Goal: Information Seeking & Learning: Learn about a topic

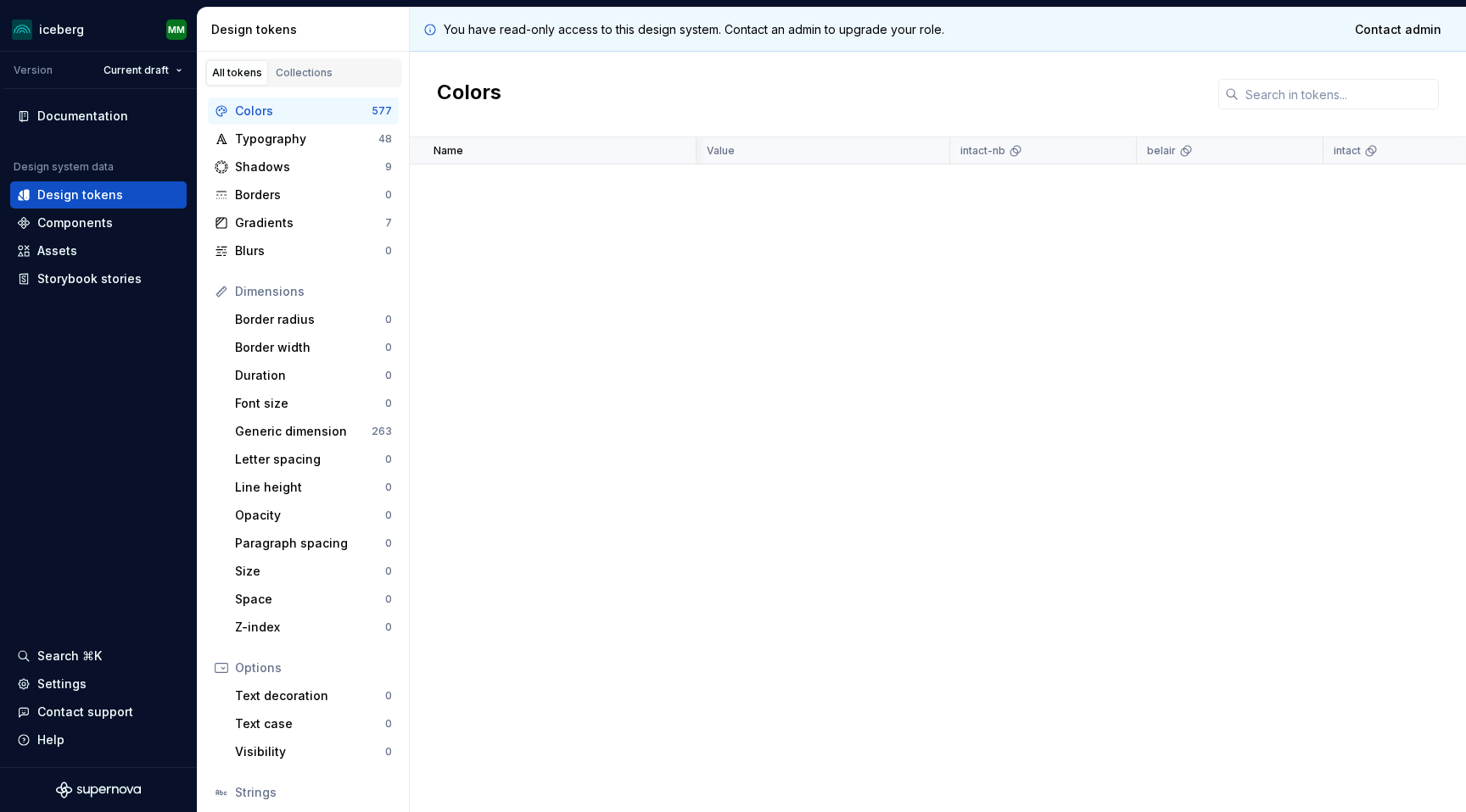
scroll to position [1263, 844]
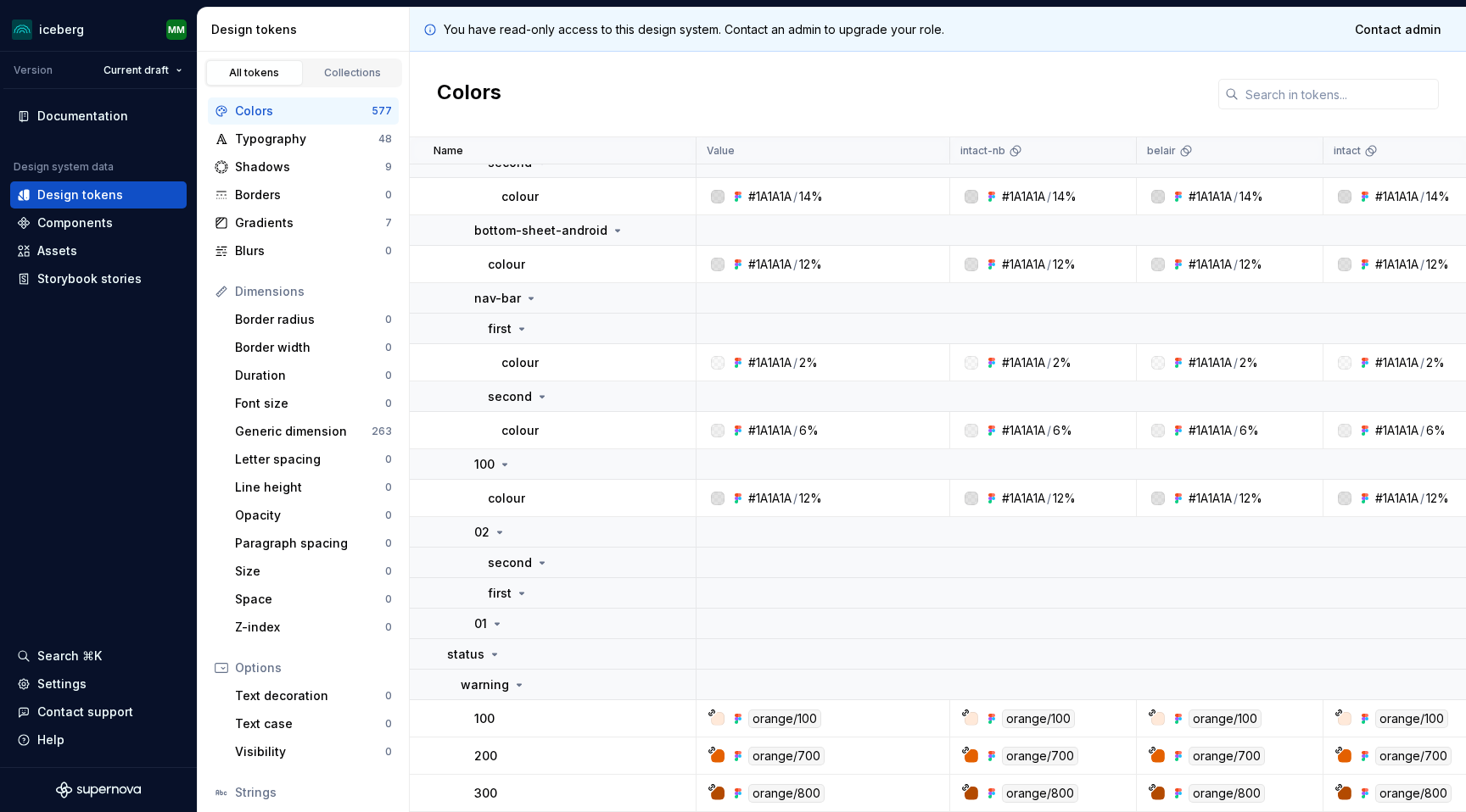
scroll to position [6316, 0]
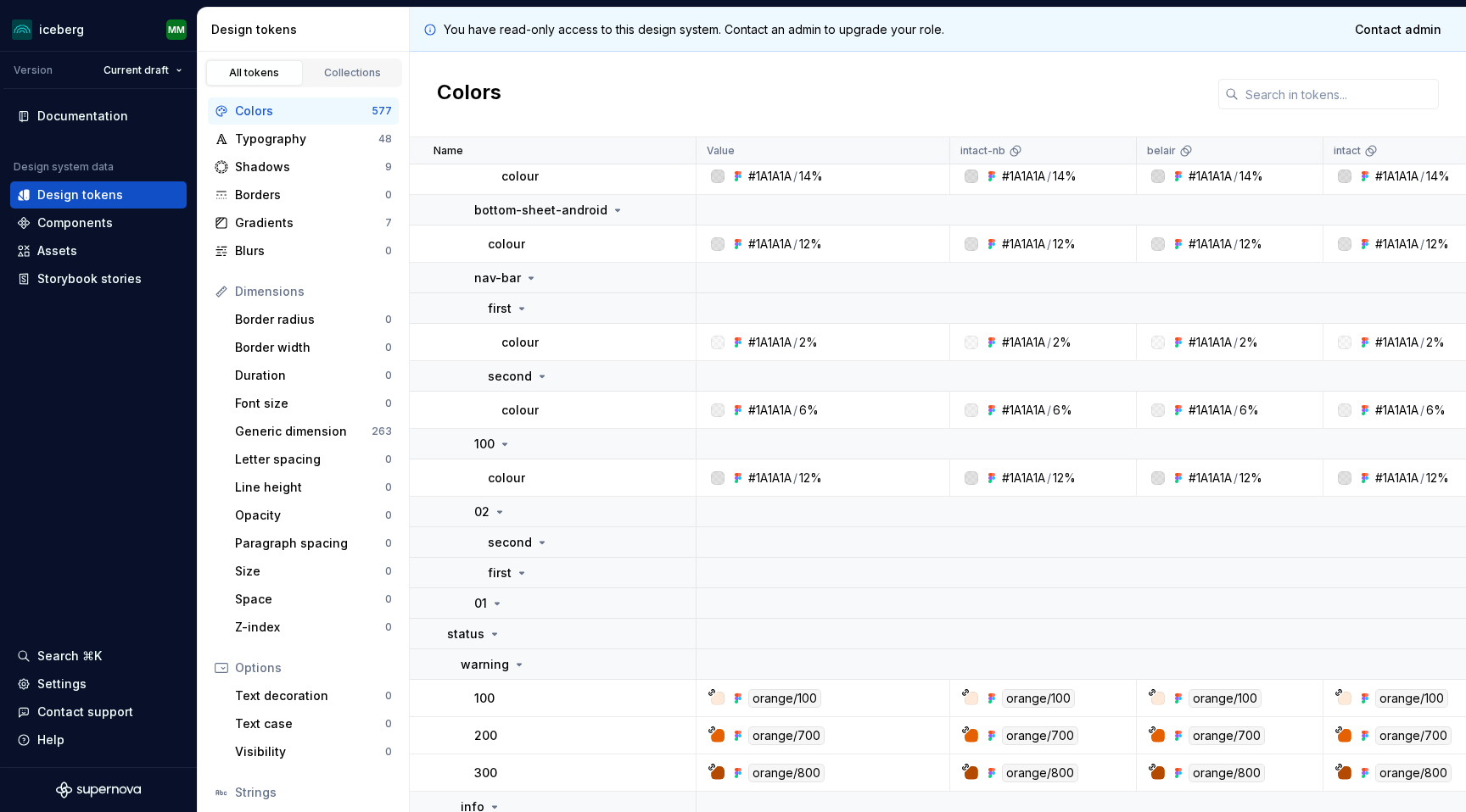
click at [634, 97] on div "Colors" at bounding box center [938, 94] width 1056 height 86
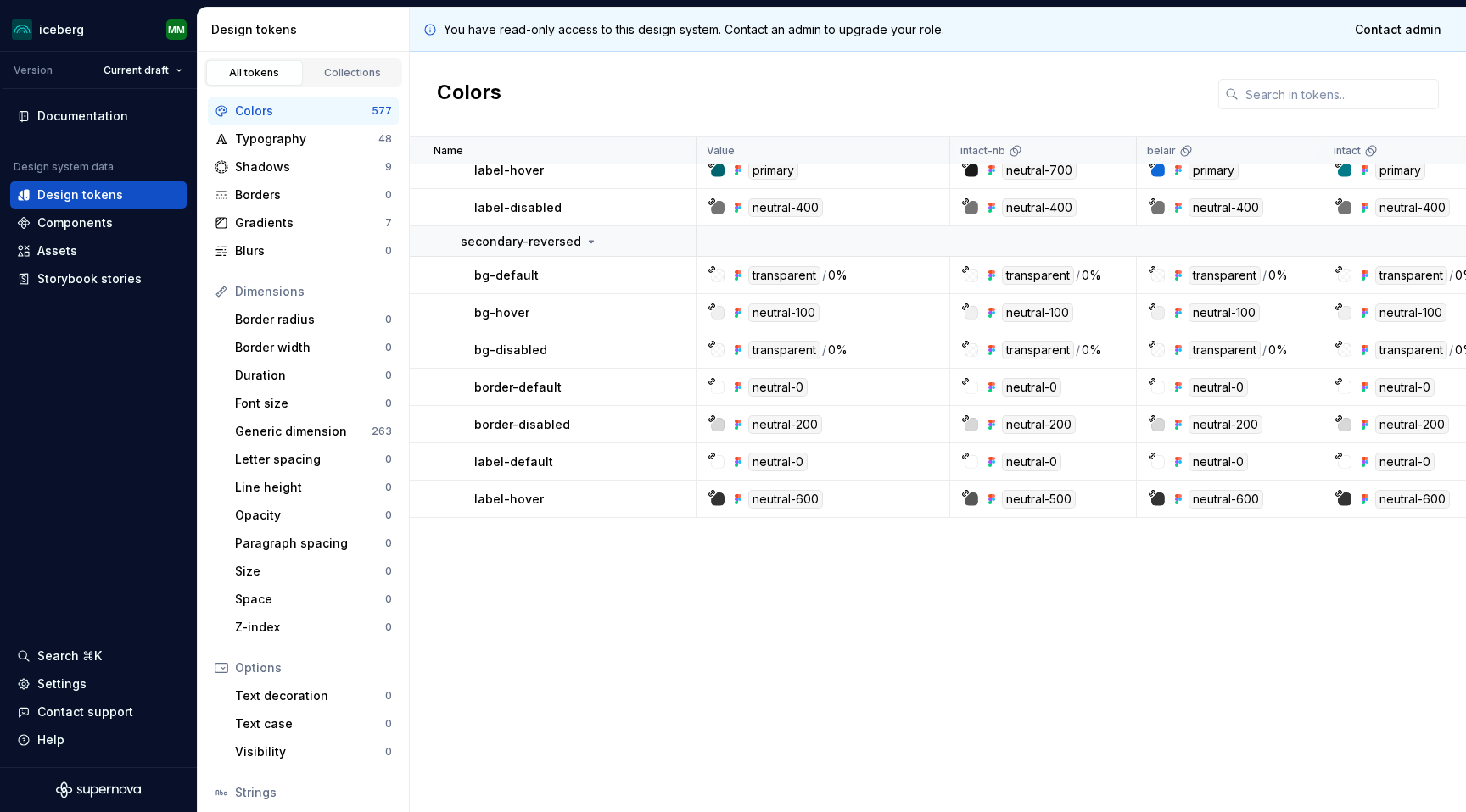
scroll to position [0, 0]
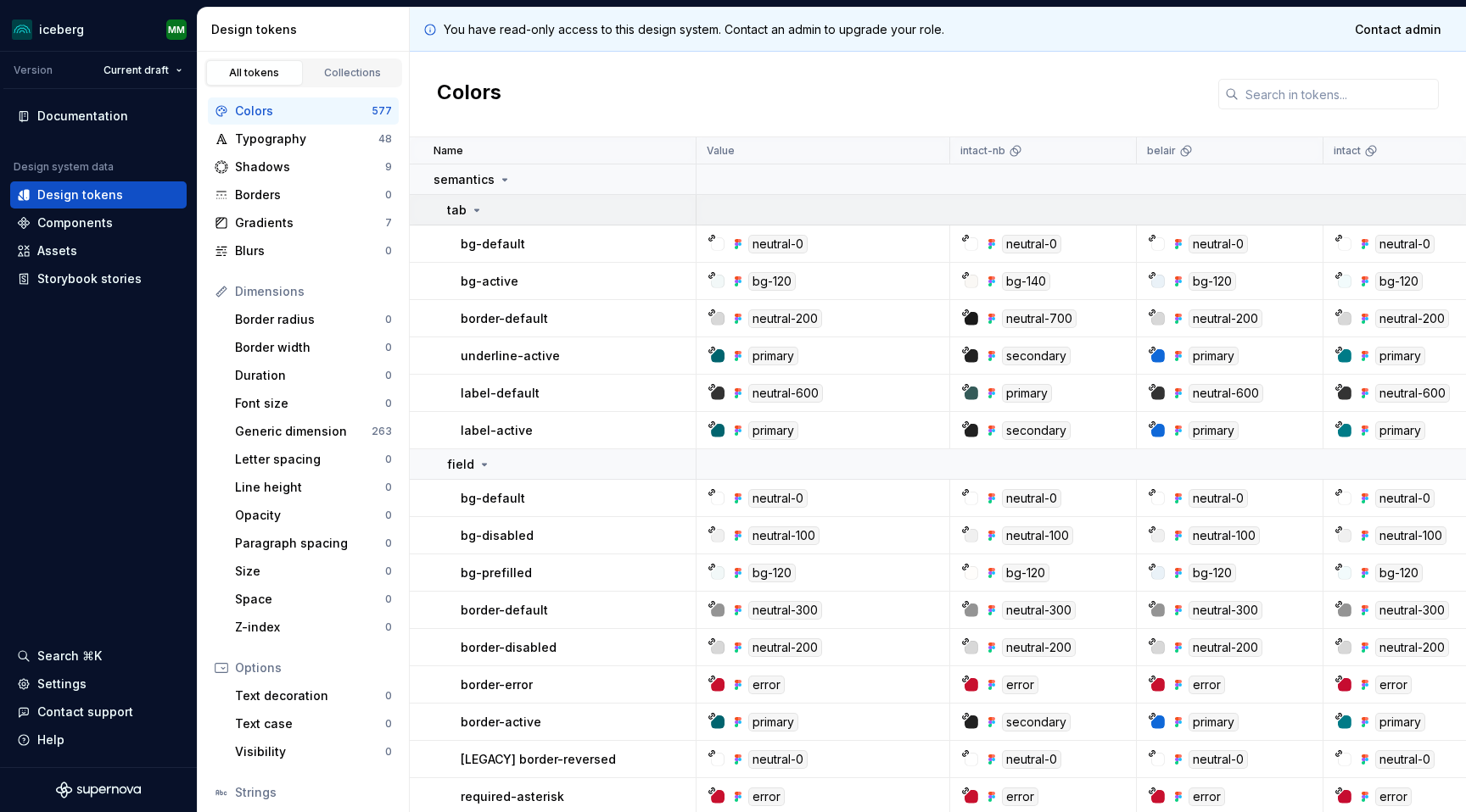
click at [481, 206] on icon at bounding box center [477, 210] width 14 height 14
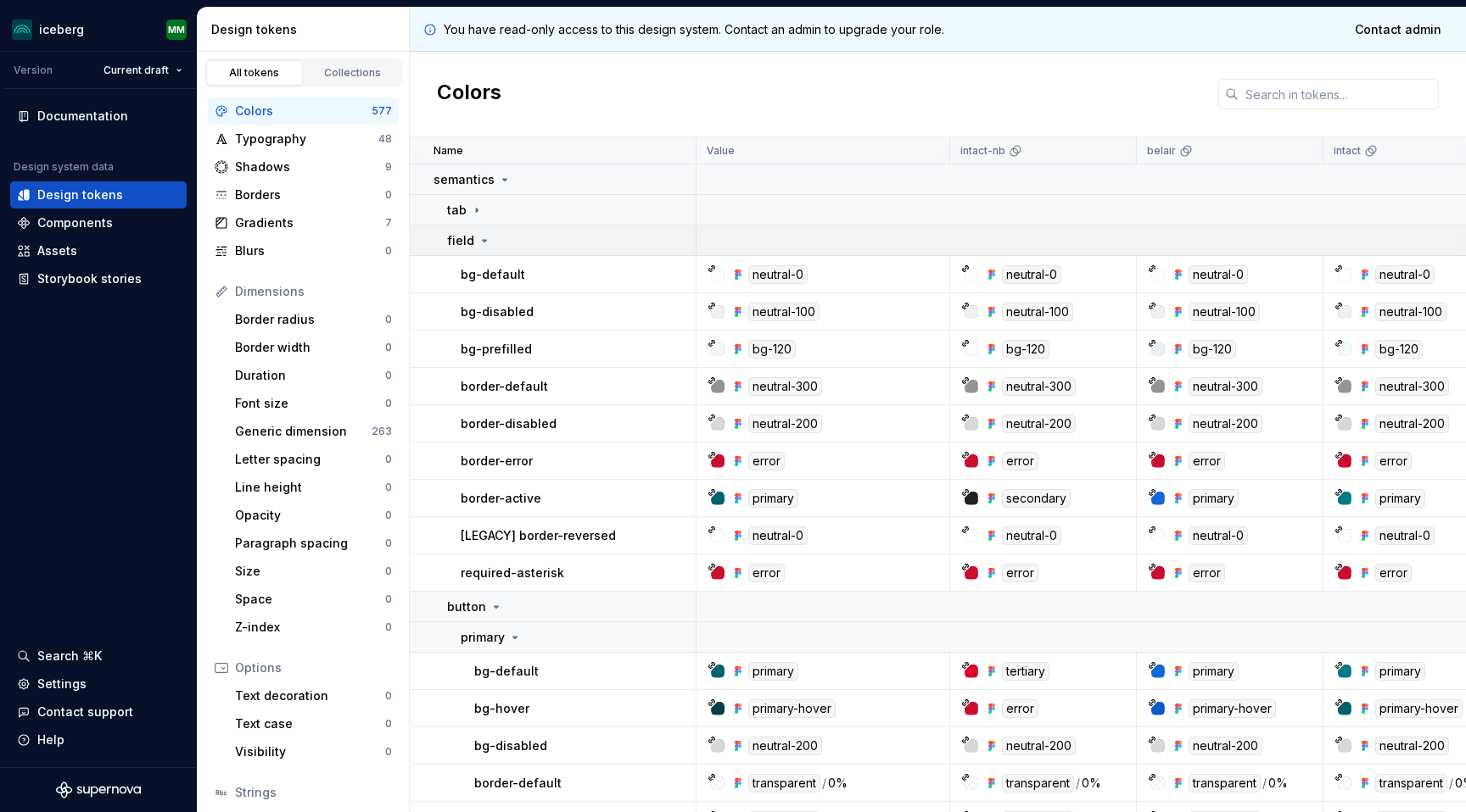
click at [479, 232] on div "field" at bounding box center [469, 240] width 44 height 17
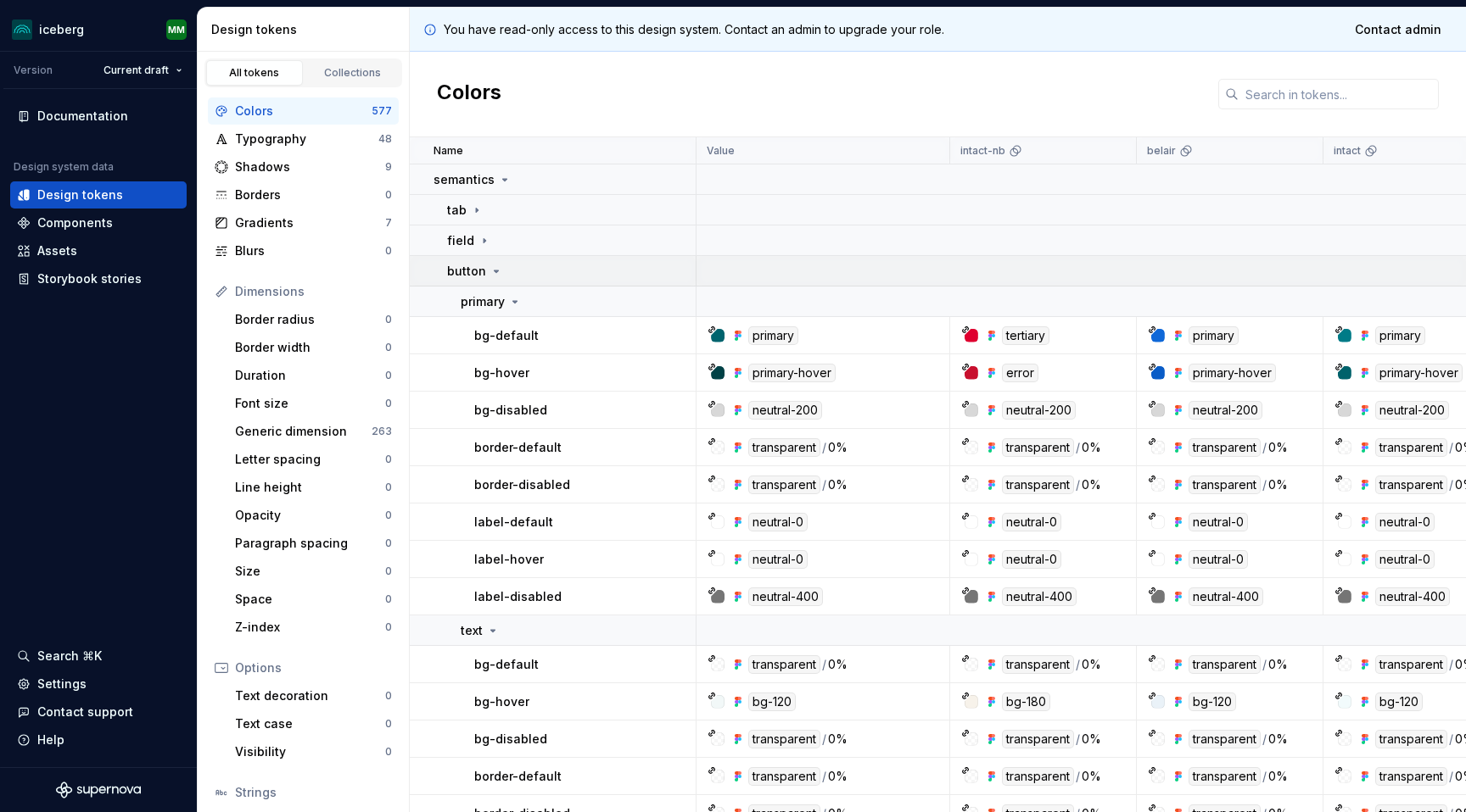
click at [485, 264] on div "button" at bounding box center [475, 270] width 56 height 17
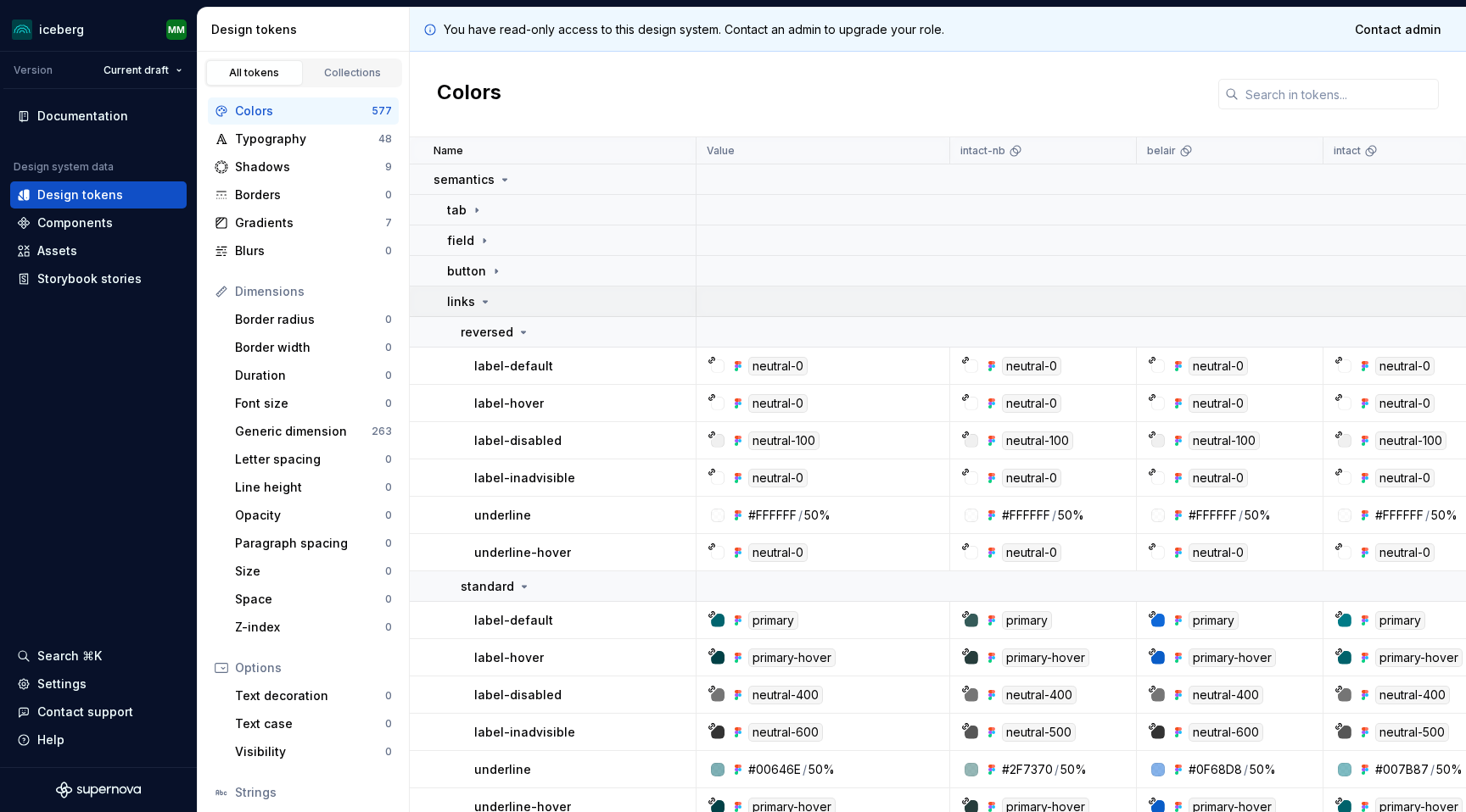
click at [485, 305] on icon at bounding box center [486, 302] width 14 height 14
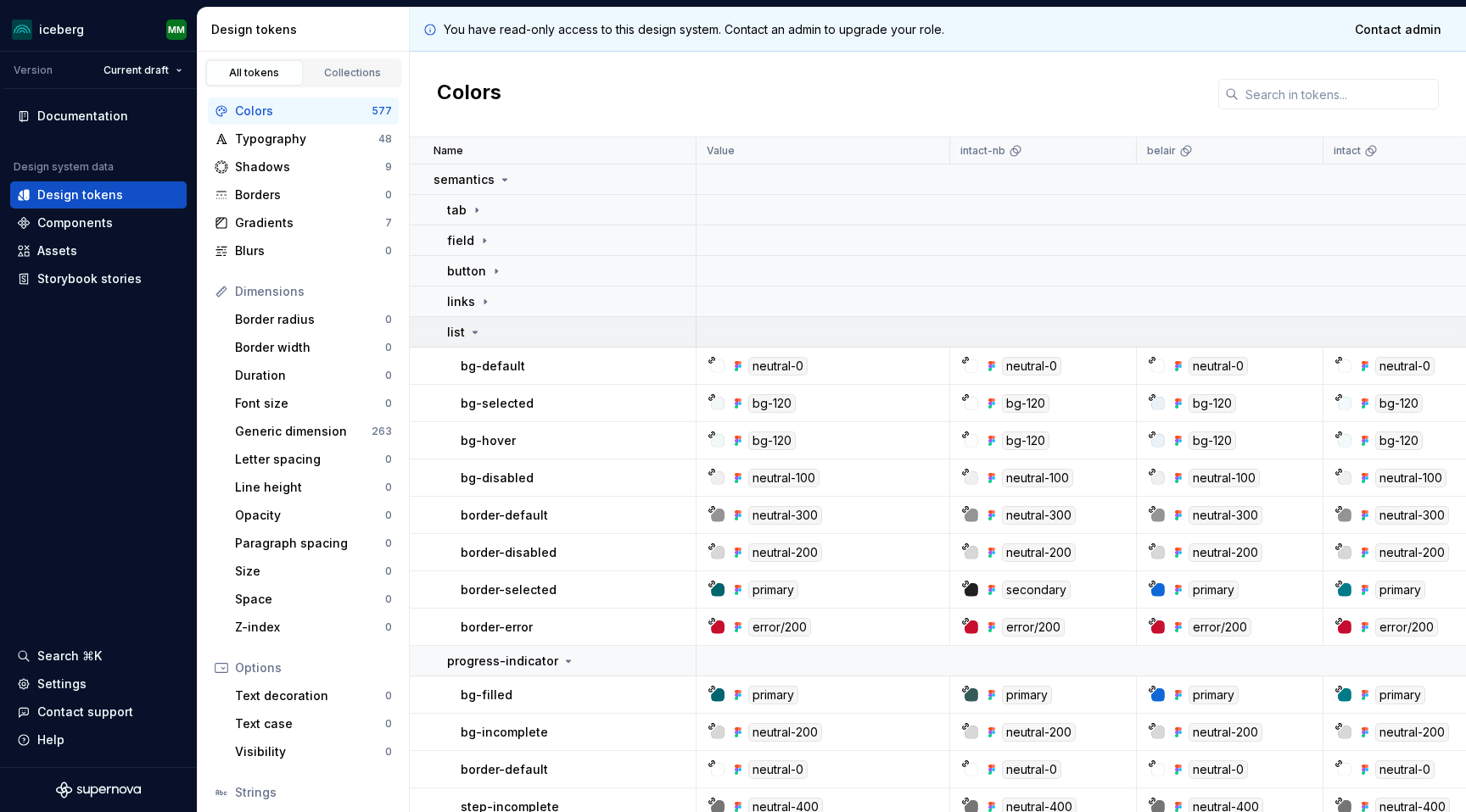
click at [473, 331] on icon at bounding box center [475, 332] width 4 height 2
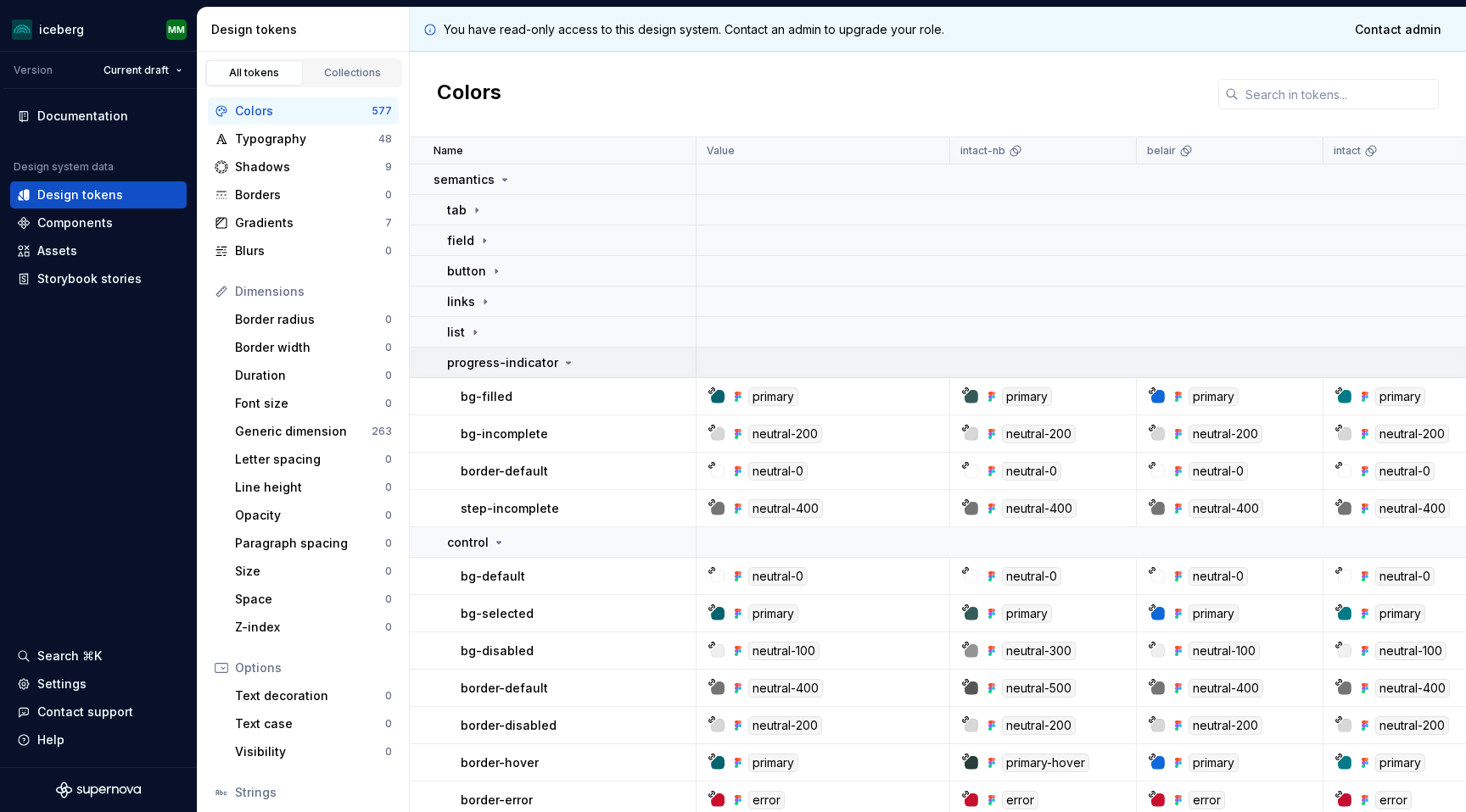
click at [561, 366] on icon at bounding box center [568, 363] width 14 height 14
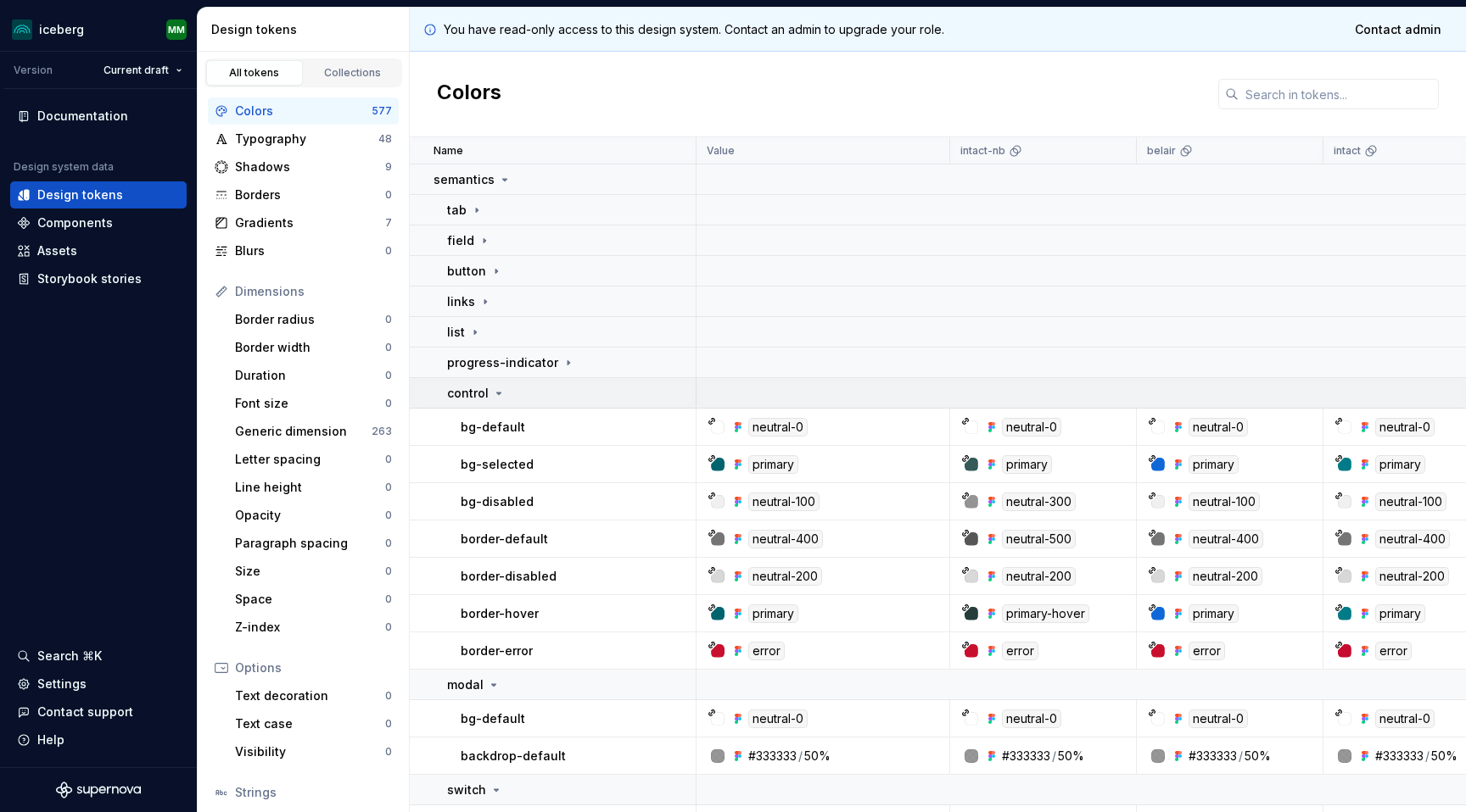
click at [500, 388] on icon at bounding box center [498, 393] width 14 height 14
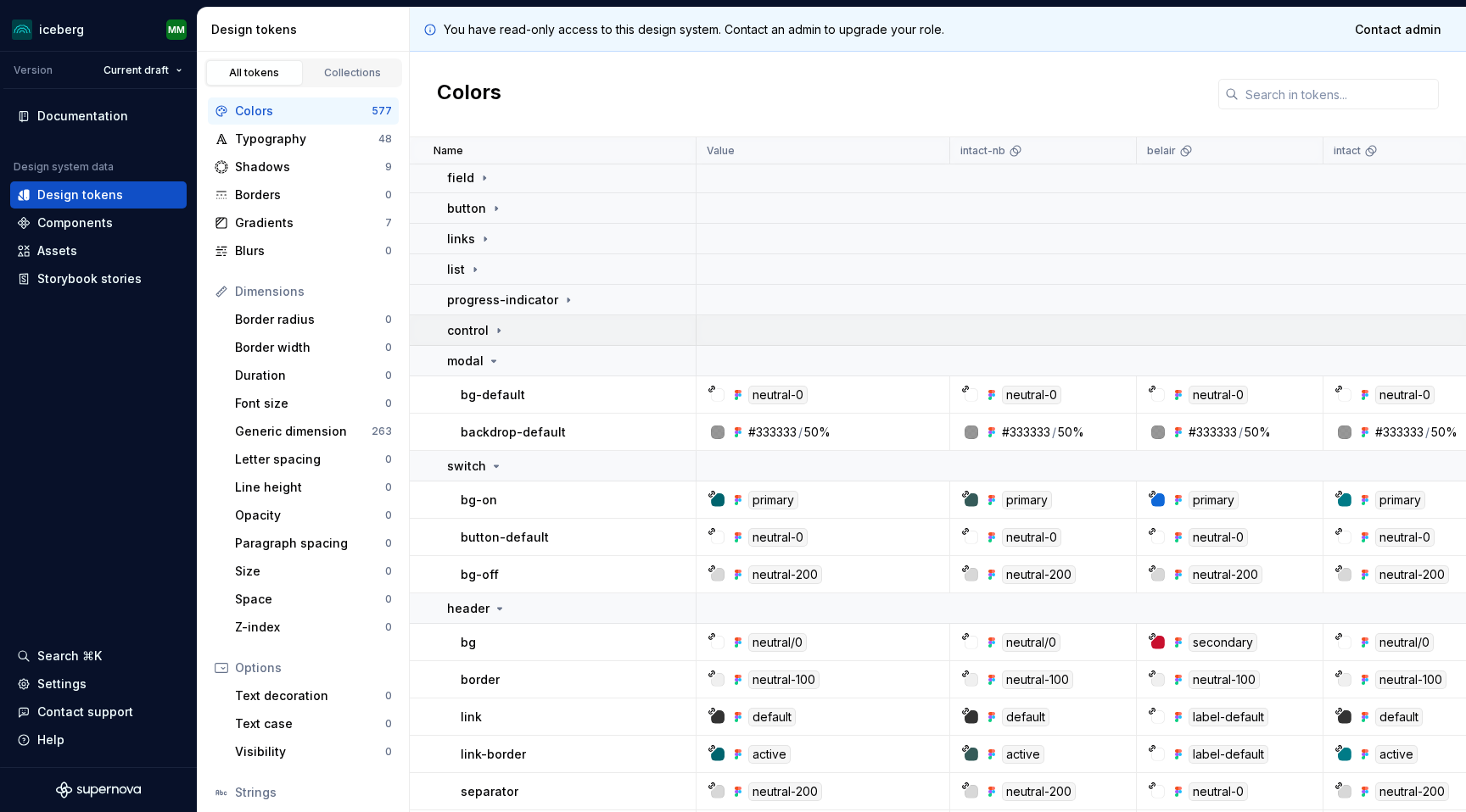
scroll to position [68, 0]
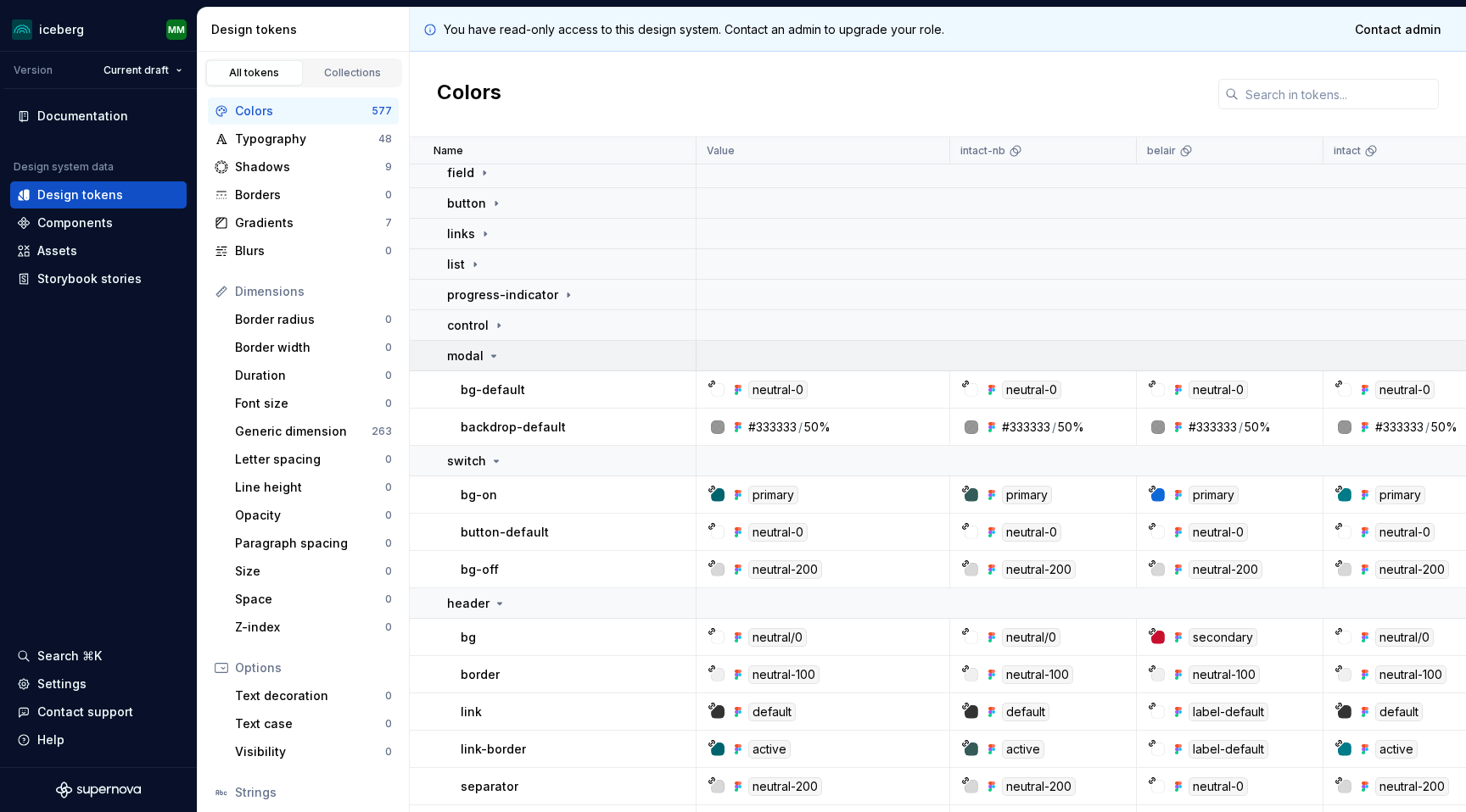
click at [492, 360] on icon at bounding box center [494, 356] width 14 height 14
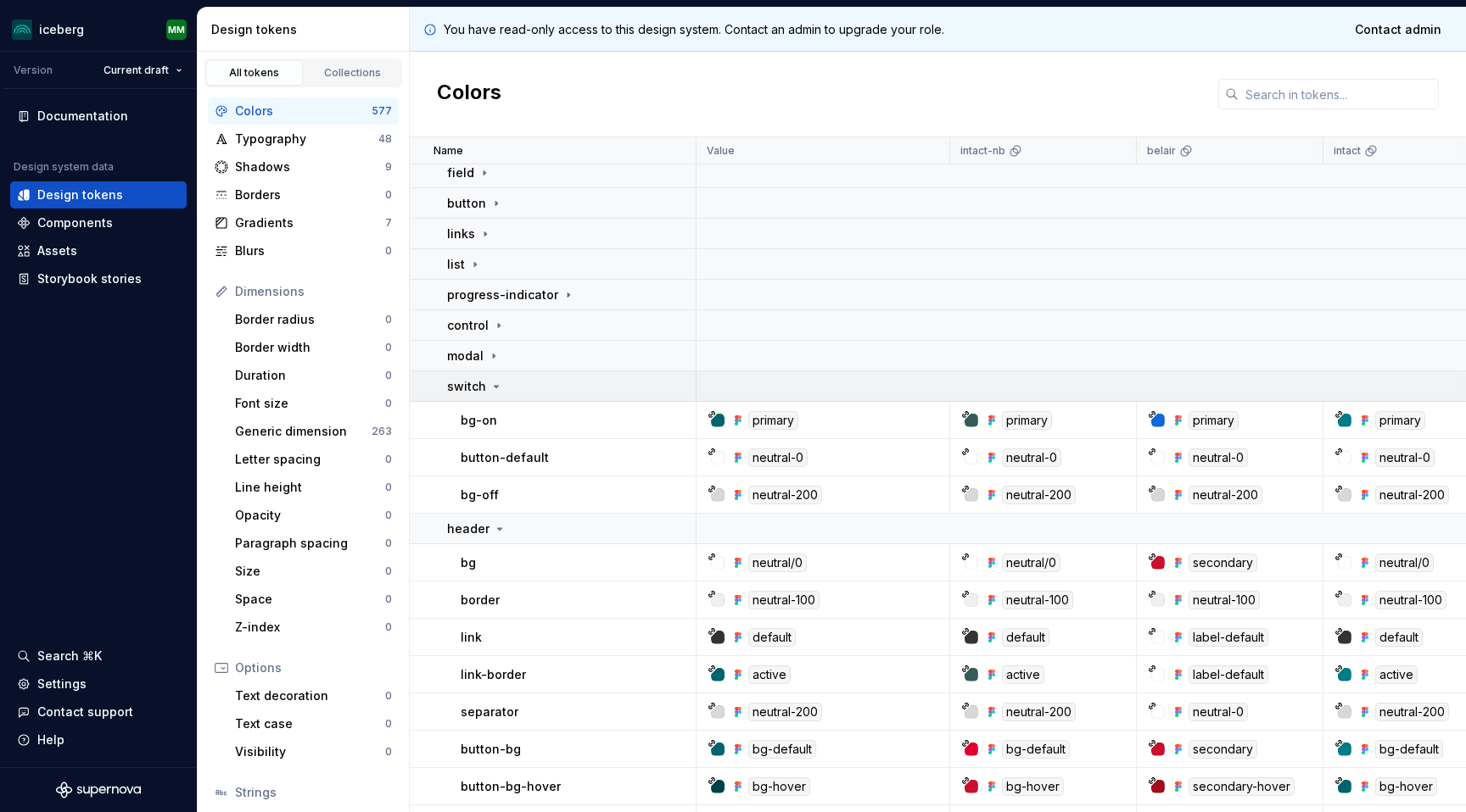
click at [493, 386] on icon at bounding box center [497, 386] width 14 height 14
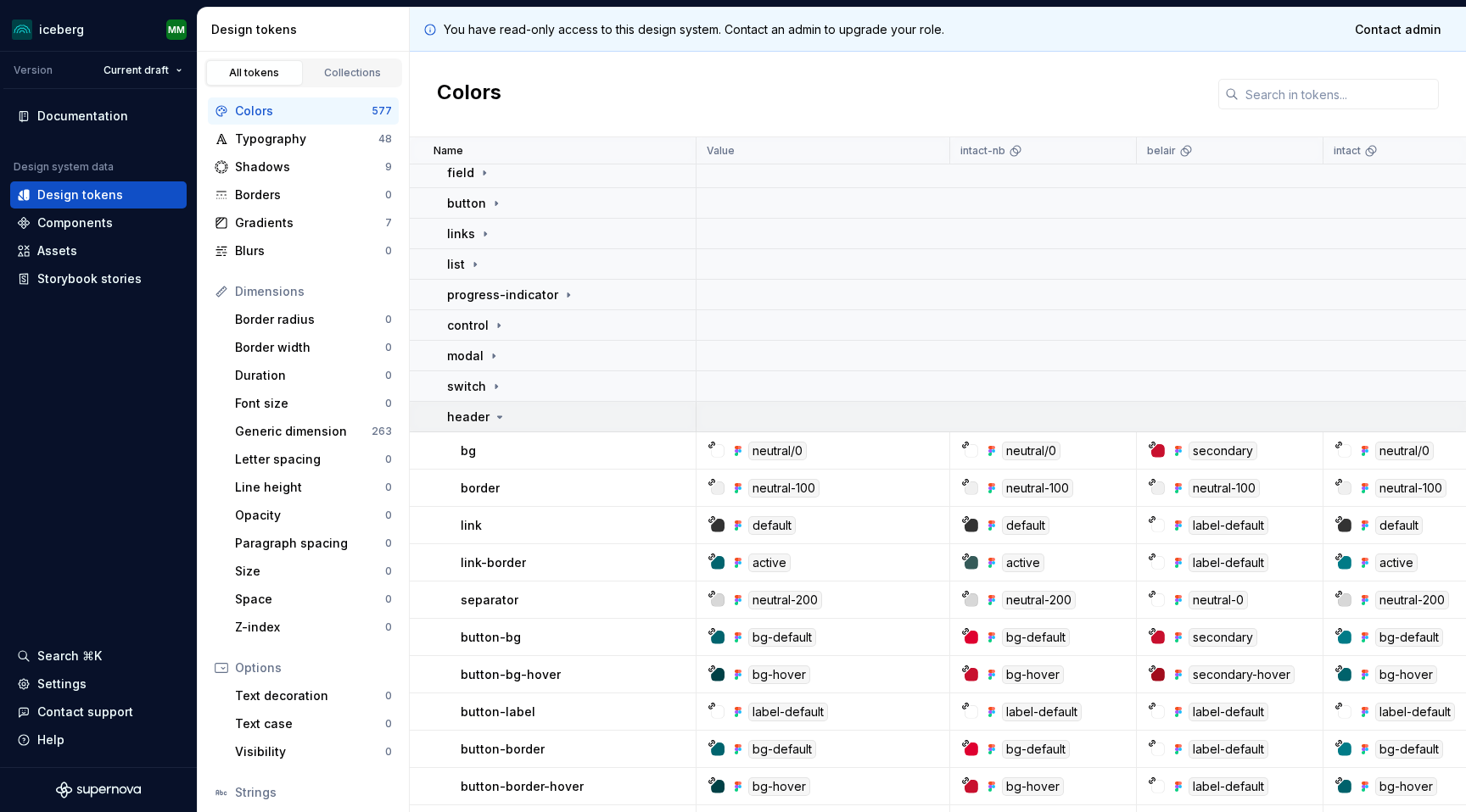
click at [493, 413] on icon at bounding box center [499, 418] width 14 height 14
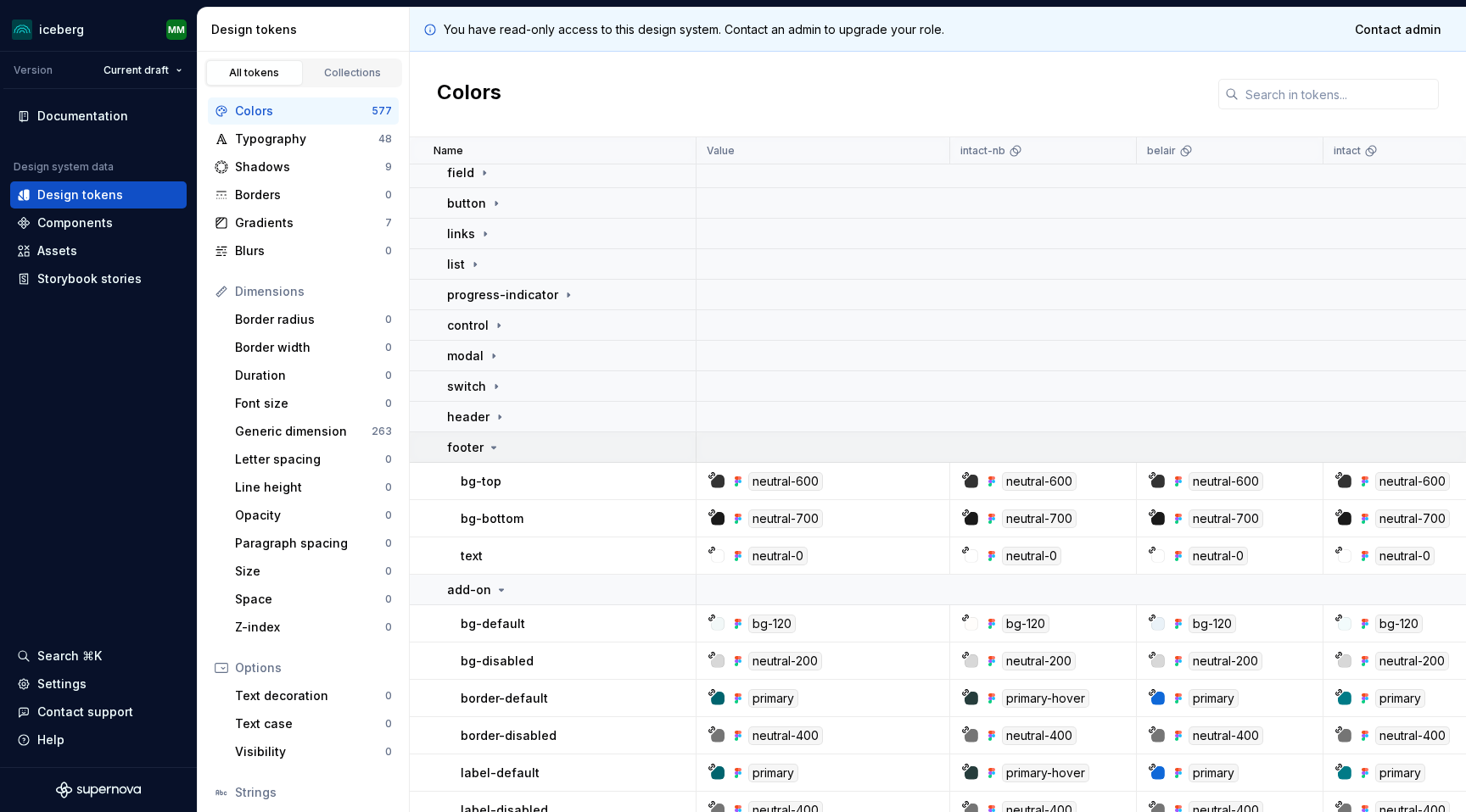
click at [496, 446] on icon at bounding box center [494, 448] width 14 height 14
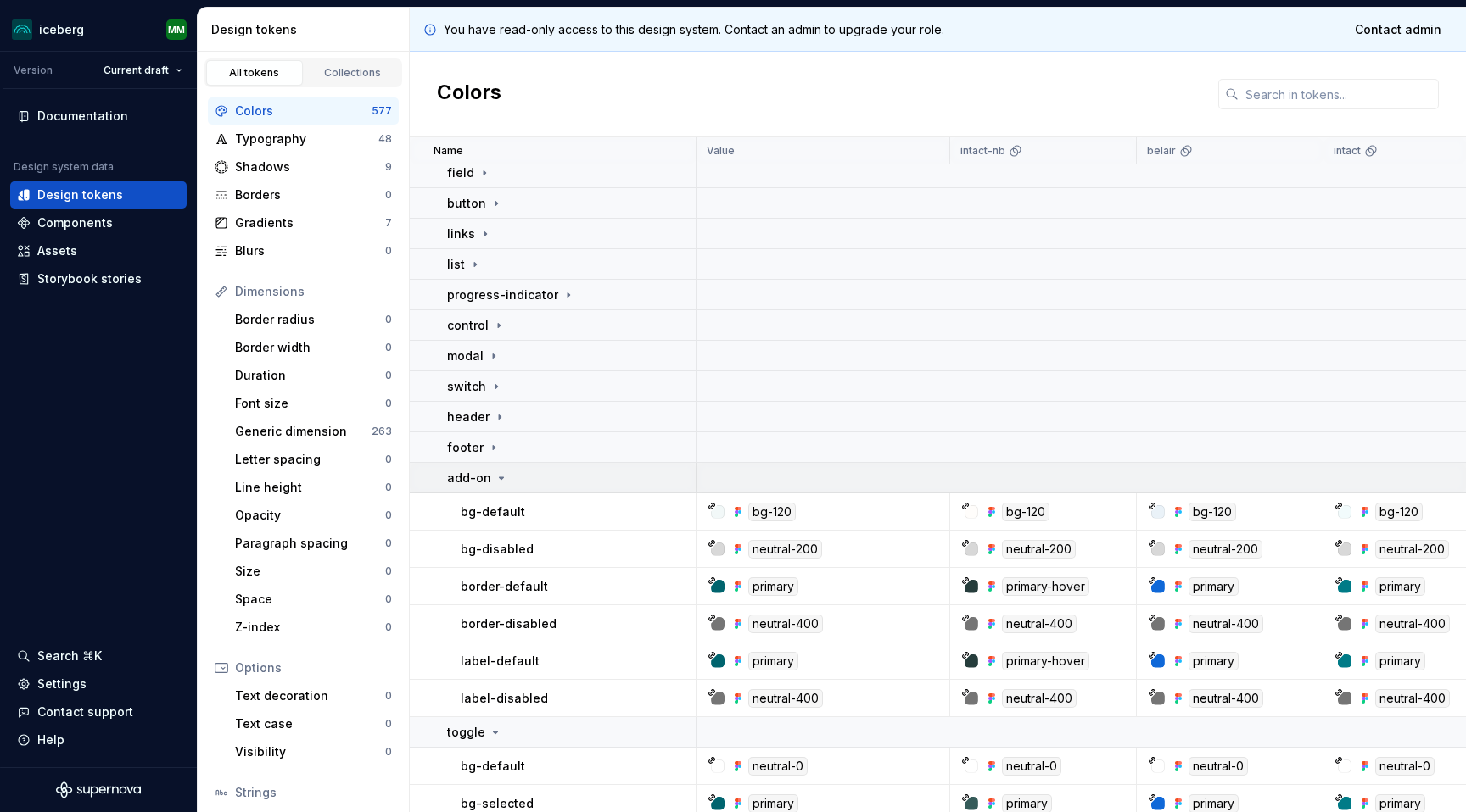
click at [495, 473] on icon at bounding box center [501, 479] width 14 height 14
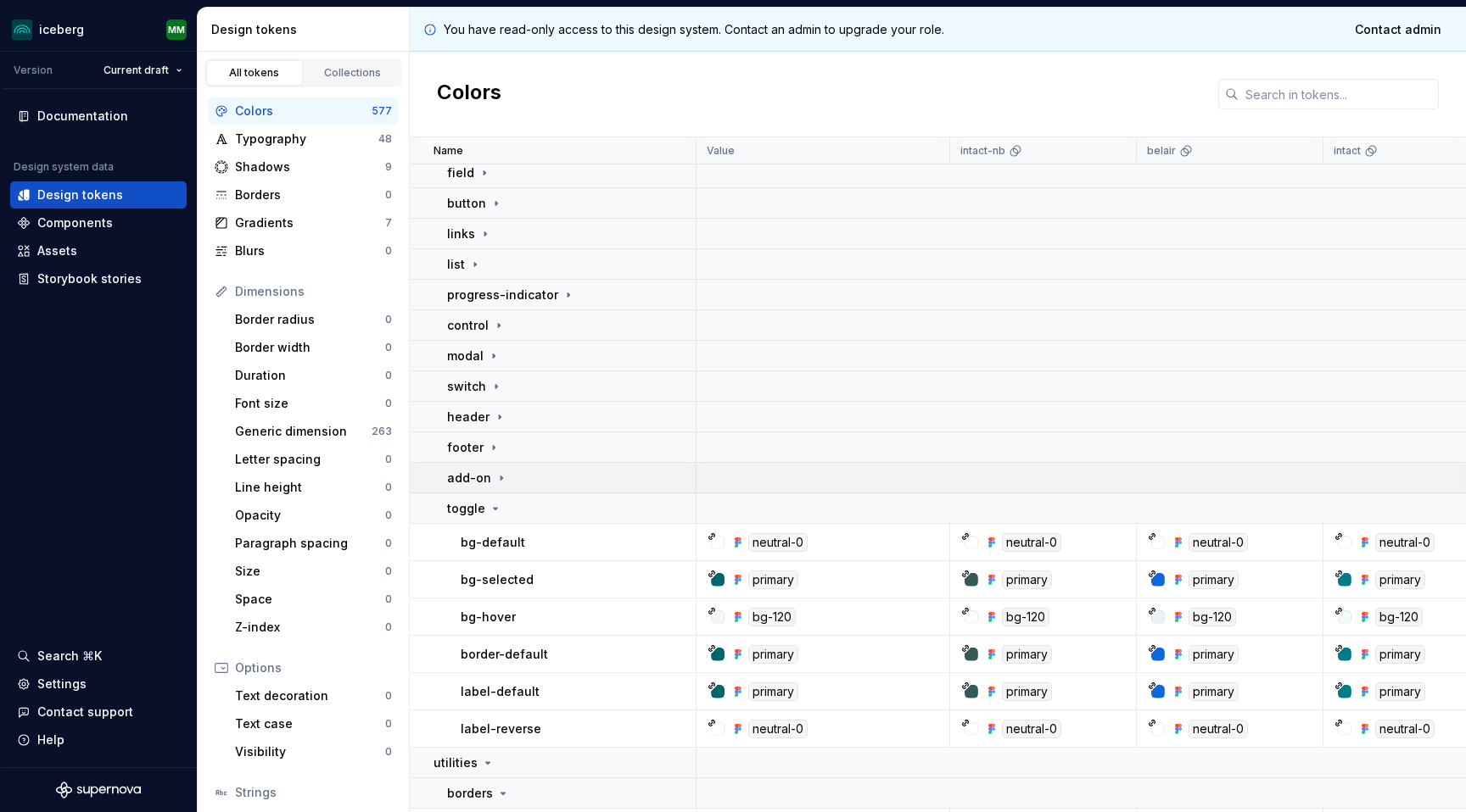
scroll to position [225, 0]
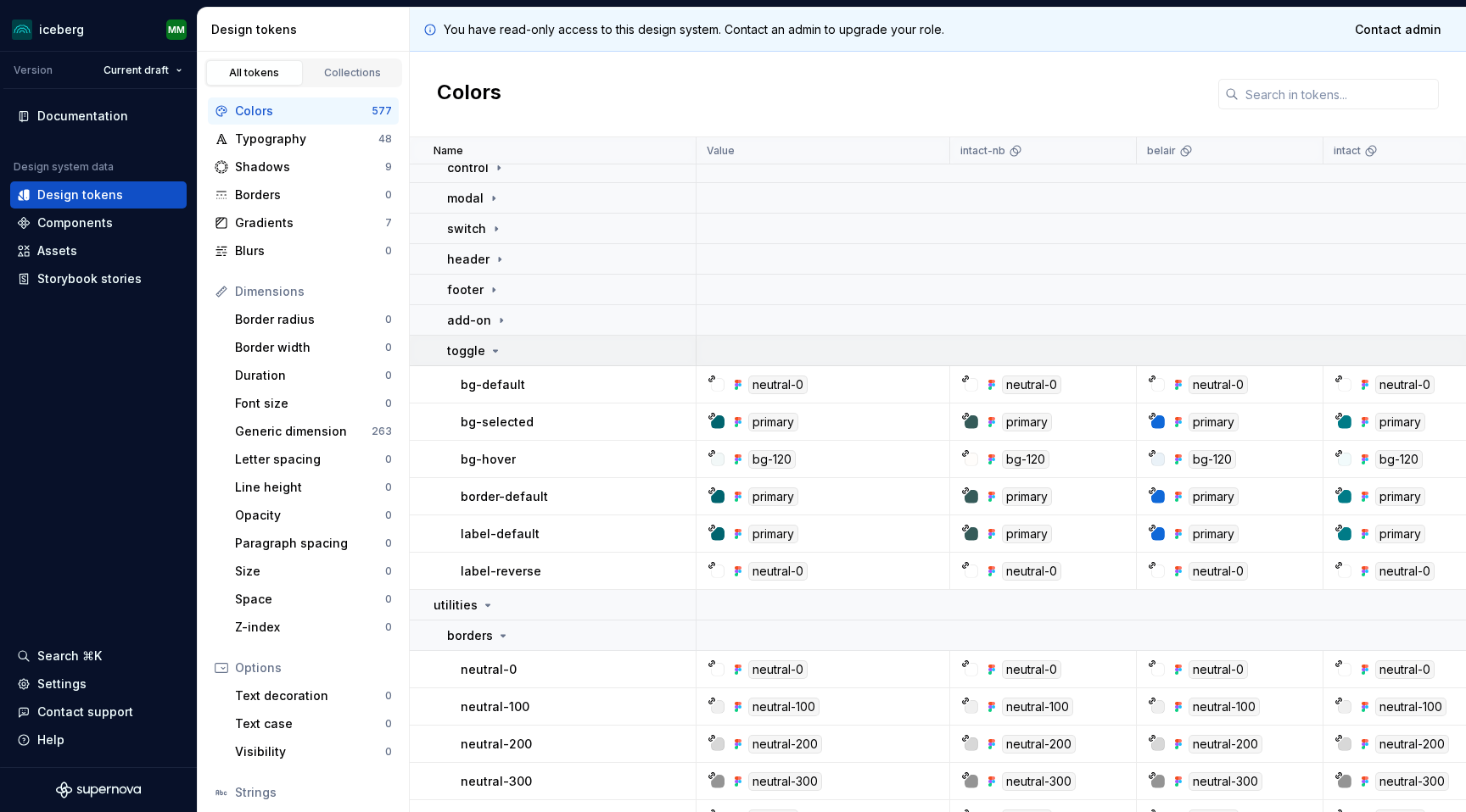
click at [489, 353] on icon at bounding box center [496, 351] width 14 height 14
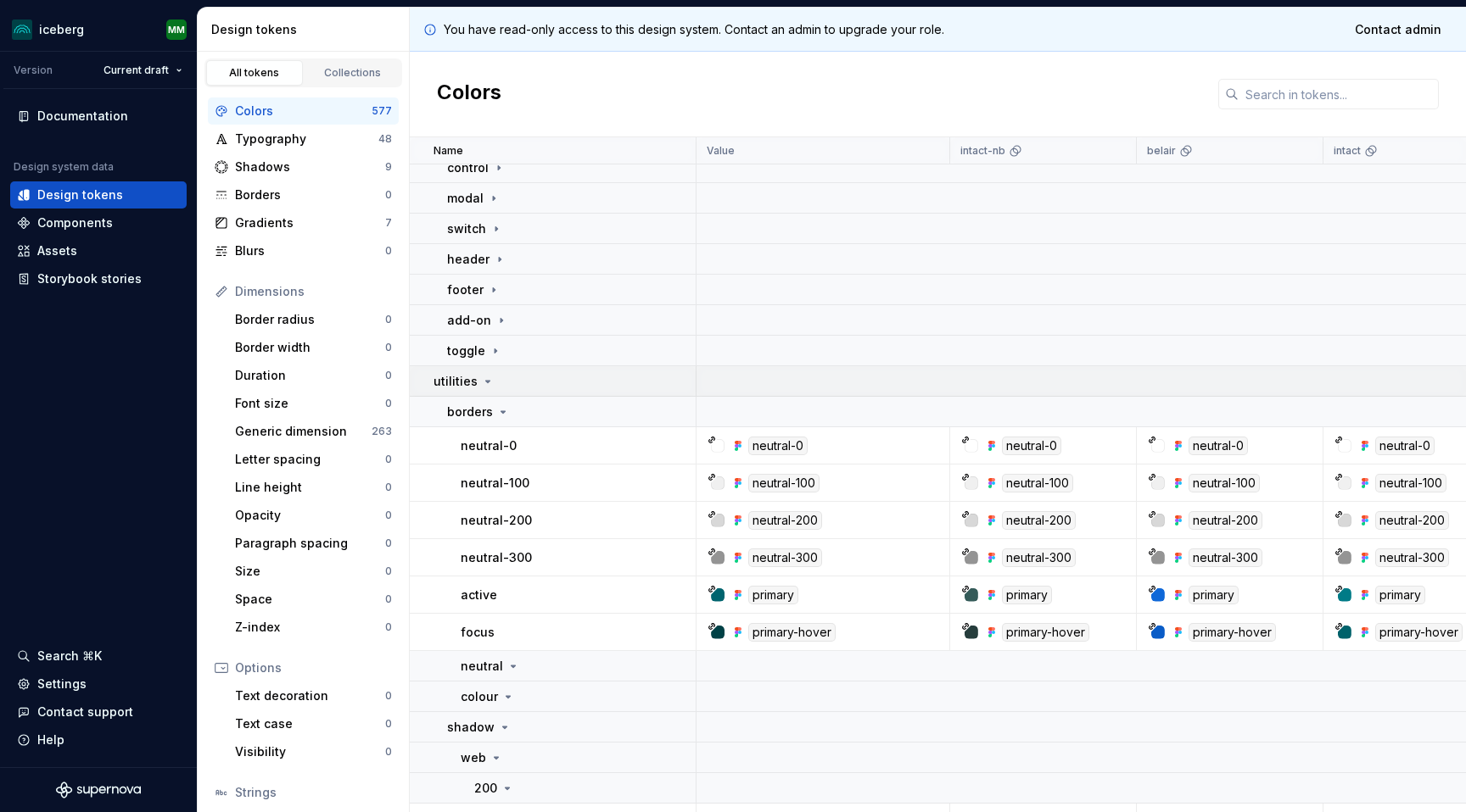
click at [482, 385] on icon at bounding box center [488, 381] width 14 height 14
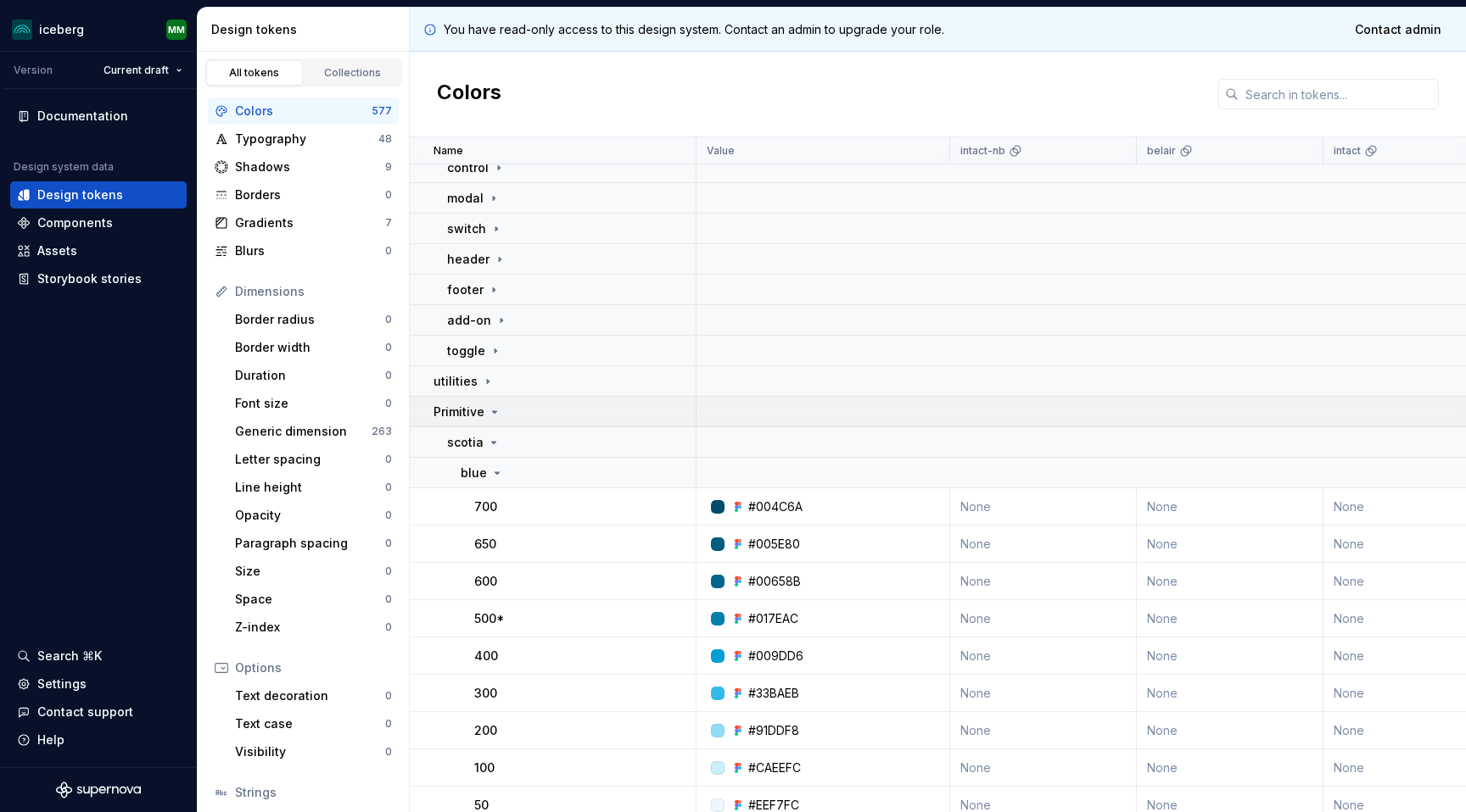
click at [493, 416] on icon at bounding box center [495, 412] width 14 height 14
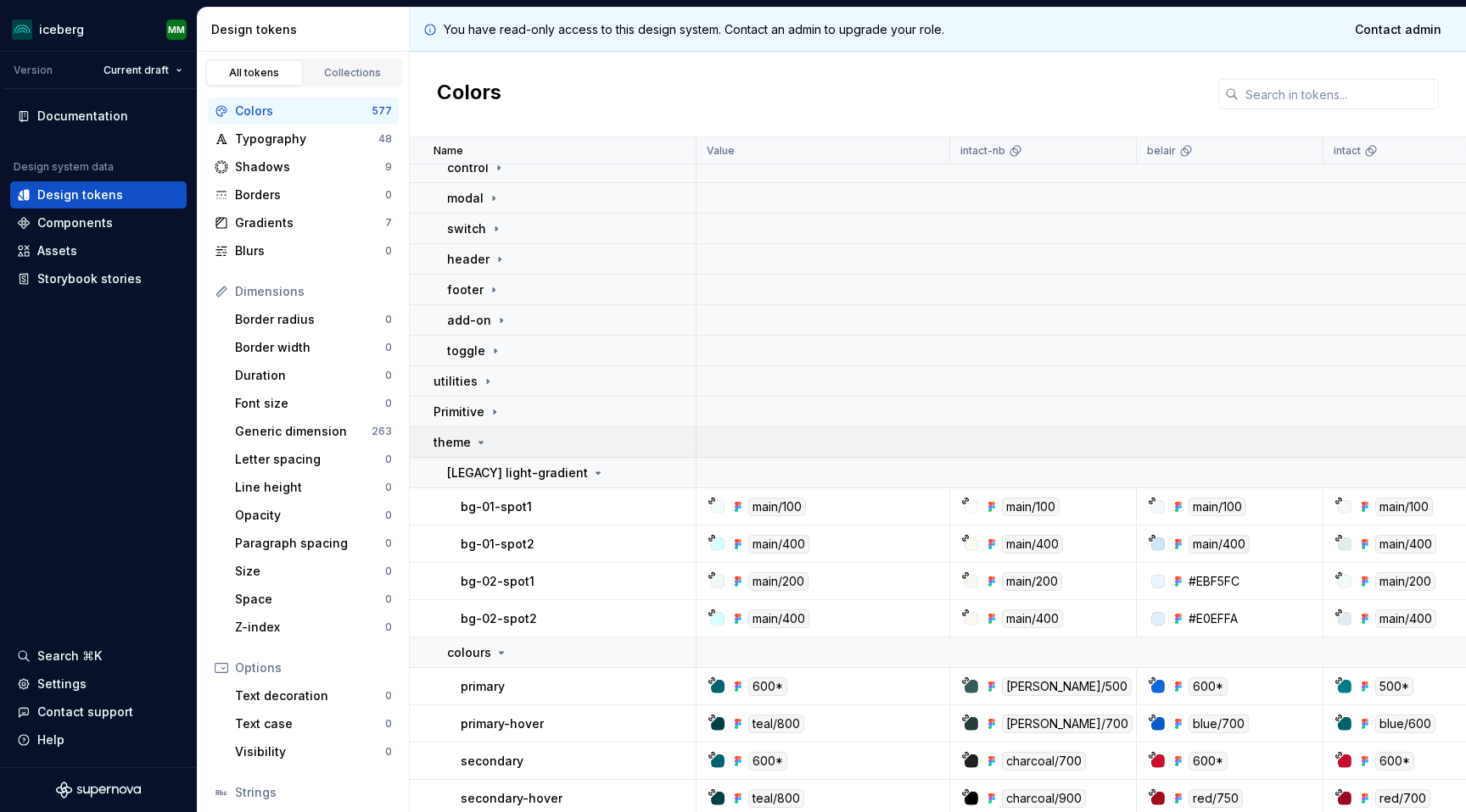
click at [479, 442] on icon at bounding box center [481, 442] width 4 height 2
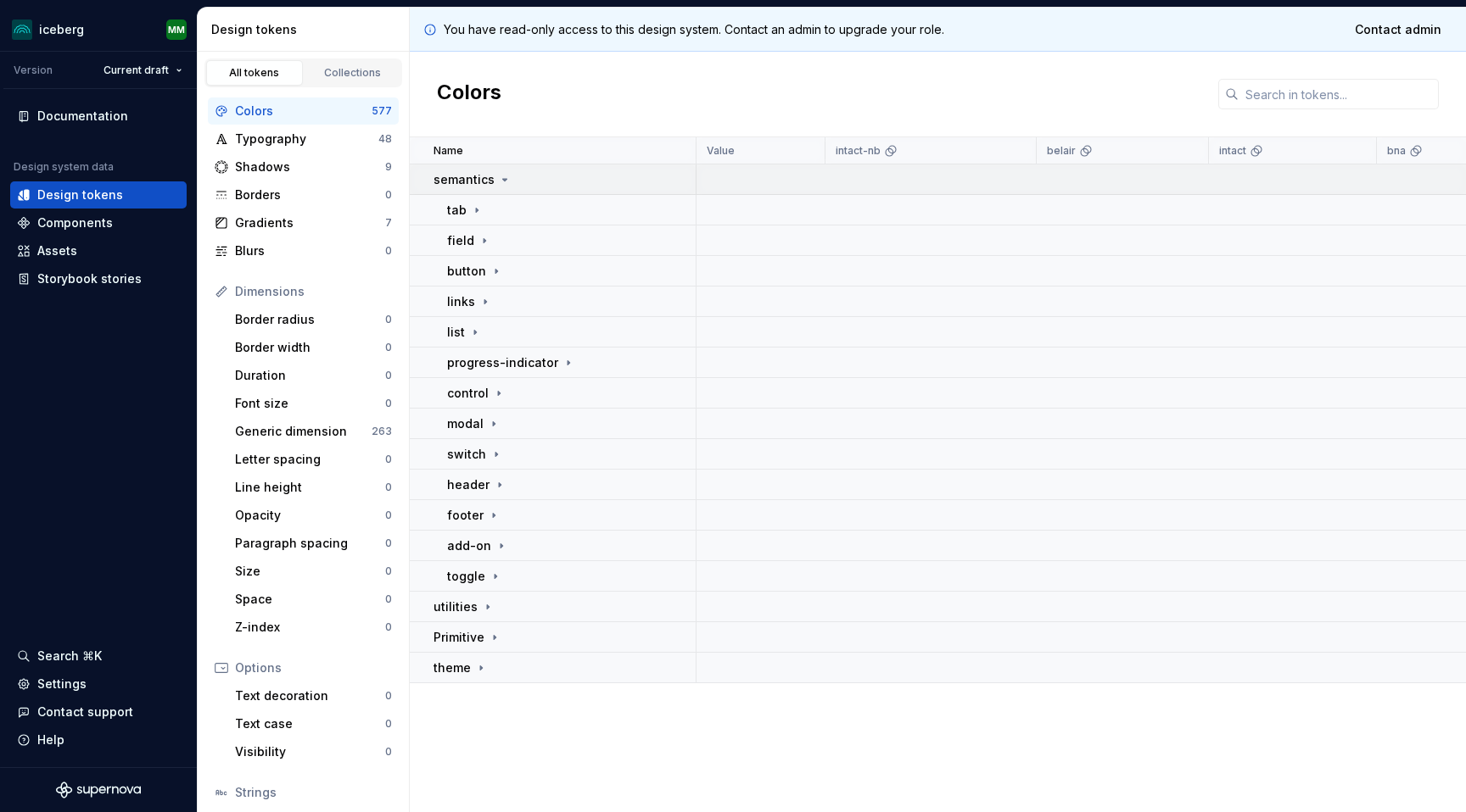
click at [504, 179] on icon at bounding box center [504, 180] width 14 height 14
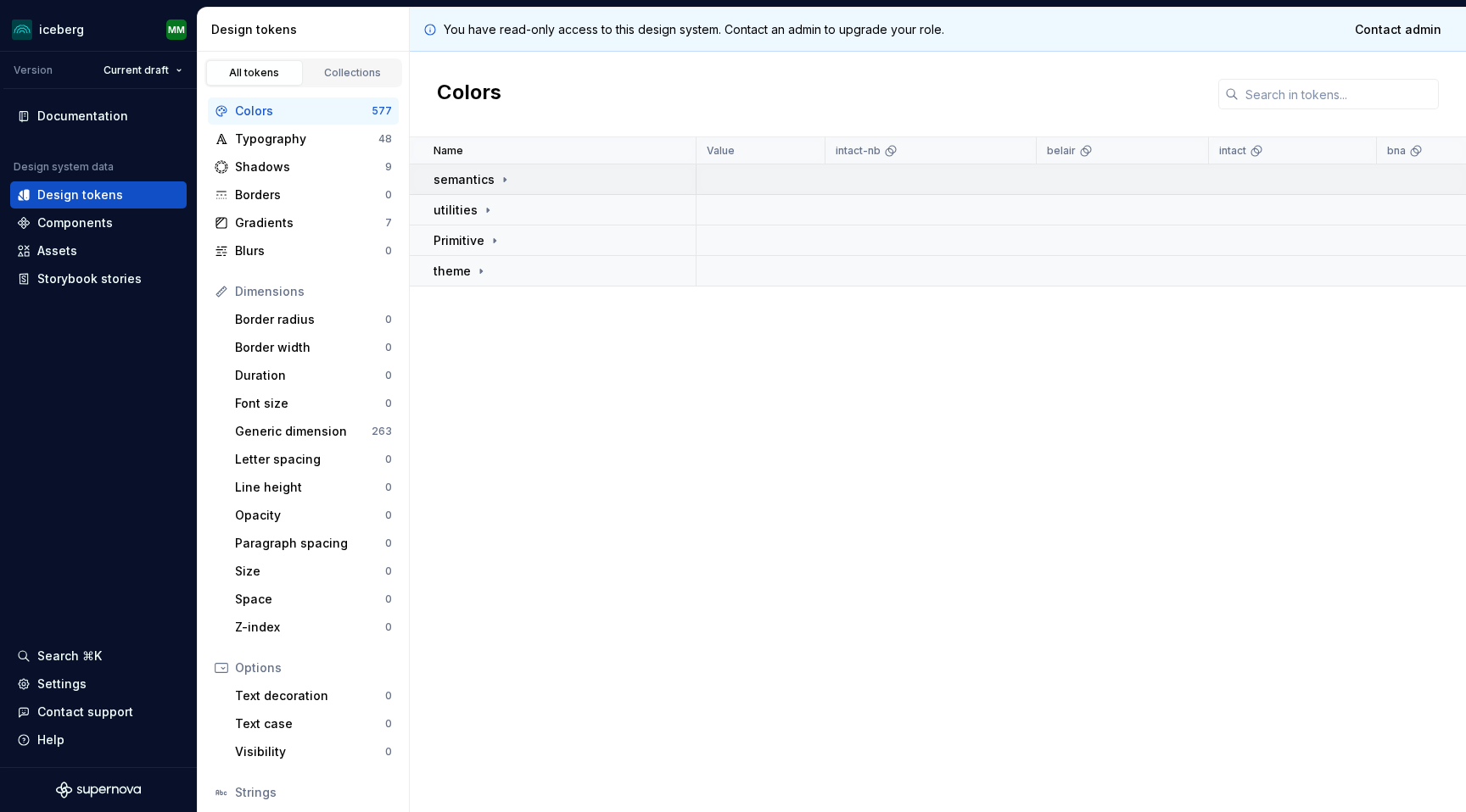
click at [500, 176] on icon at bounding box center [504, 180] width 14 height 14
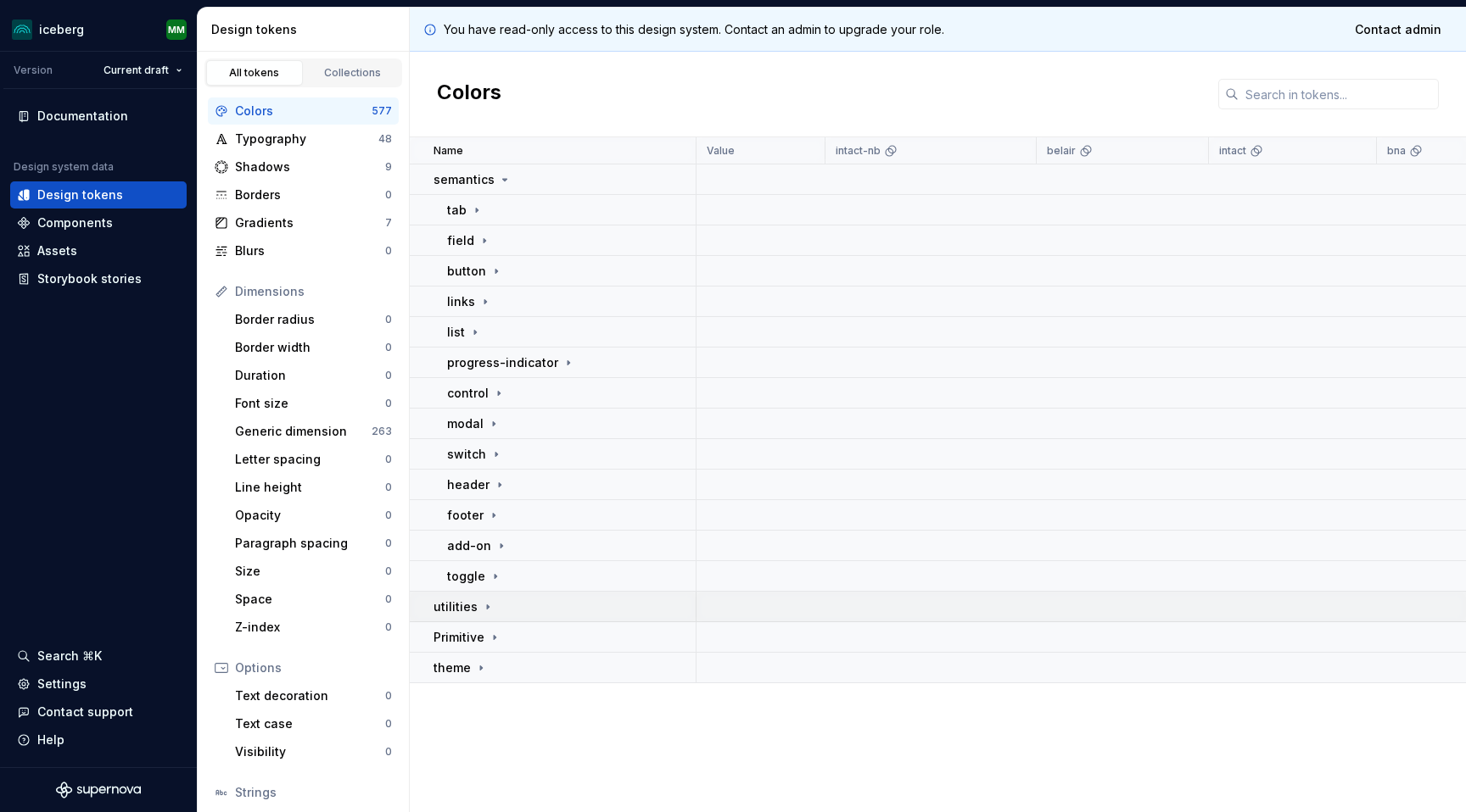
click at [490, 608] on icon at bounding box center [488, 608] width 14 height 14
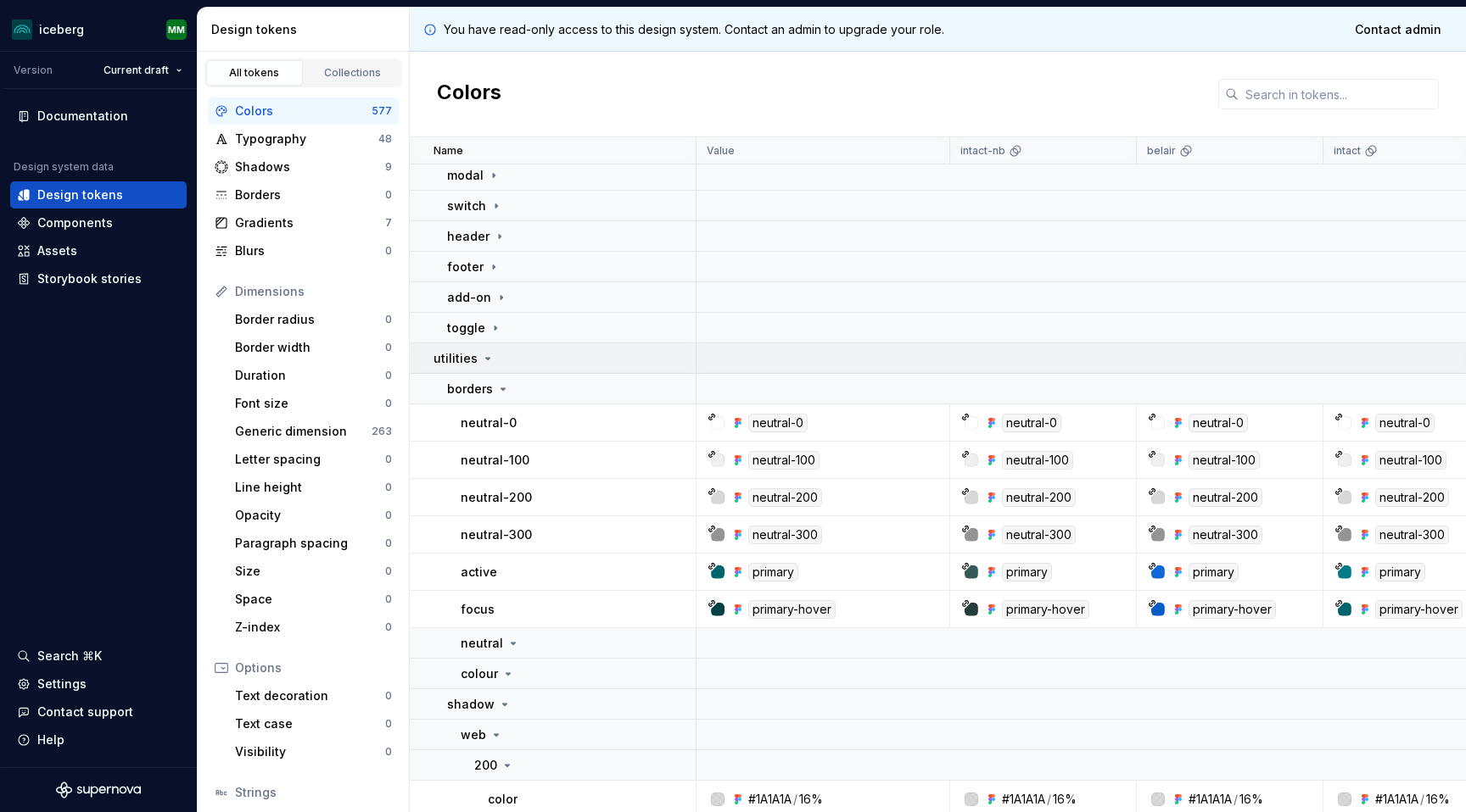
scroll to position [258, 0]
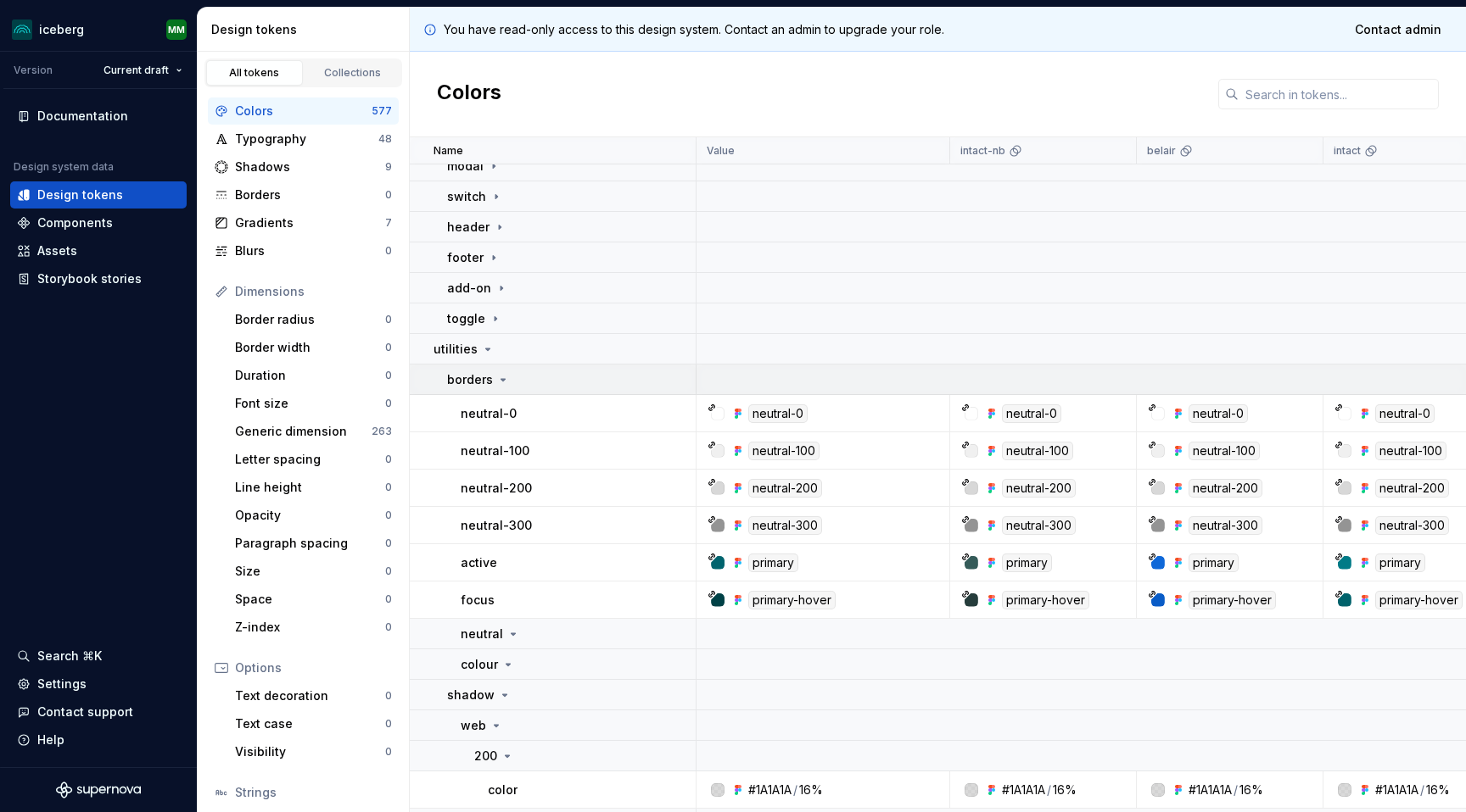
click at [498, 388] on td "borders" at bounding box center [554, 379] width 287 height 30
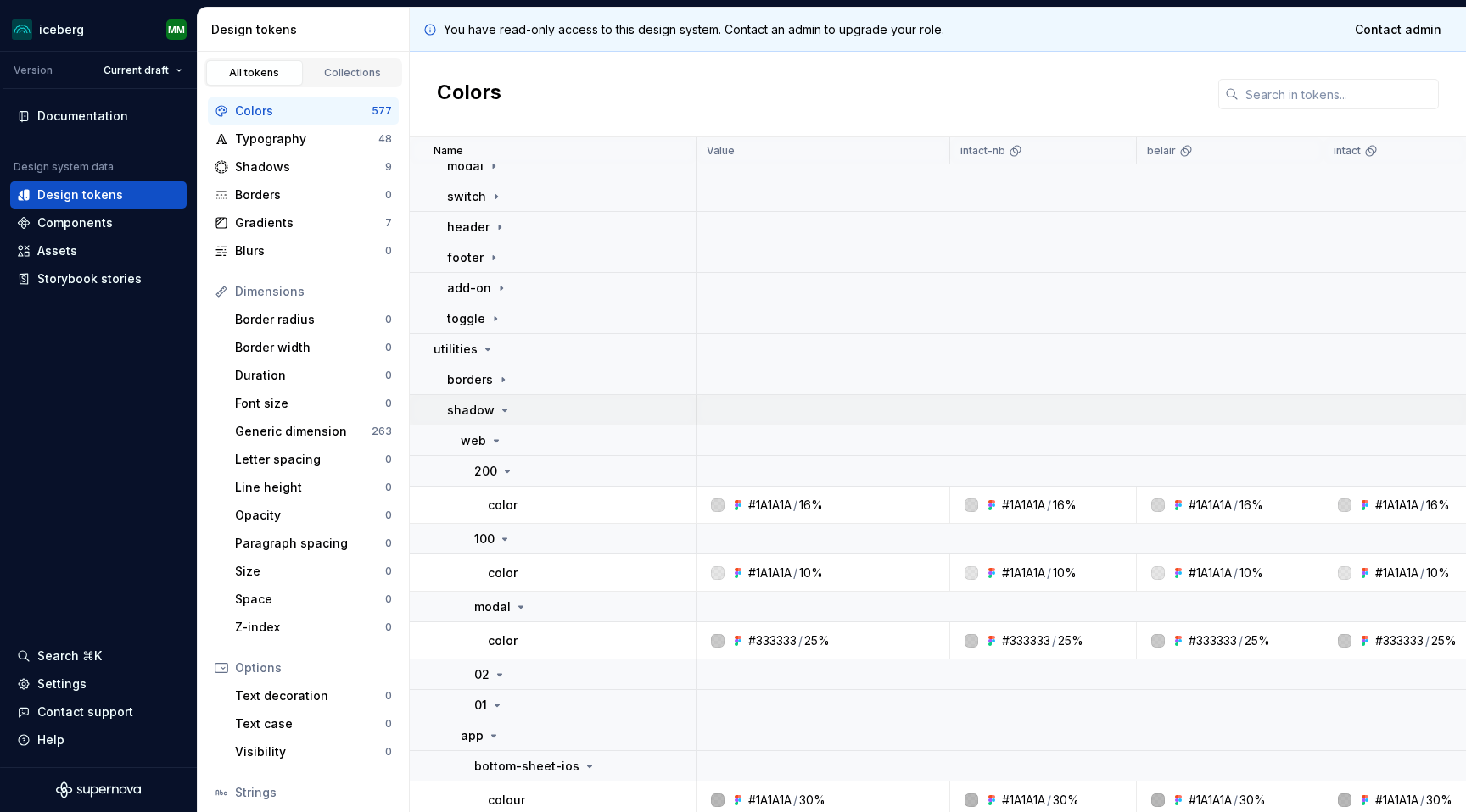
click at [503, 410] on icon at bounding box center [505, 411] width 4 height 2
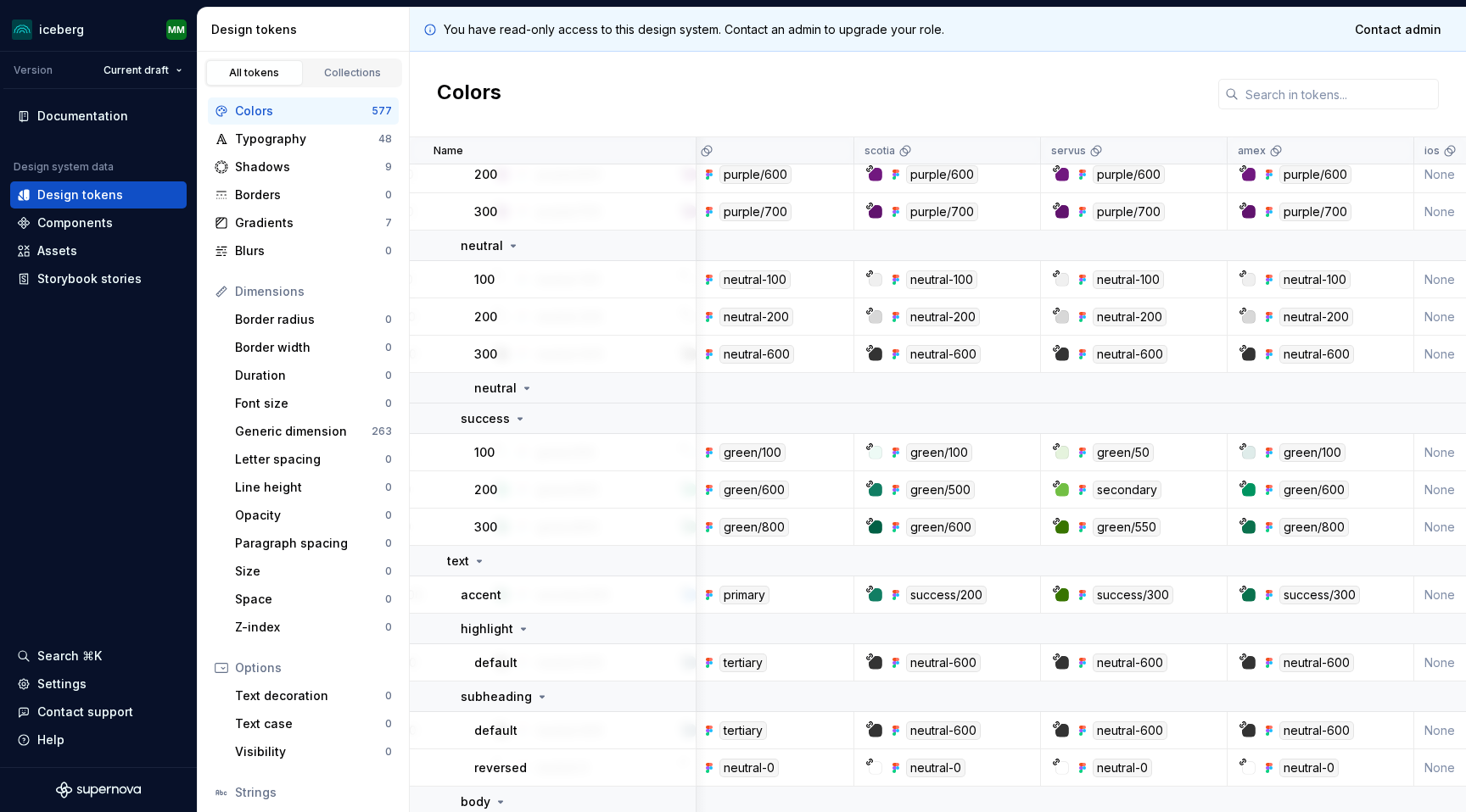
scroll to position [1068, 843]
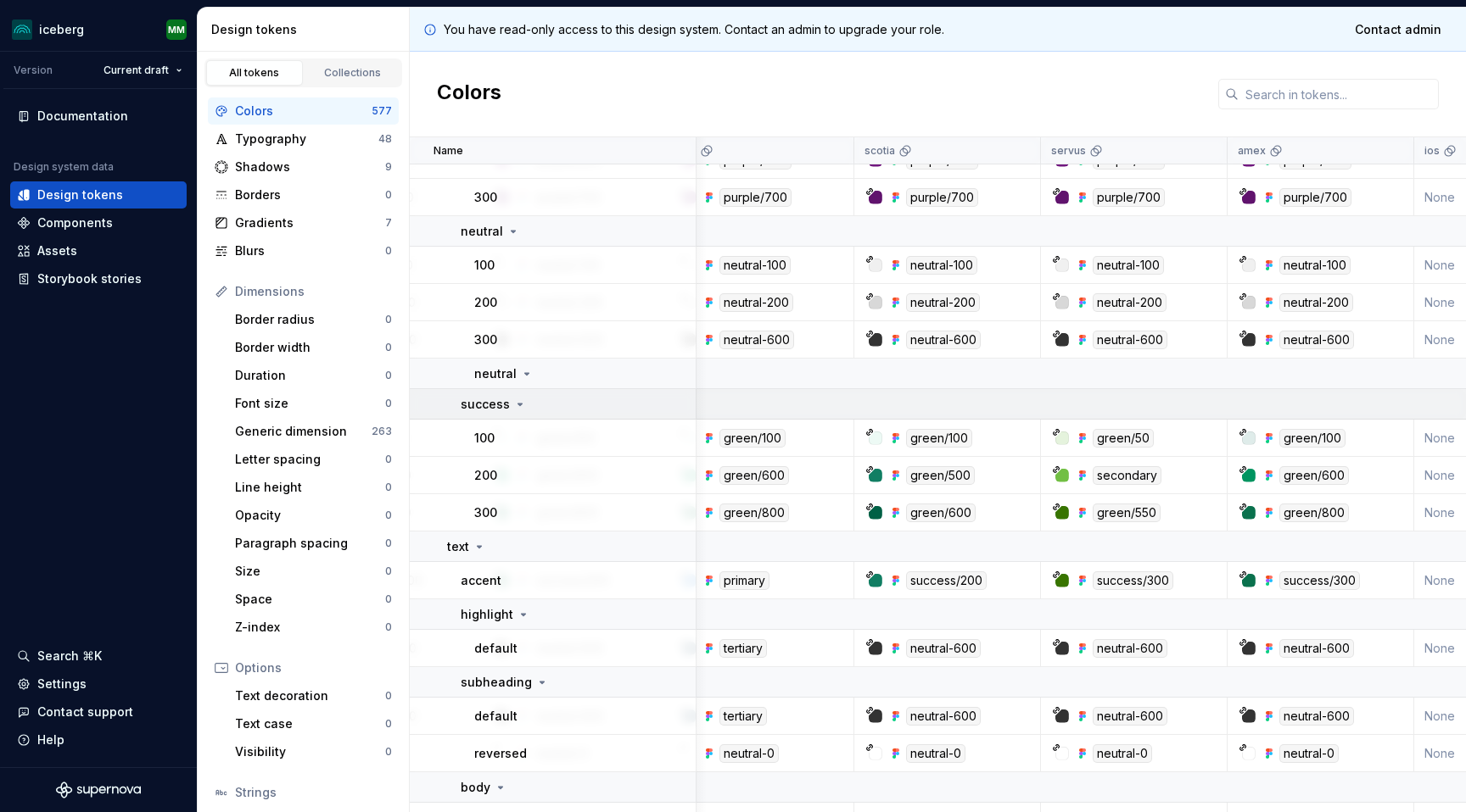
click at [516, 401] on icon at bounding box center [520, 405] width 14 height 14
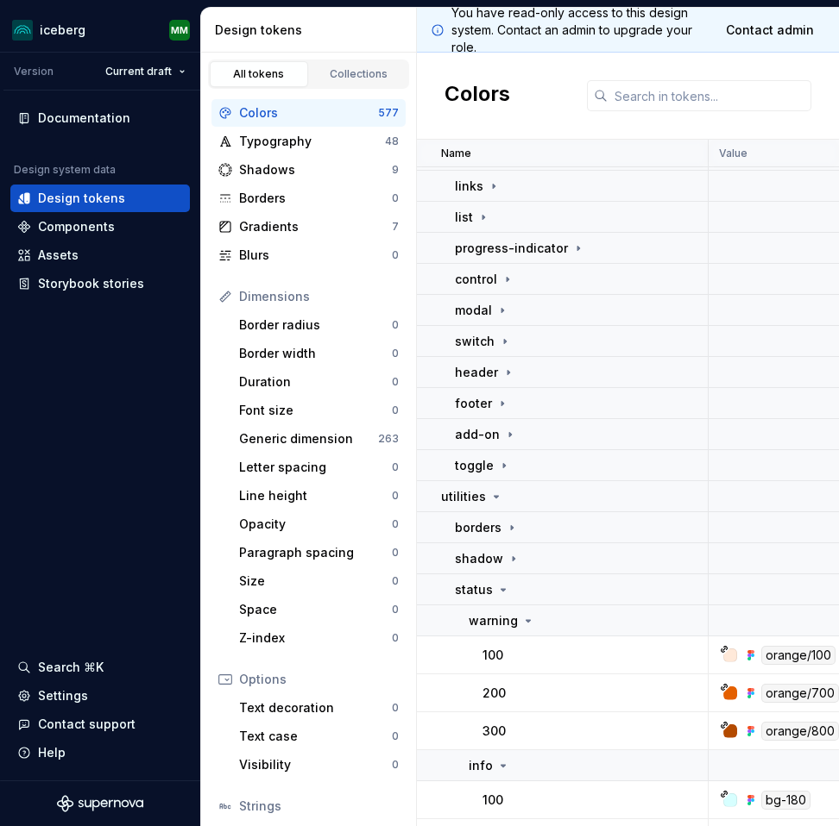
scroll to position [0, 0]
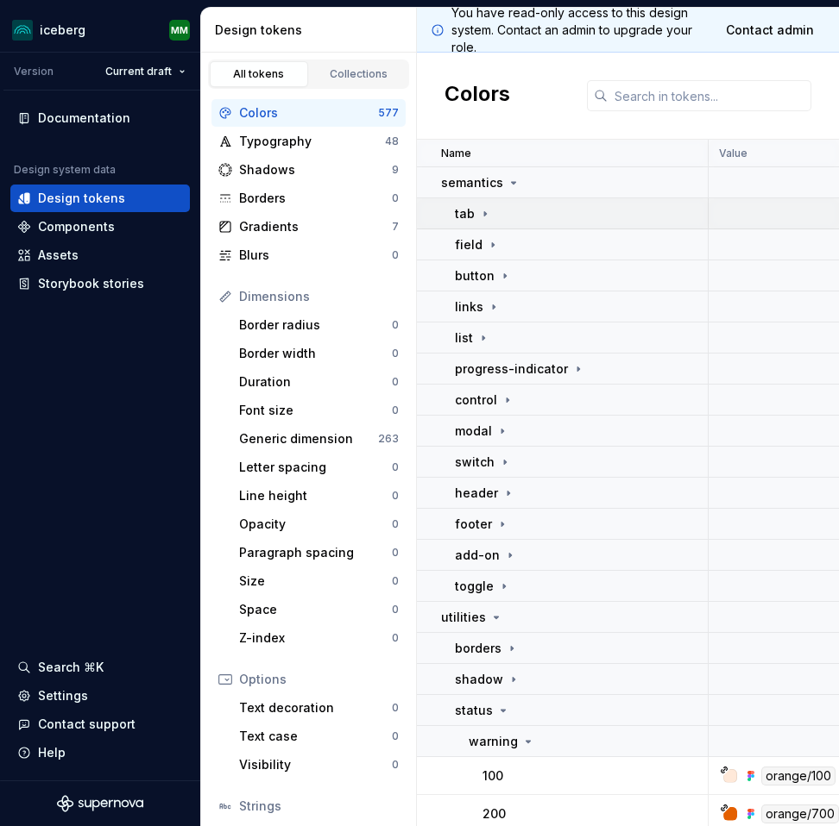
click at [481, 210] on icon at bounding box center [485, 214] width 14 height 14
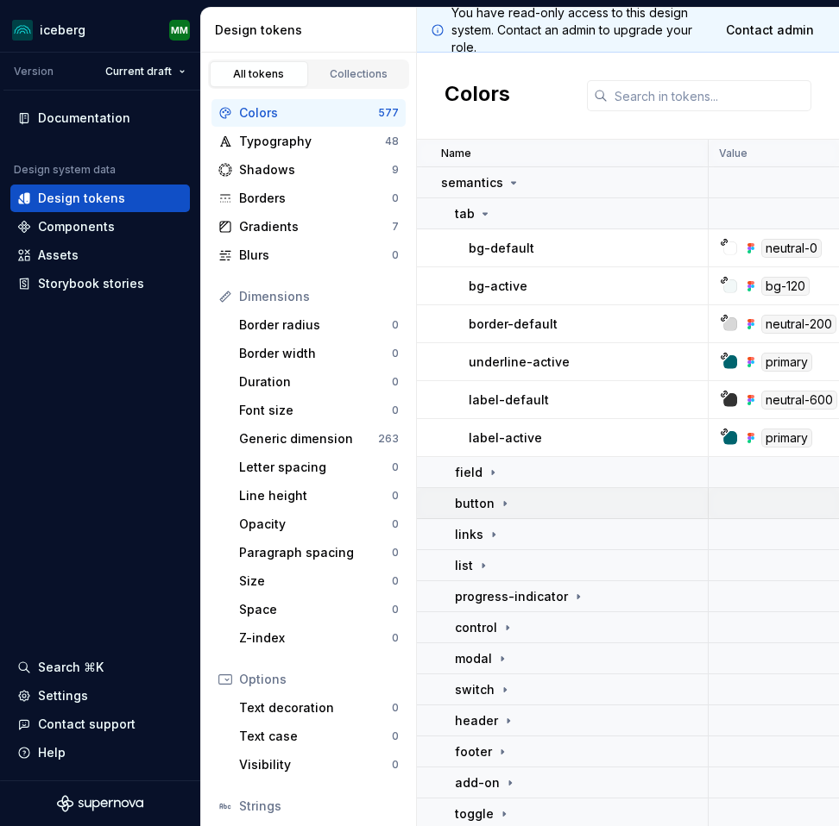
click at [504, 504] on icon at bounding box center [505, 503] width 2 height 4
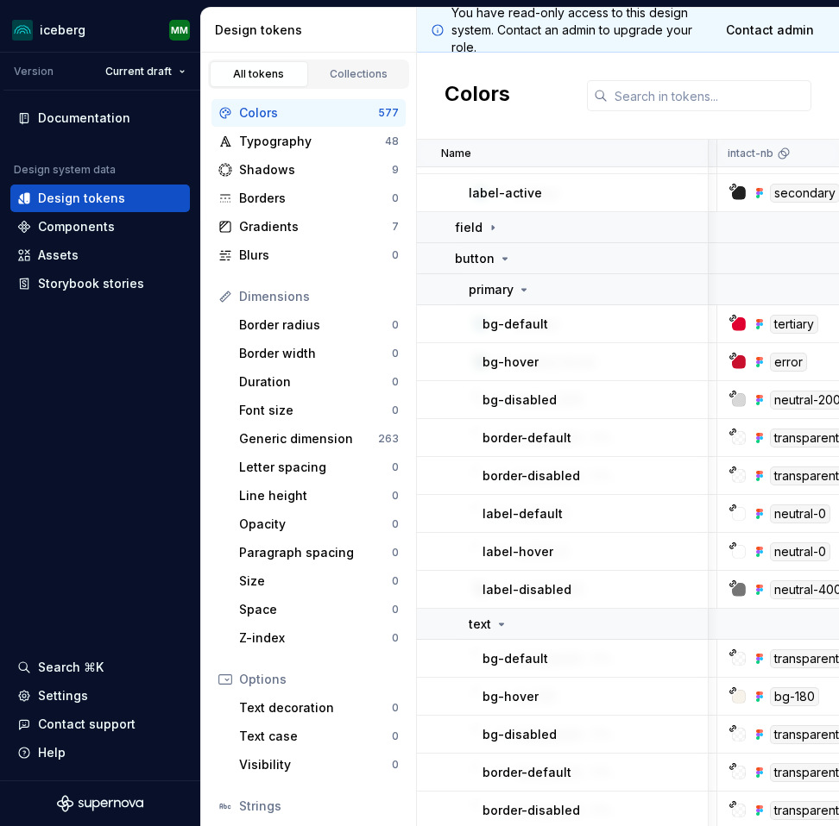
scroll to position [245, 250]
drag, startPoint x: 415, startPoint y: 303, endPoint x: 135, endPoint y: 302, distance: 279.5
click at [135, 302] on div "iceberg MM Version Current draft Documentation Design system data Design tokens…" at bounding box center [419, 413] width 839 height 826
click at [188, 53] on button "Collapse sidebar" at bounding box center [188, 53] width 24 height 24
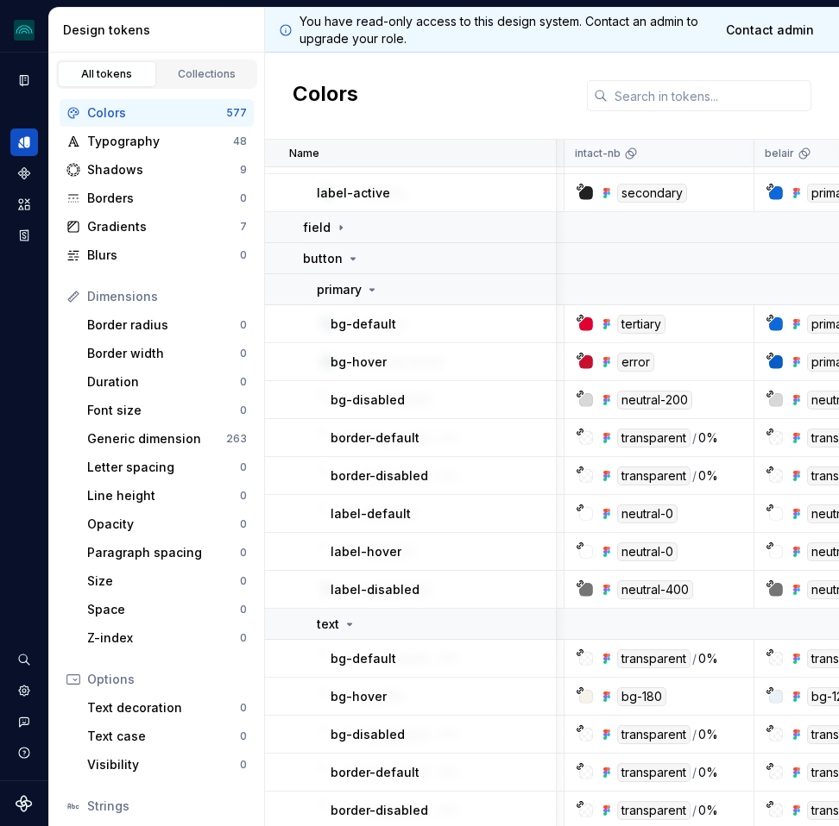
drag, startPoint x: 554, startPoint y: 140, endPoint x: 360, endPoint y: 140, distance: 194.1
click at [360, 140] on div "Name" at bounding box center [411, 154] width 292 height 28
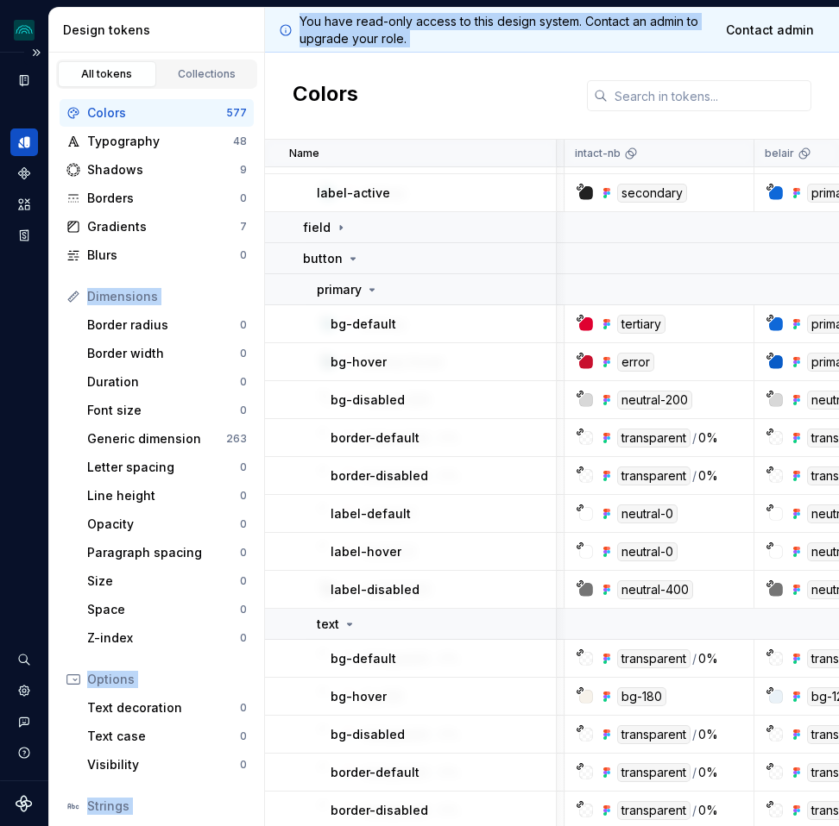
drag, startPoint x: 266, startPoint y: 104, endPoint x: 45, endPoint y: 100, distance: 220.9
click at [45, 100] on div "iceberg MM Design system data Design tokens All tokens Collections Colors 577 T…" at bounding box center [419, 413] width 839 height 826
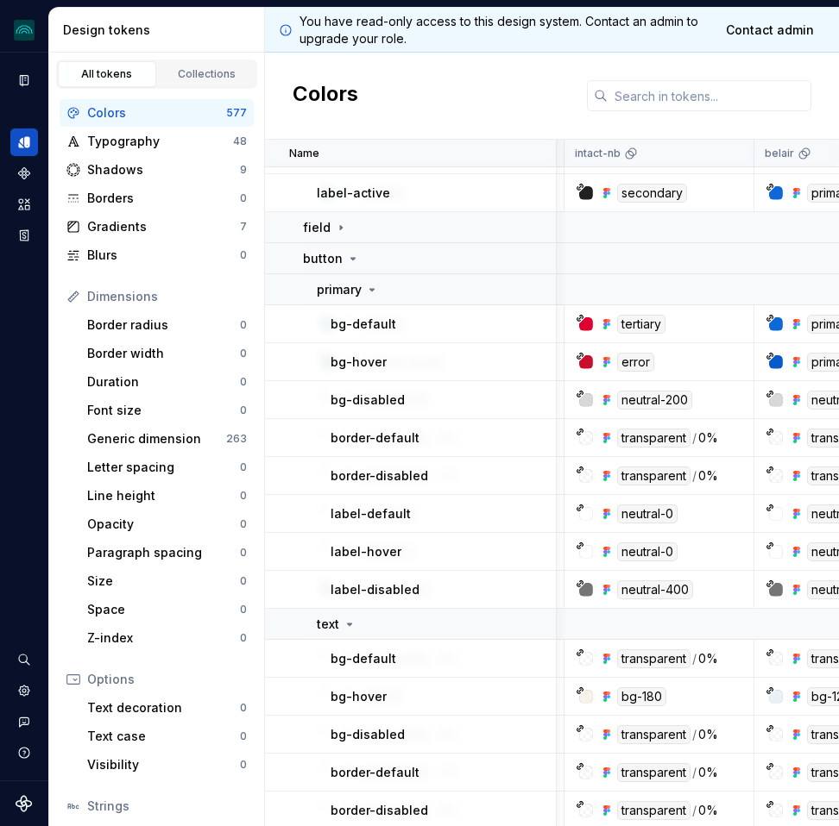
click at [562, 136] on div "Colors" at bounding box center [552, 96] width 574 height 87
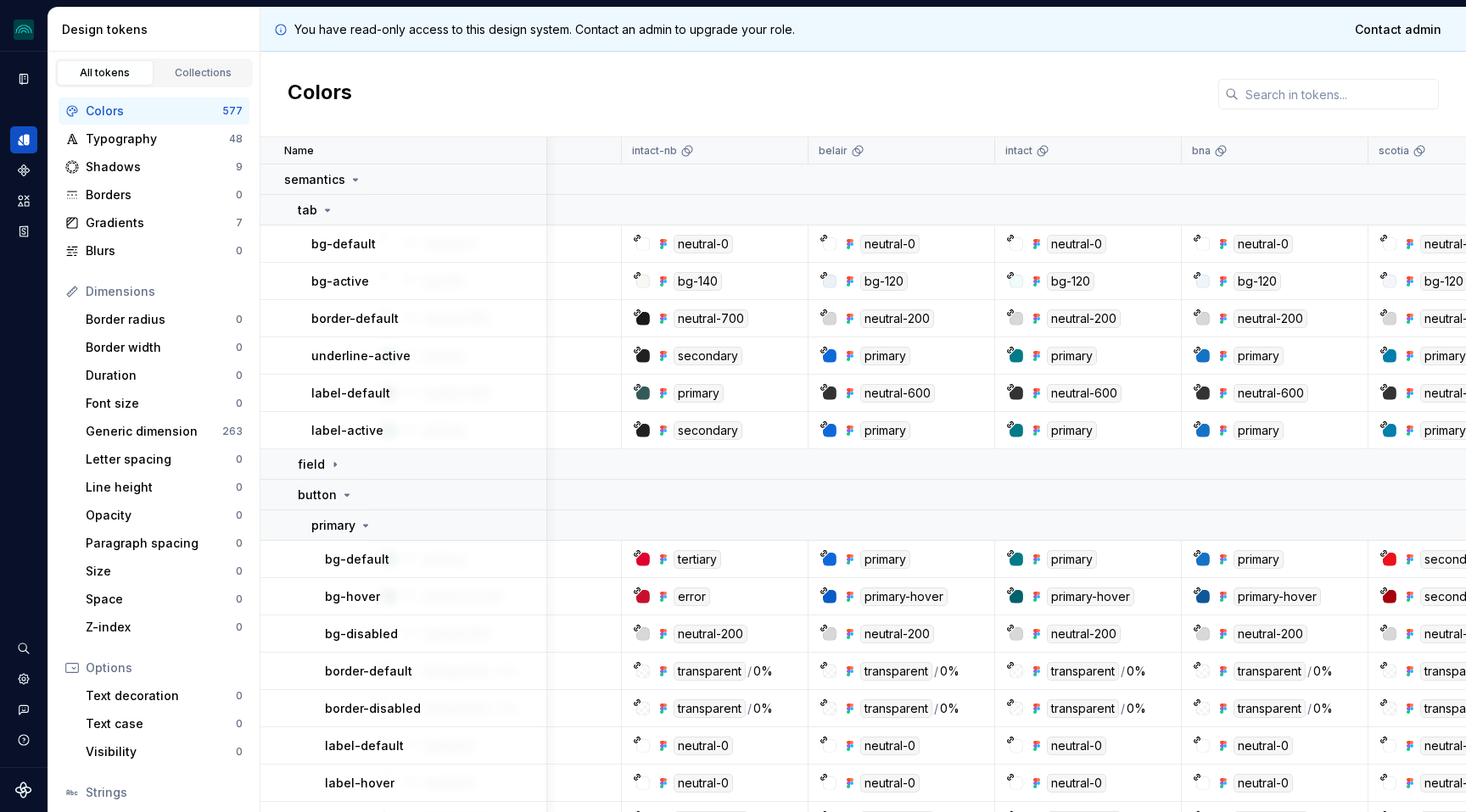
scroll to position [0, 0]
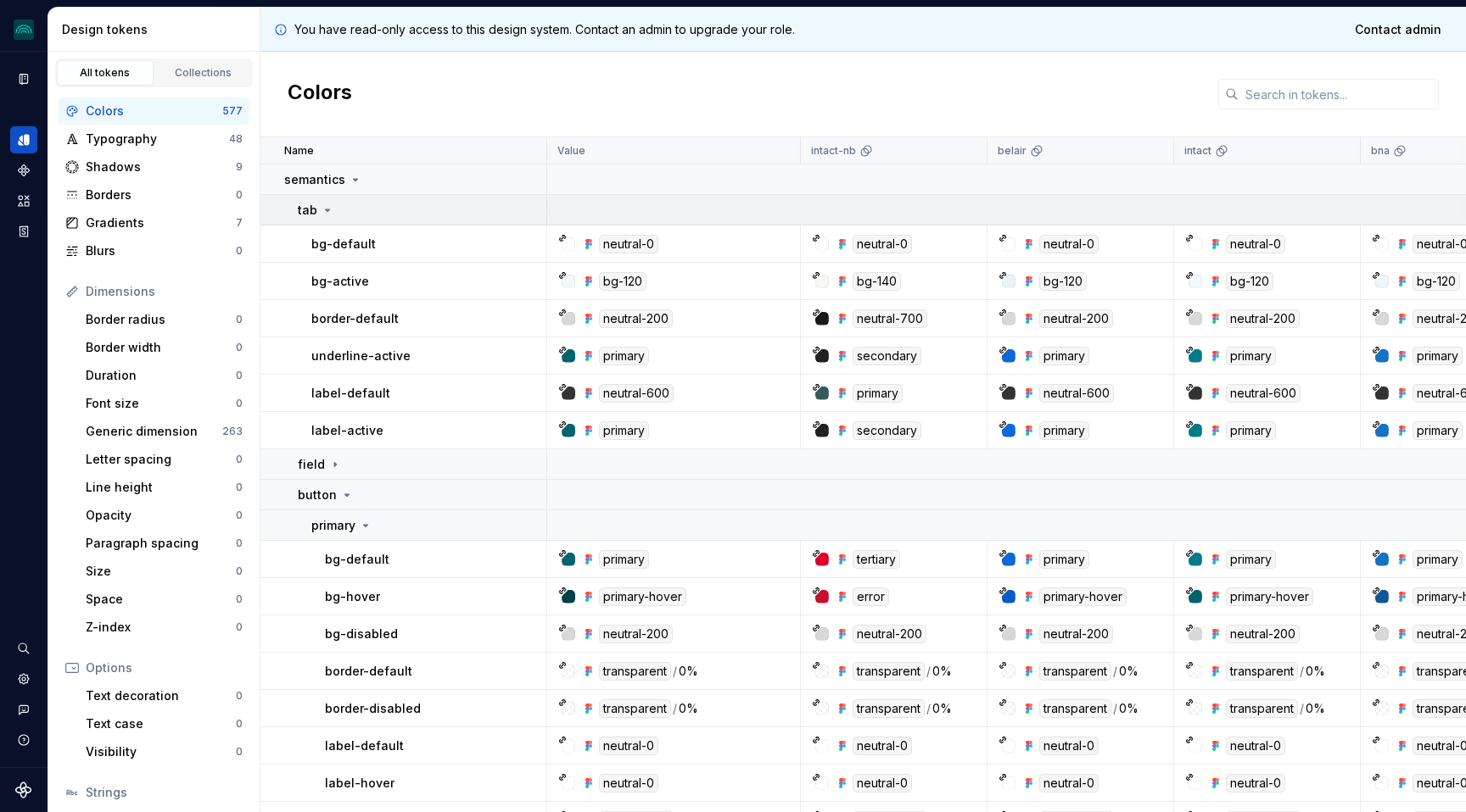
click at [323, 204] on icon at bounding box center [327, 210] width 14 height 14
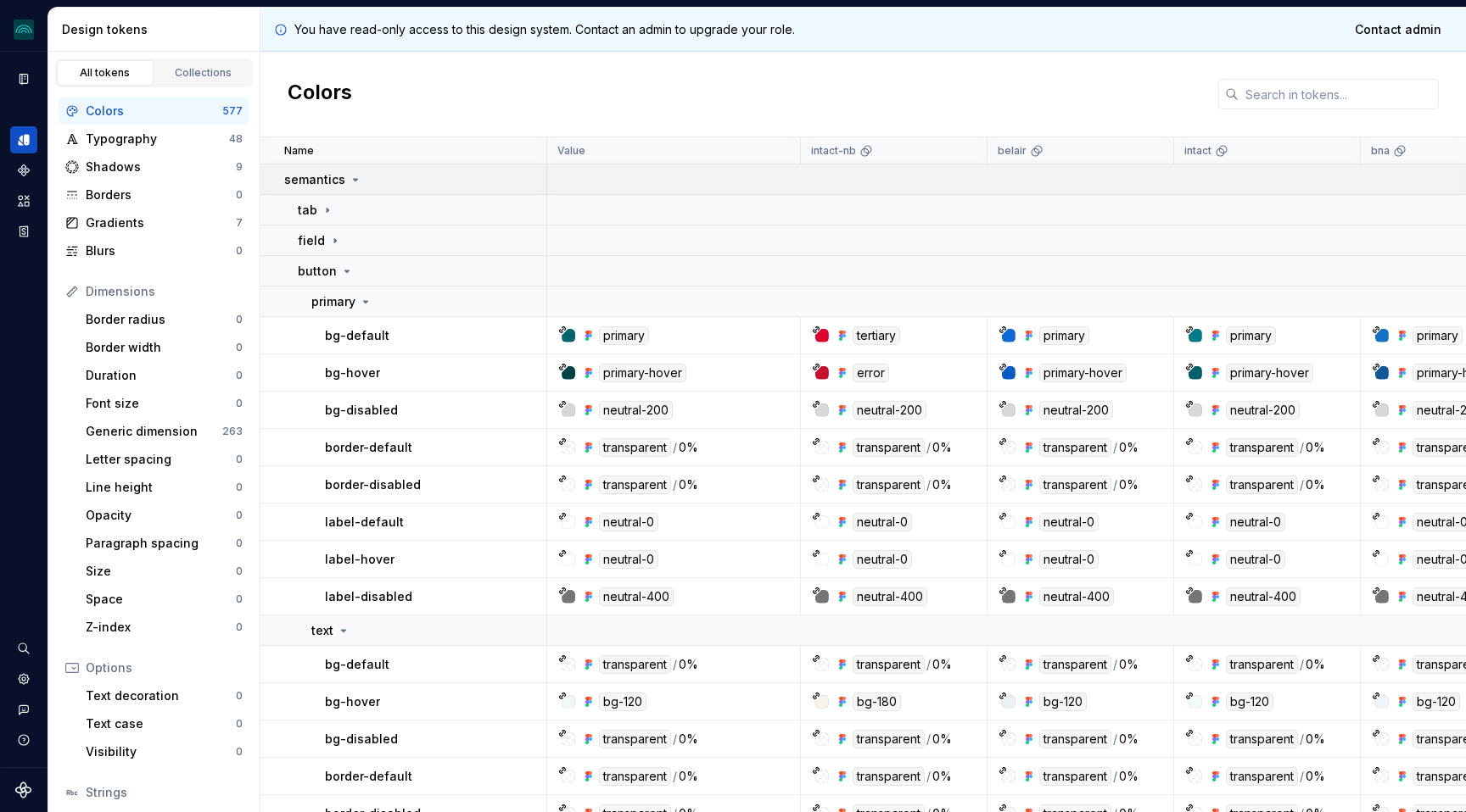
click at [342, 178] on p "semantics" at bounding box center [315, 179] width 61 height 17
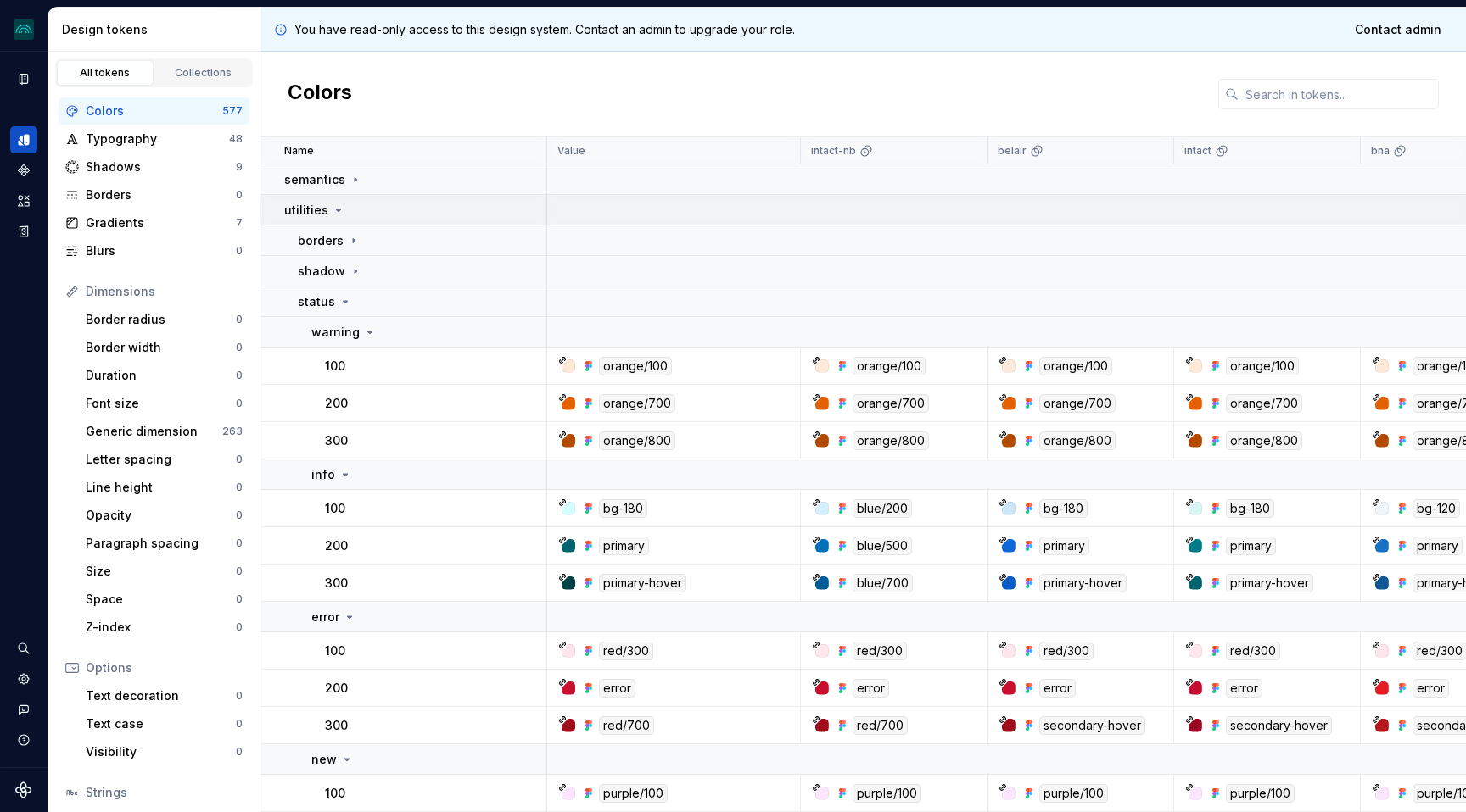
click at [336, 211] on icon at bounding box center [338, 210] width 4 height 2
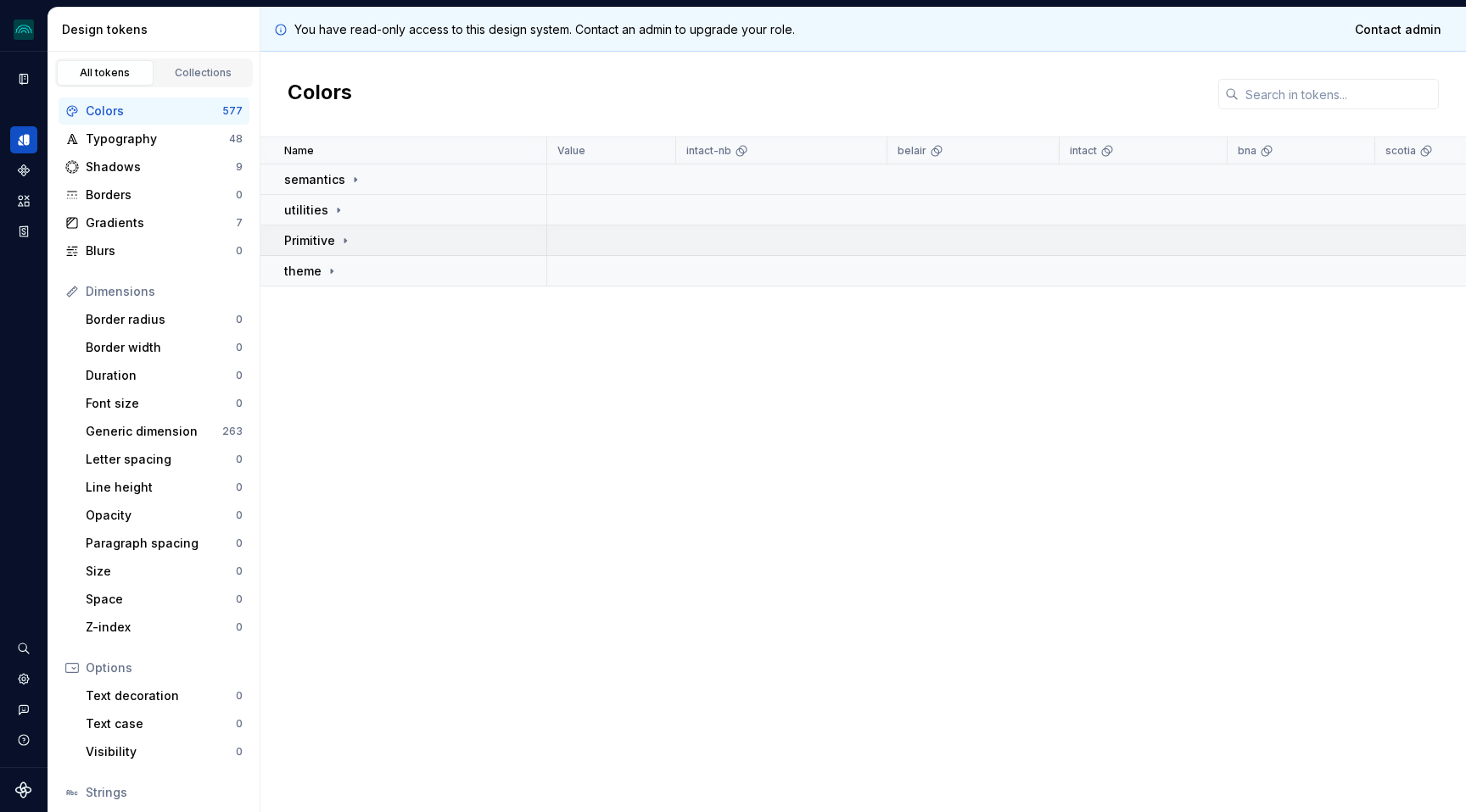
click at [342, 238] on icon at bounding box center [345, 241] width 14 height 14
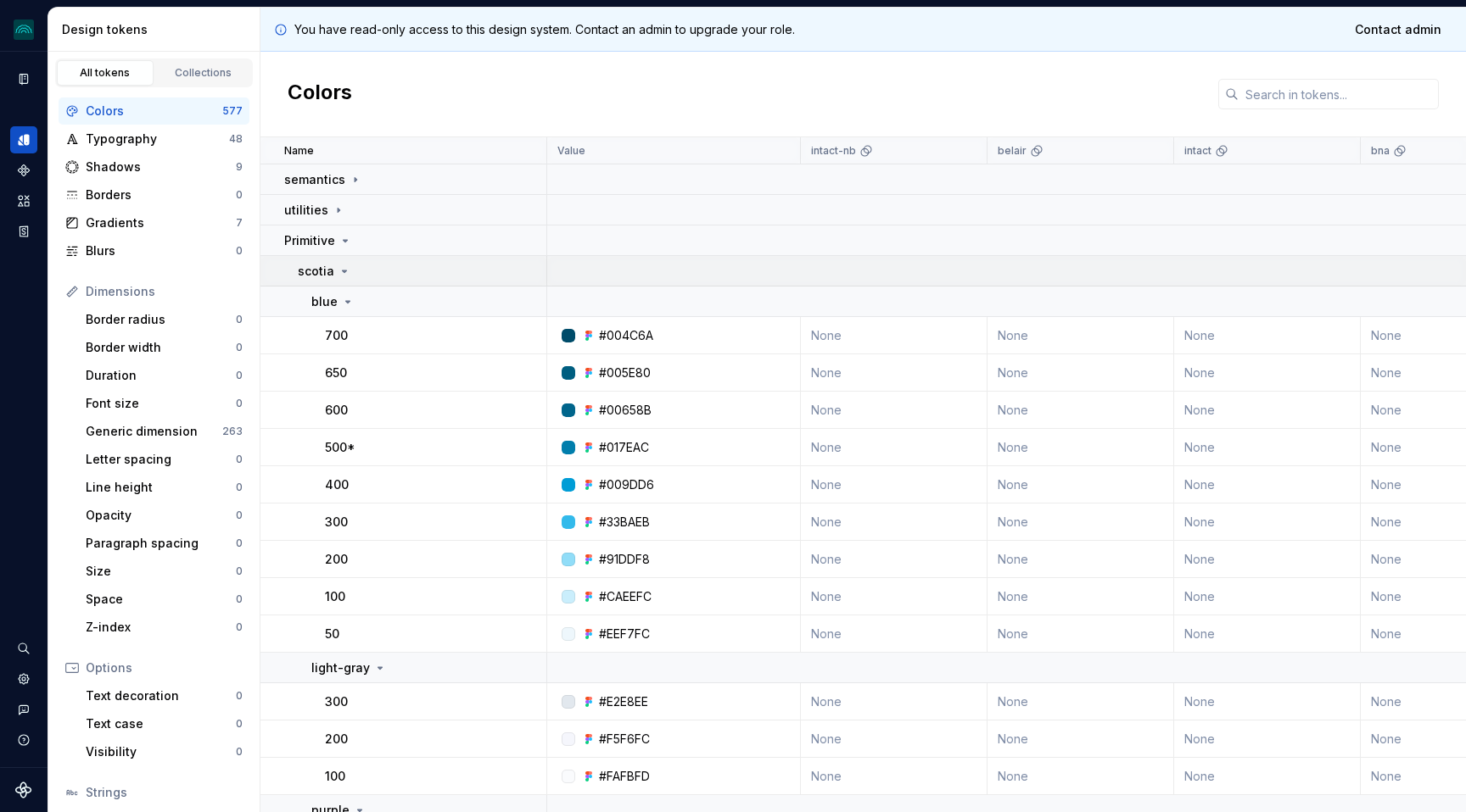
click at [340, 276] on icon at bounding box center [344, 271] width 14 height 14
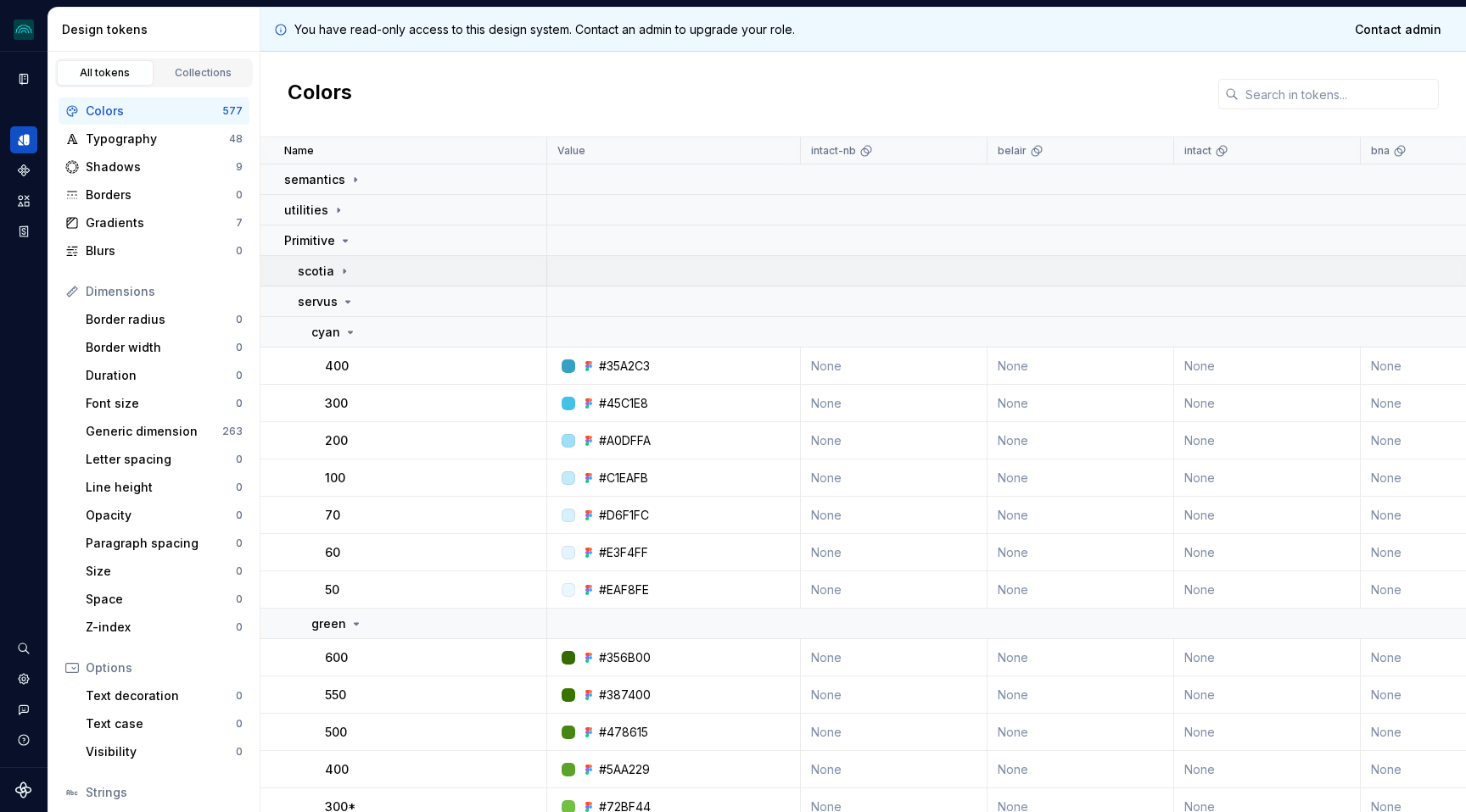
click at [340, 276] on icon at bounding box center [344, 271] width 14 height 14
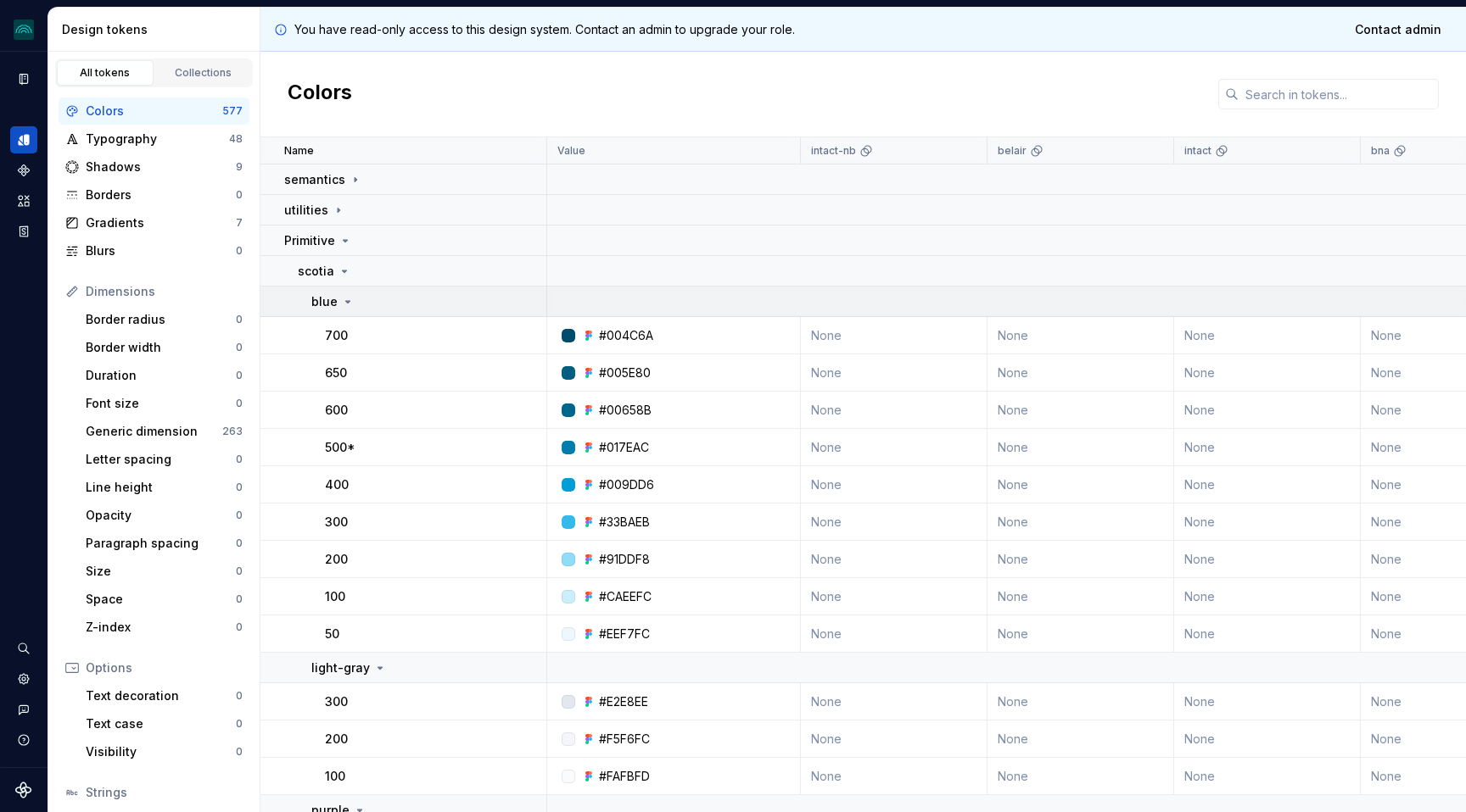
click at [343, 295] on icon at bounding box center [348, 302] width 14 height 14
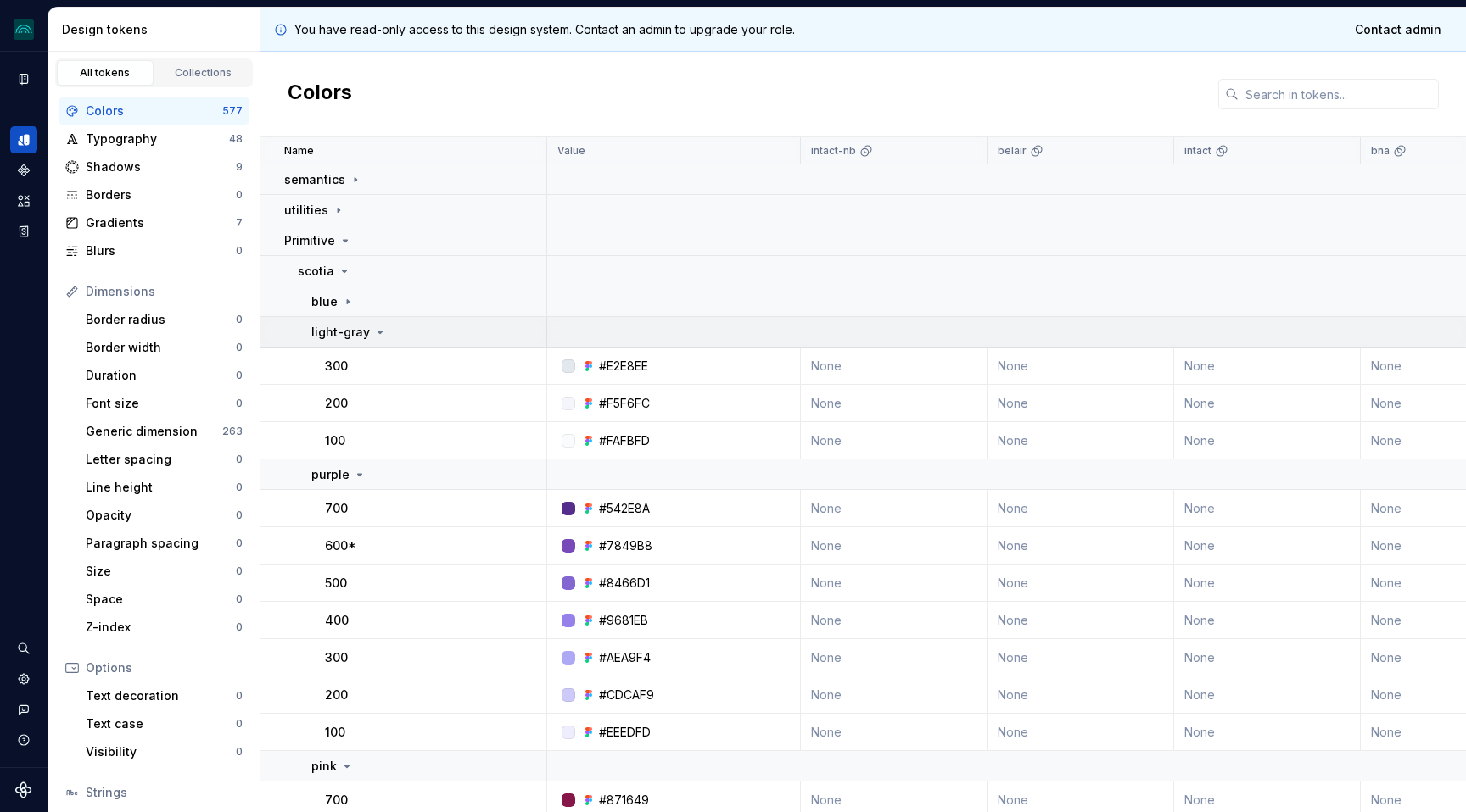
click at [376, 330] on icon at bounding box center [381, 332] width 14 height 14
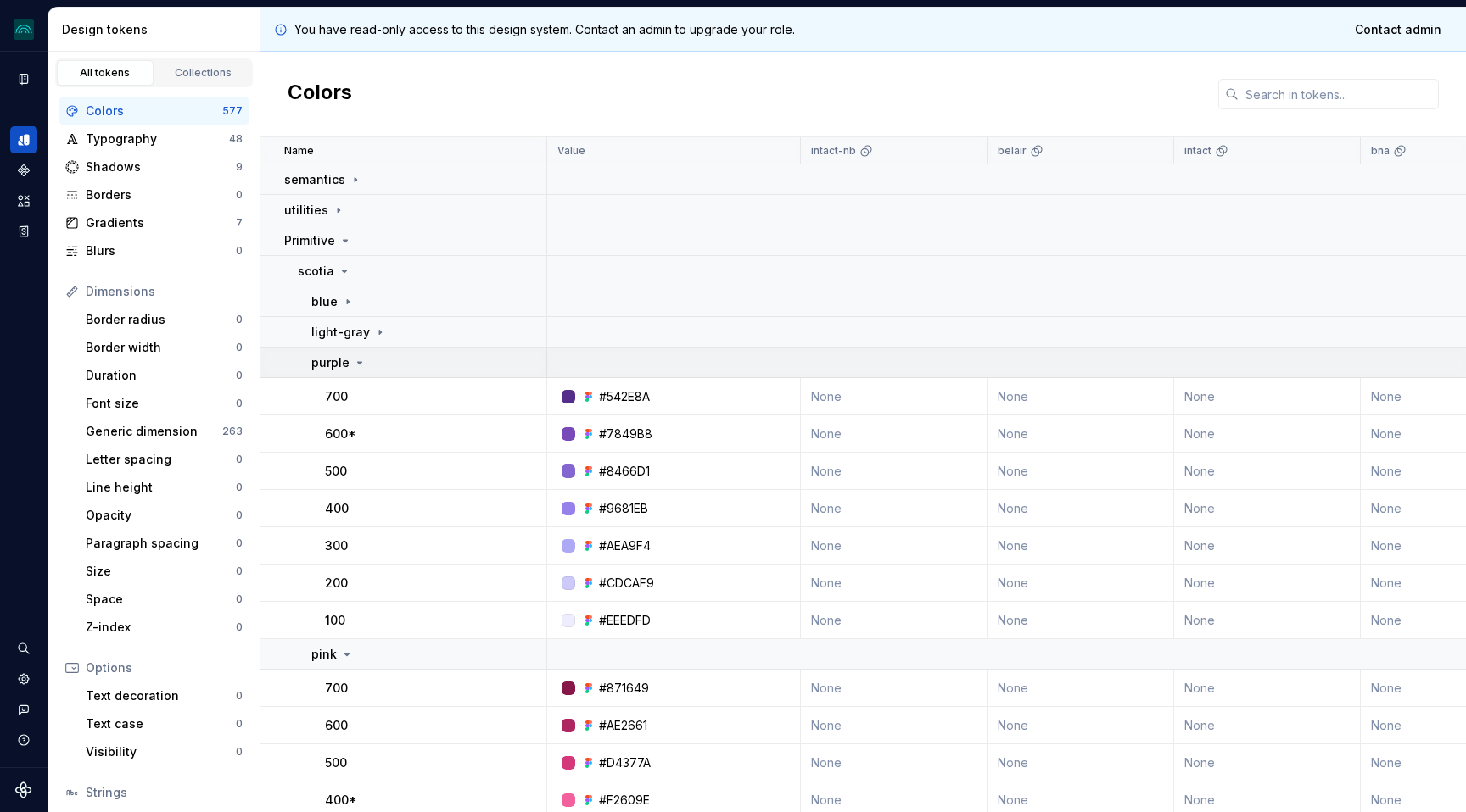
click at [360, 363] on icon at bounding box center [360, 363] width 14 height 14
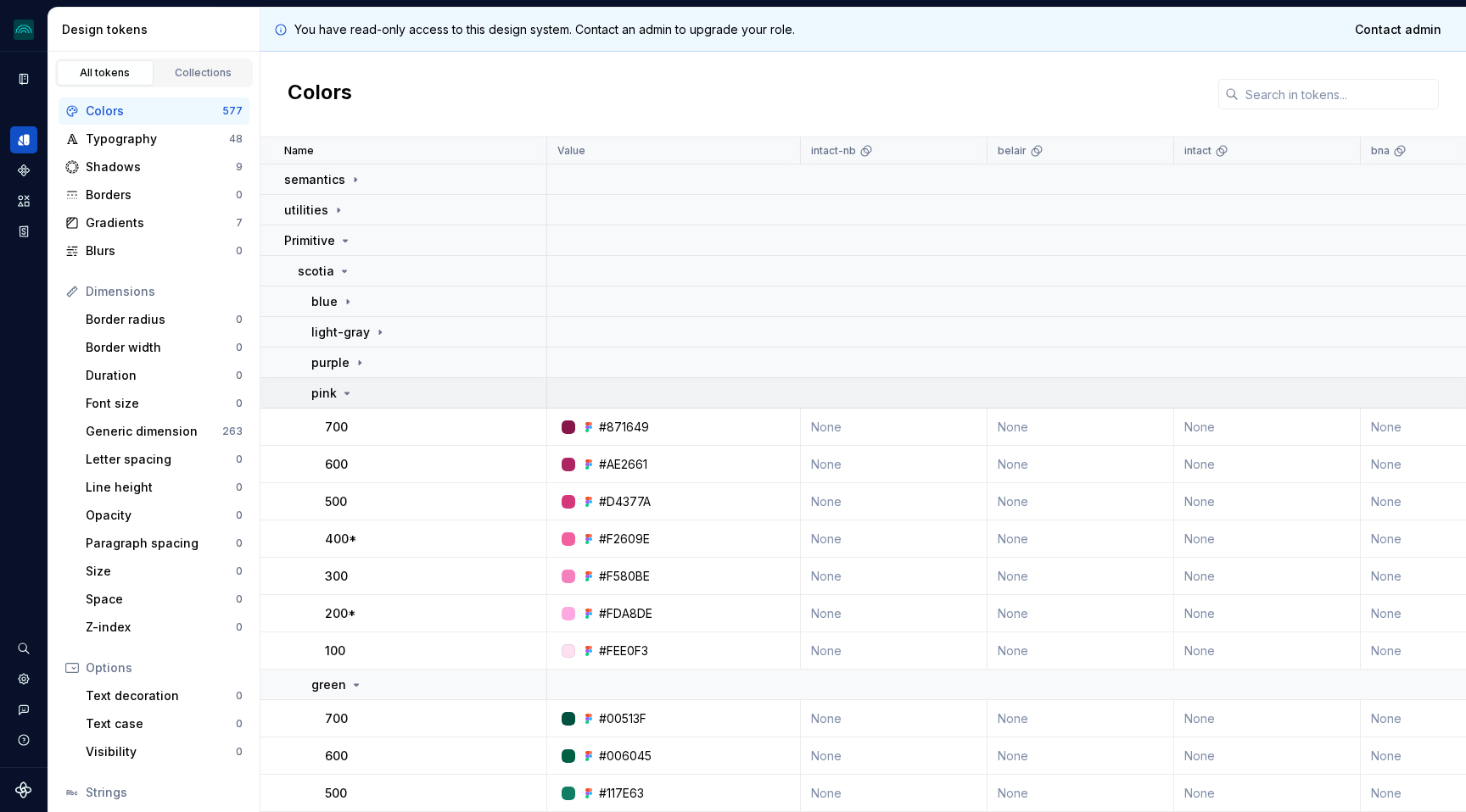
click at [340, 392] on icon at bounding box center [347, 393] width 14 height 14
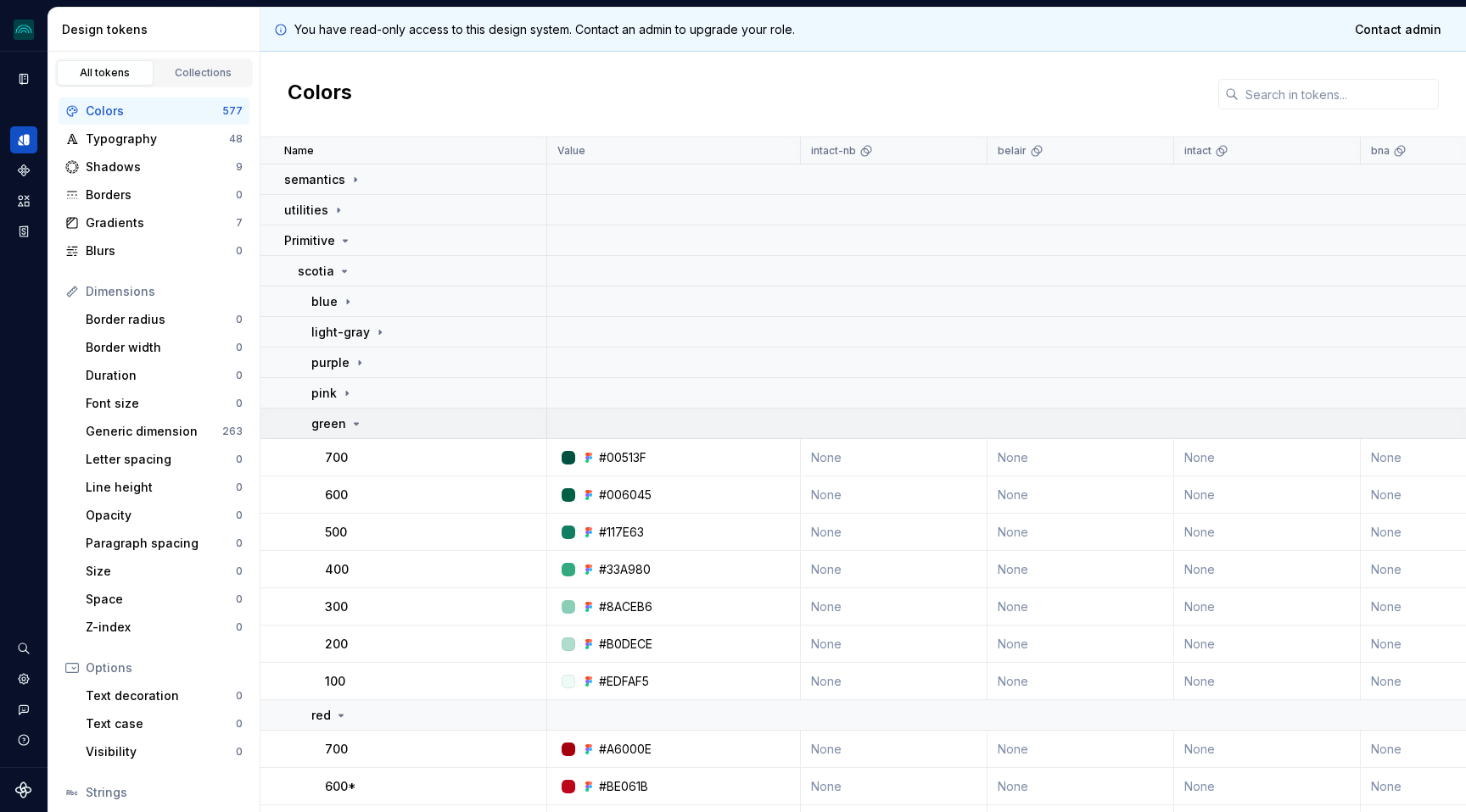
click at [355, 423] on icon at bounding box center [357, 424] width 4 height 2
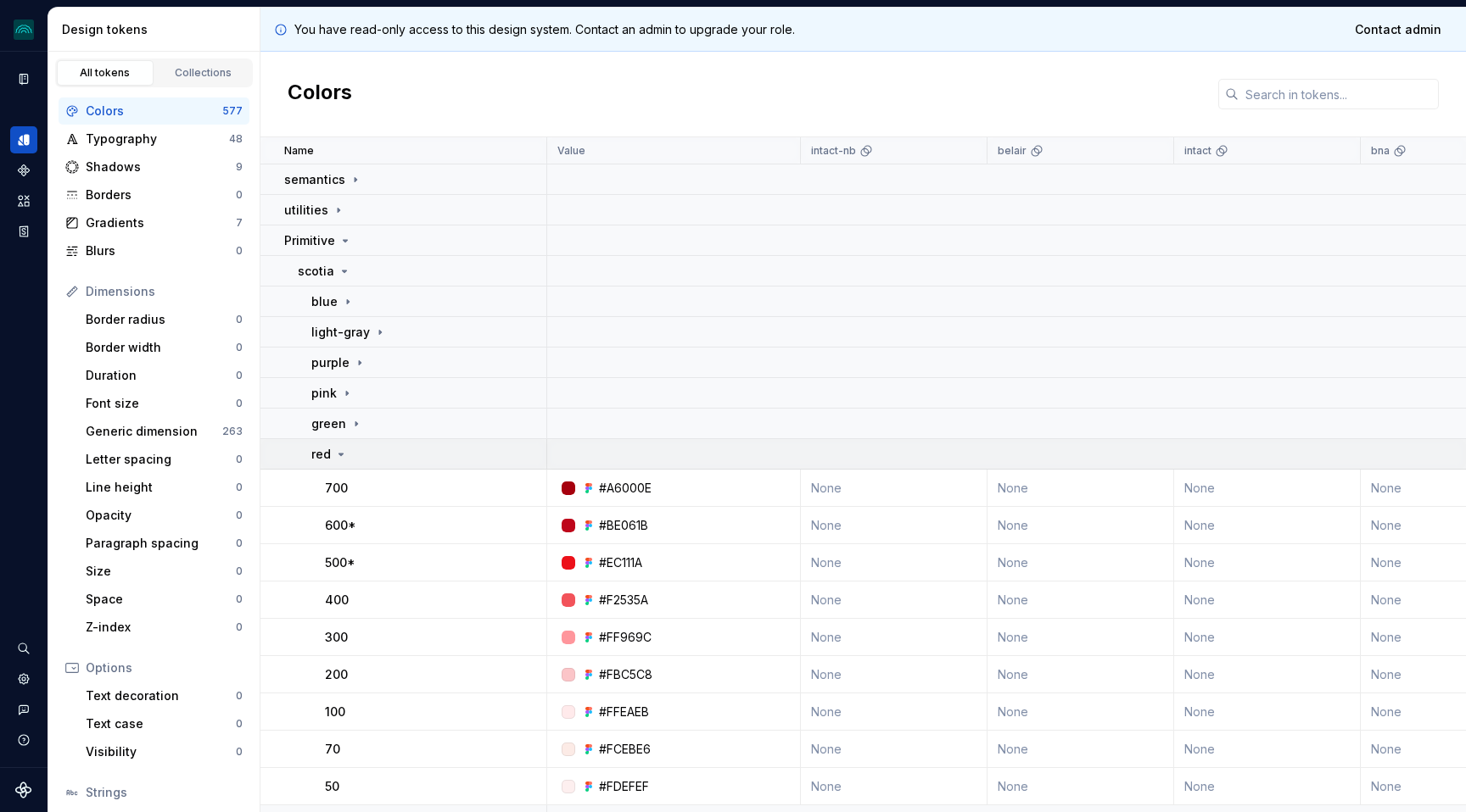
click at [340, 458] on icon at bounding box center [341, 455] width 14 height 14
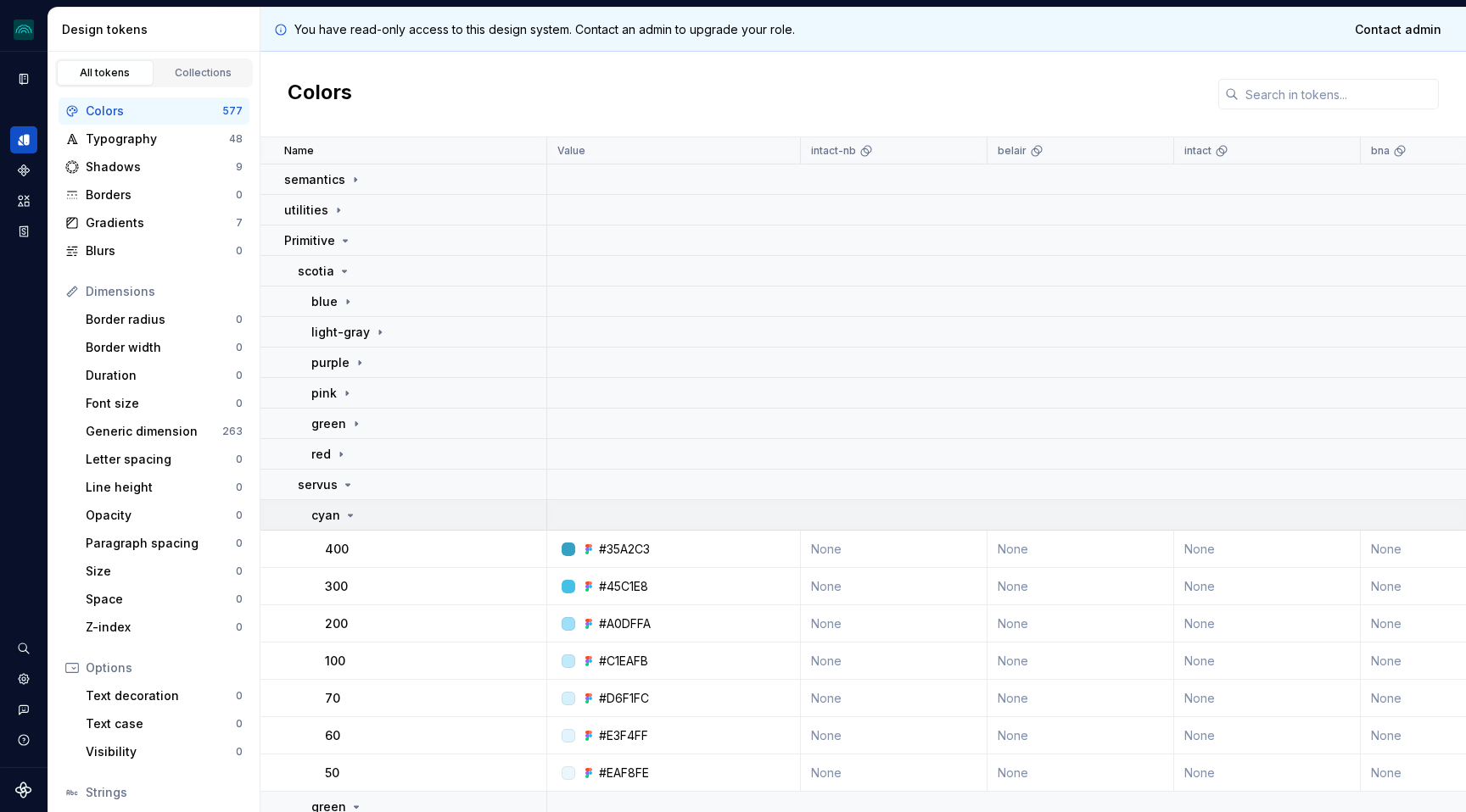
click at [348, 512] on icon at bounding box center [350, 516] width 14 height 14
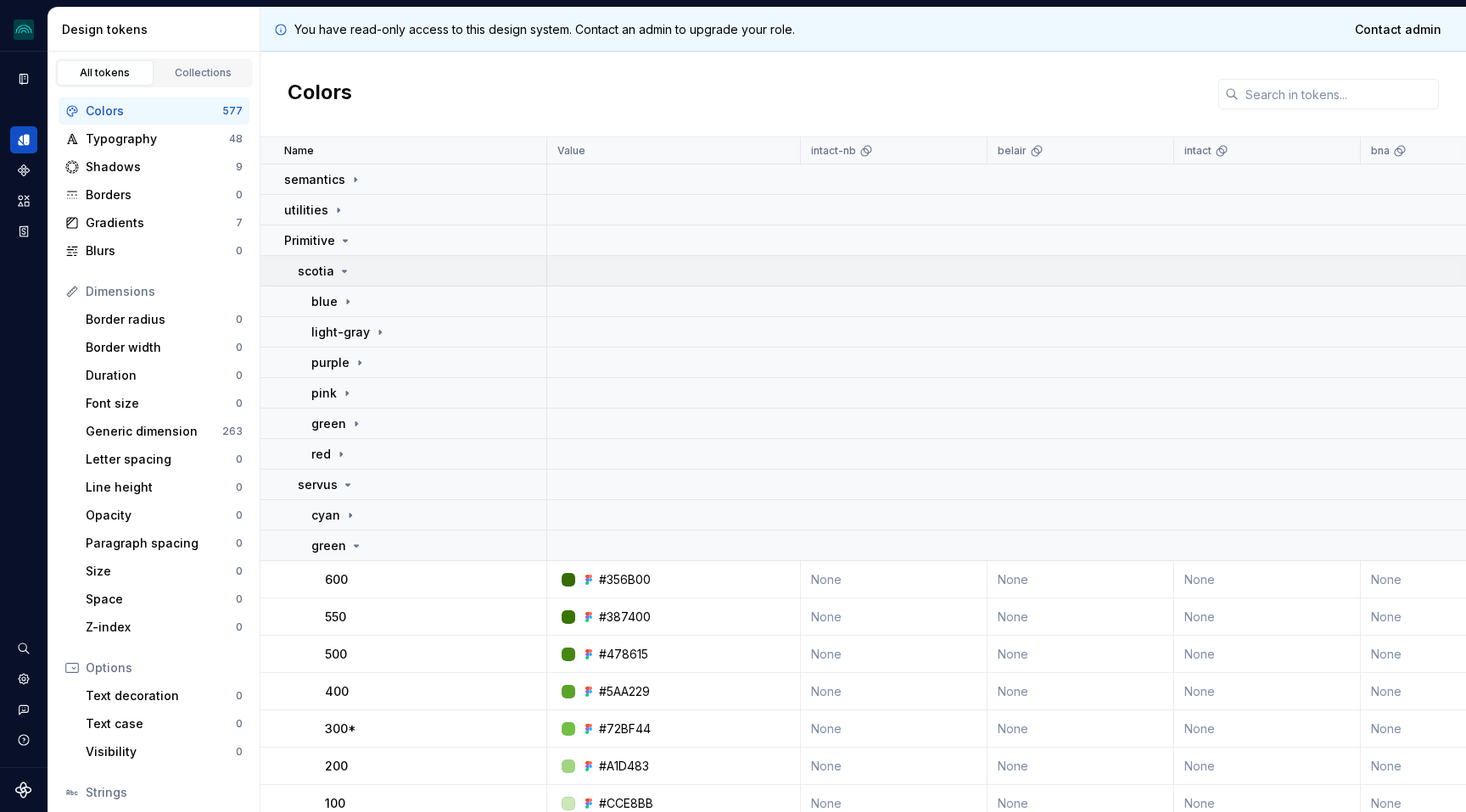
click at [337, 275] on icon at bounding box center [344, 271] width 14 height 14
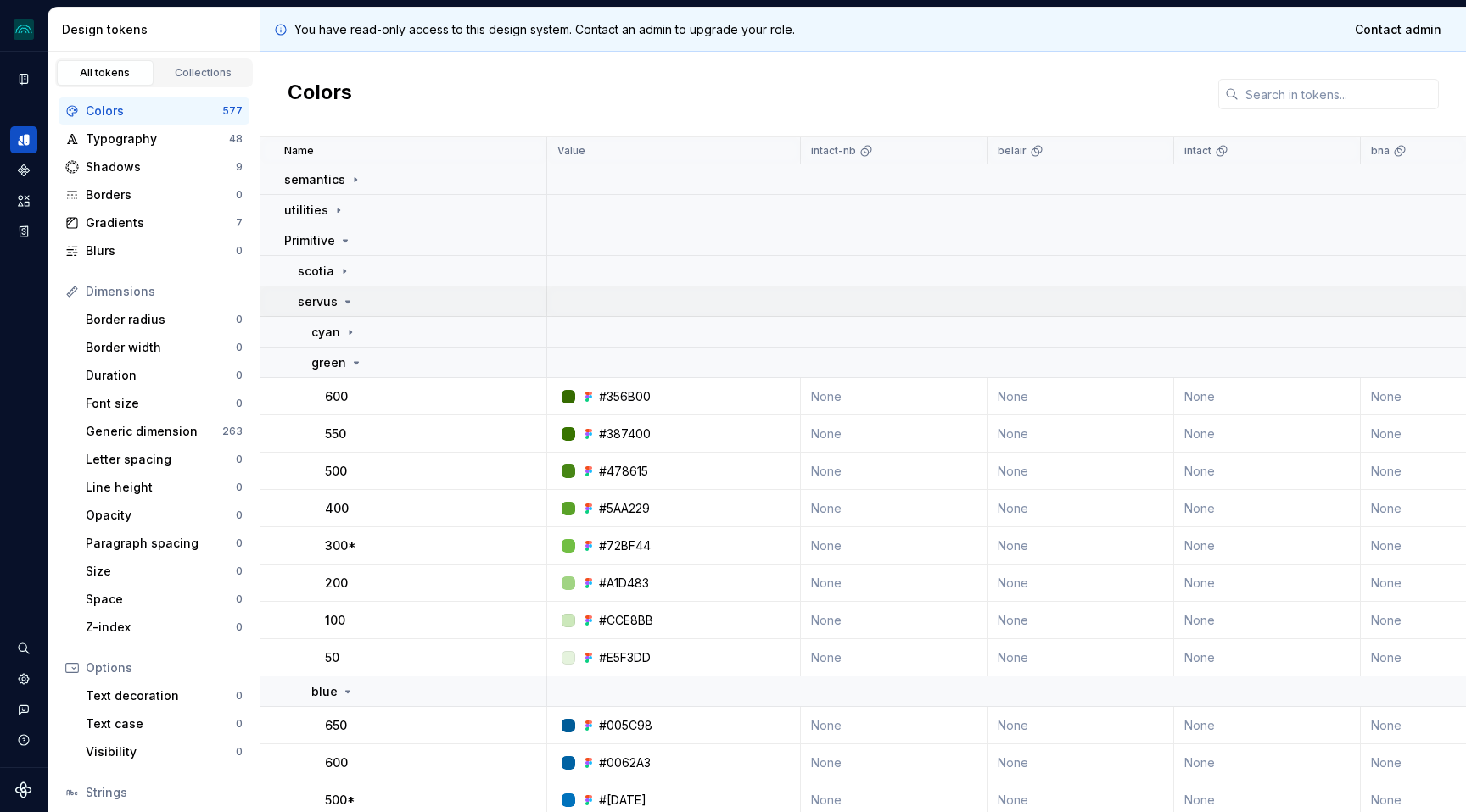
click at [341, 295] on icon at bounding box center [348, 302] width 14 height 14
click at [327, 330] on icon at bounding box center [331, 332] width 14 height 14
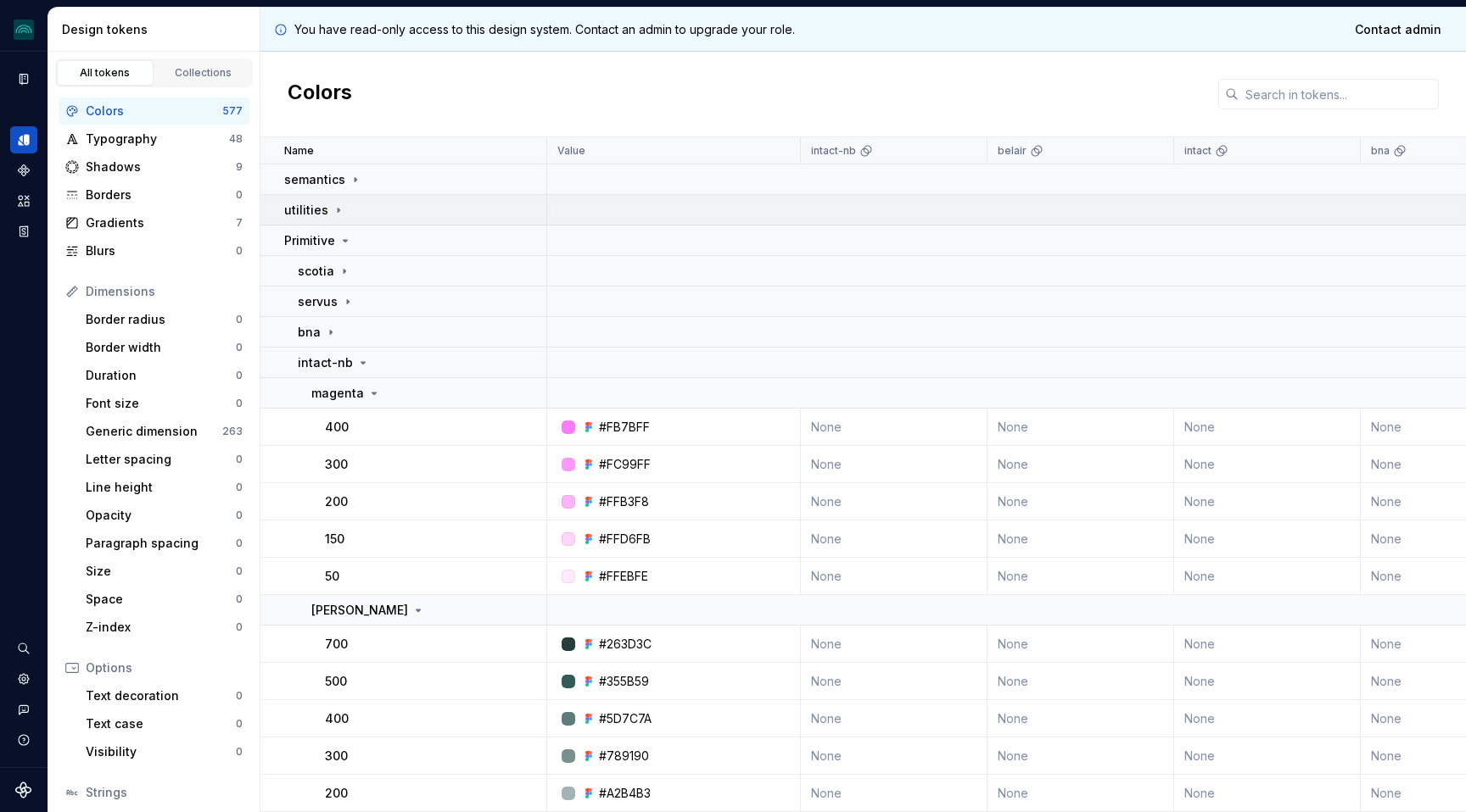
click at [337, 207] on icon at bounding box center [338, 209] width 2 height 4
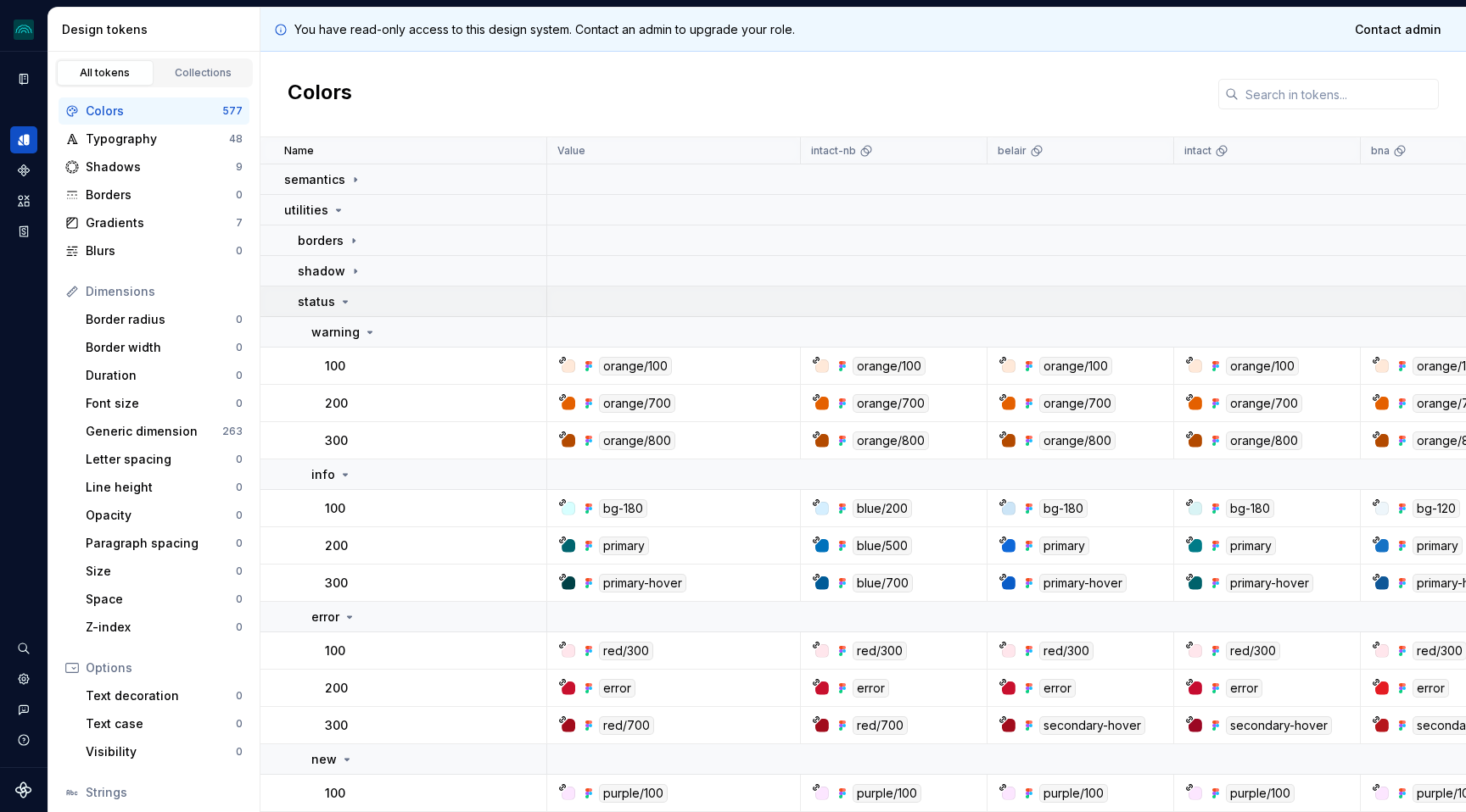
click at [345, 300] on icon at bounding box center [345, 302] width 14 height 14
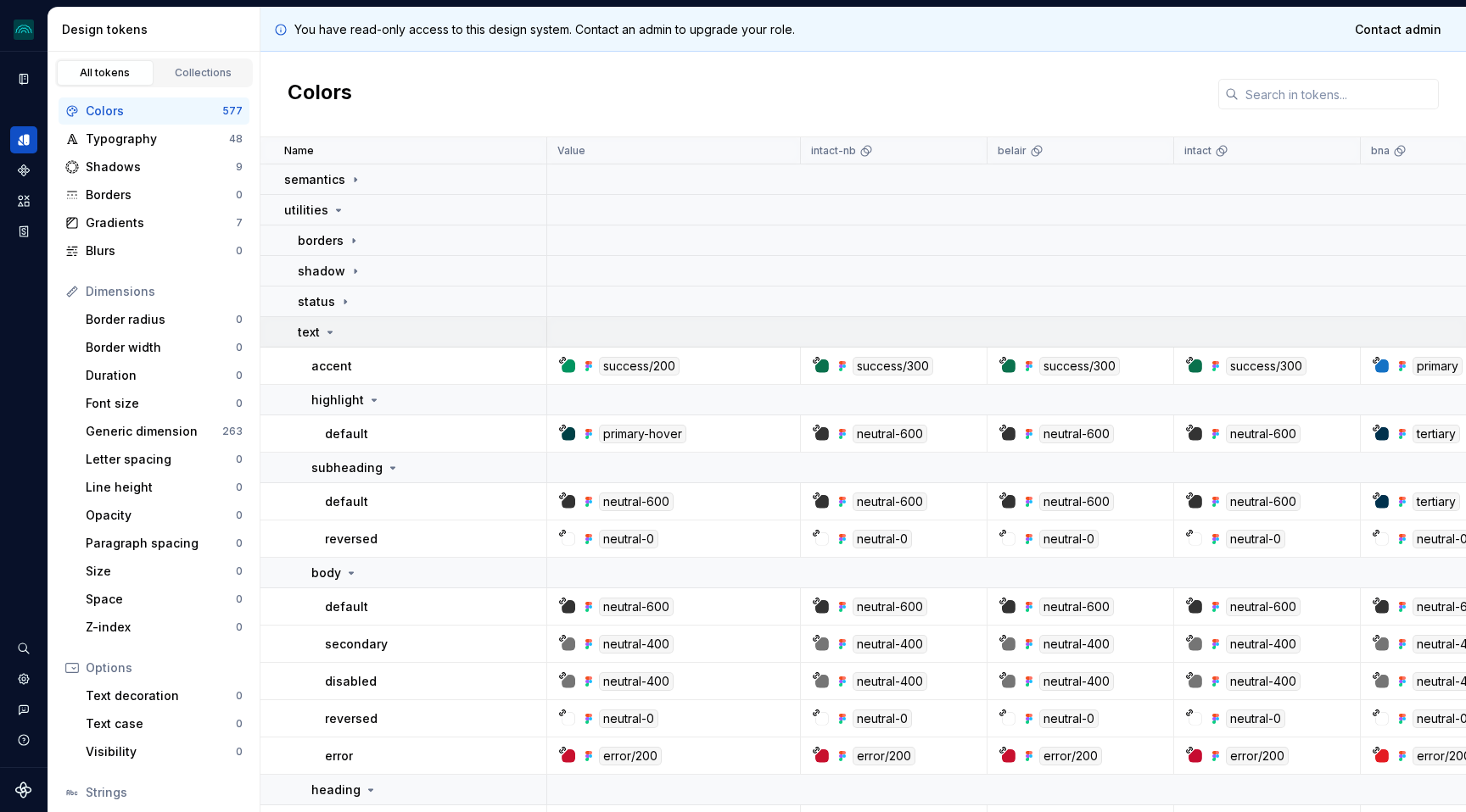
click at [330, 326] on icon at bounding box center [330, 332] width 14 height 14
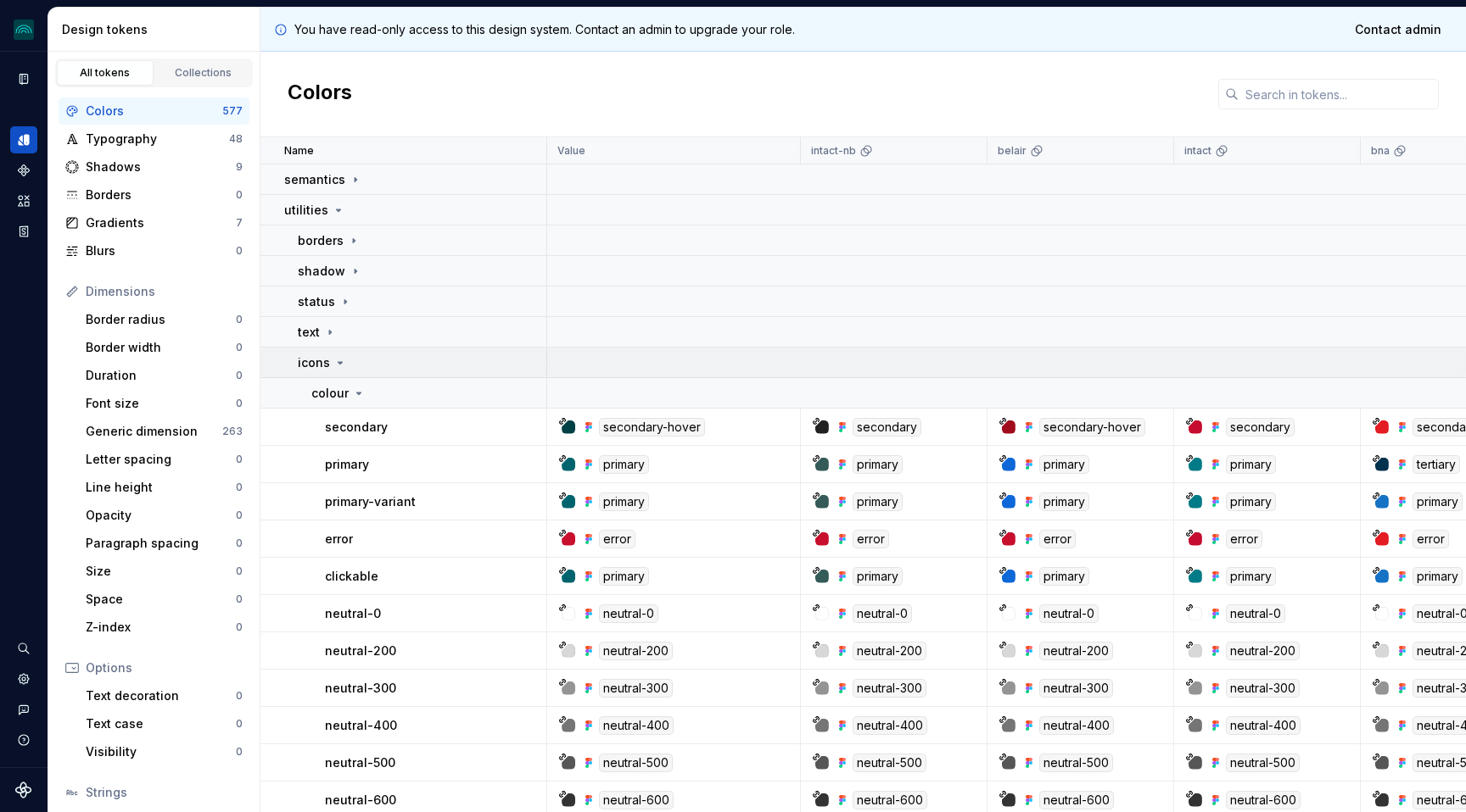
click at [336, 368] on icon at bounding box center [340, 363] width 14 height 14
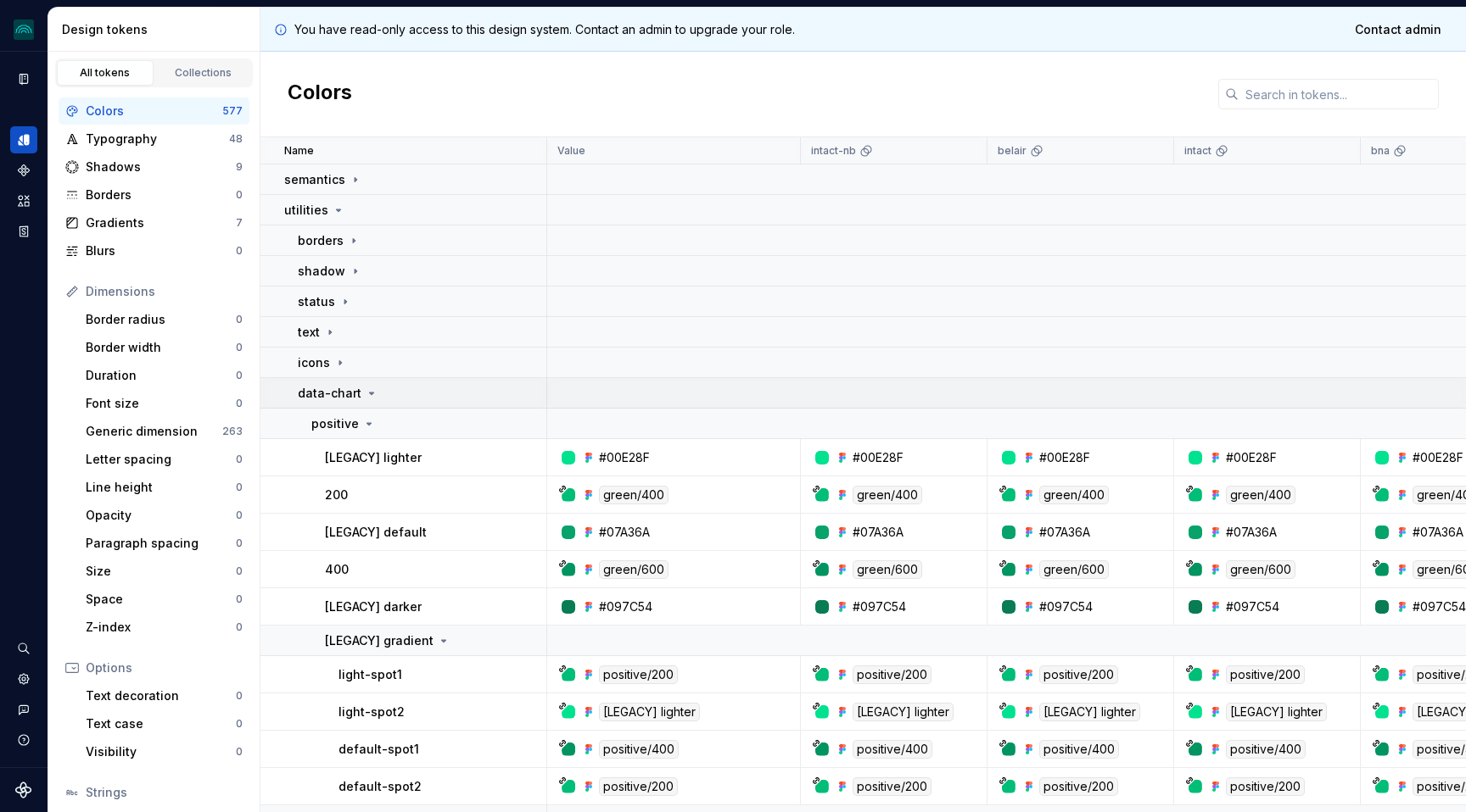
click at [365, 387] on icon at bounding box center [372, 393] width 14 height 14
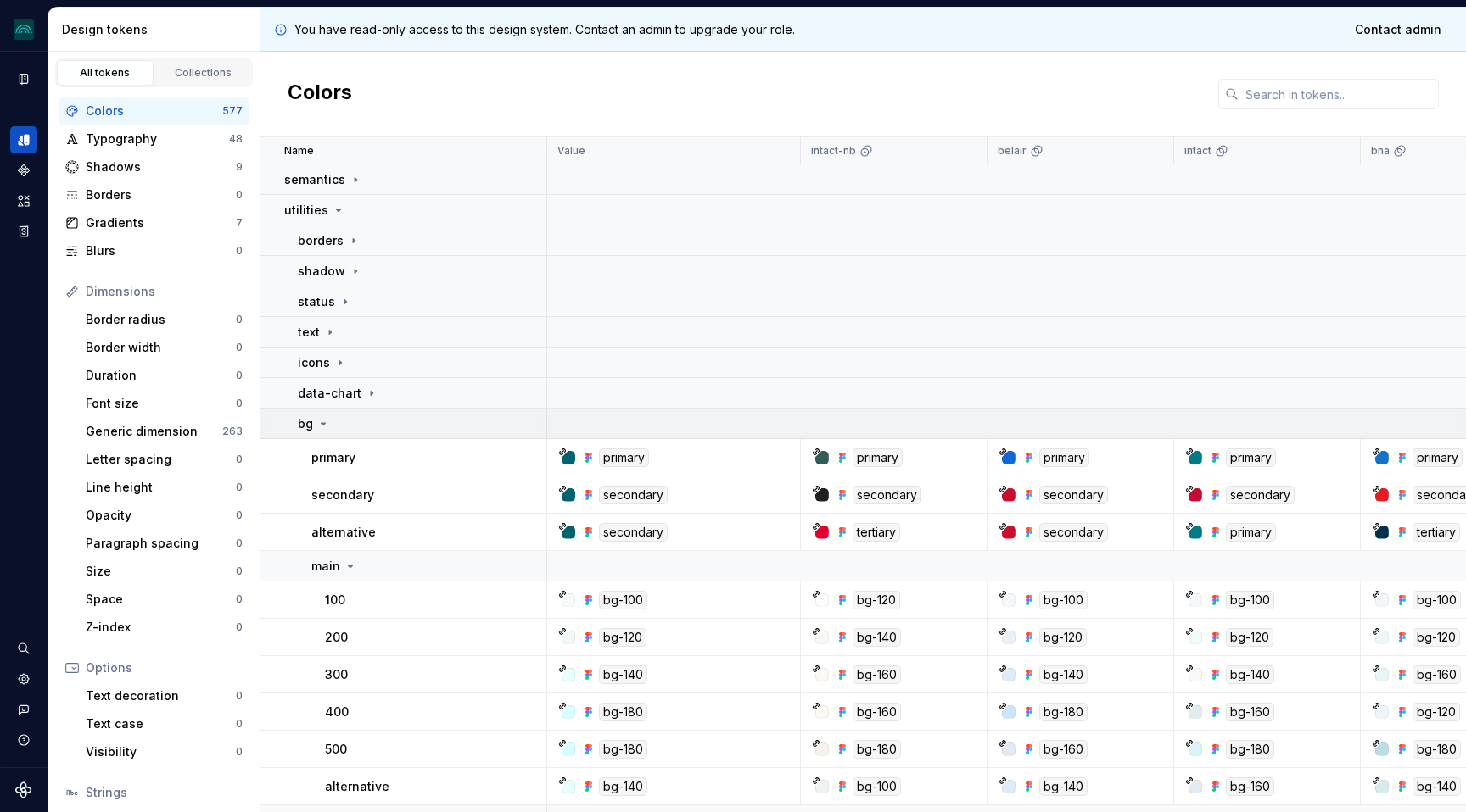
click at [314, 429] on div "bg" at bounding box center [314, 424] width 32 height 17
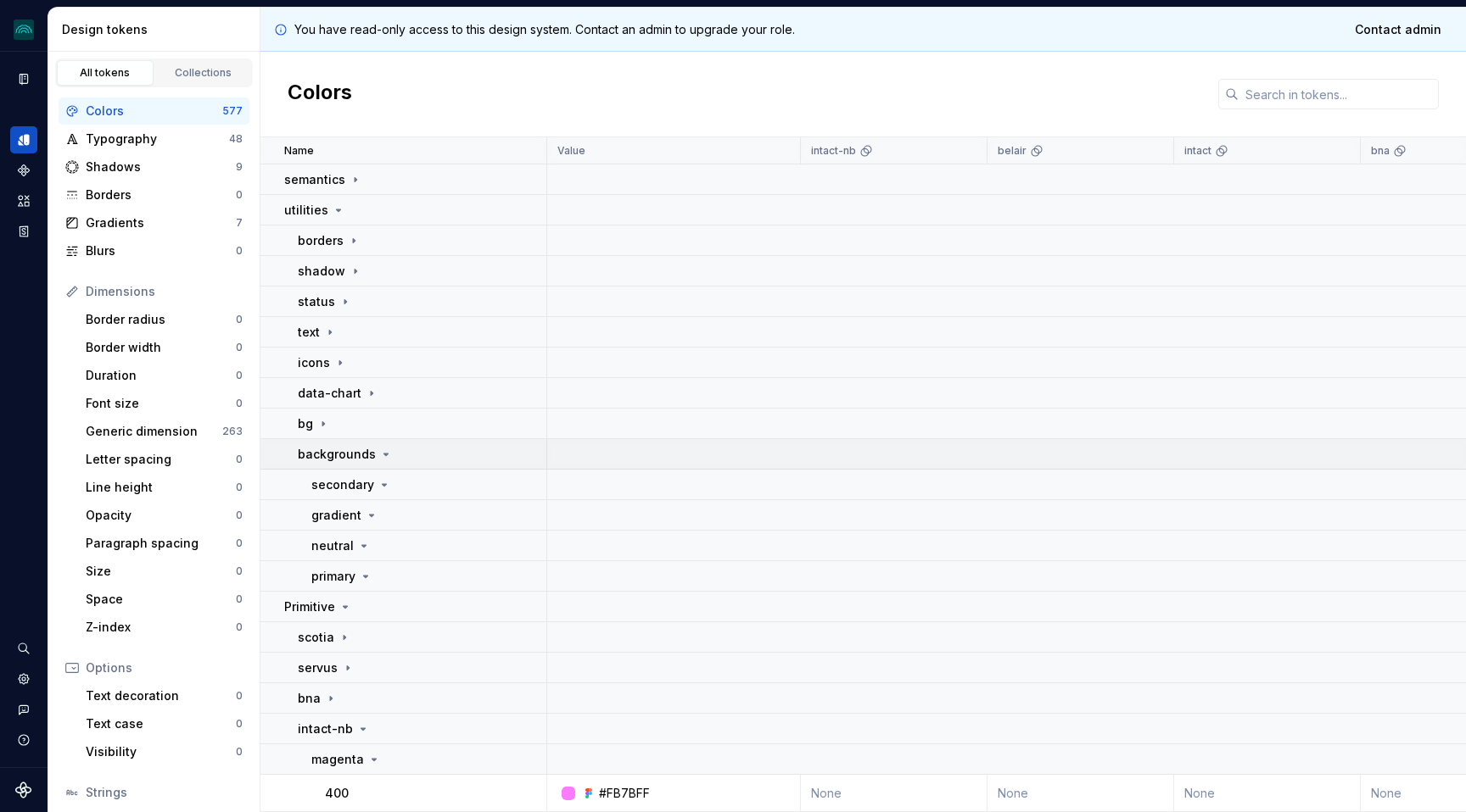
click at [380, 448] on icon at bounding box center [386, 455] width 14 height 14
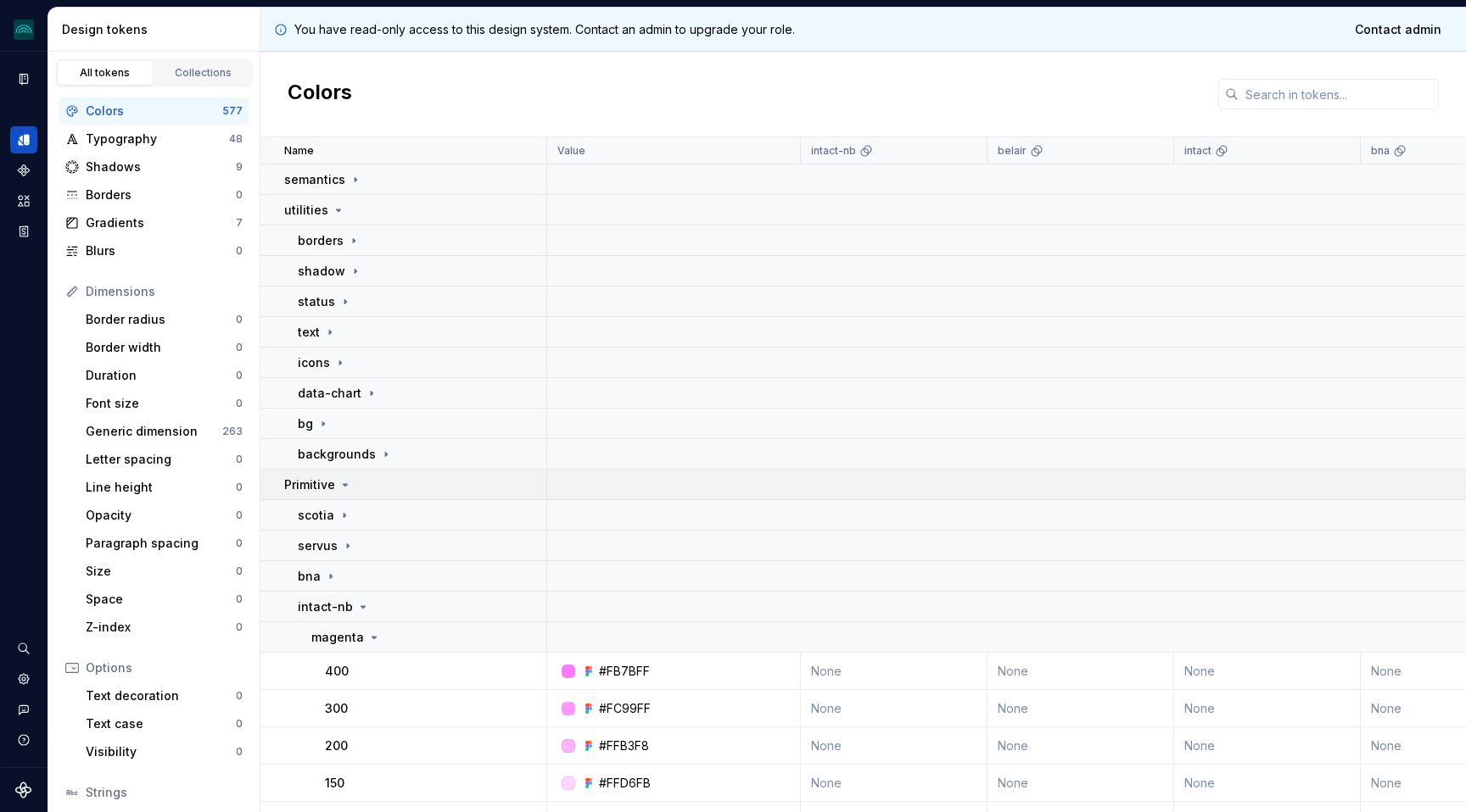
click at [342, 488] on icon at bounding box center [345, 486] width 14 height 14
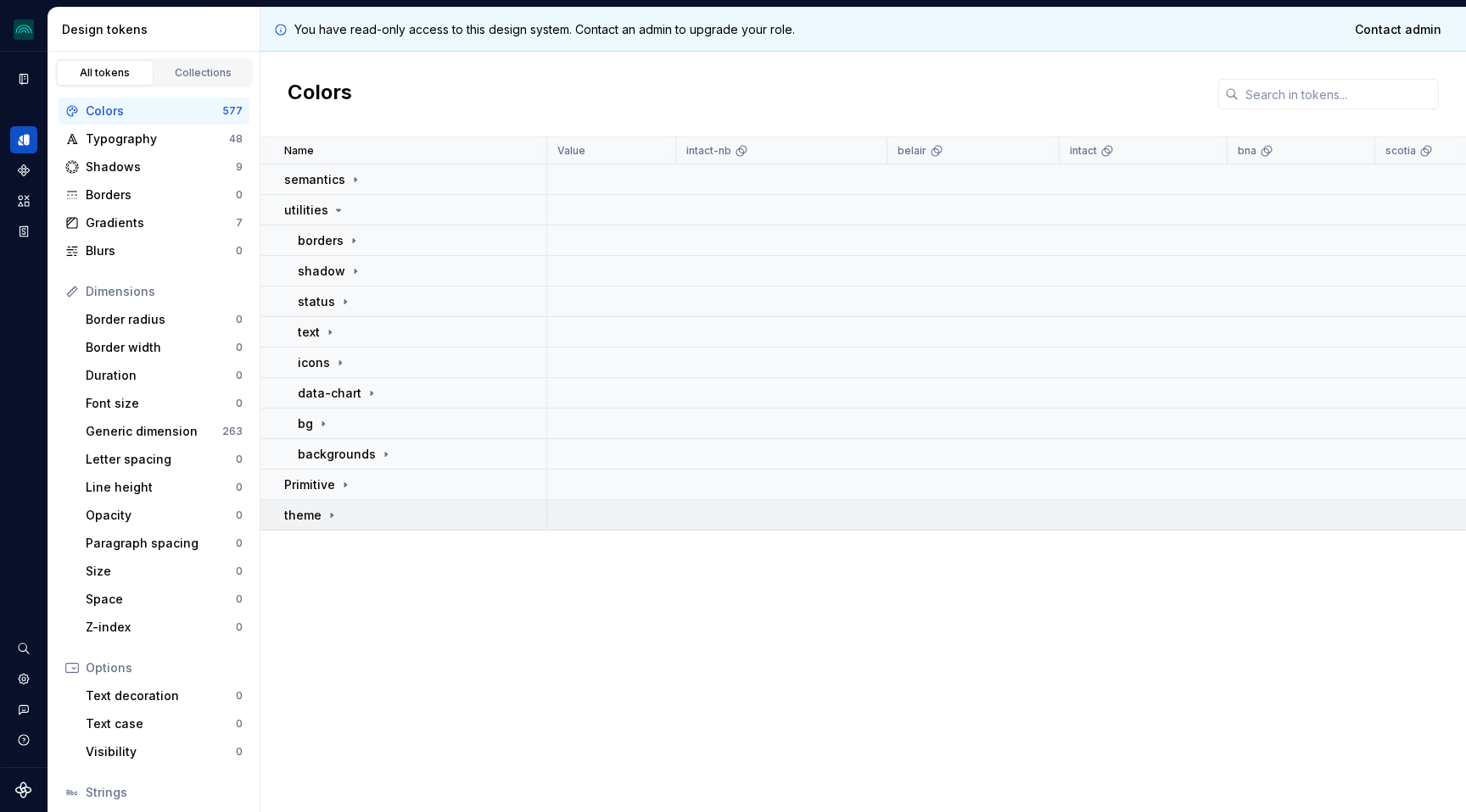
click at [327, 513] on icon at bounding box center [331, 516] width 14 height 14
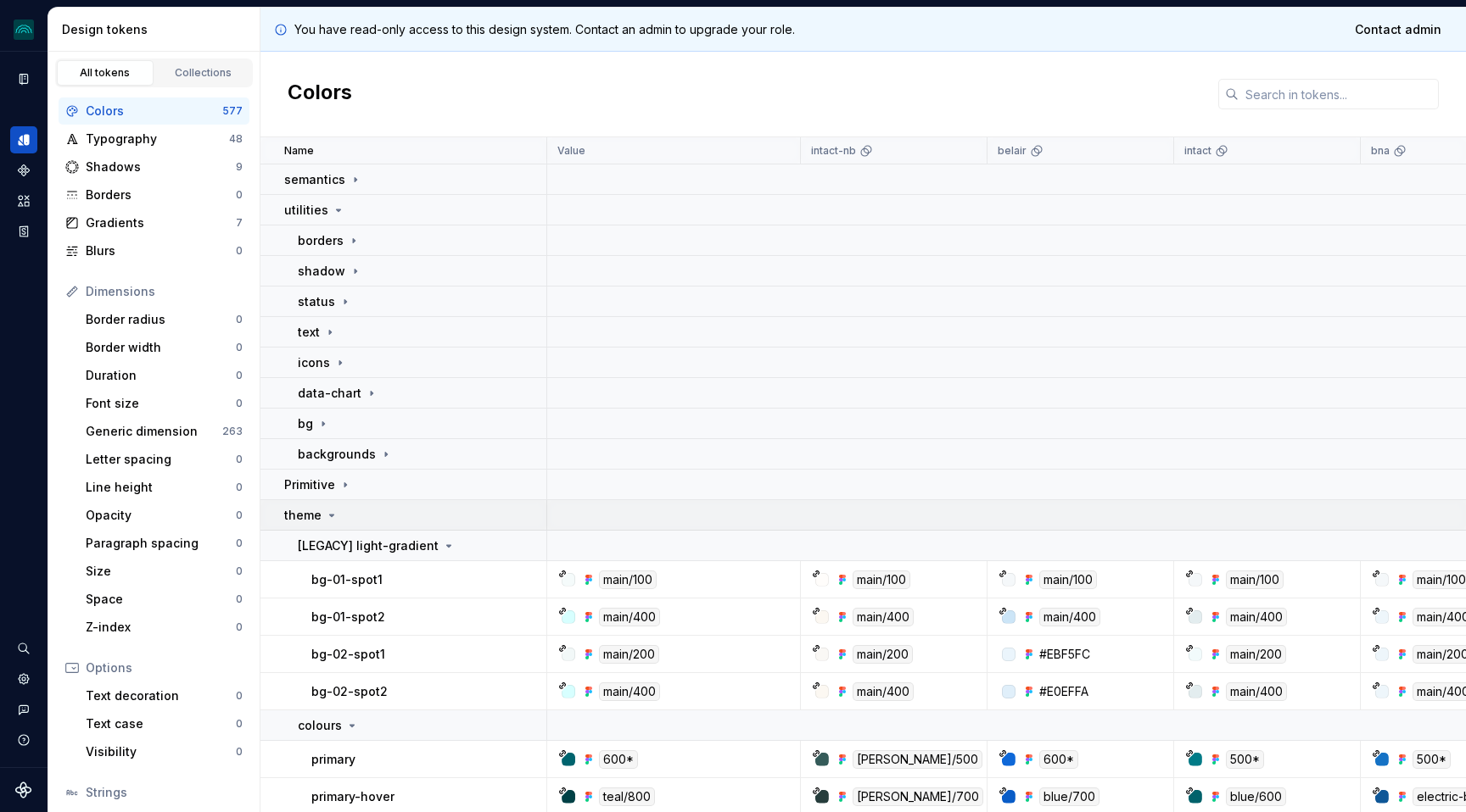
click at [331, 514] on icon at bounding box center [331, 516] width 14 height 14
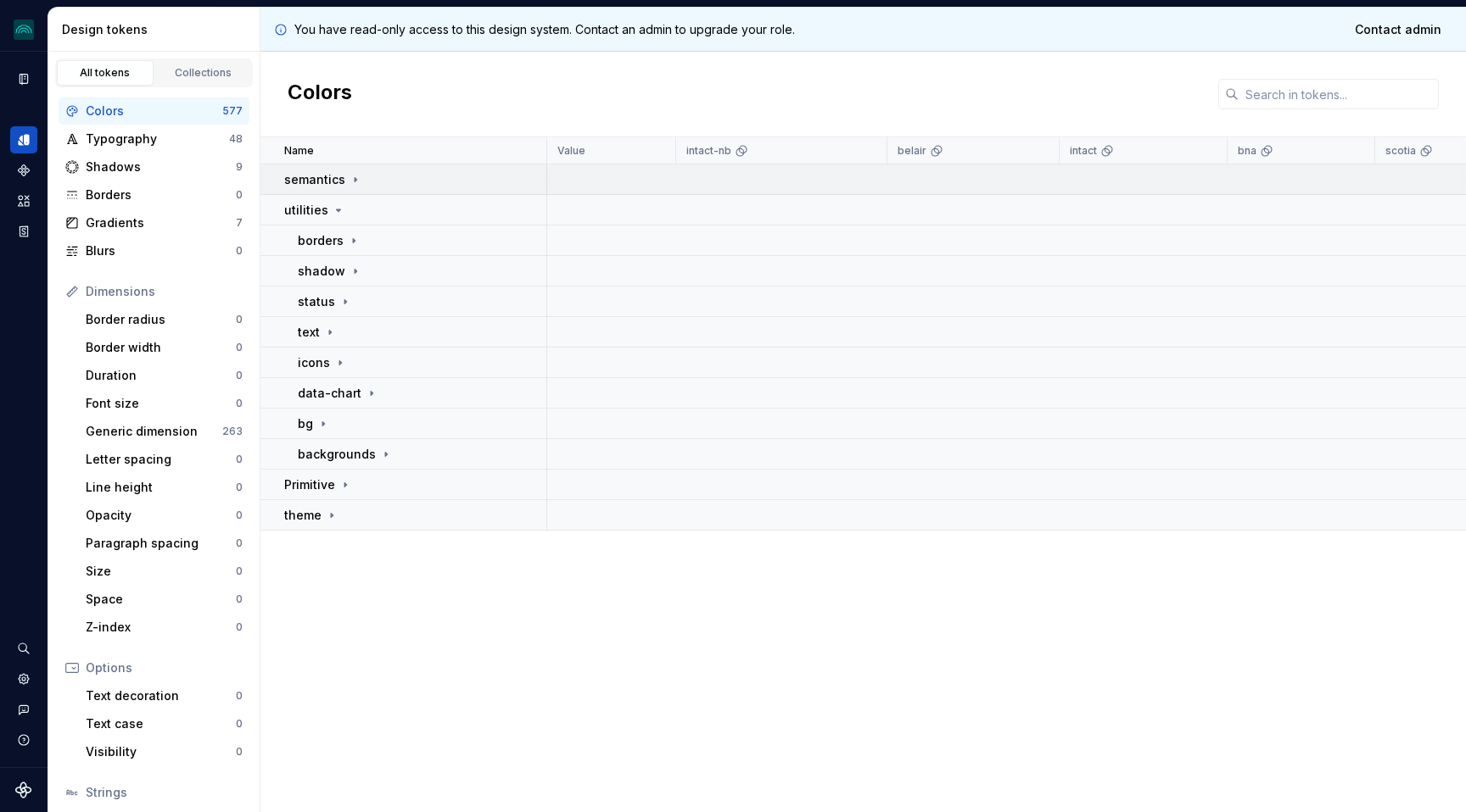
click at [354, 176] on icon at bounding box center [356, 180] width 14 height 14
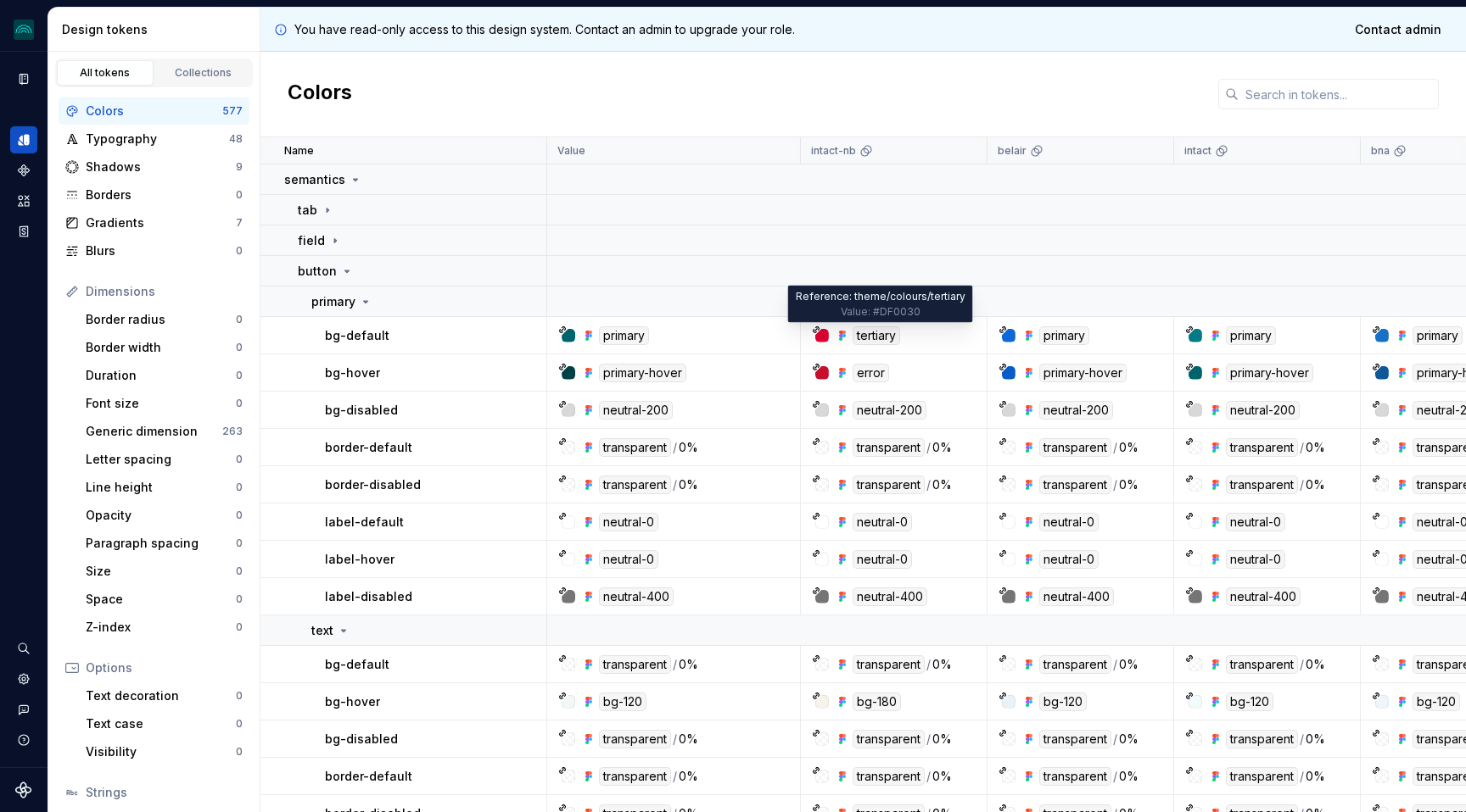
click at [883, 335] on div "tertiary" at bounding box center [876, 335] width 47 height 19
copy div "tertiary"
click at [874, 347] on td "tertiary" at bounding box center [894, 336] width 187 height 37
click at [874, 336] on div "tertiary" at bounding box center [876, 335] width 47 height 19
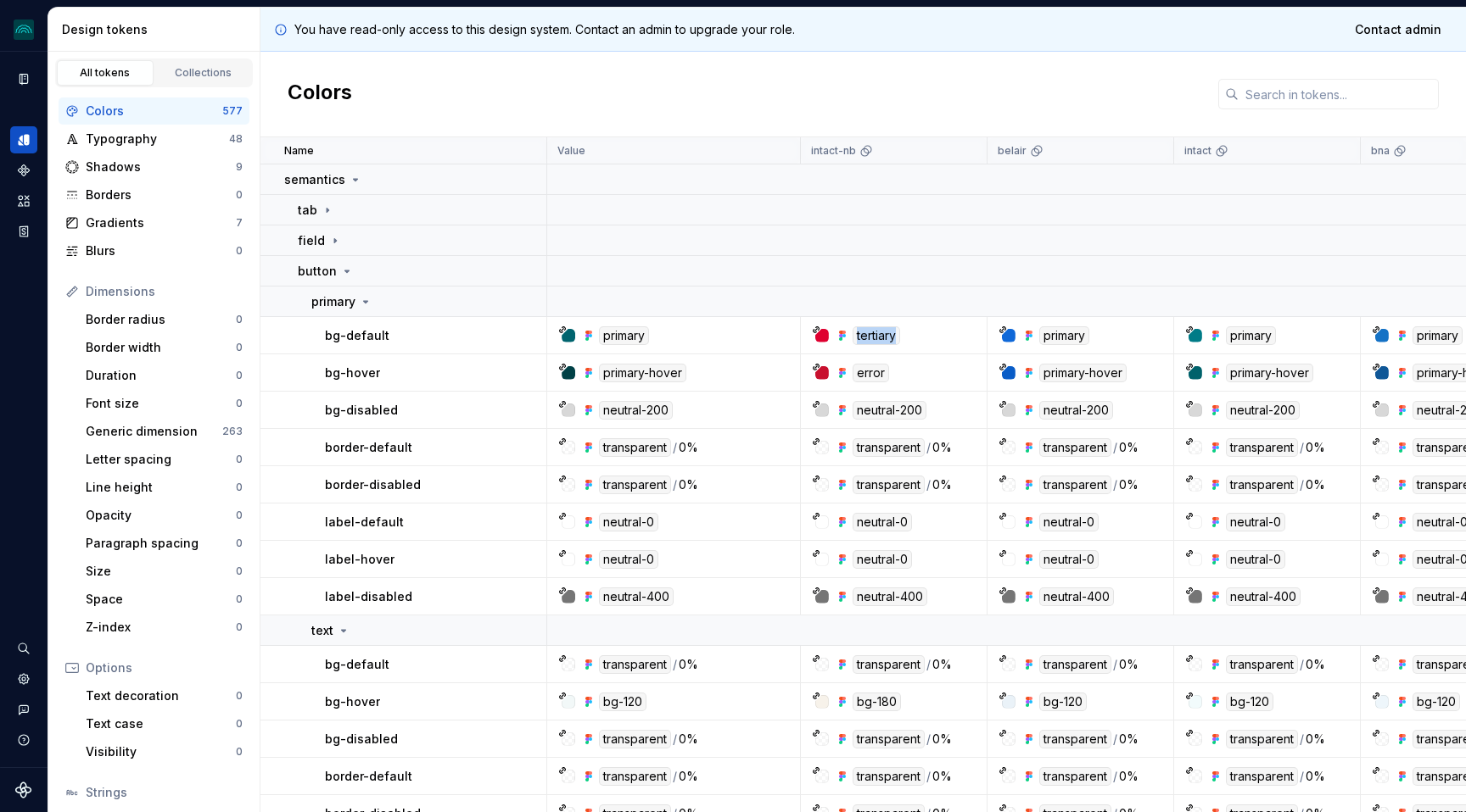
click at [874, 336] on div "tertiary" at bounding box center [876, 335] width 47 height 19
copy div "tertiary"
click at [362, 302] on icon at bounding box center [366, 302] width 14 height 14
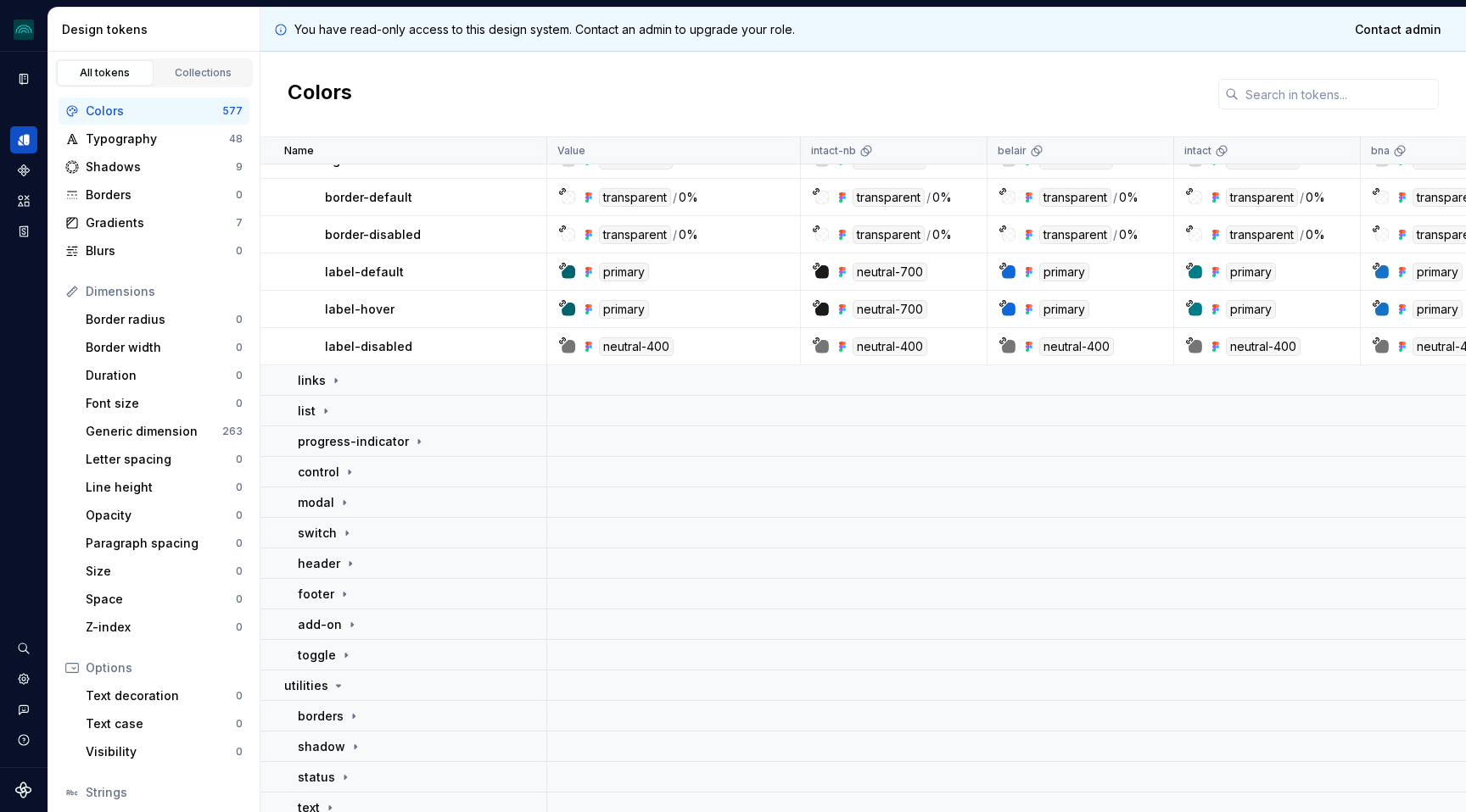
scroll to position [1274, 0]
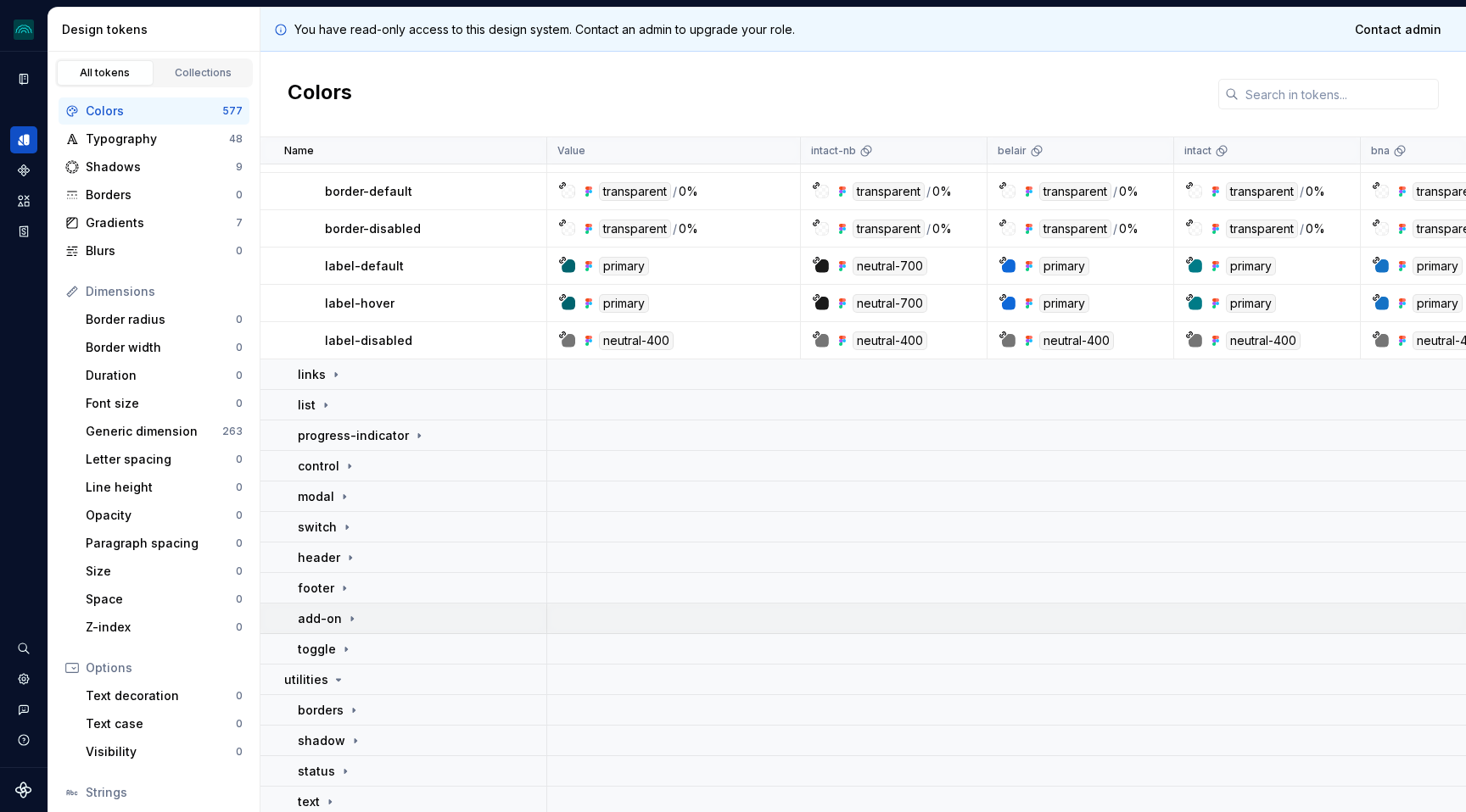
click at [355, 617] on icon at bounding box center [352, 619] width 14 height 14
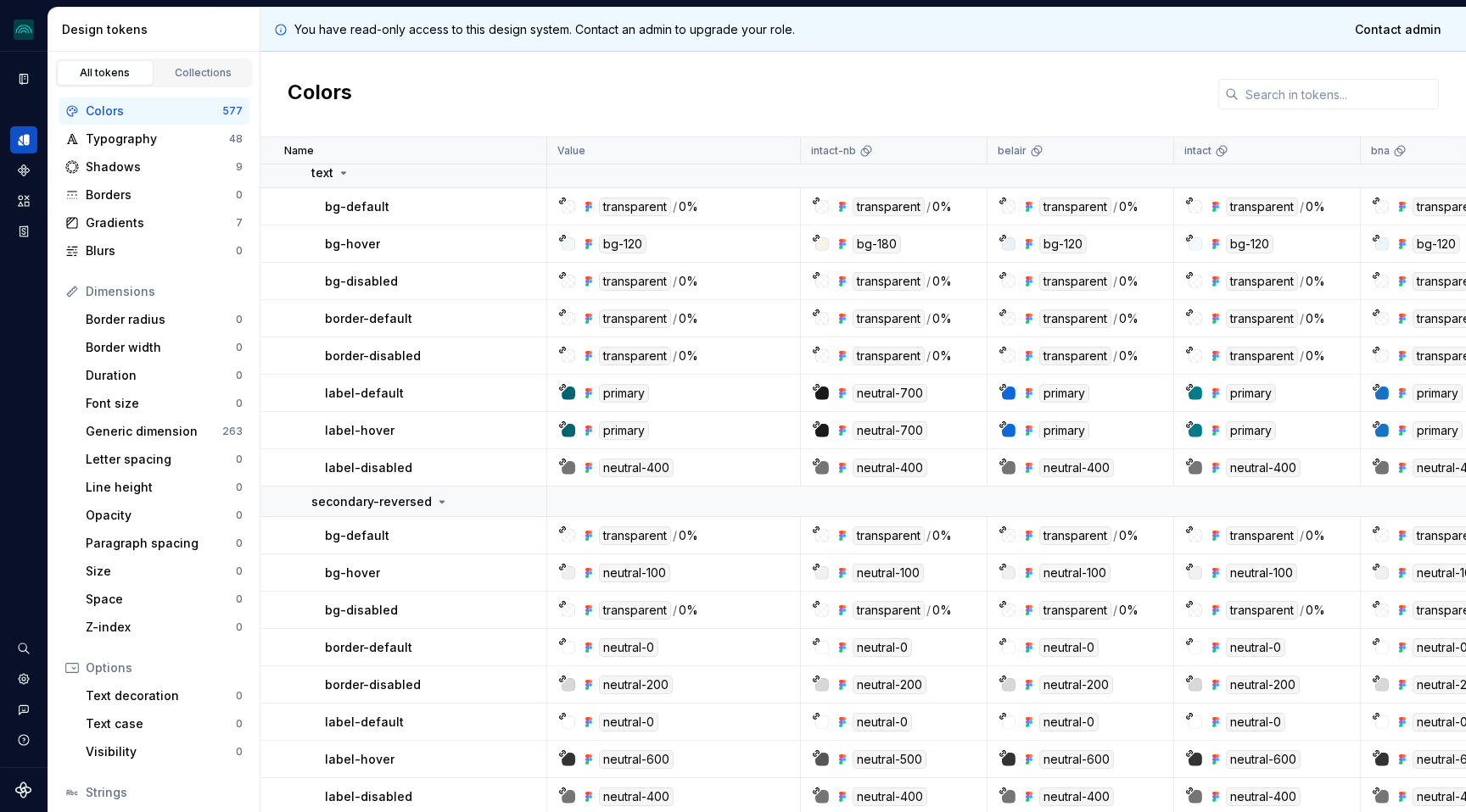
scroll to position [0, 0]
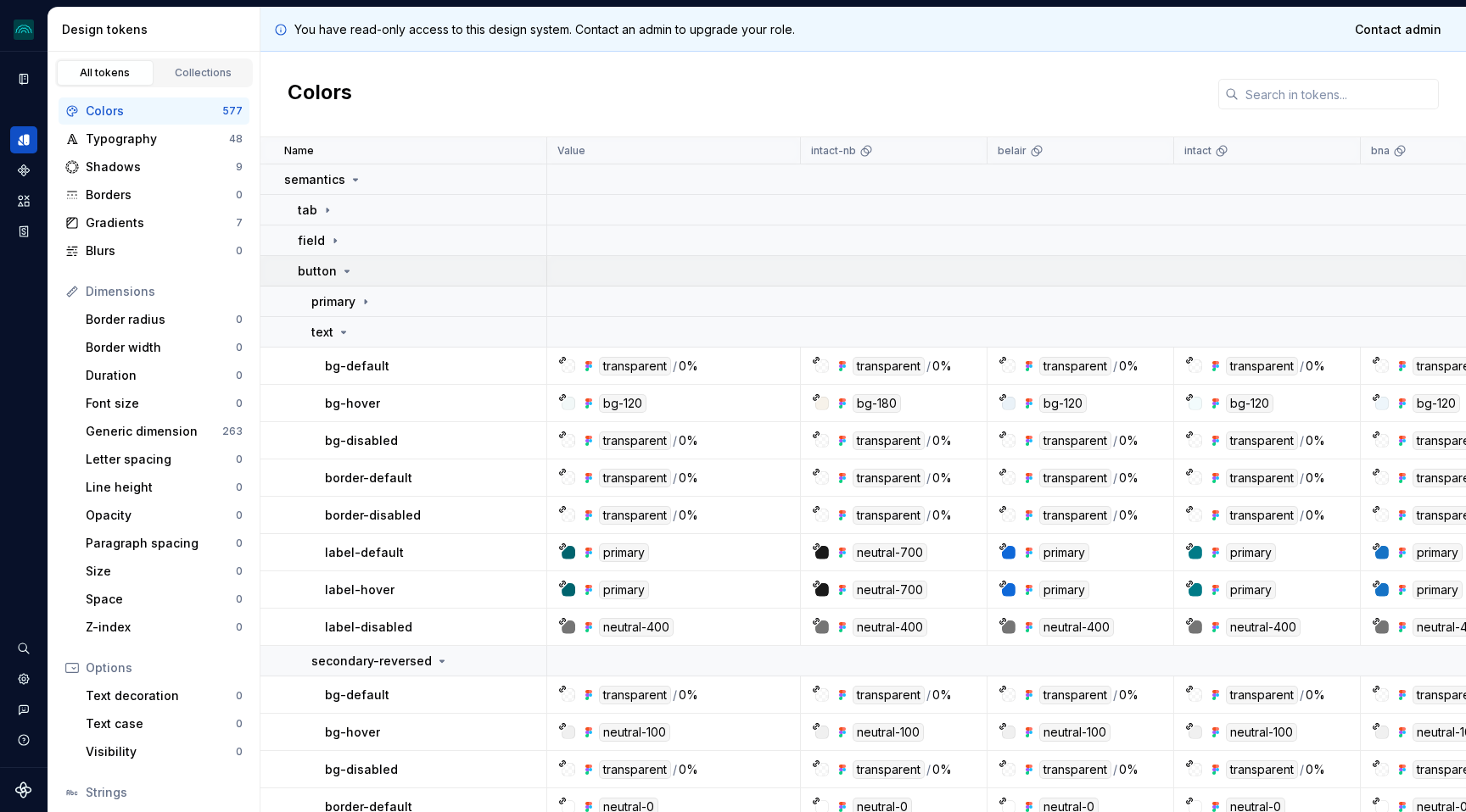
click at [349, 269] on icon at bounding box center [347, 271] width 14 height 14
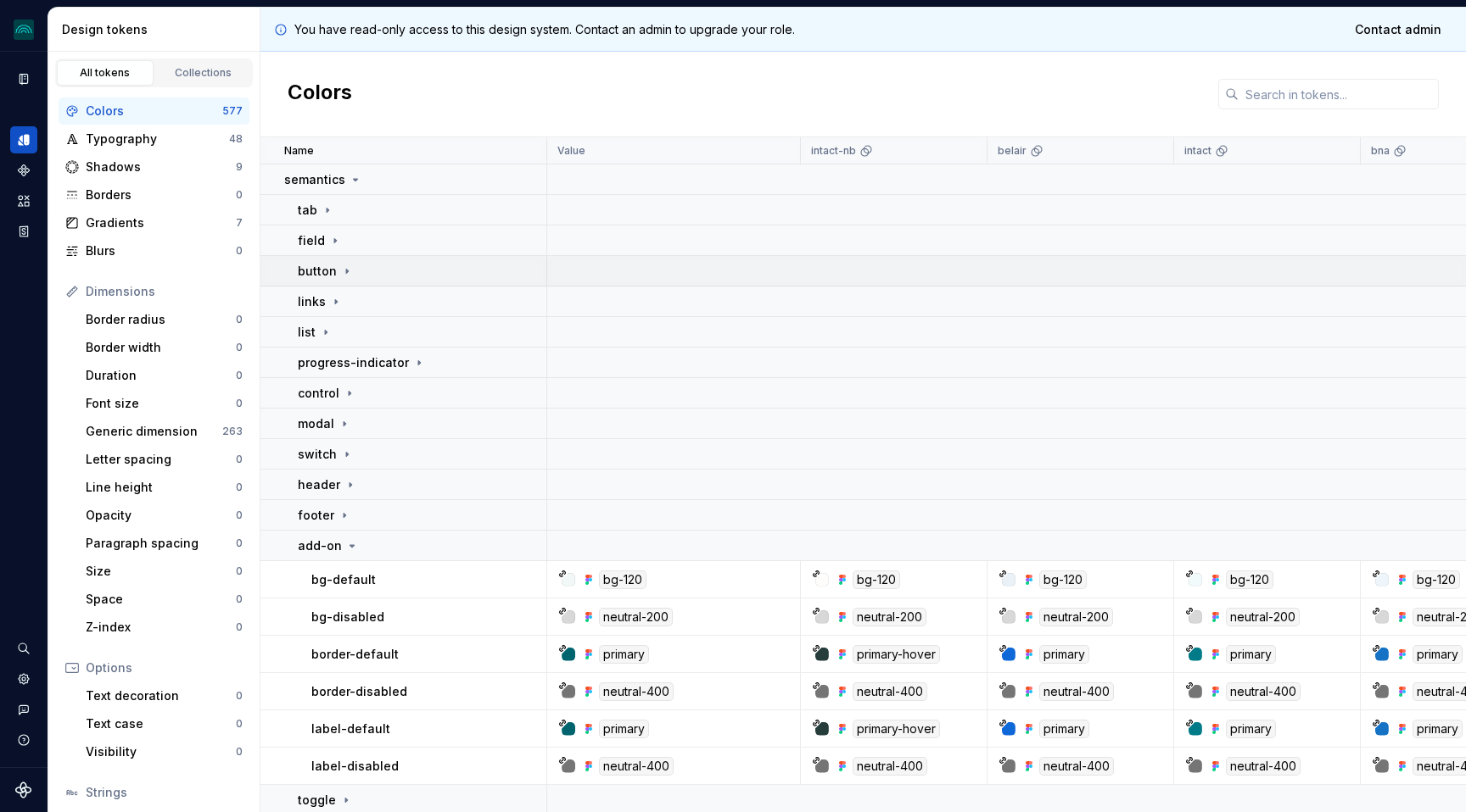
click at [349, 269] on icon at bounding box center [347, 271] width 14 height 14
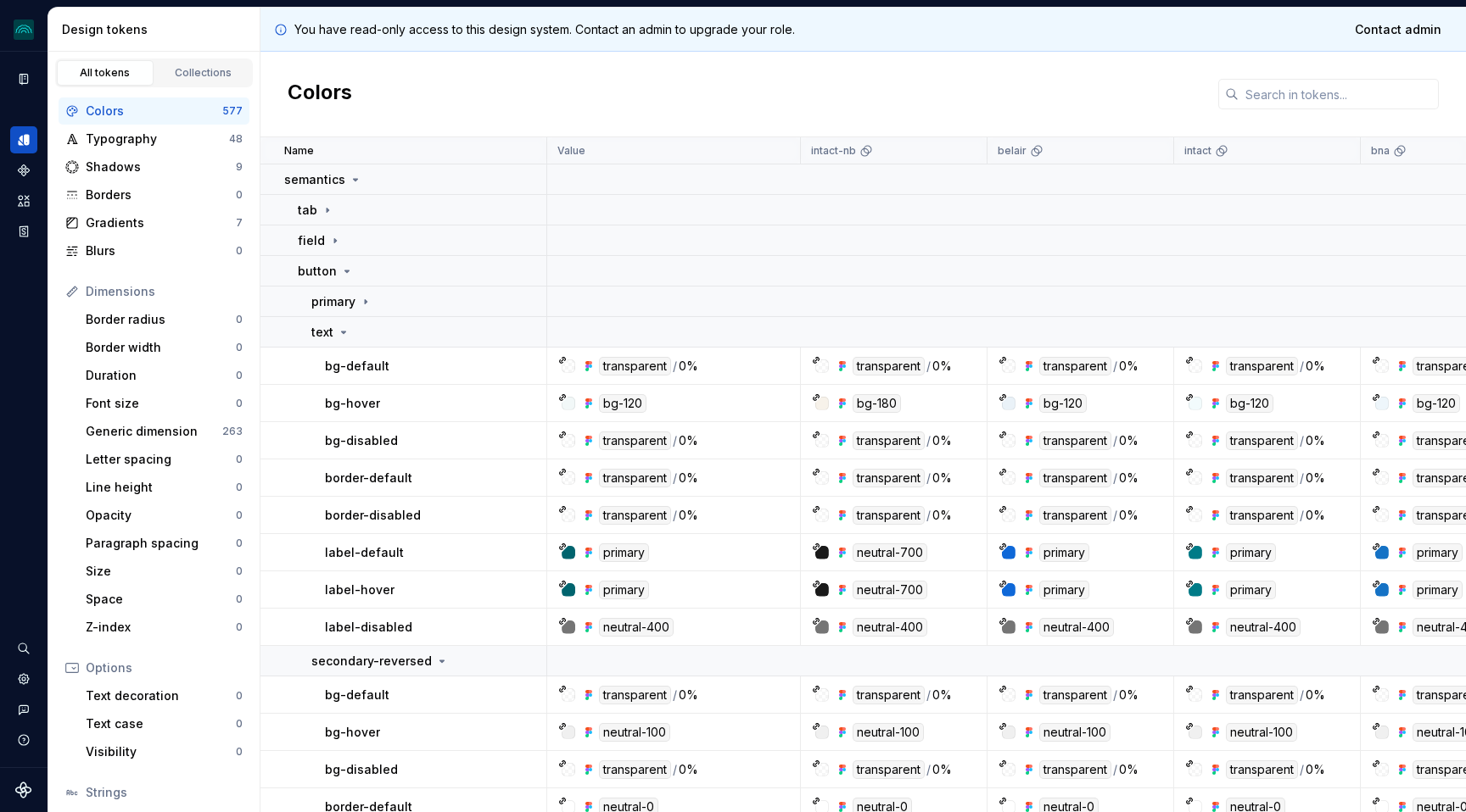
click at [355, 632] on p "label-disabled" at bounding box center [368, 627] width 88 height 17
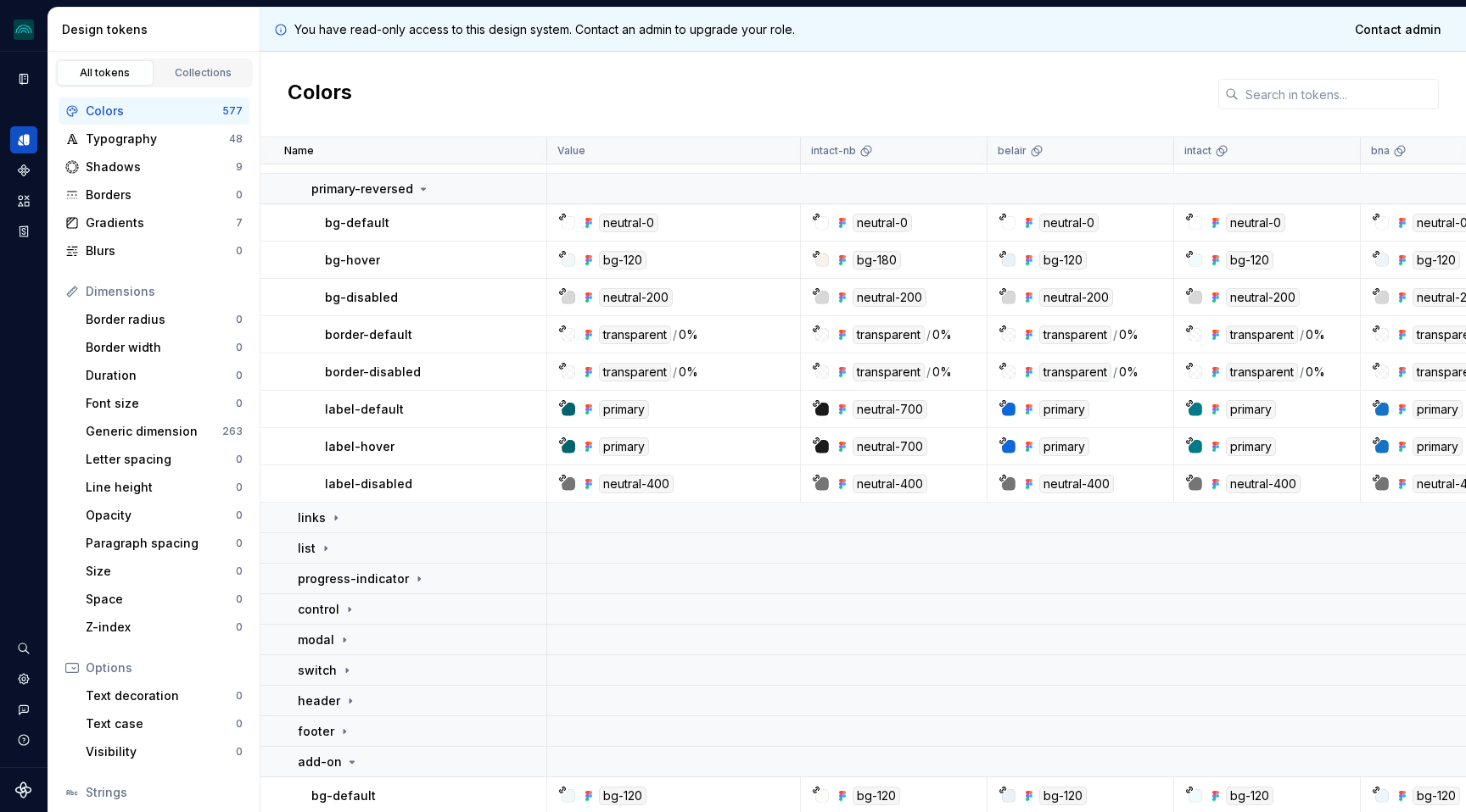
scroll to position [1139, 0]
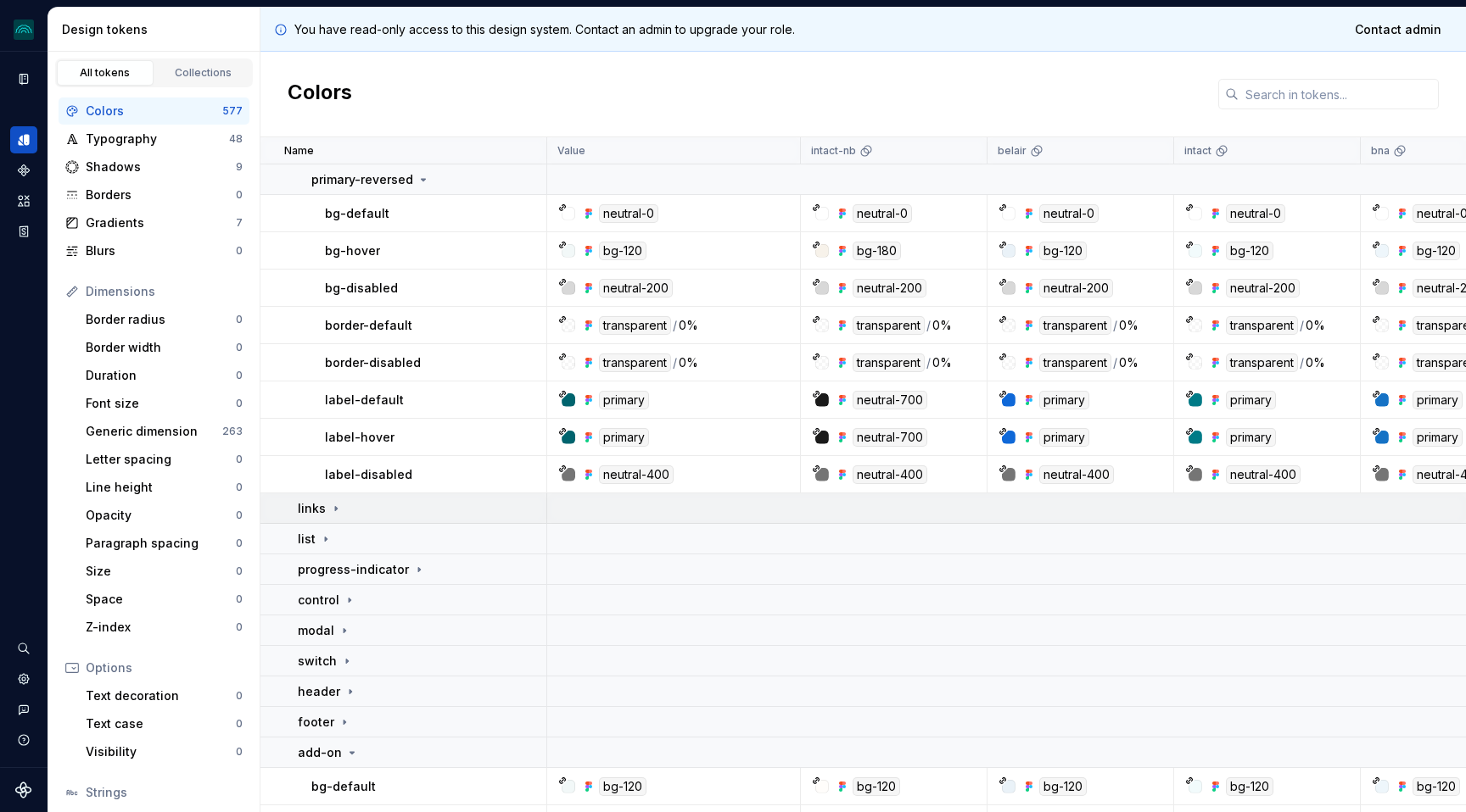
click at [339, 508] on icon at bounding box center [336, 509] width 14 height 14
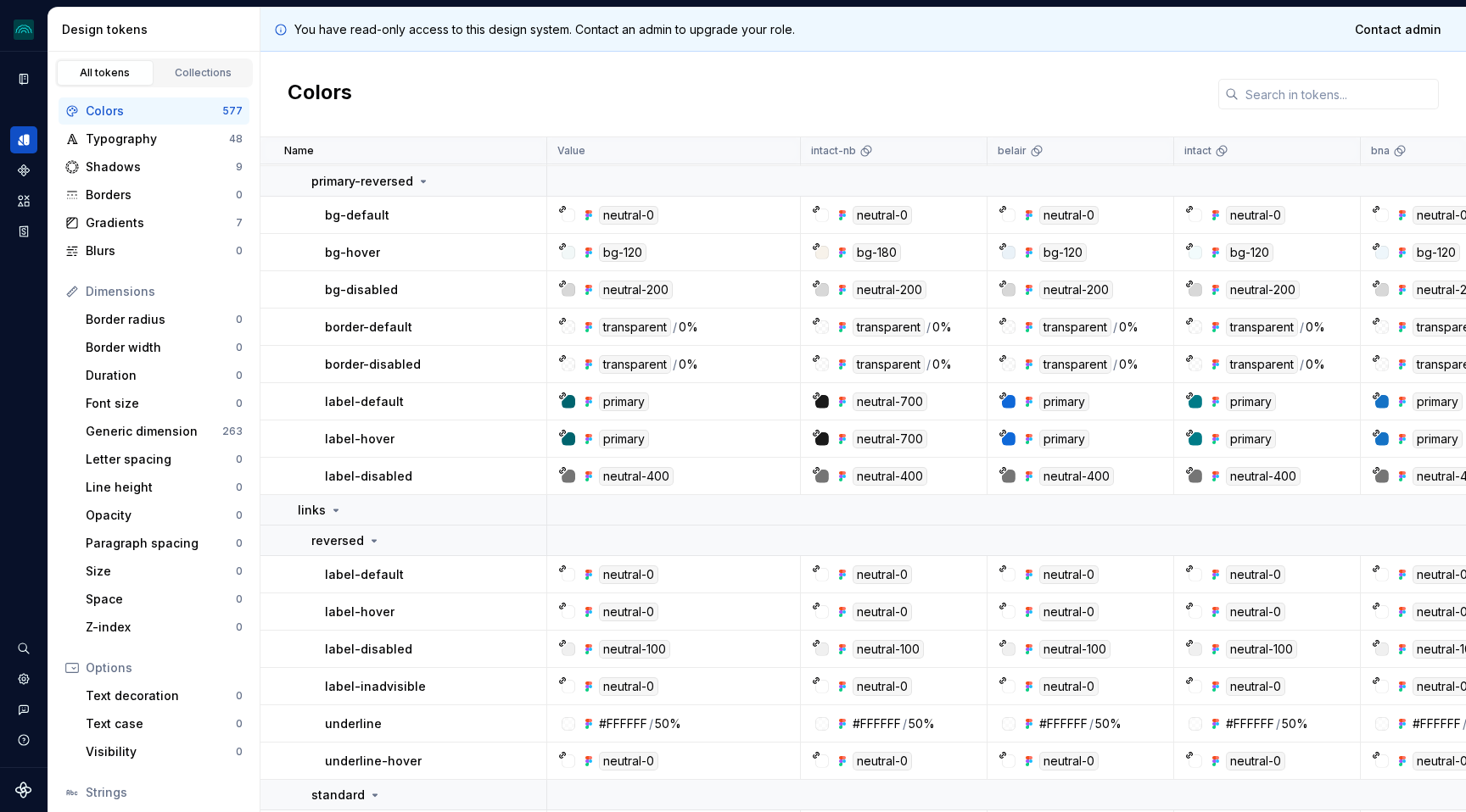
scroll to position [1093, 0]
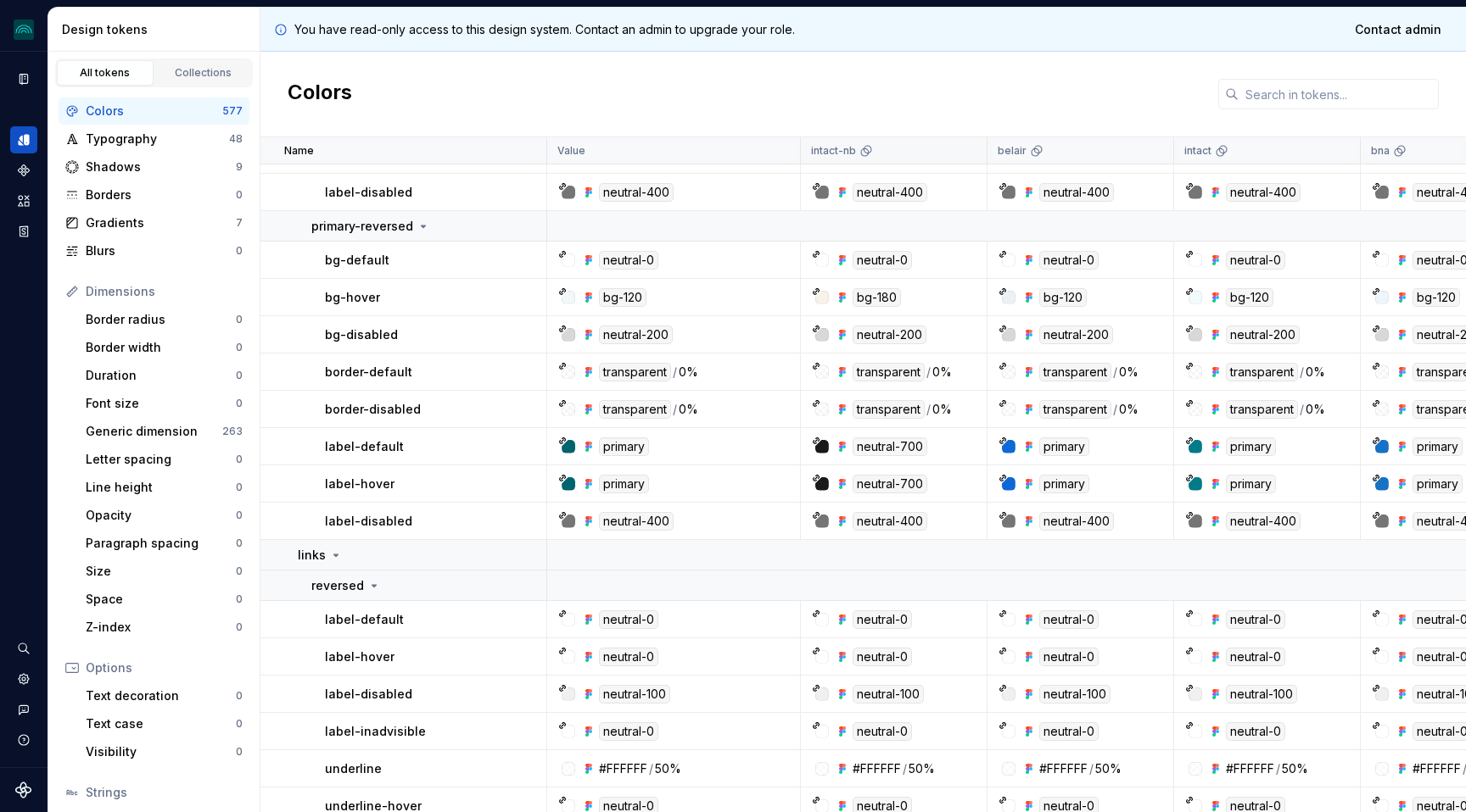
drag, startPoint x: 986, startPoint y: 148, endPoint x: 914, endPoint y: 148, distance: 72.0
click at [914, 148] on div "intact-nb" at bounding box center [894, 151] width 187 height 28
click at [1254, 88] on input "text" at bounding box center [1339, 93] width 201 height 30
click at [983, 85] on div "Colors" at bounding box center [863, 94] width 1205 height 86
click at [1275, 87] on input "text" at bounding box center [1339, 93] width 201 height 30
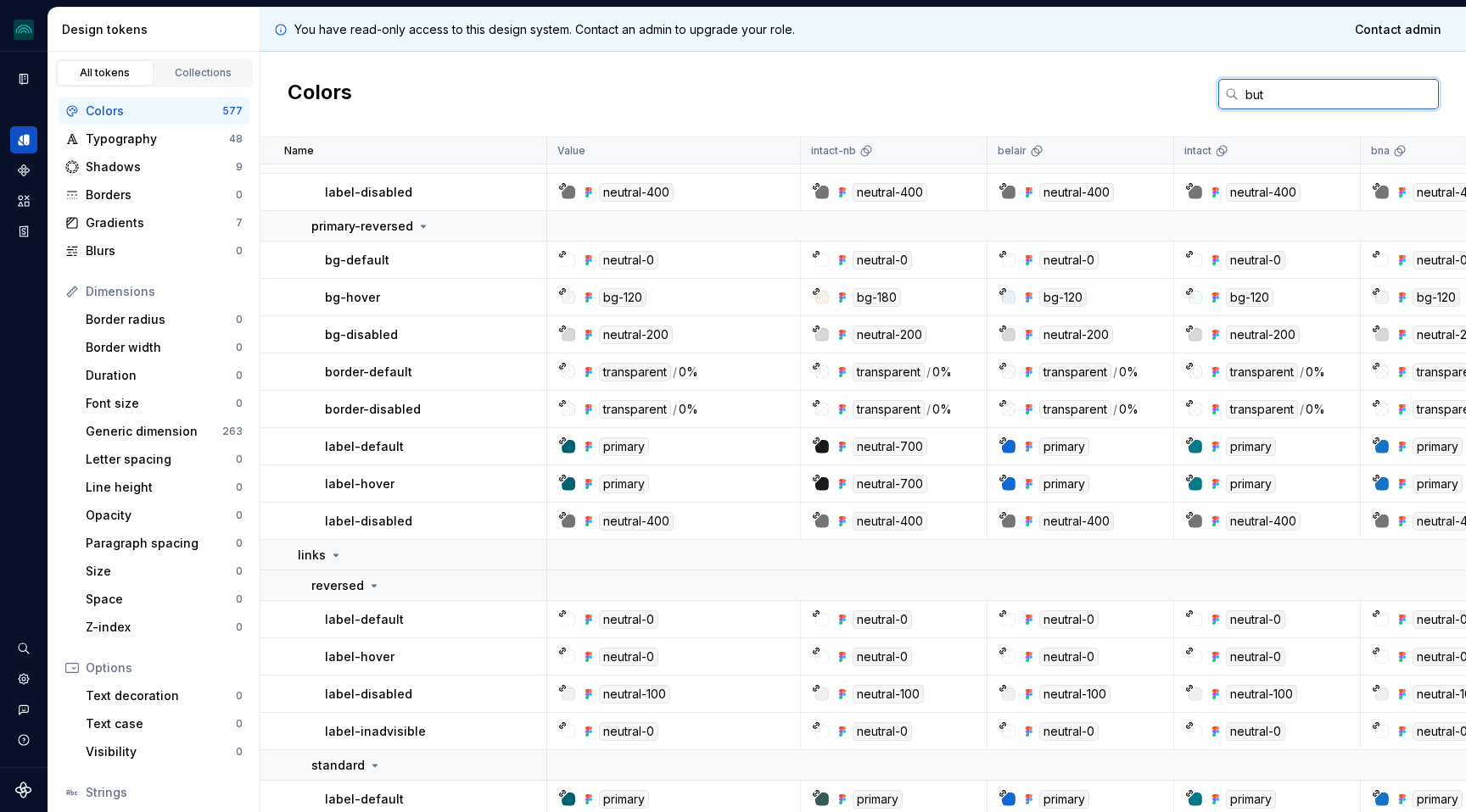
scroll to position [821, 0]
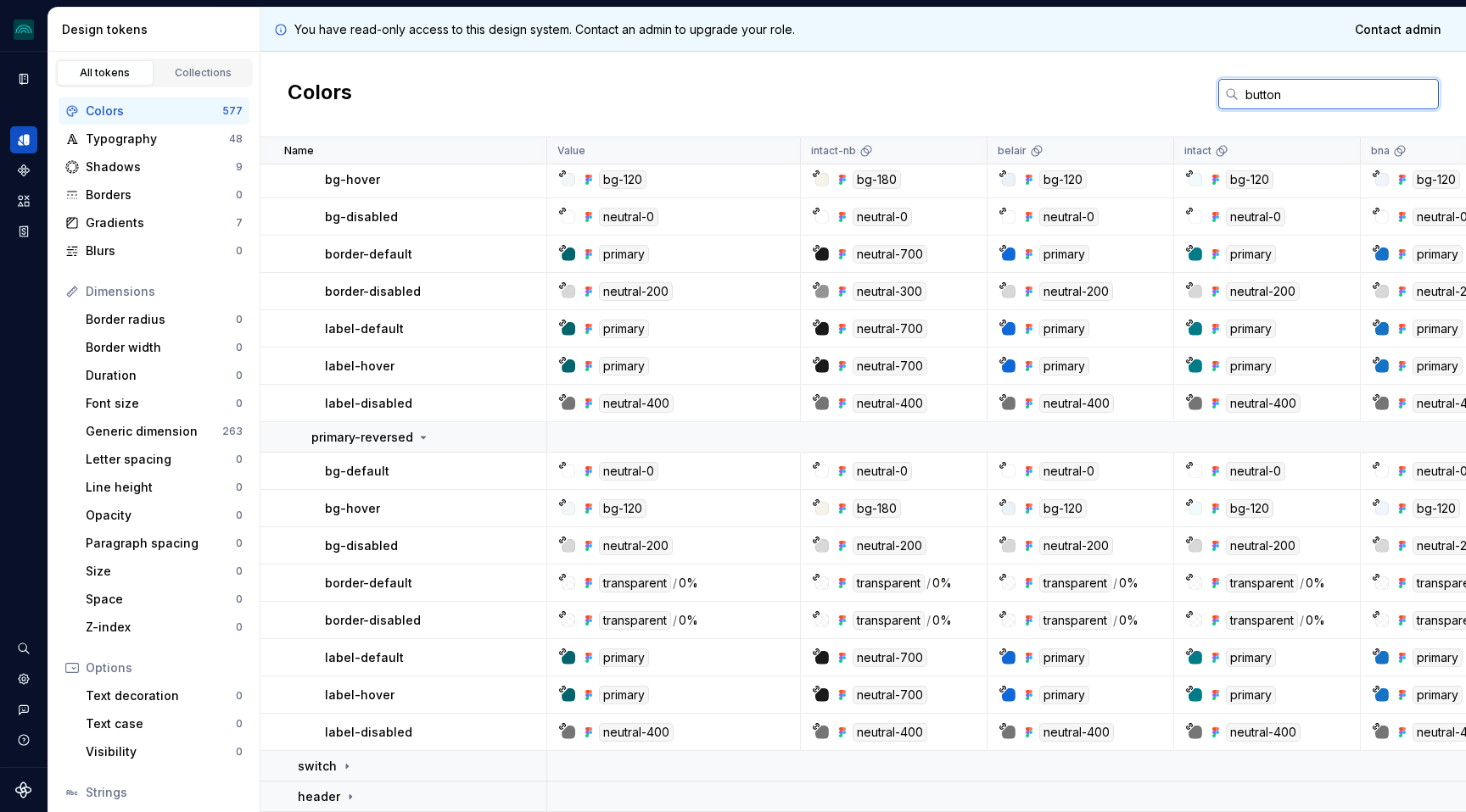
type input "button"
click at [1273, 93] on input "button" at bounding box center [1339, 93] width 201 height 30
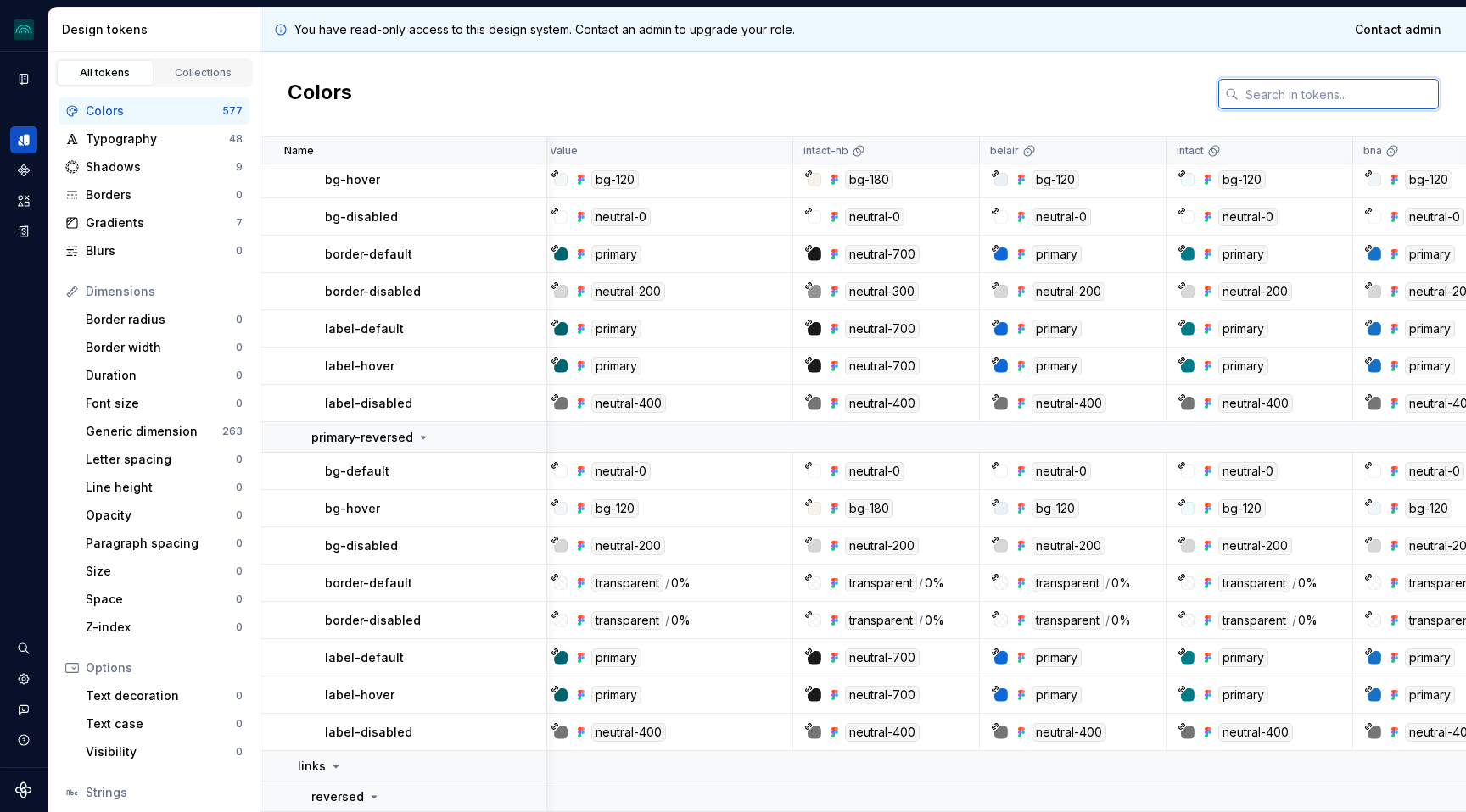
scroll to position [882, 0]
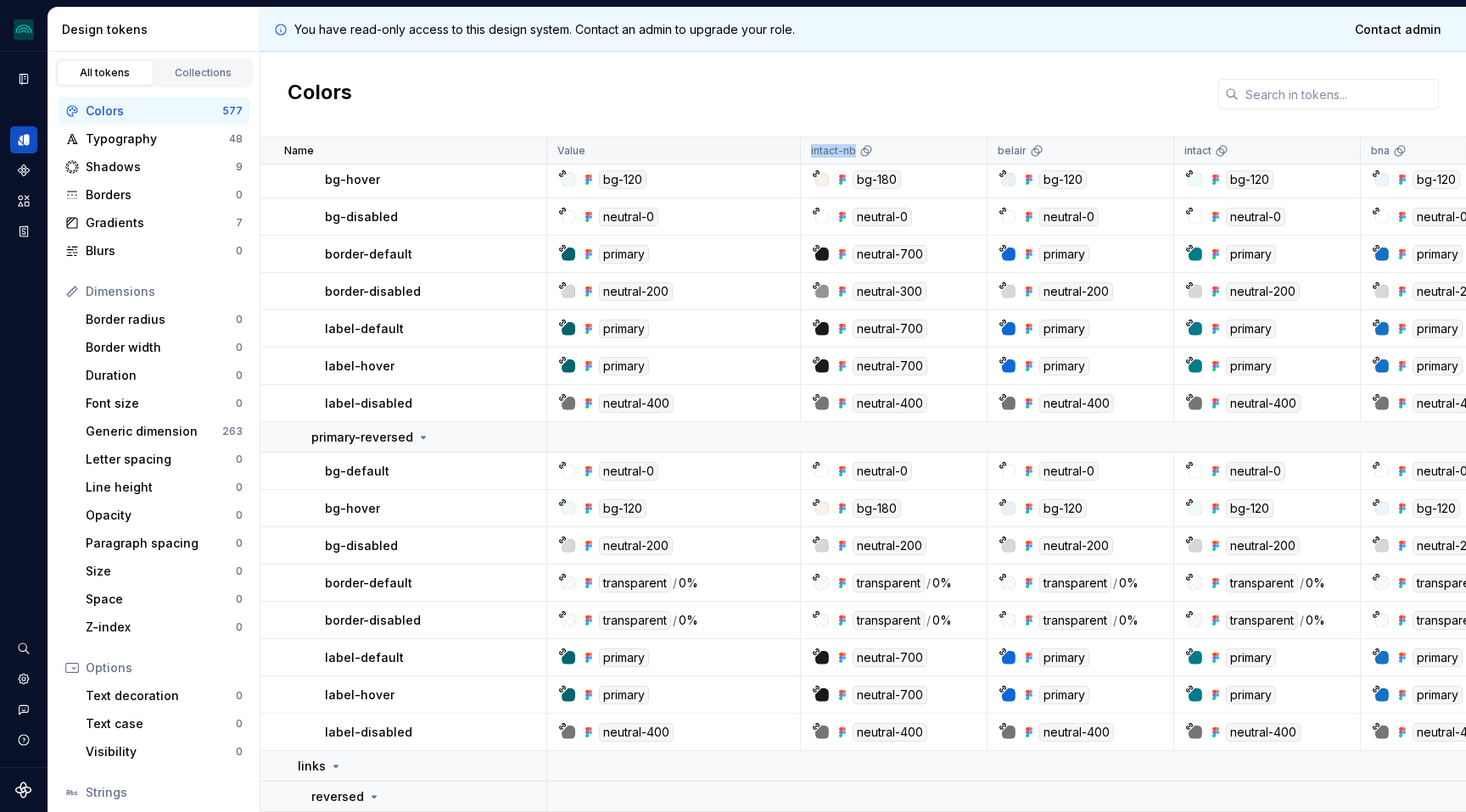
drag, startPoint x: 865, startPoint y: 151, endPoint x: 757, endPoint y: 152, distance: 108.0
click at [864, 145] on icon at bounding box center [867, 149] width 8 height 8
click at [1034, 145] on icon at bounding box center [1038, 149] width 8 height 8
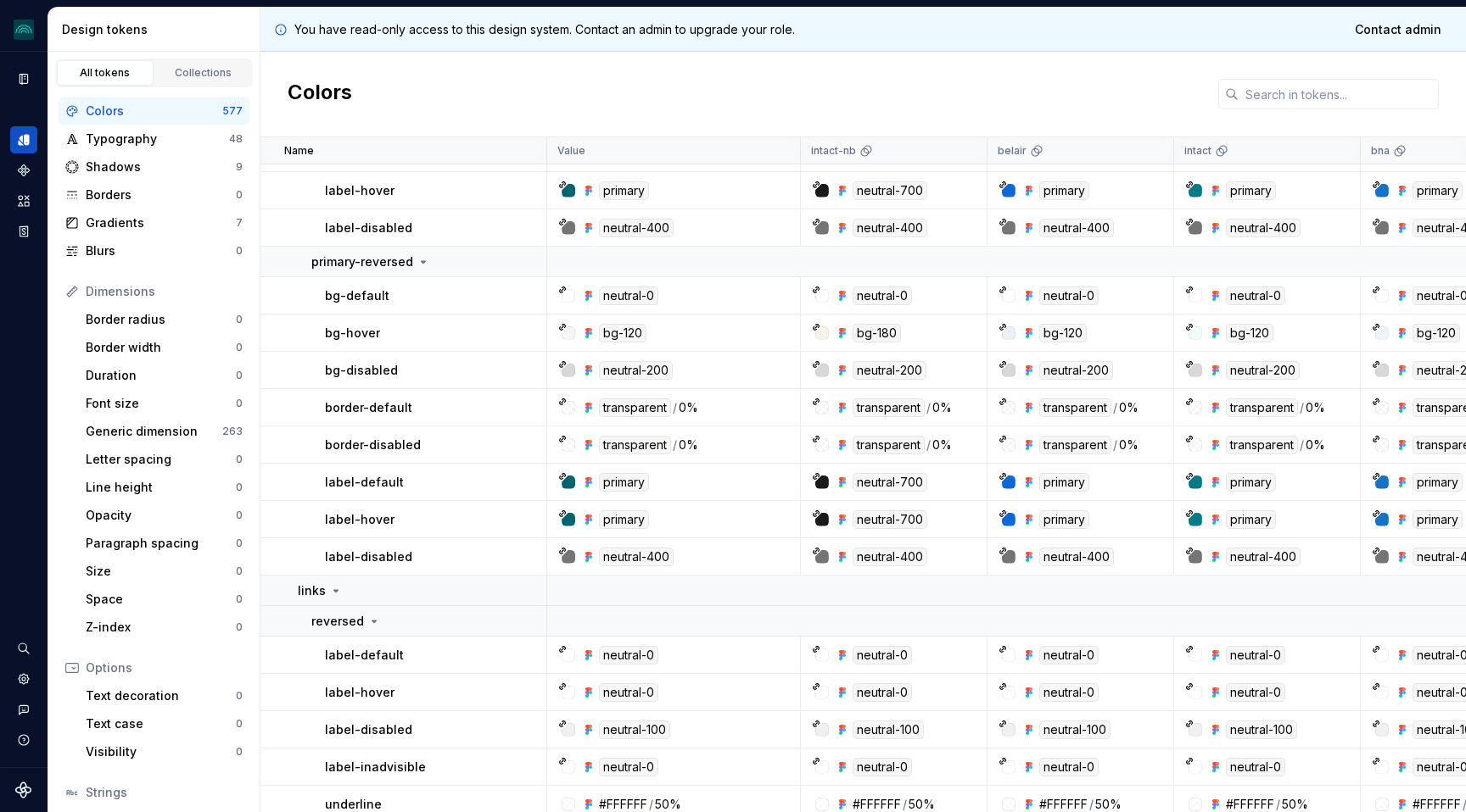
scroll to position [1060, 0]
click at [887, 330] on div "bg-180" at bounding box center [876, 331] width 48 height 19
click at [892, 485] on div "neutral-700" at bounding box center [890, 481] width 75 height 19
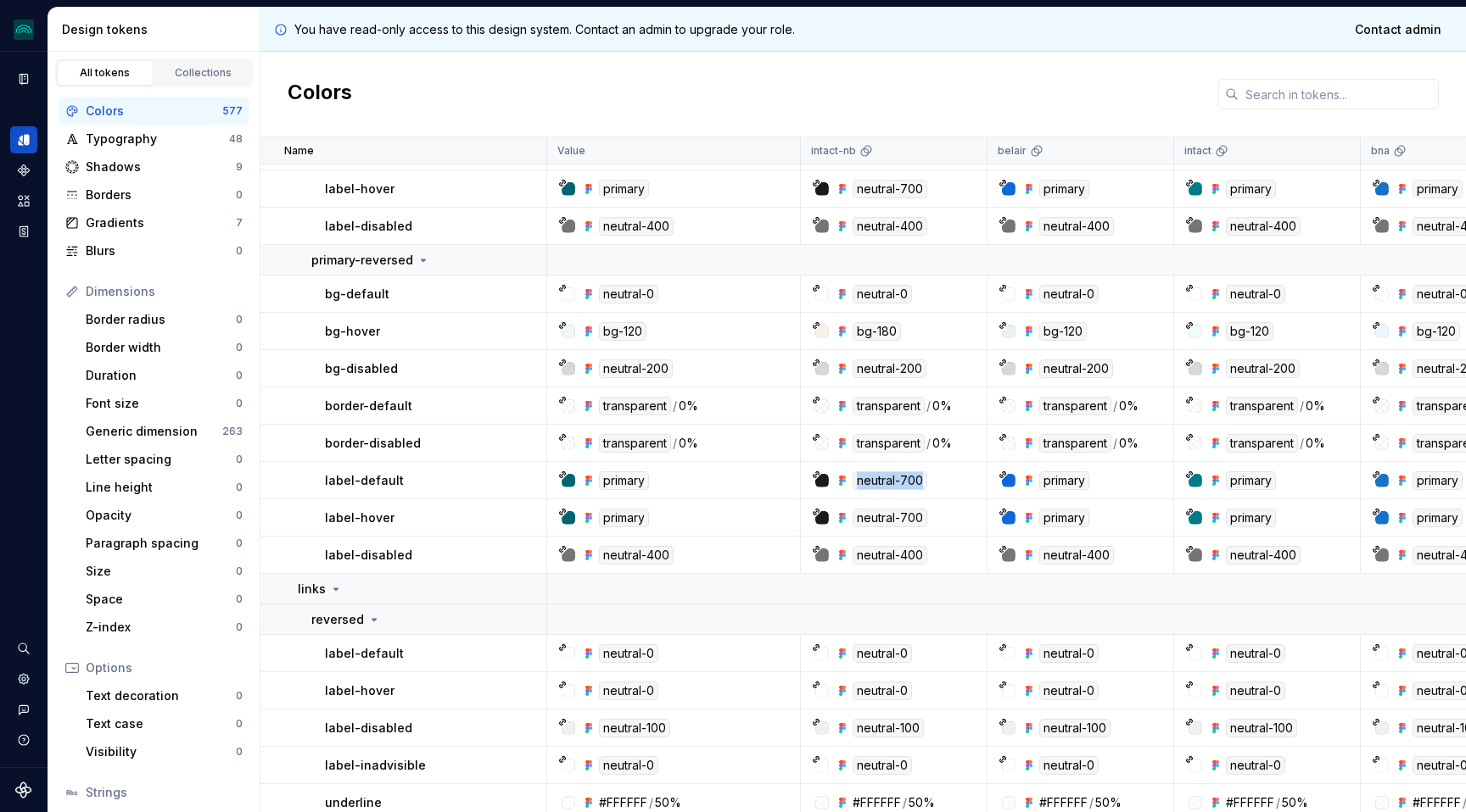
click at [892, 485] on div "neutral-700" at bounding box center [890, 481] width 75 height 19
copy tr "neutral-700"
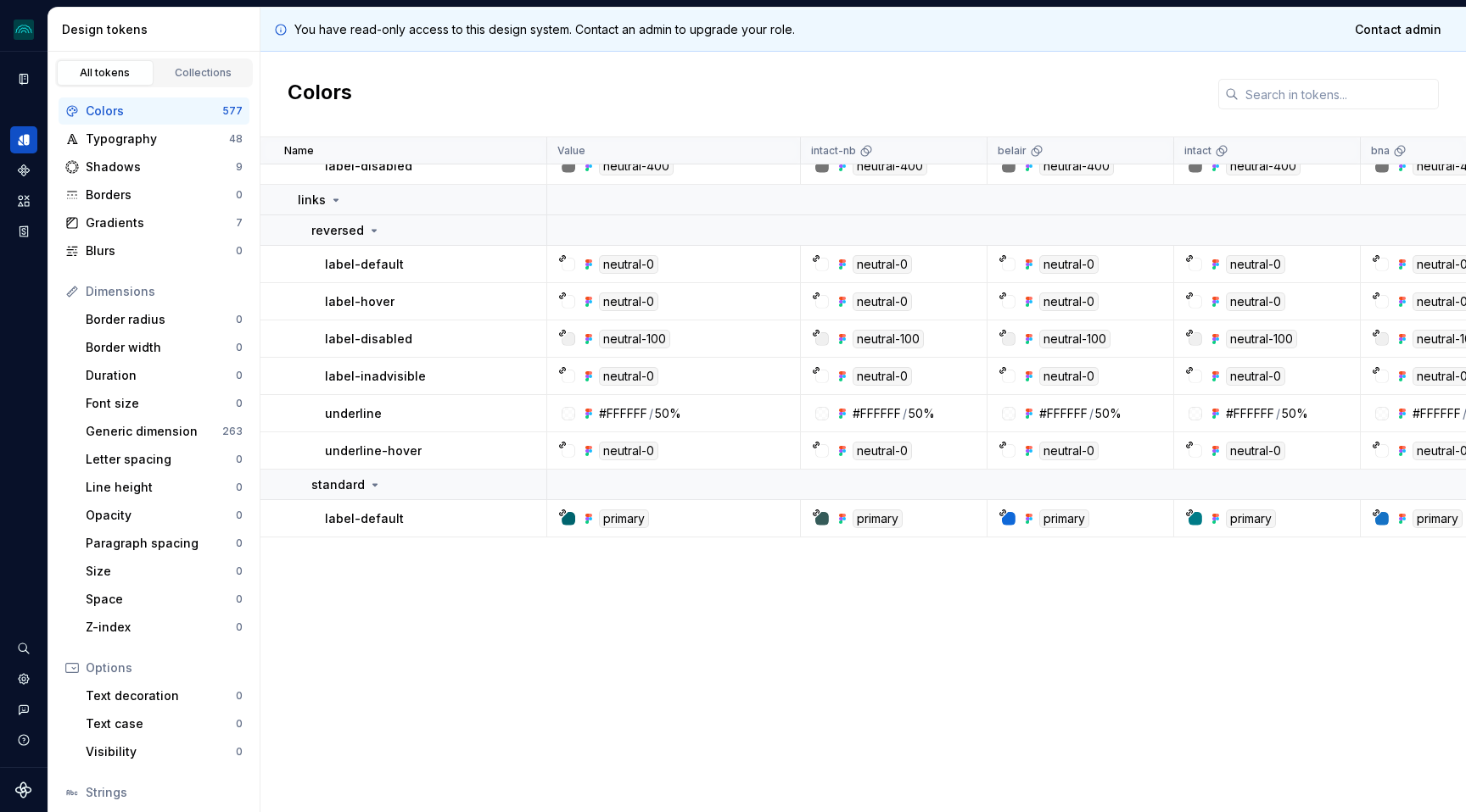
scroll to position [0, 0]
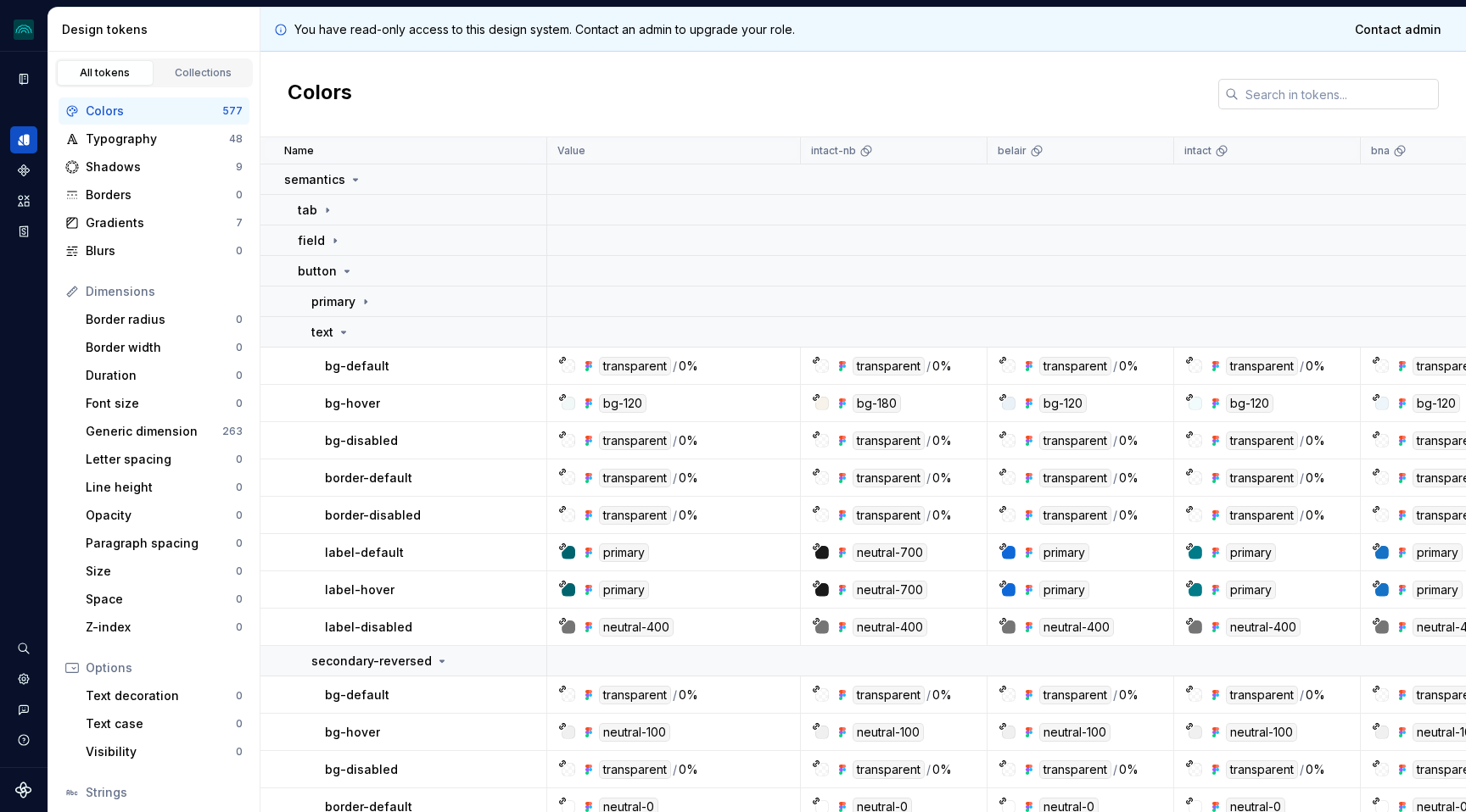
click at [1264, 94] on input "text" at bounding box center [1339, 93] width 201 height 30
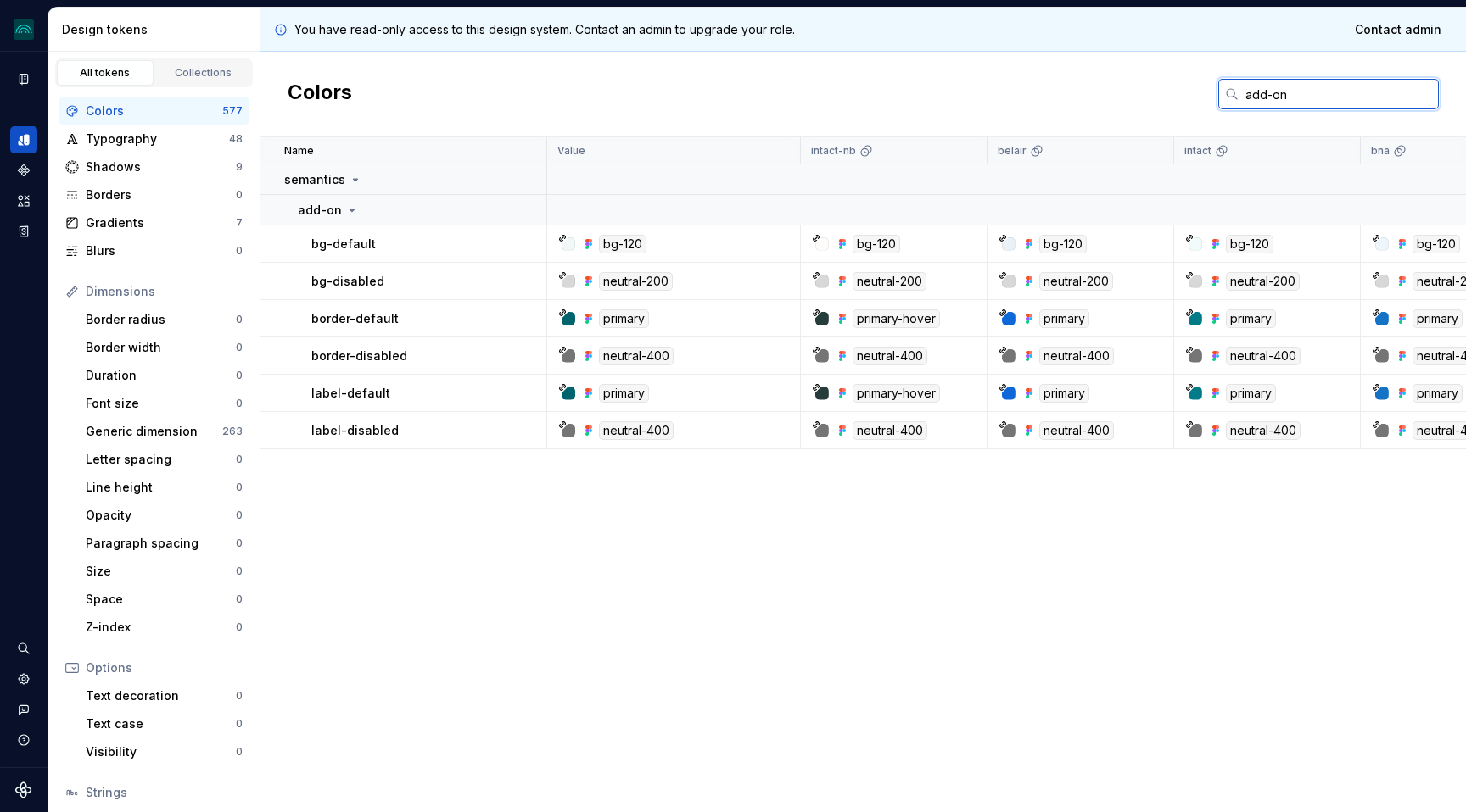
click at [1265, 93] on input "add-on" at bounding box center [1339, 93] width 201 height 30
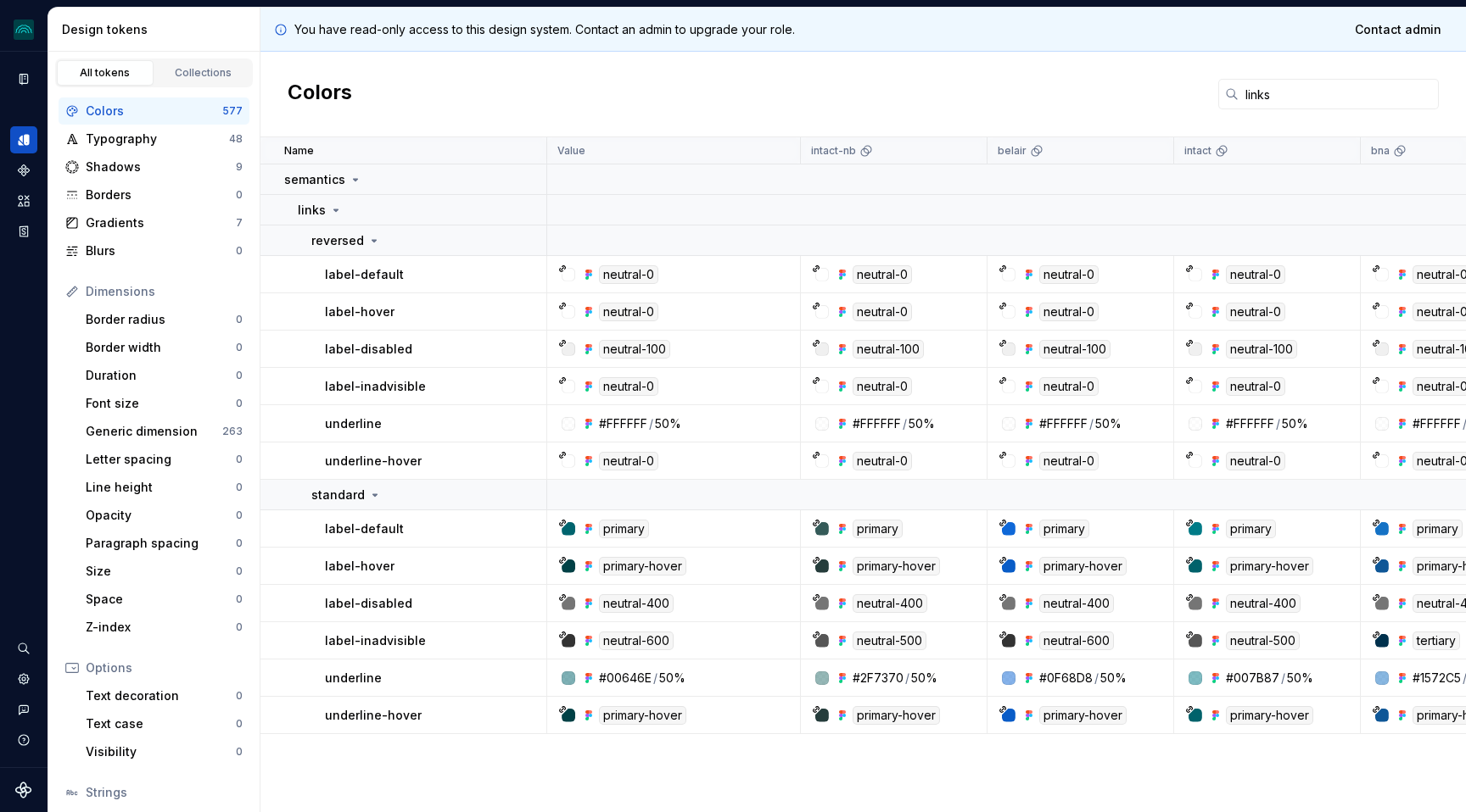
click at [390, 641] on p "label-inadvisible" at bounding box center [375, 641] width 101 height 17
click at [616, 91] on div "Colors links" at bounding box center [863, 94] width 1205 height 86
drag, startPoint x: 984, startPoint y: 140, endPoint x: 825, endPoint y: 141, distance: 159.0
click at [825, 141] on div "intact-nb" at bounding box center [894, 151] width 187 height 28
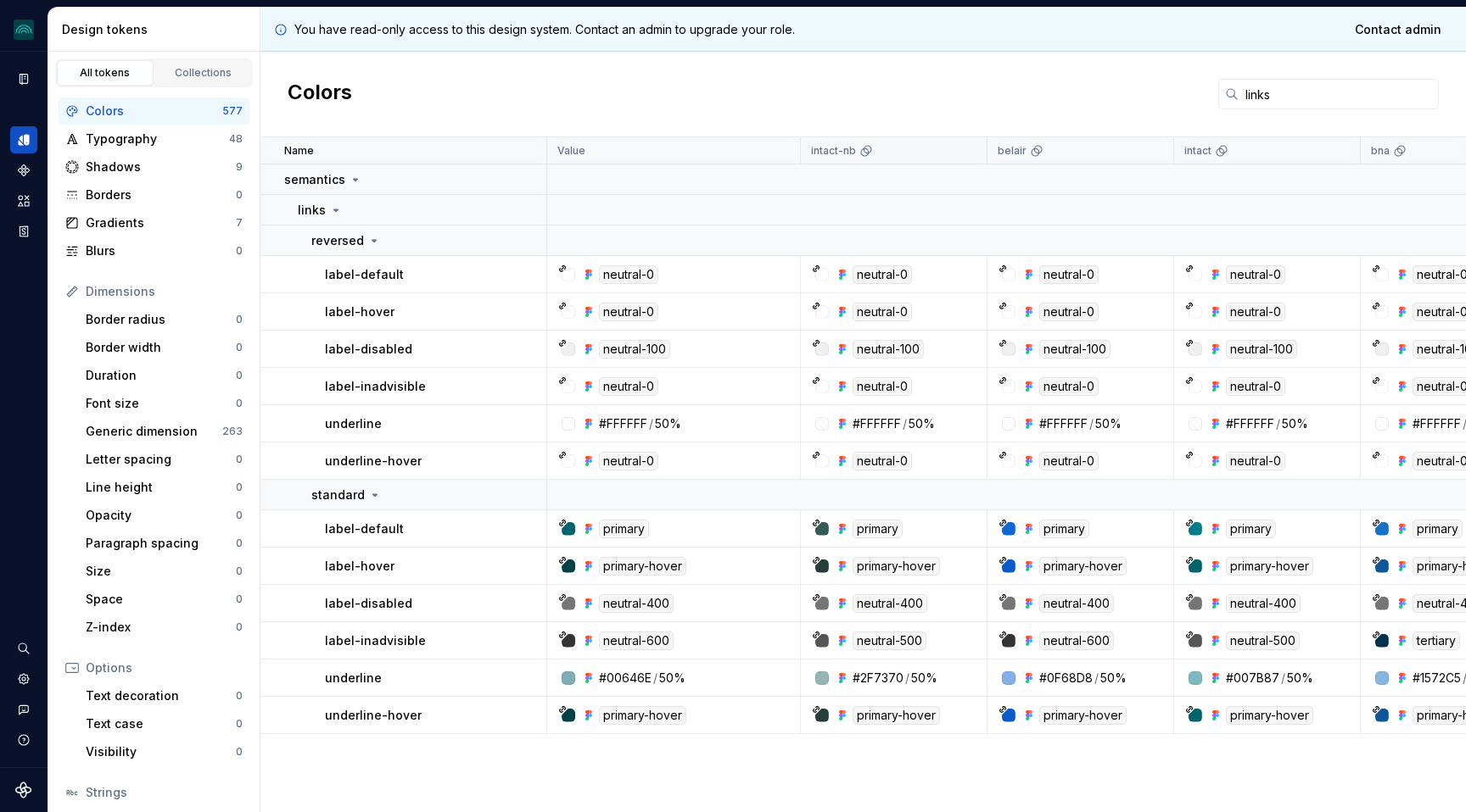
click at [821, 147] on p "intact-nb" at bounding box center [834, 151] width 45 height 14
drag, startPoint x: 905, startPoint y: 134, endPoint x: 903, endPoint y: 148, distance: 14.1
click at [903, 148] on div "You have read-only access to this design system. Contact an admin to upgrade yo…" at bounding box center [863, 410] width 1205 height 805
click at [797, 122] on div "Colors links" at bounding box center [863, 94] width 1205 height 86
drag, startPoint x: 800, startPoint y: 150, endPoint x: 690, endPoint y: 150, distance: 110.0
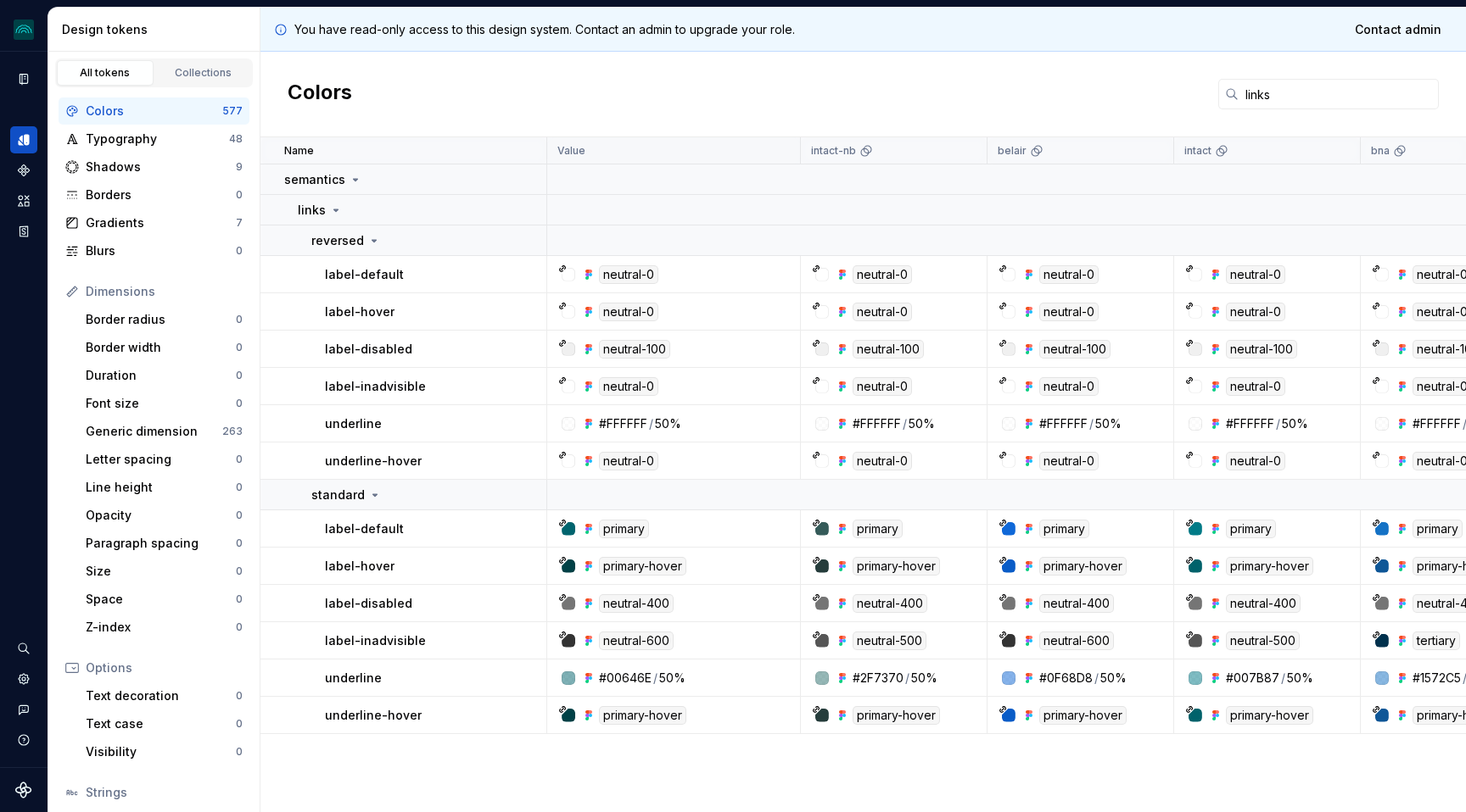
click at [1252, 95] on input "links" at bounding box center [1339, 93] width 201 height 30
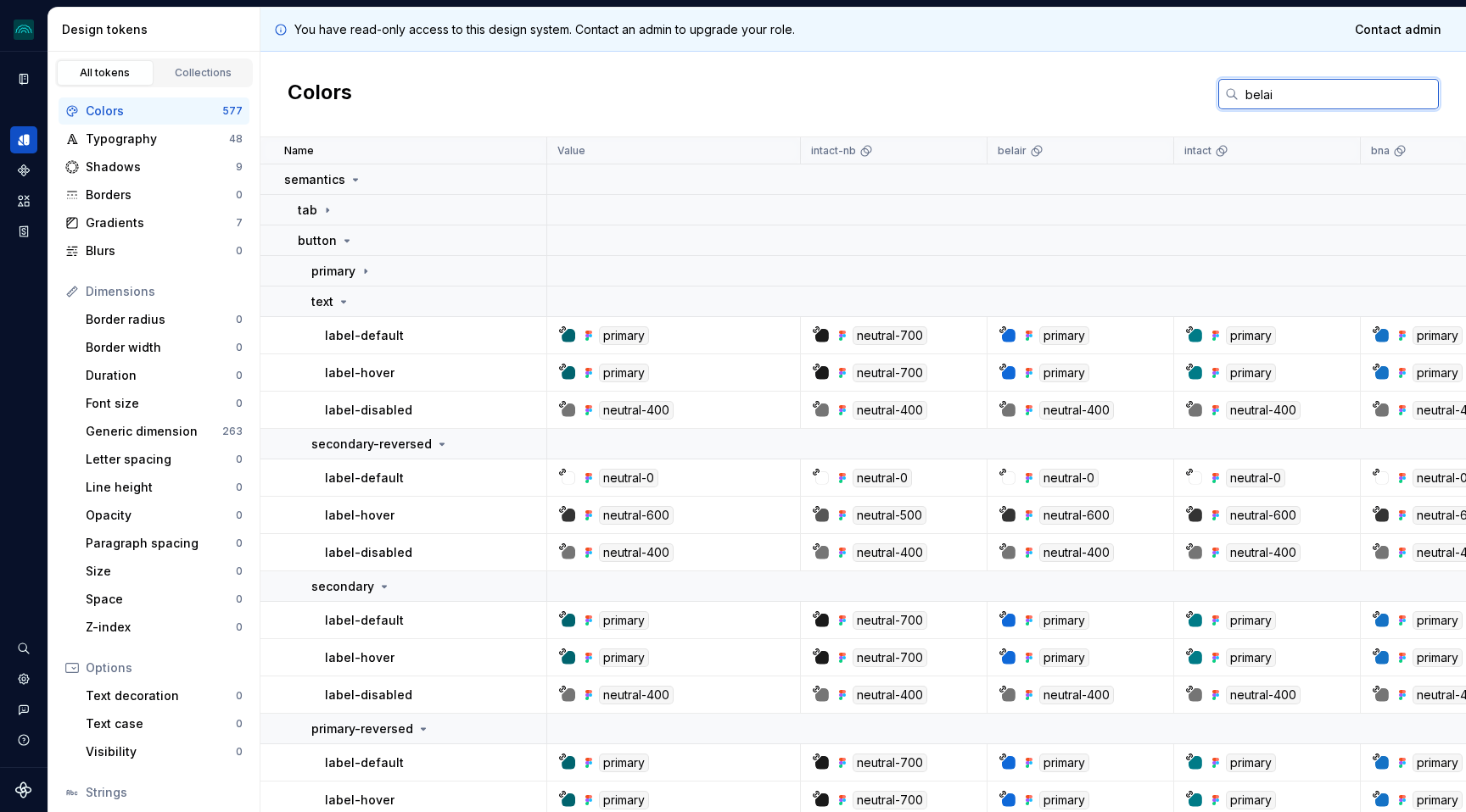
type input "belair"
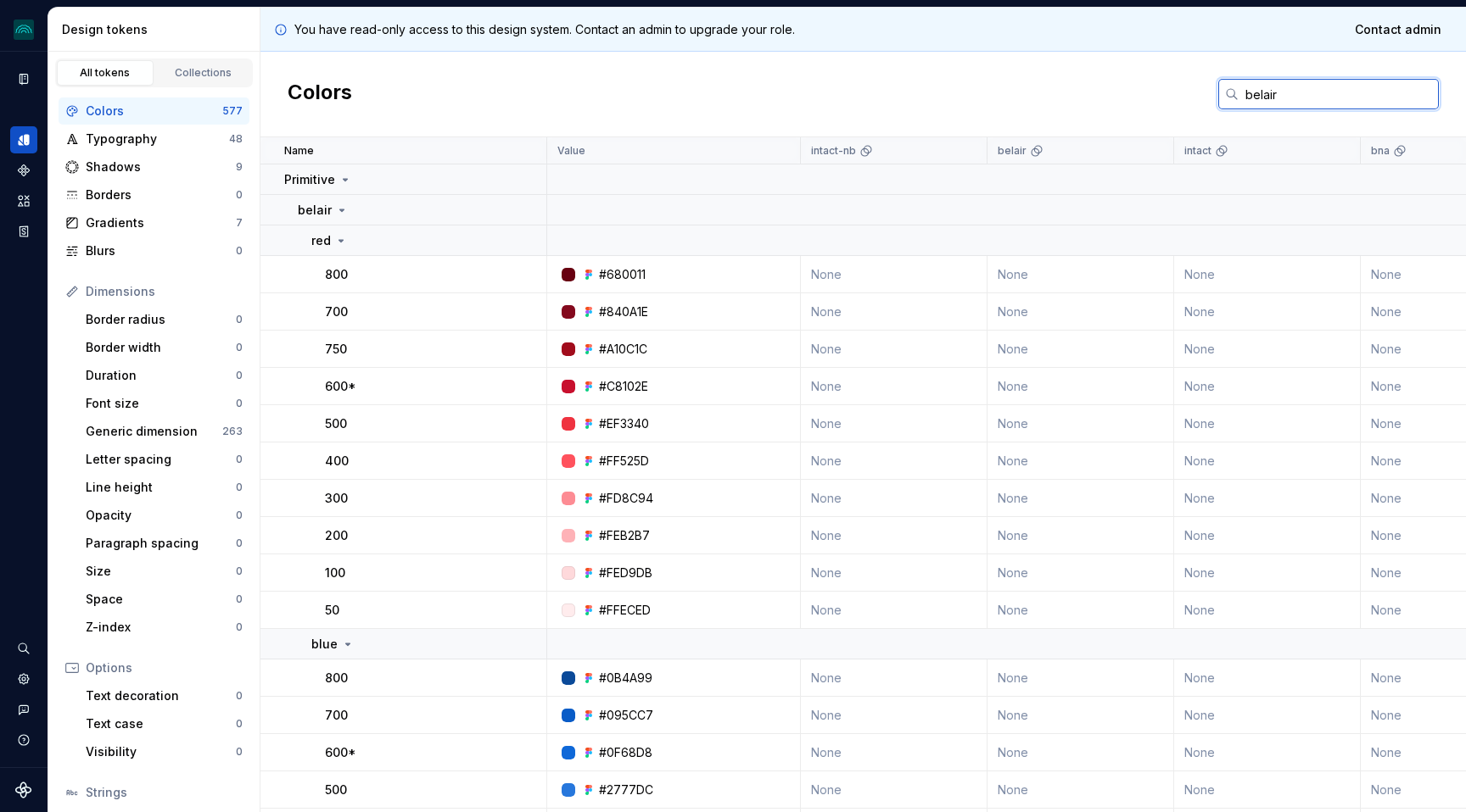
click at [1262, 99] on input "belair" at bounding box center [1339, 93] width 201 height 30
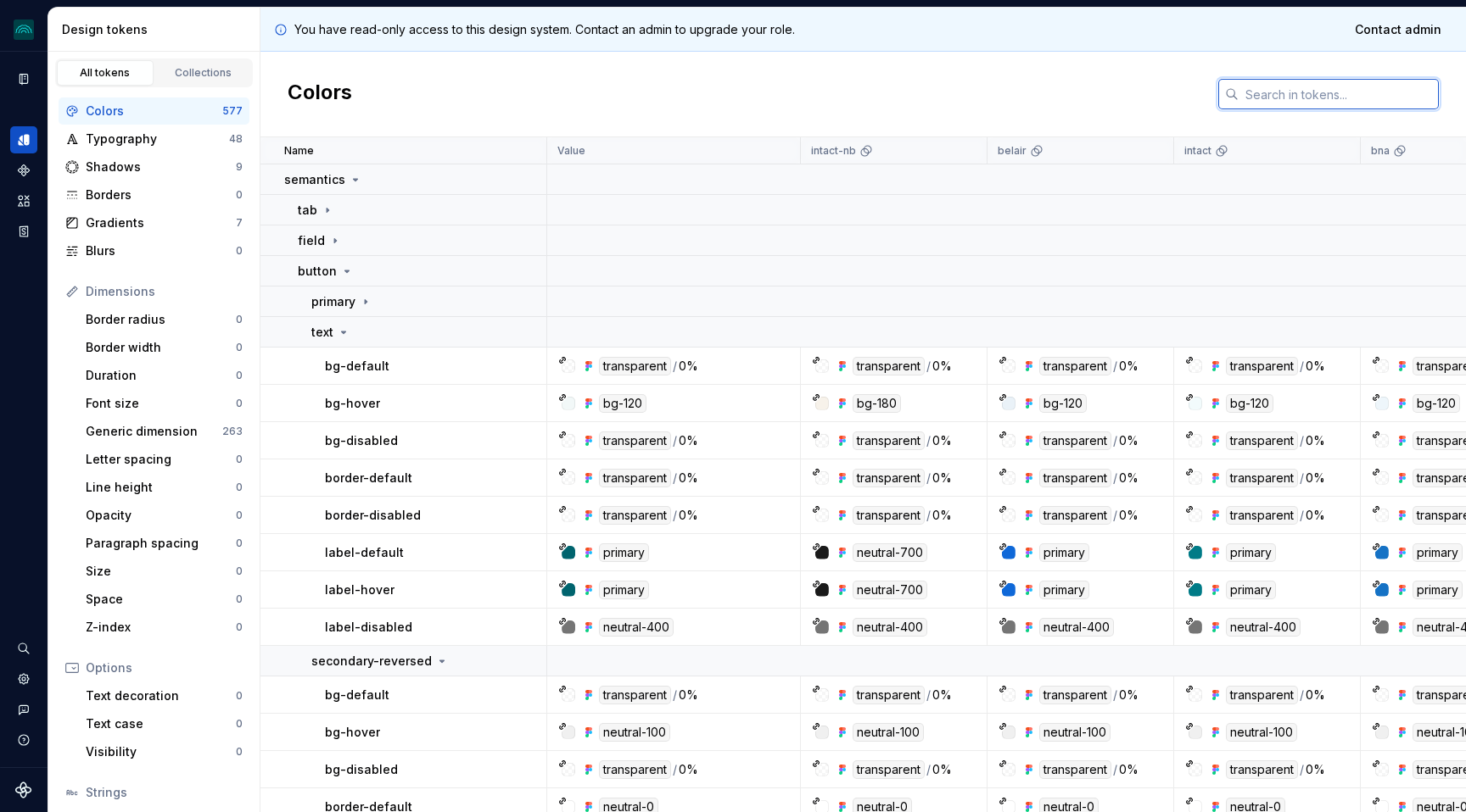
click at [1275, 89] on input "text" at bounding box center [1339, 93] width 201 height 30
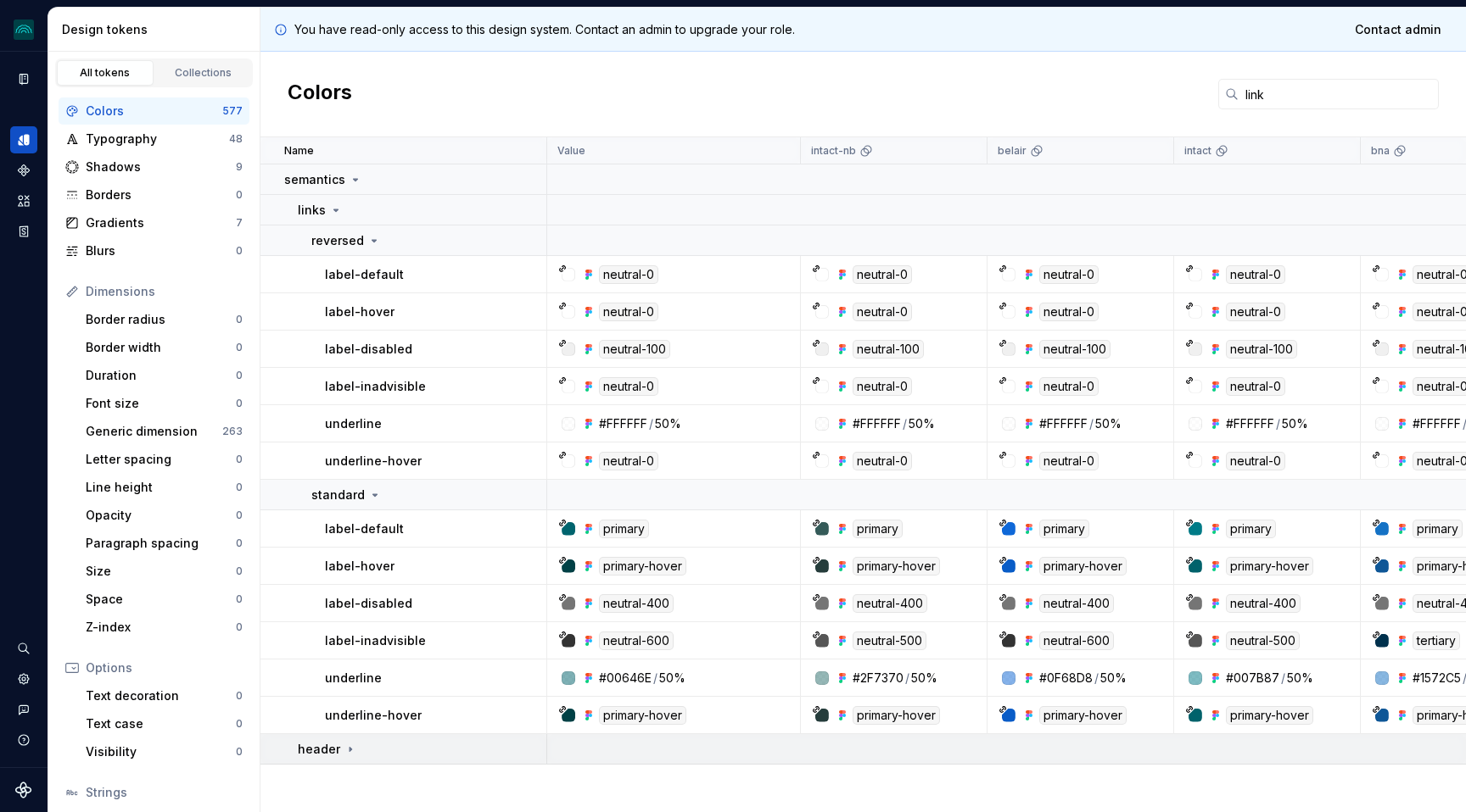
click at [343, 754] on icon at bounding box center [350, 750] width 14 height 14
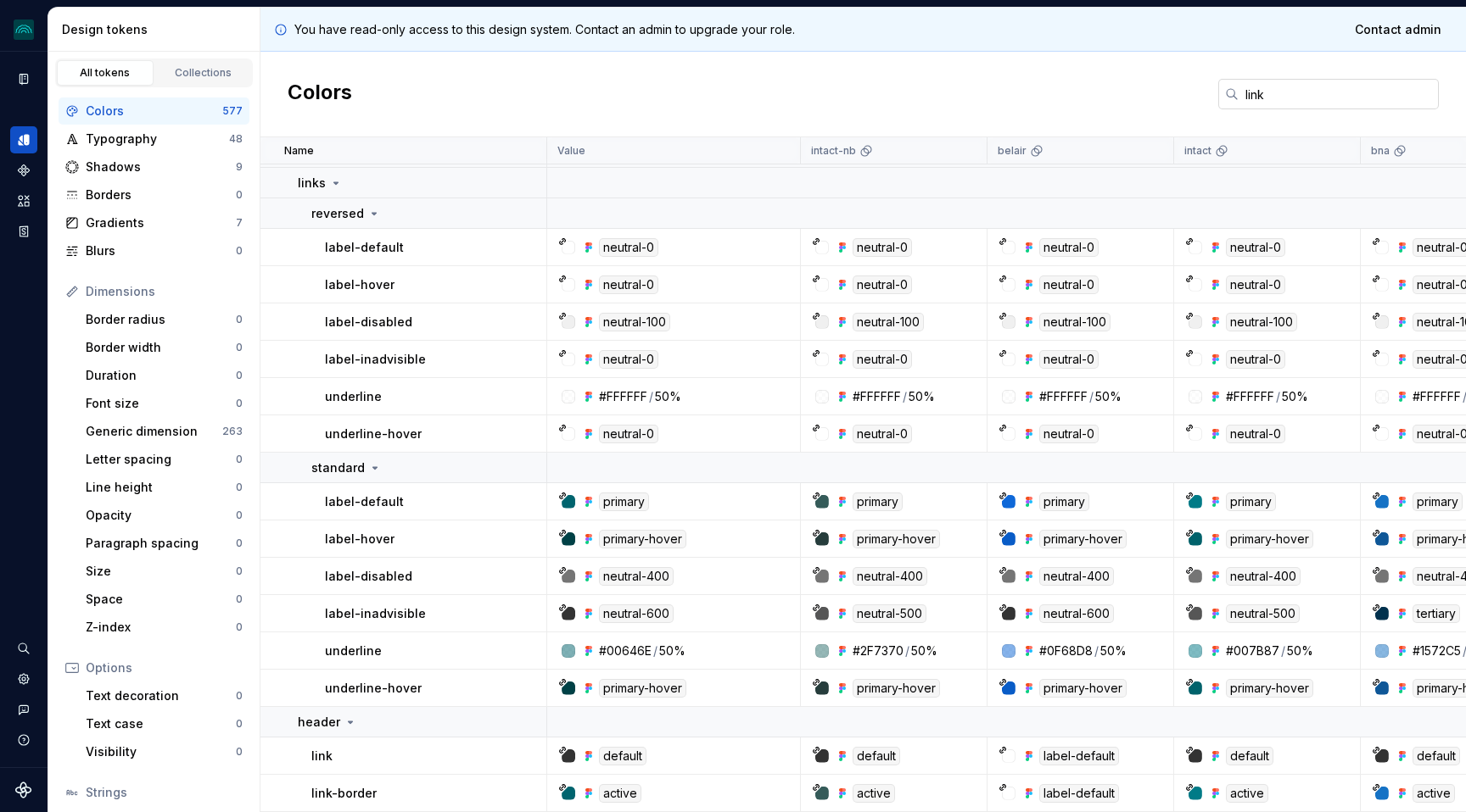
click at [1261, 97] on input "link" at bounding box center [1339, 93] width 201 height 30
paste input "nav"
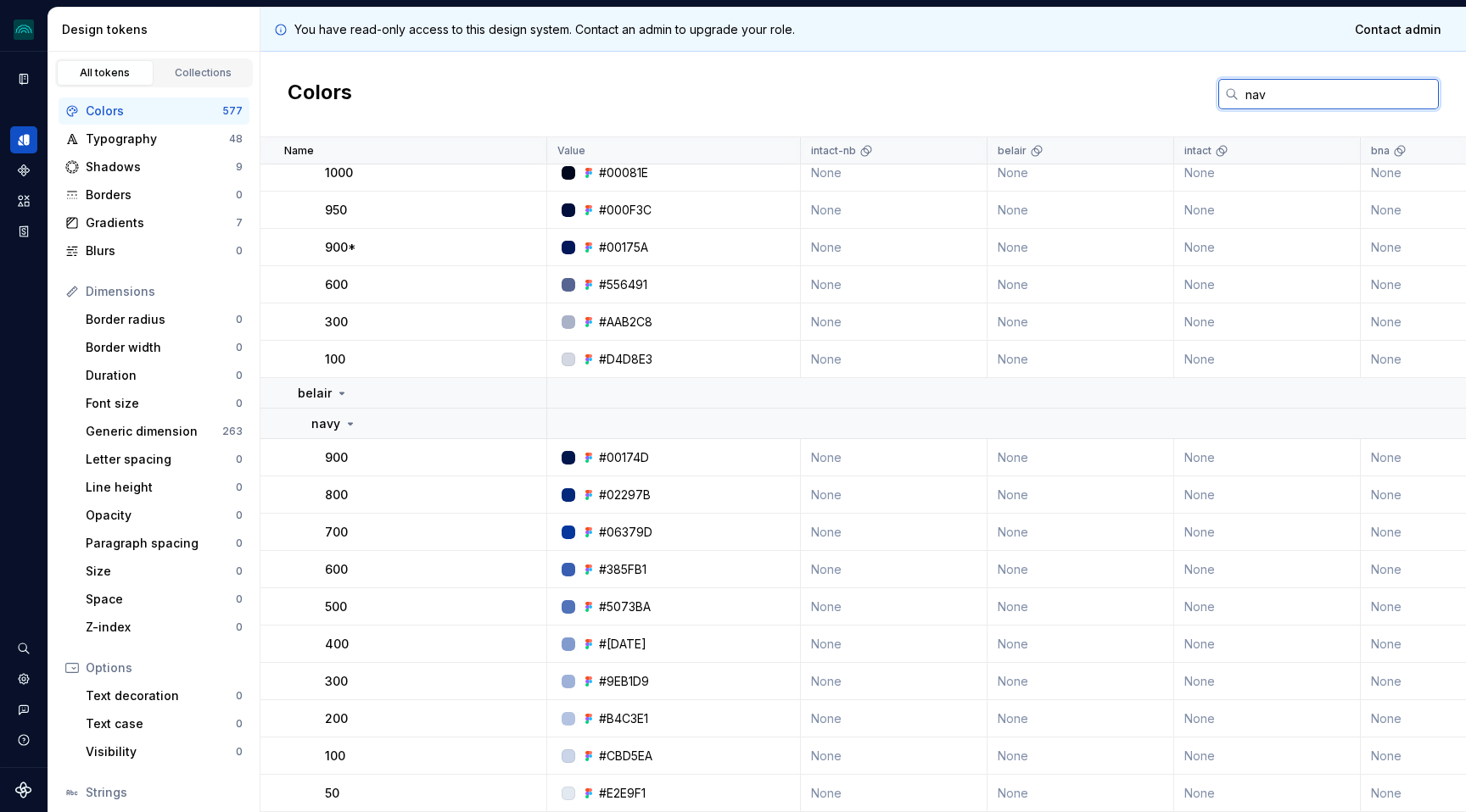
scroll to position [0, 0]
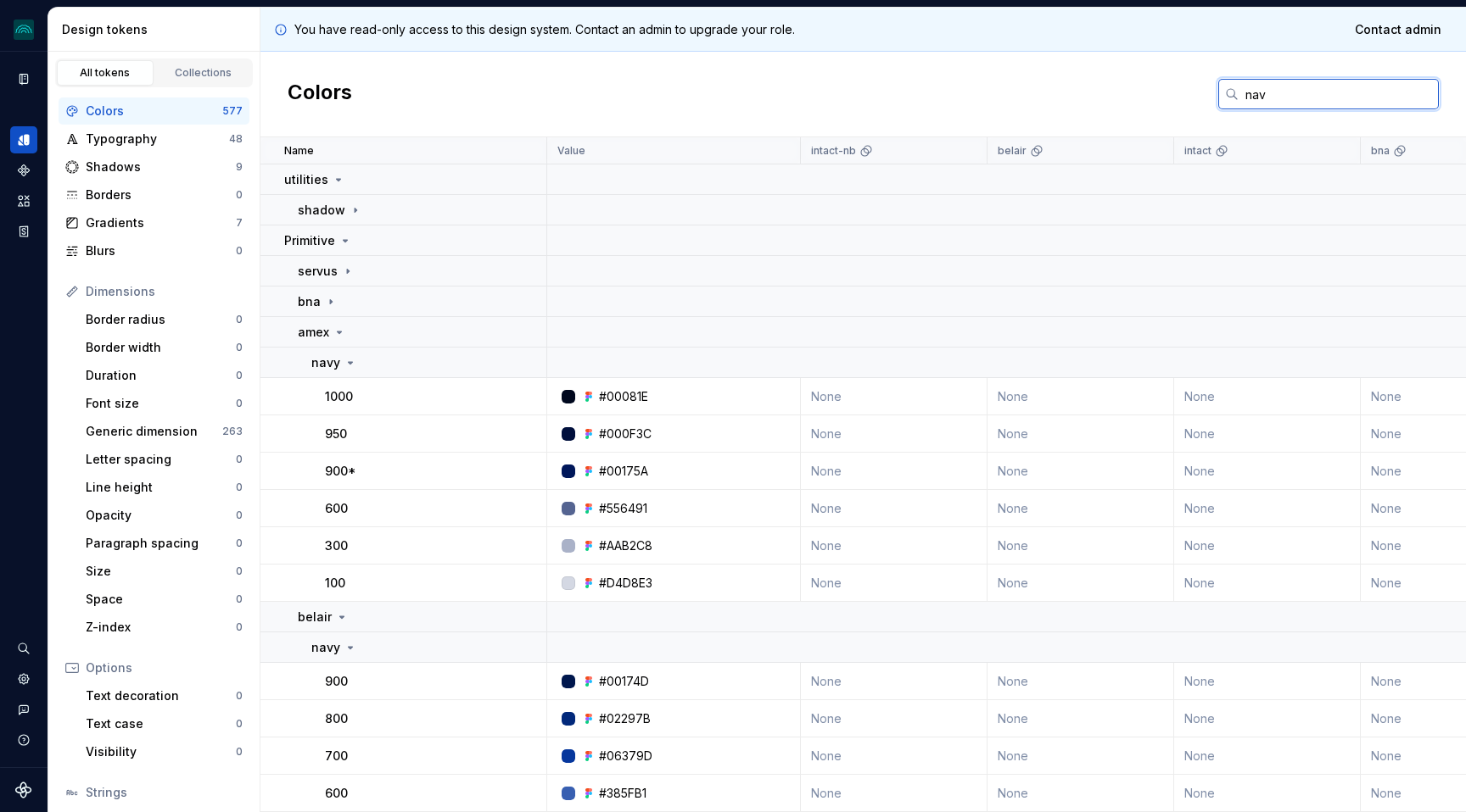
click at [1307, 87] on input "nav" at bounding box center [1339, 93] width 201 height 30
click at [1269, 93] on input "nav" at bounding box center [1339, 93] width 201 height 30
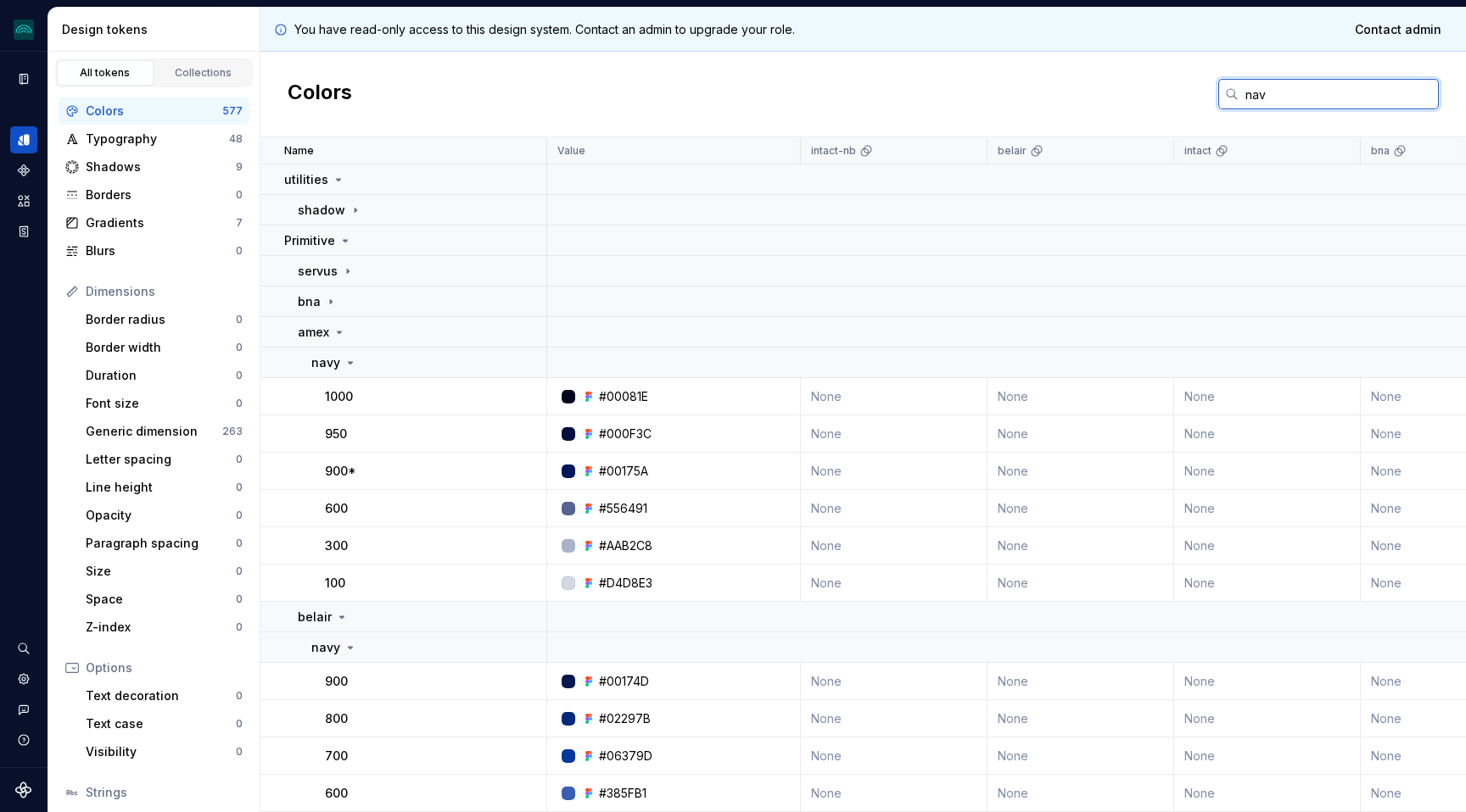
paste input "Headers"
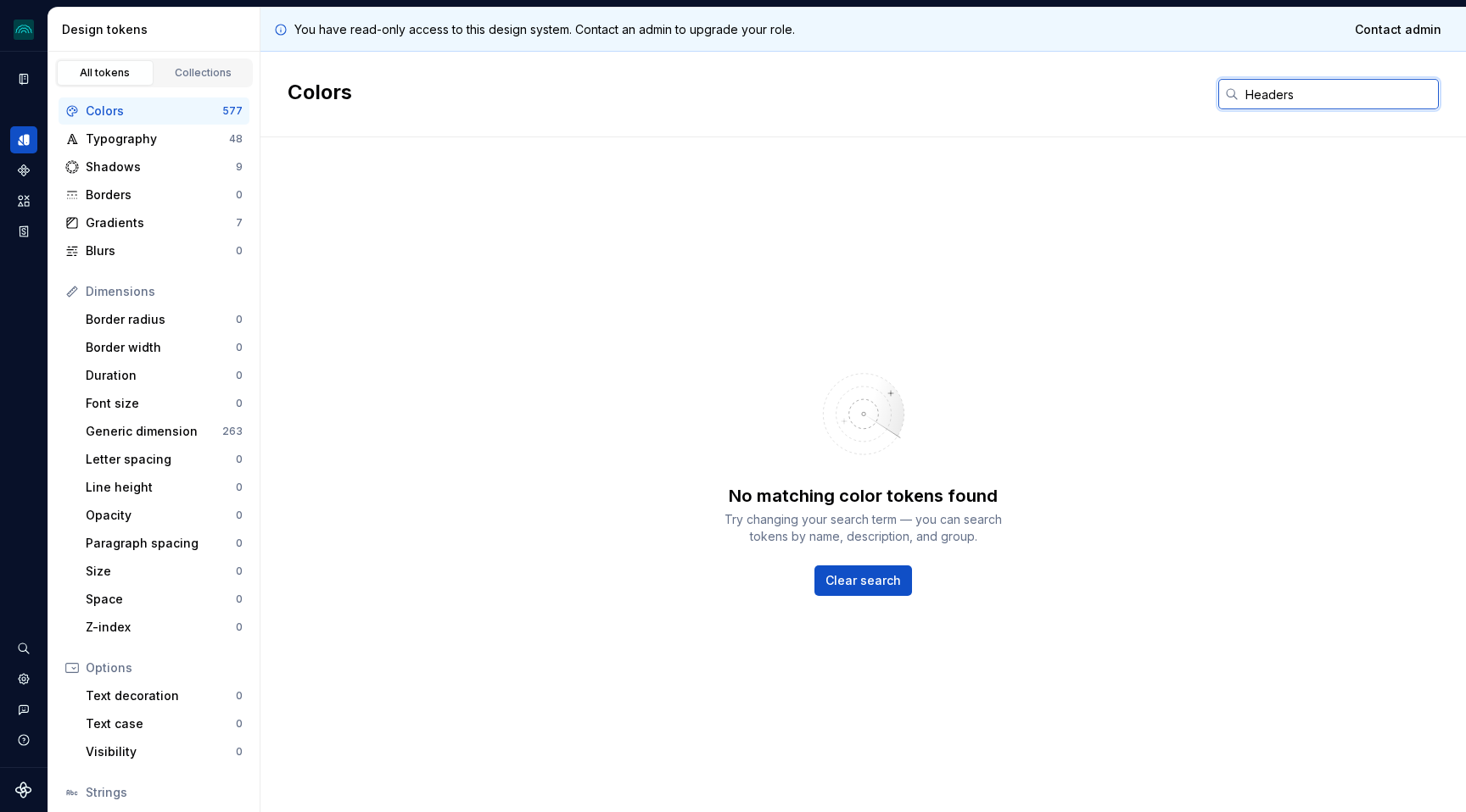
click at [1269, 93] on input "Headers" at bounding box center [1339, 93] width 201 height 30
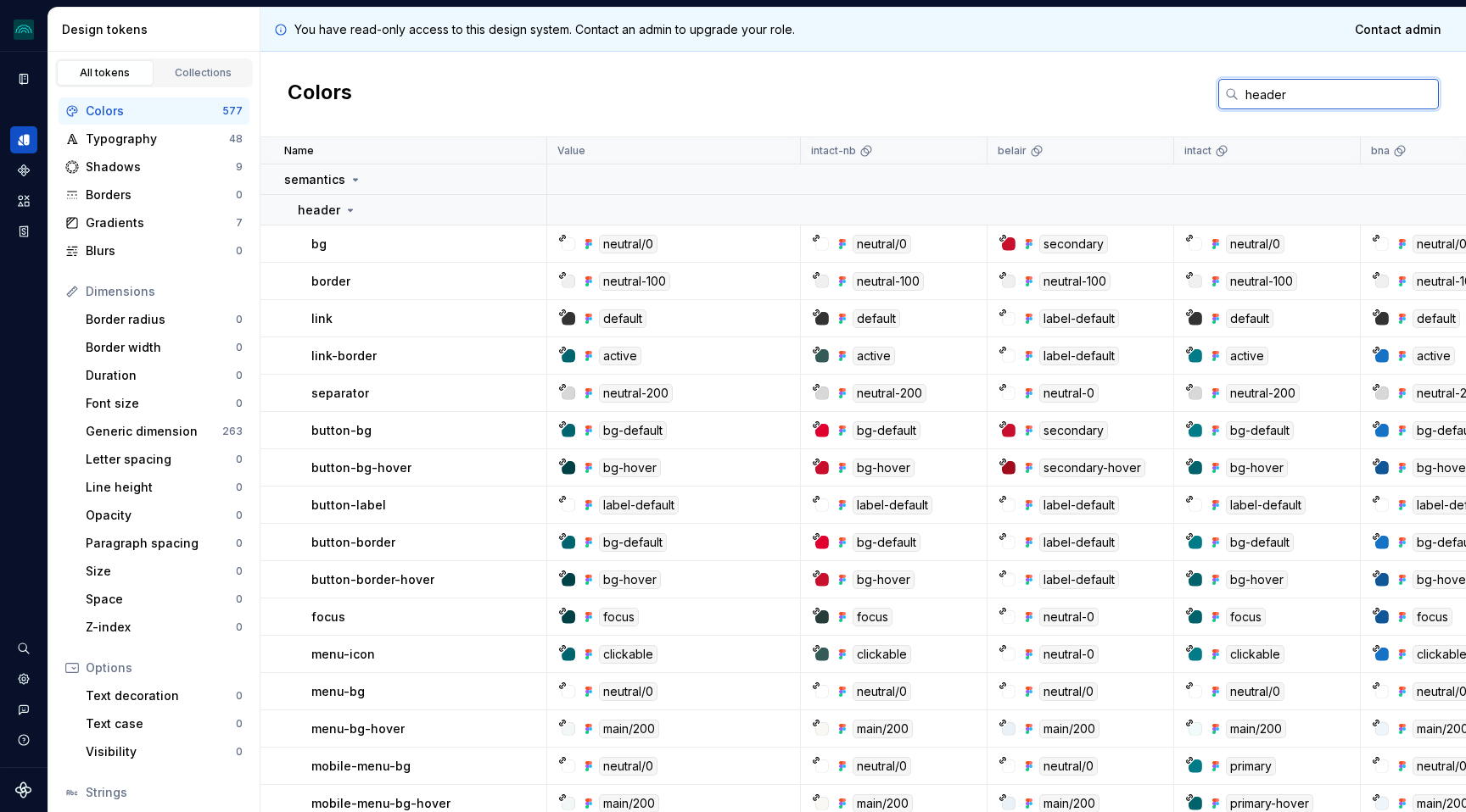
click at [1257, 102] on input "header" at bounding box center [1339, 93] width 201 height 30
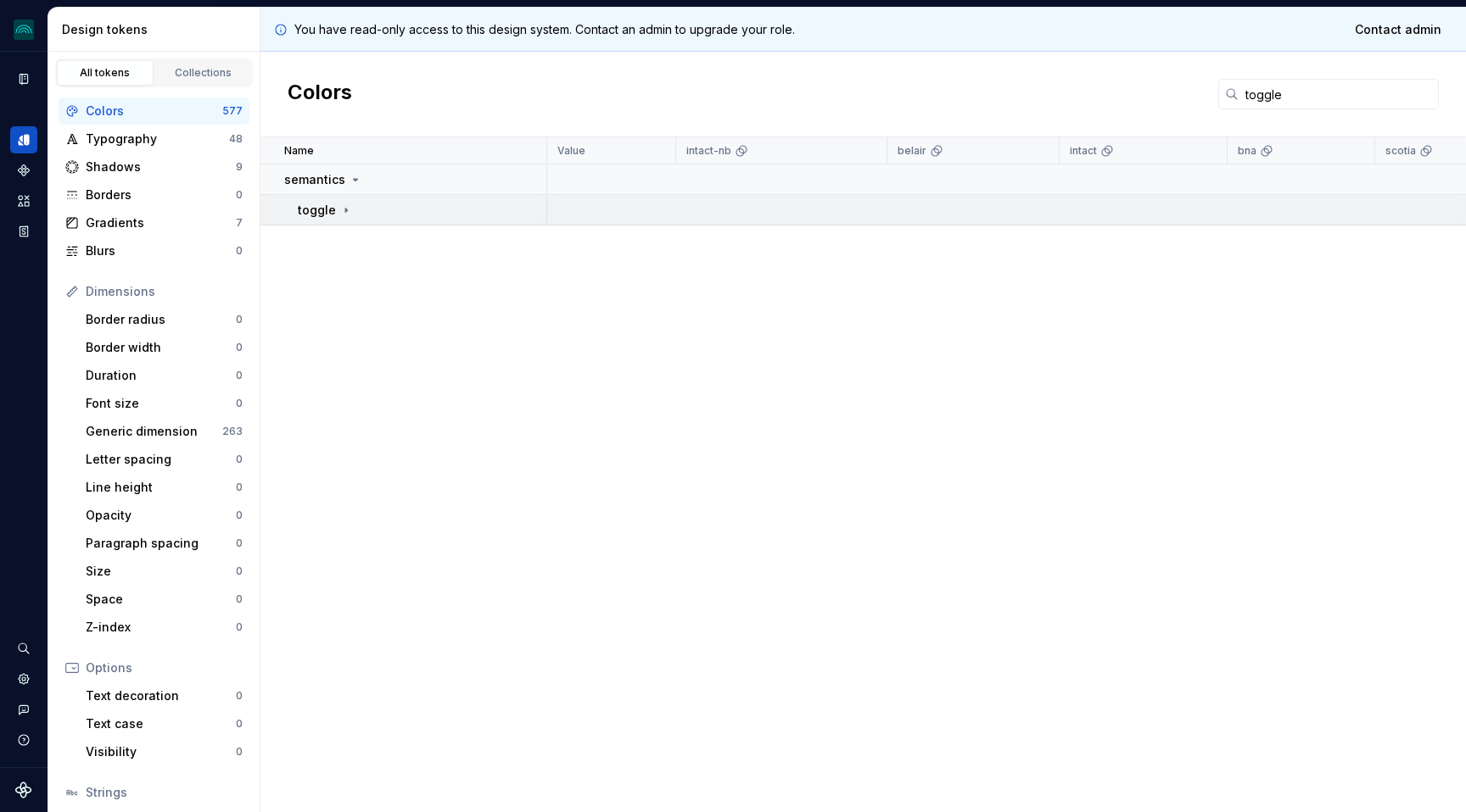
click at [343, 212] on icon at bounding box center [346, 210] width 14 height 14
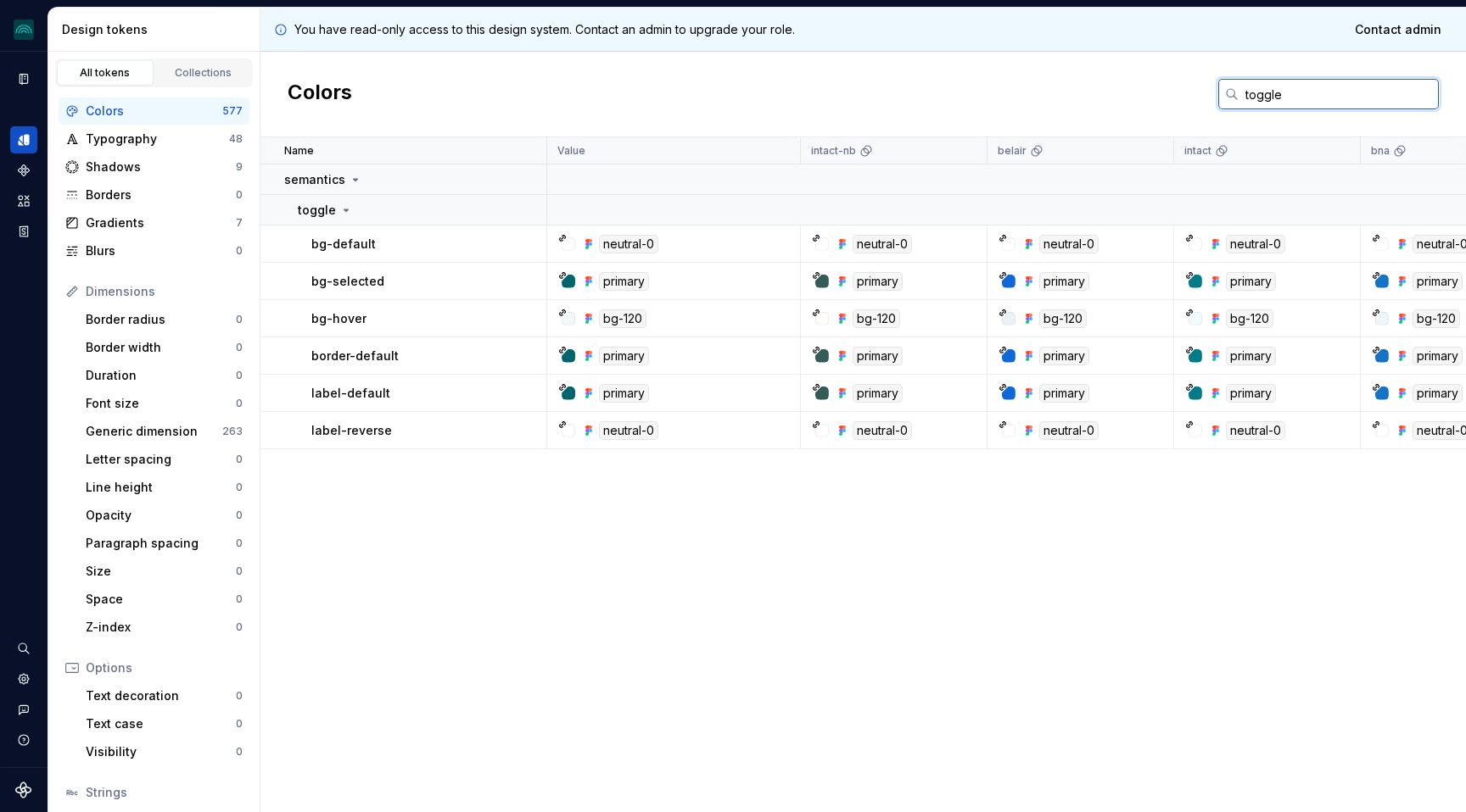
click at [1255, 99] on input "toggle" at bounding box center [1339, 93] width 201 height 30
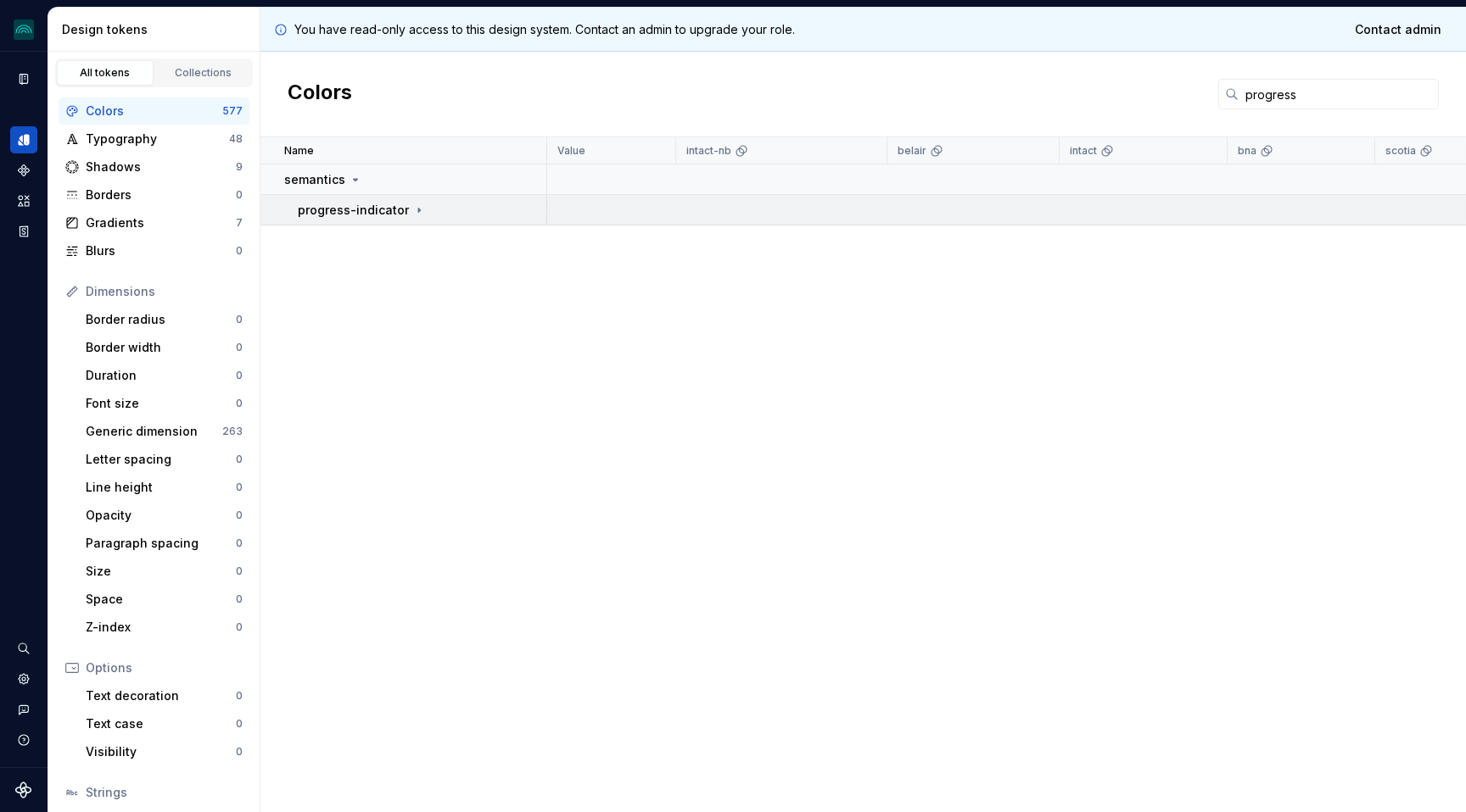
click at [431, 209] on div "progress-indicator" at bounding box center [422, 209] width 248 height 17
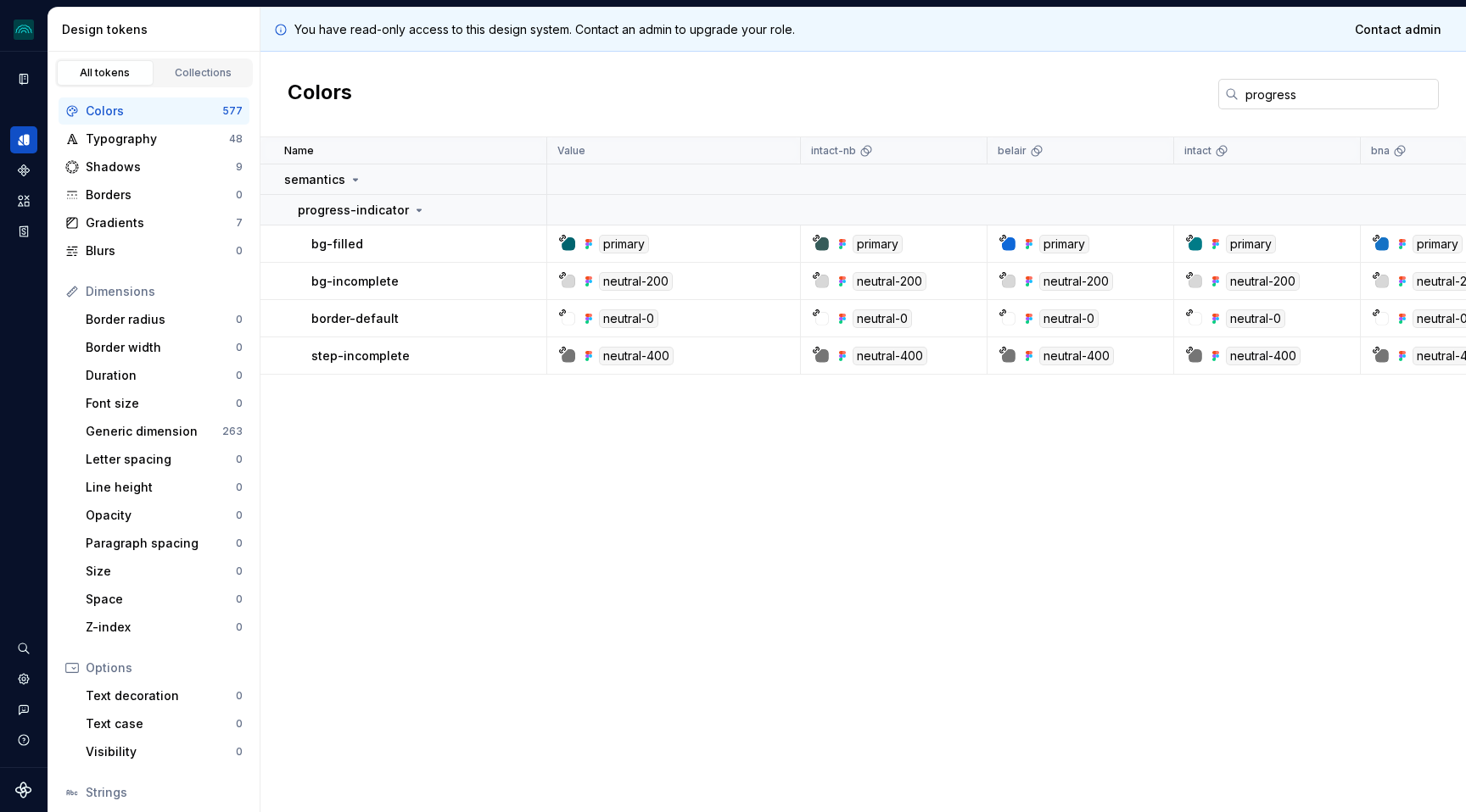
click at [1269, 90] on input "progress" at bounding box center [1339, 93] width 201 height 30
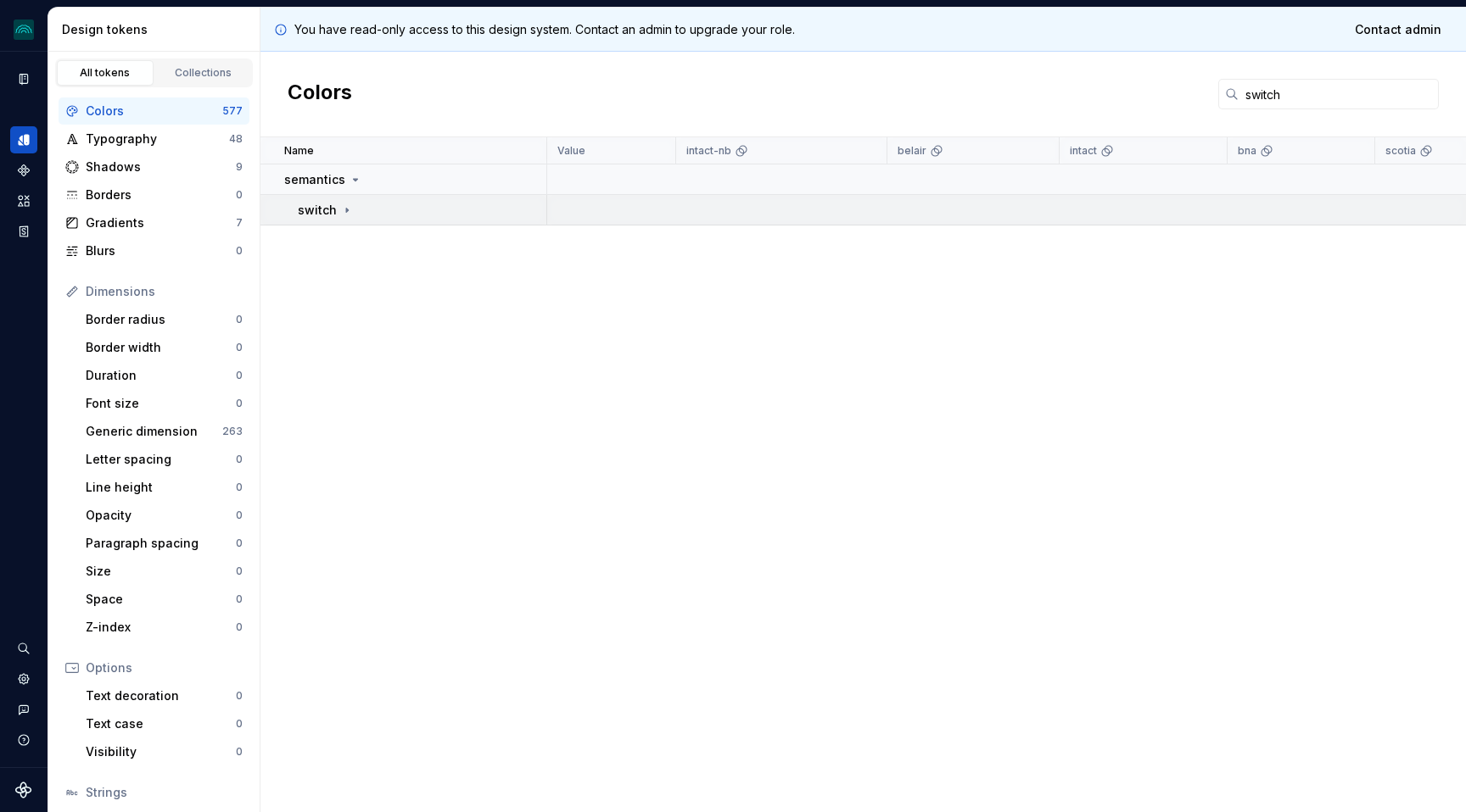
click at [342, 200] on td "switch" at bounding box center [404, 209] width 287 height 30
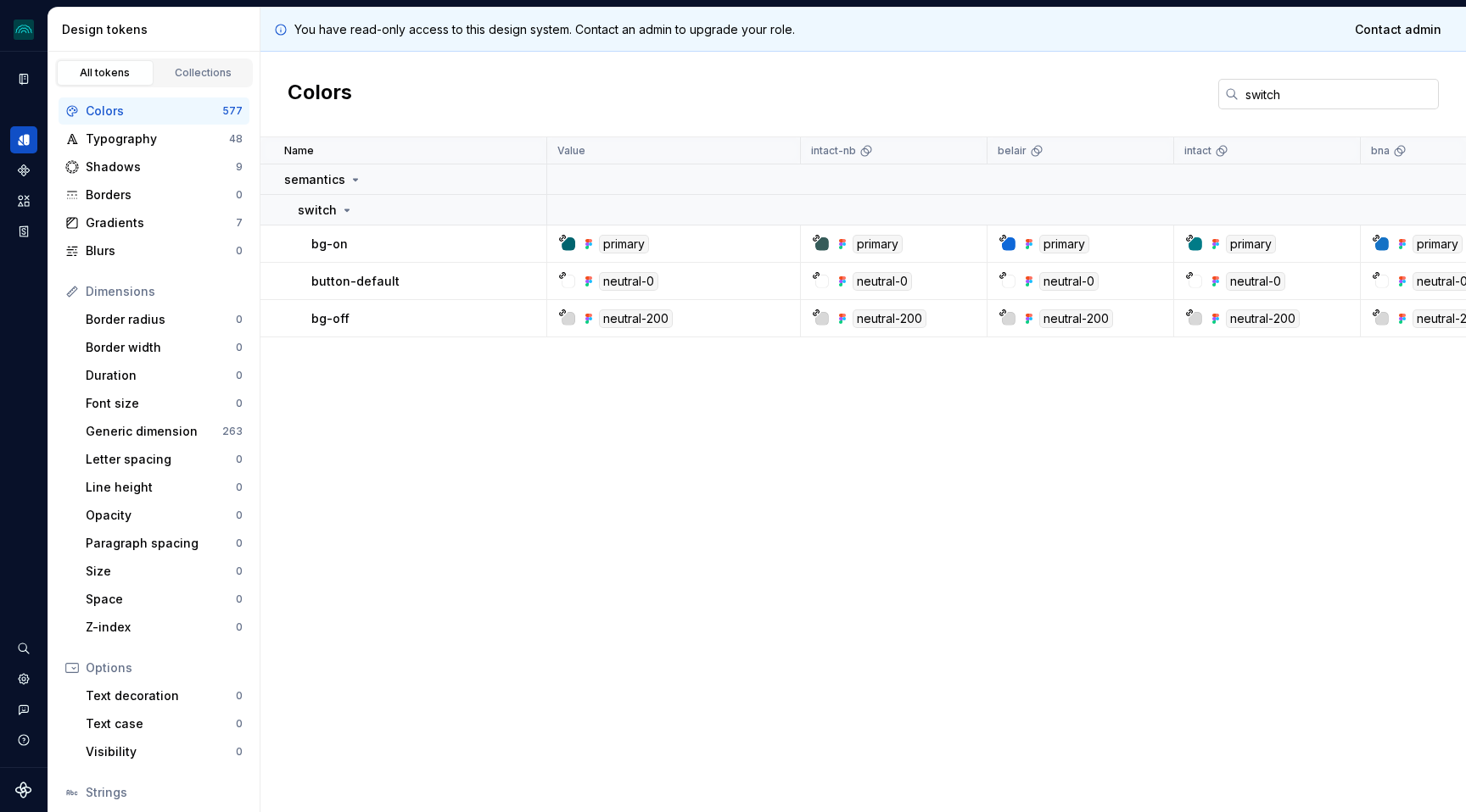
click at [1265, 96] on input "switch" at bounding box center [1339, 93] width 201 height 30
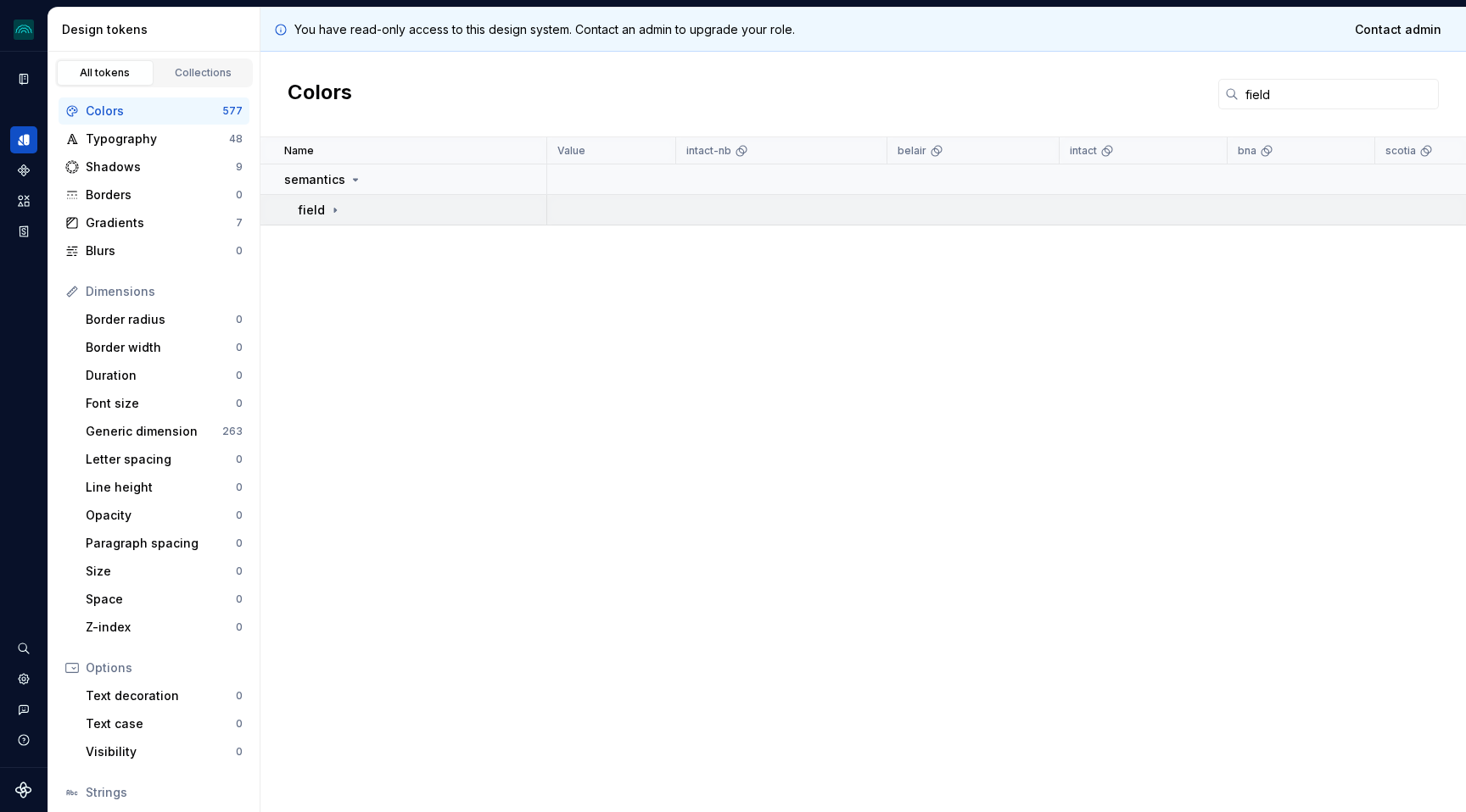
click at [330, 212] on icon at bounding box center [335, 210] width 14 height 14
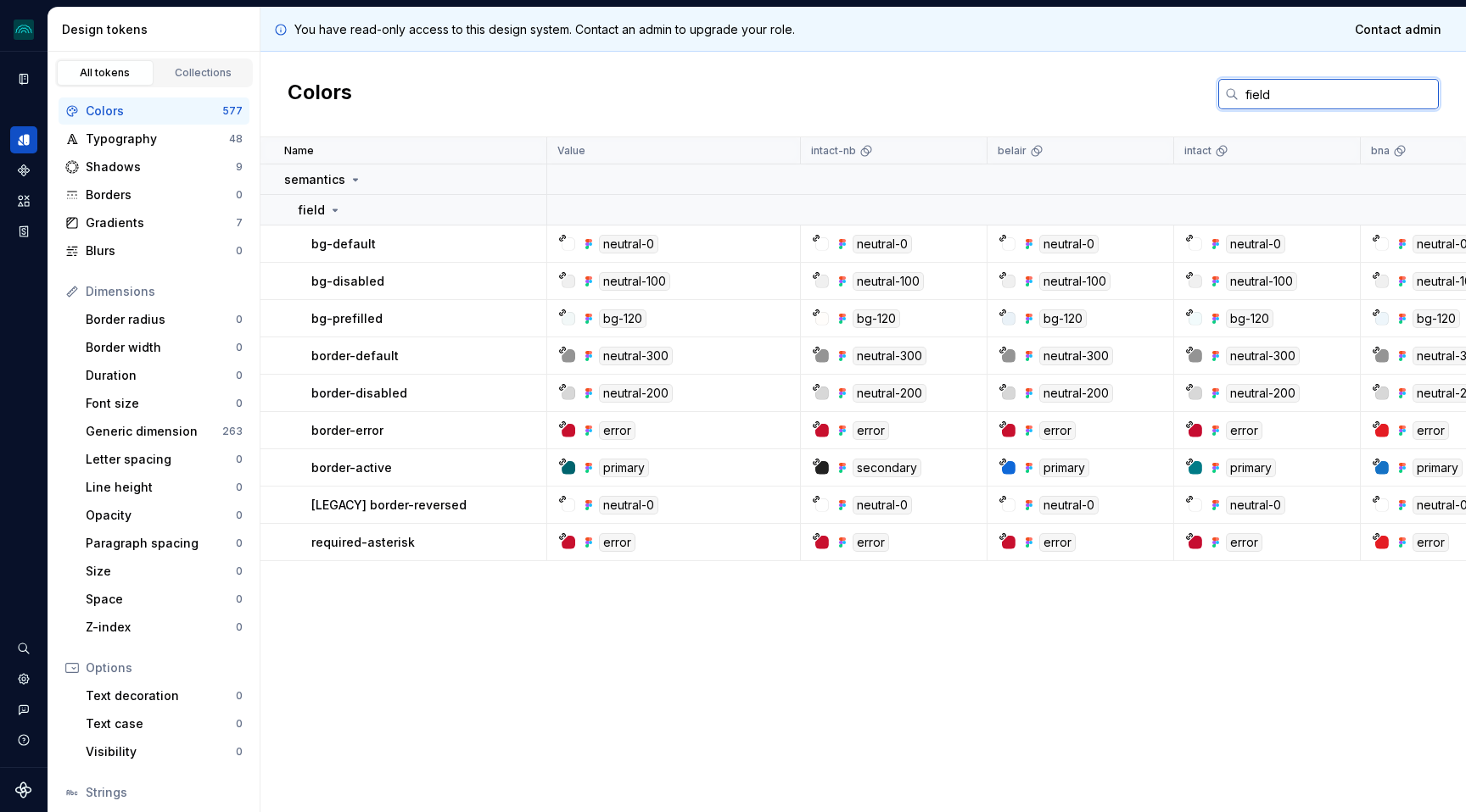
click at [1253, 95] on input "field" at bounding box center [1339, 93] width 201 height 30
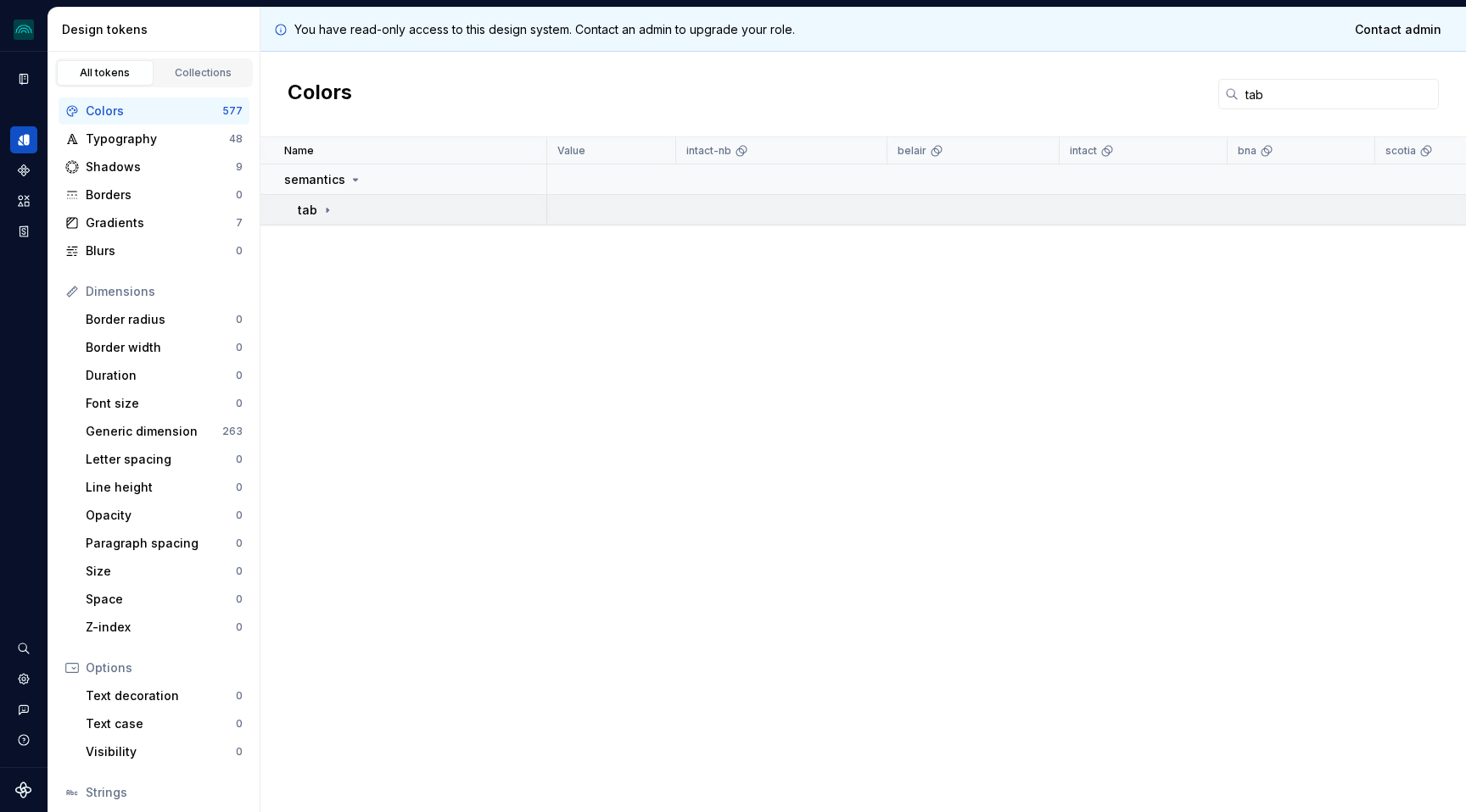
click at [332, 201] on td "tab" at bounding box center [404, 209] width 287 height 30
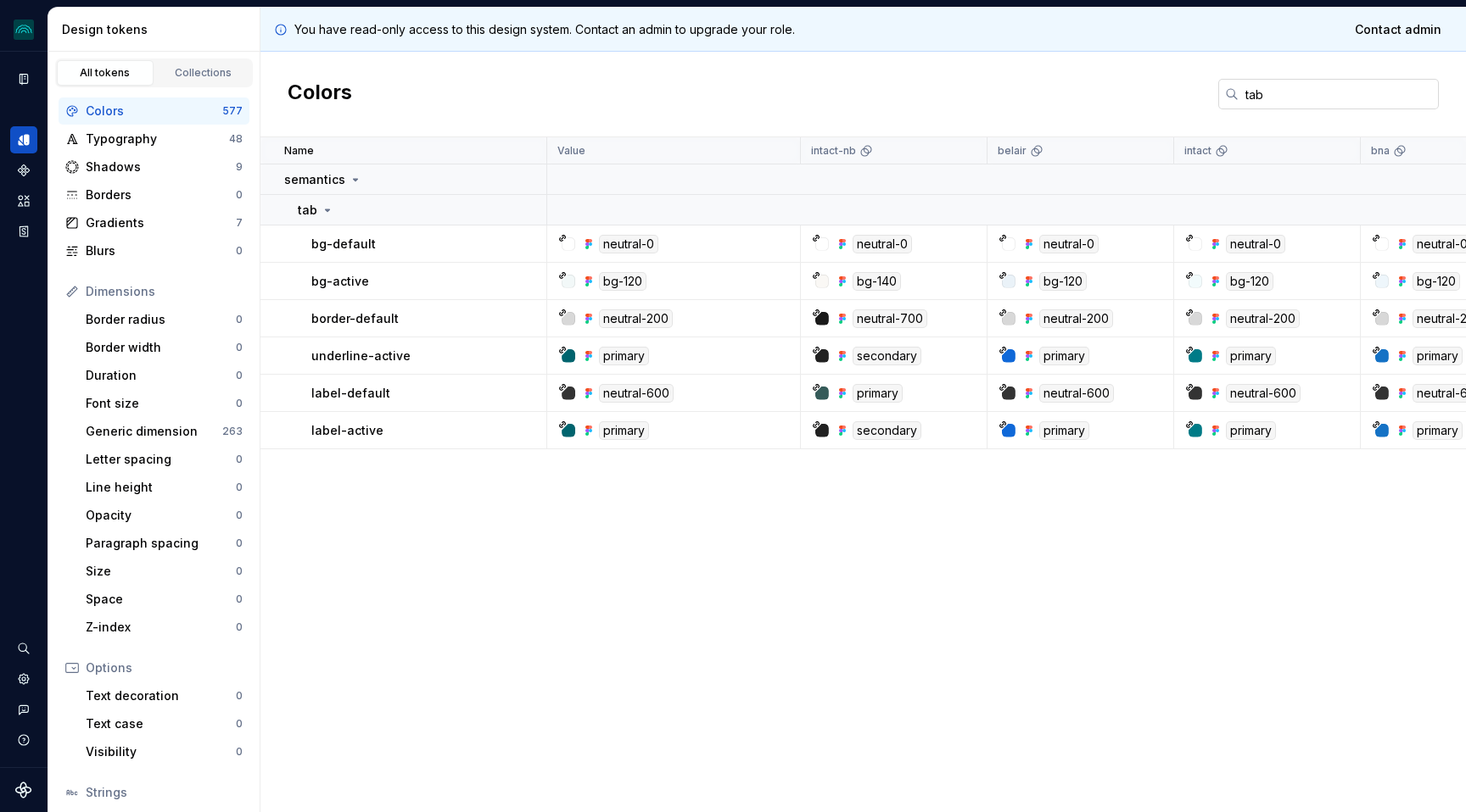
click at [1283, 96] on input "tab" at bounding box center [1339, 93] width 201 height 30
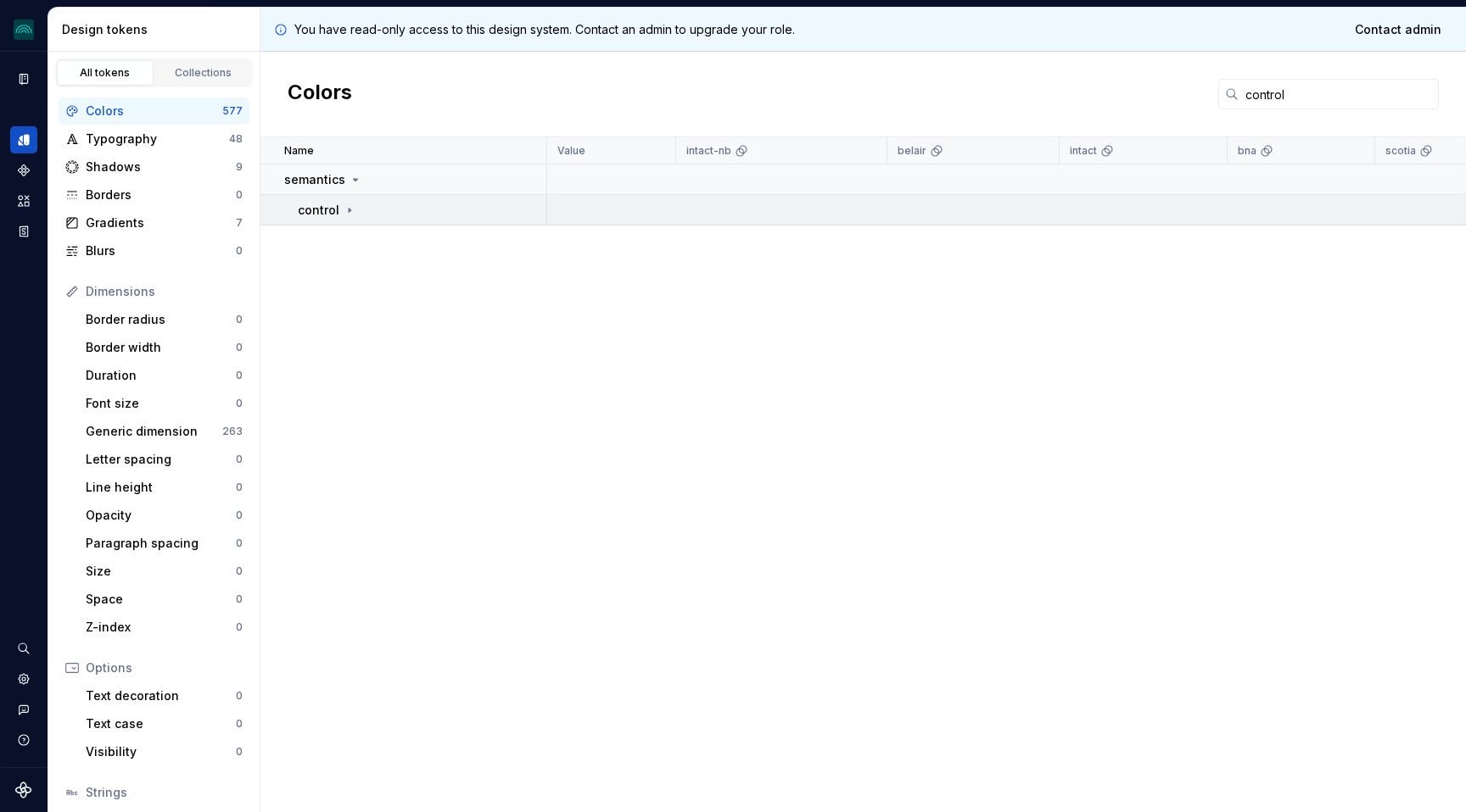
click at [351, 207] on icon at bounding box center [350, 210] width 14 height 14
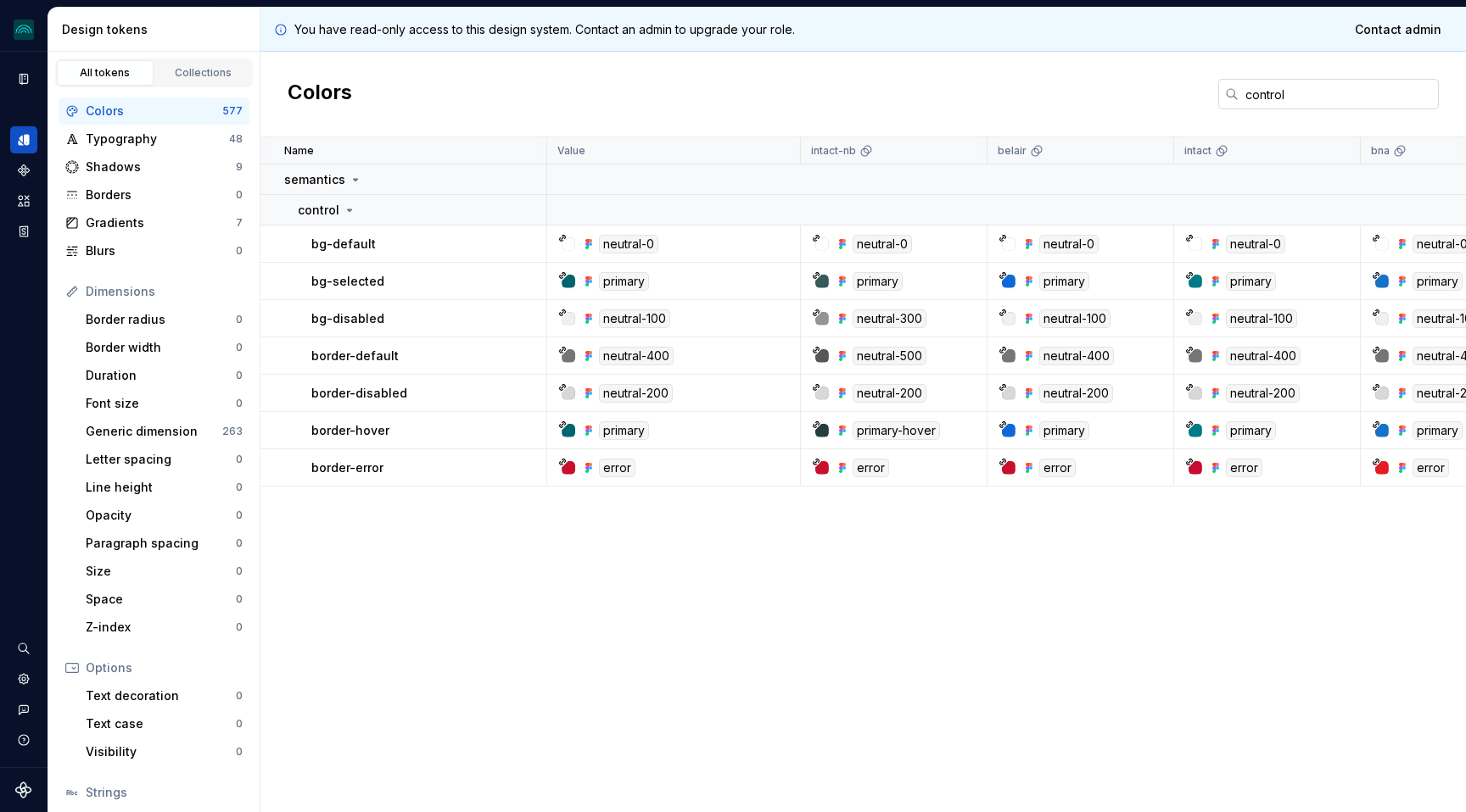
click at [1269, 92] on input "control" at bounding box center [1339, 93] width 201 height 30
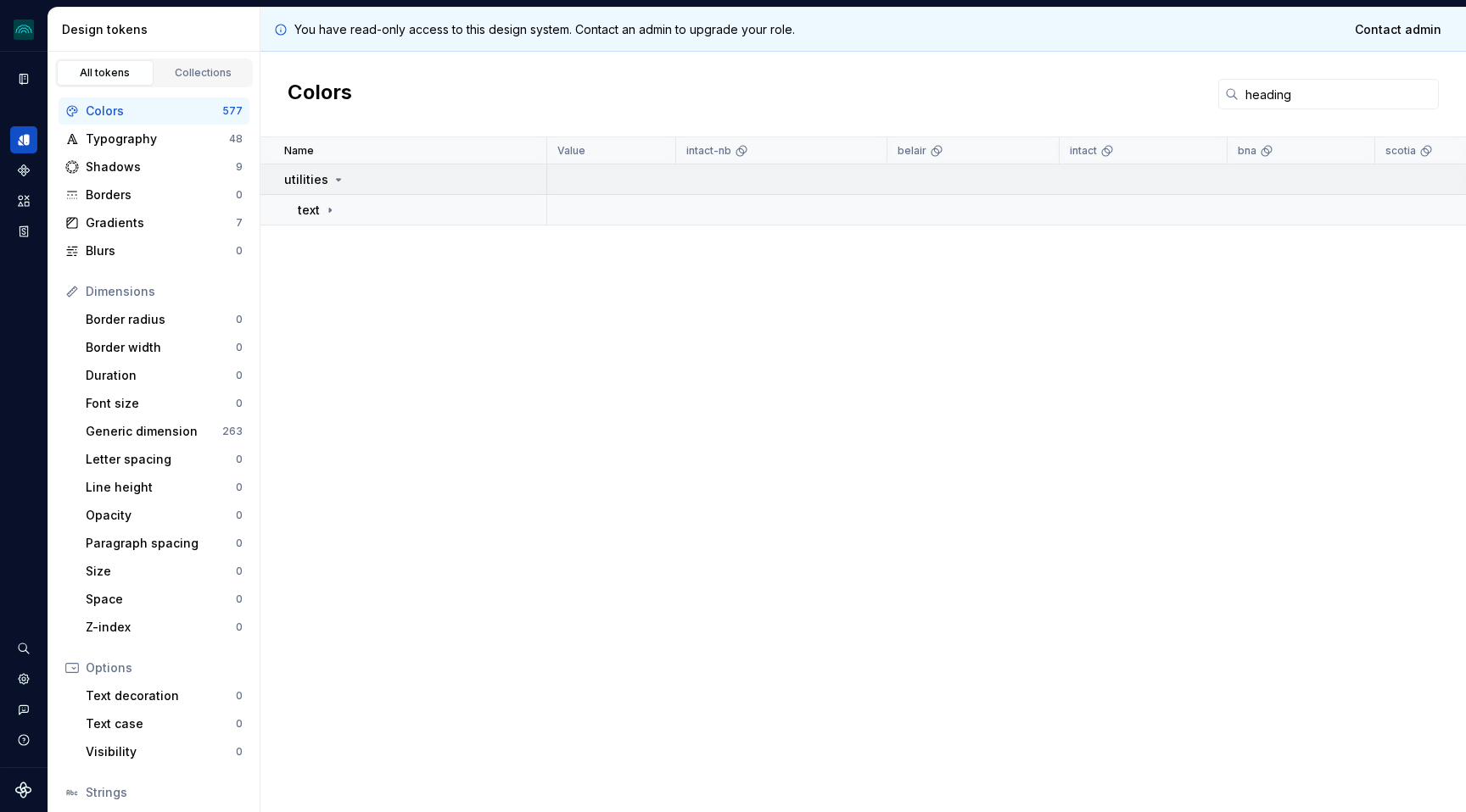
click at [330, 204] on icon at bounding box center [330, 210] width 14 height 14
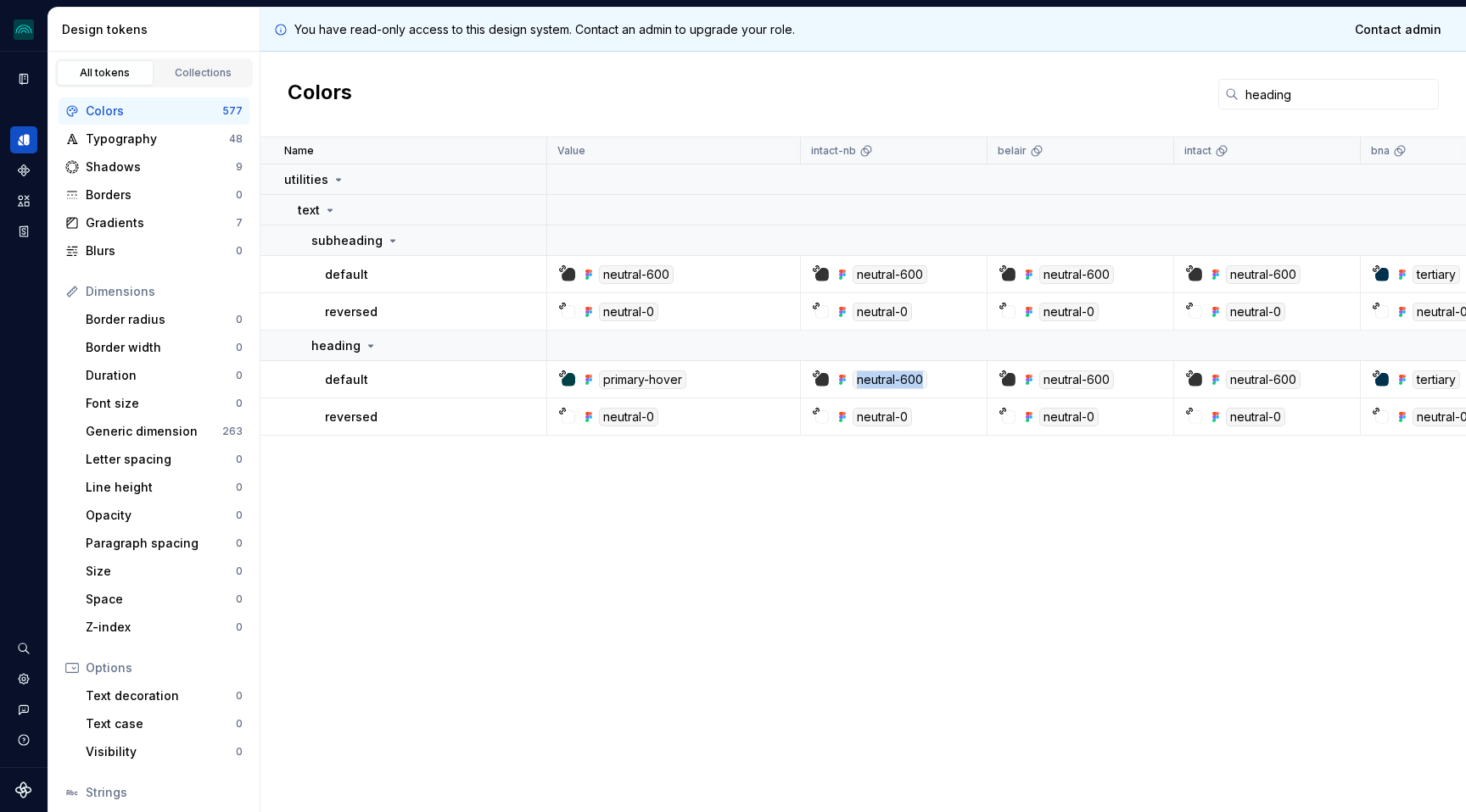
drag, startPoint x: 925, startPoint y: 378, endPoint x: 844, endPoint y: 378, distance: 81.0
click at [843, 378] on div "neutral-600" at bounding box center [881, 379] width 91 height 19
copy div "neutral-600"
click at [1268, 102] on input "heading" at bounding box center [1339, 93] width 201 height 30
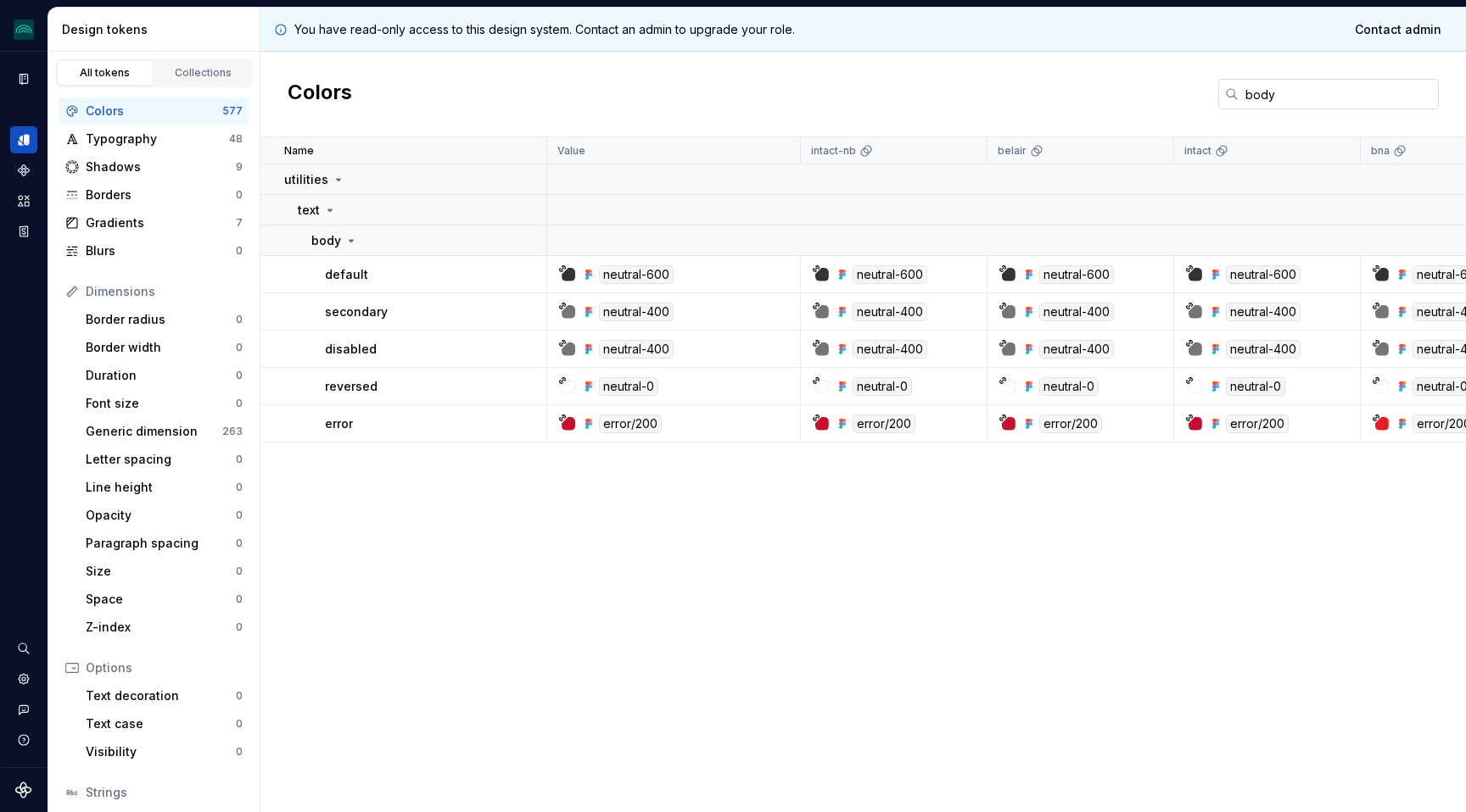
click at [1297, 102] on input "body" at bounding box center [1339, 93] width 201 height 30
paste input "Success"
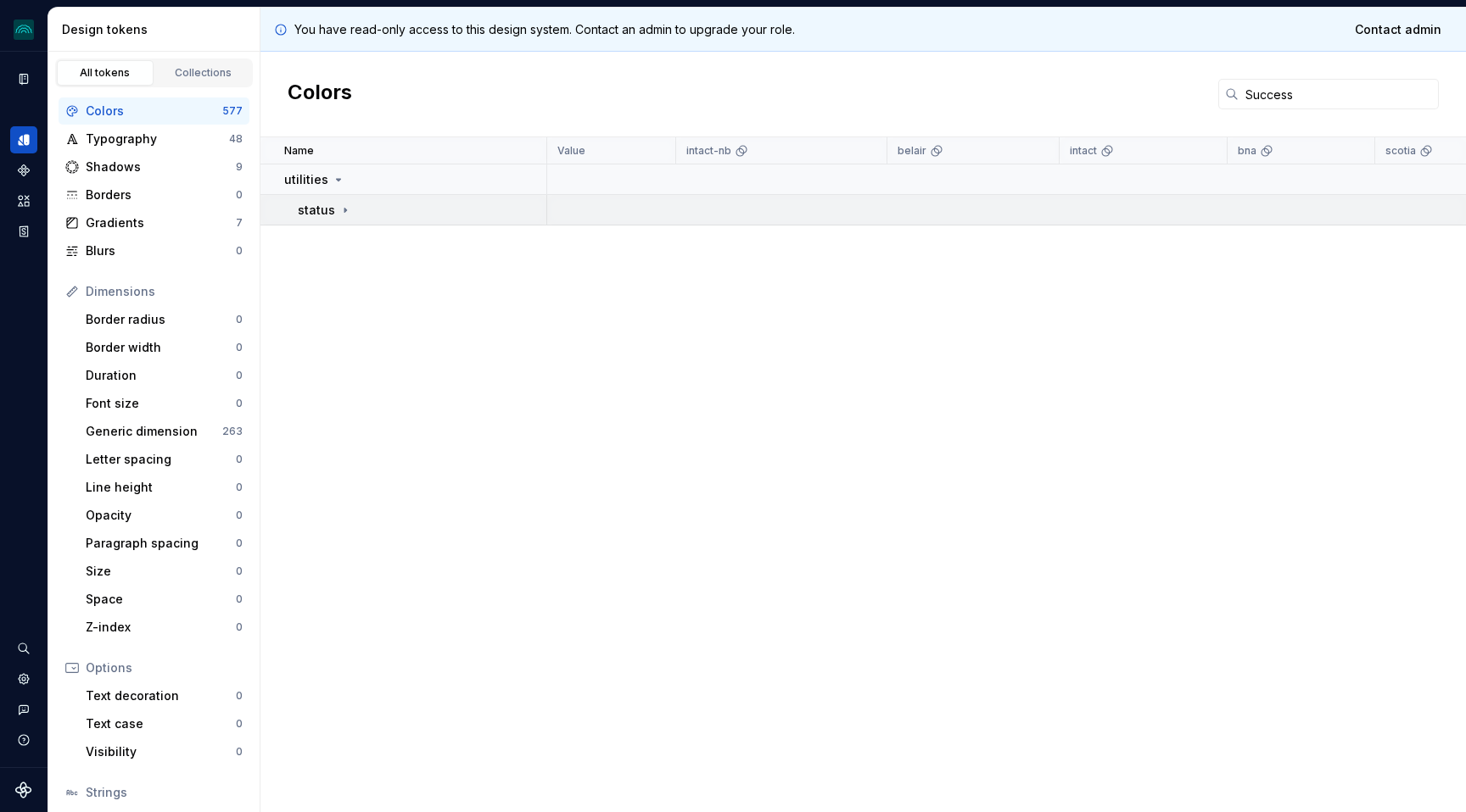
click at [353, 217] on div "status" at bounding box center [422, 209] width 248 height 17
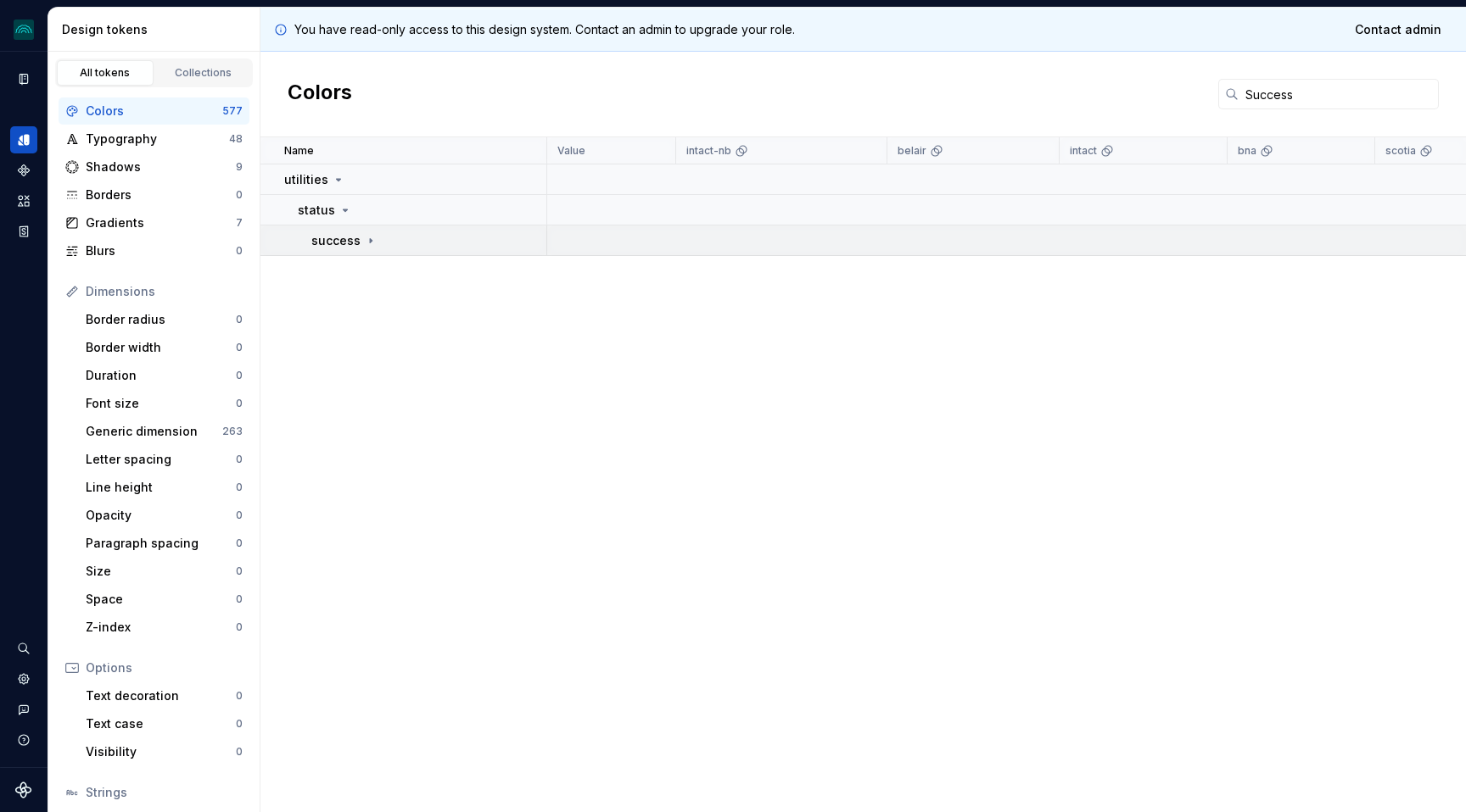
click at [367, 236] on icon at bounding box center [371, 241] width 14 height 14
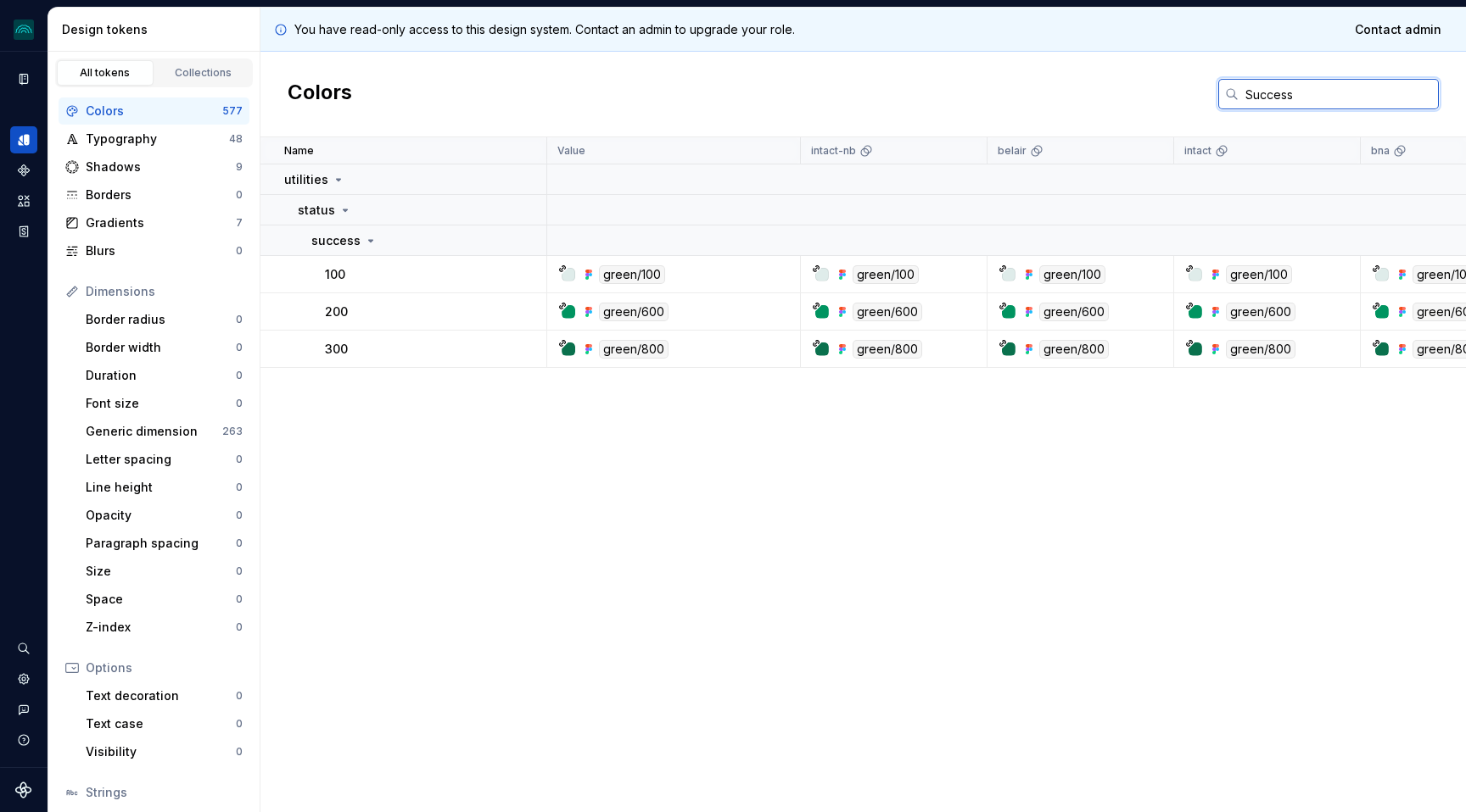
click at [1263, 87] on input "Success" at bounding box center [1339, 93] width 201 height 30
paste input "Warning"
click at [1269, 99] on input "Warning" at bounding box center [1339, 93] width 201 height 30
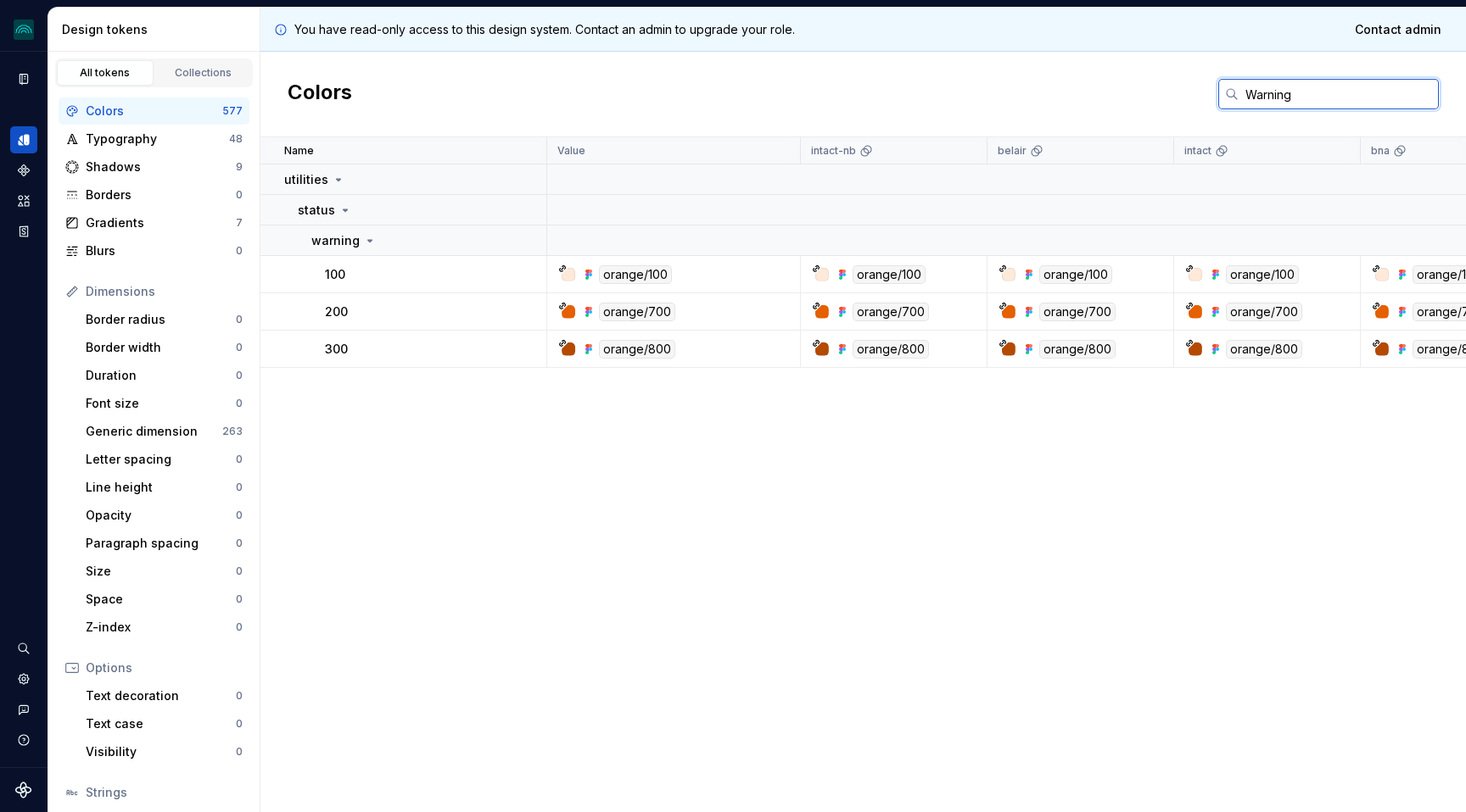
paste input "Error"
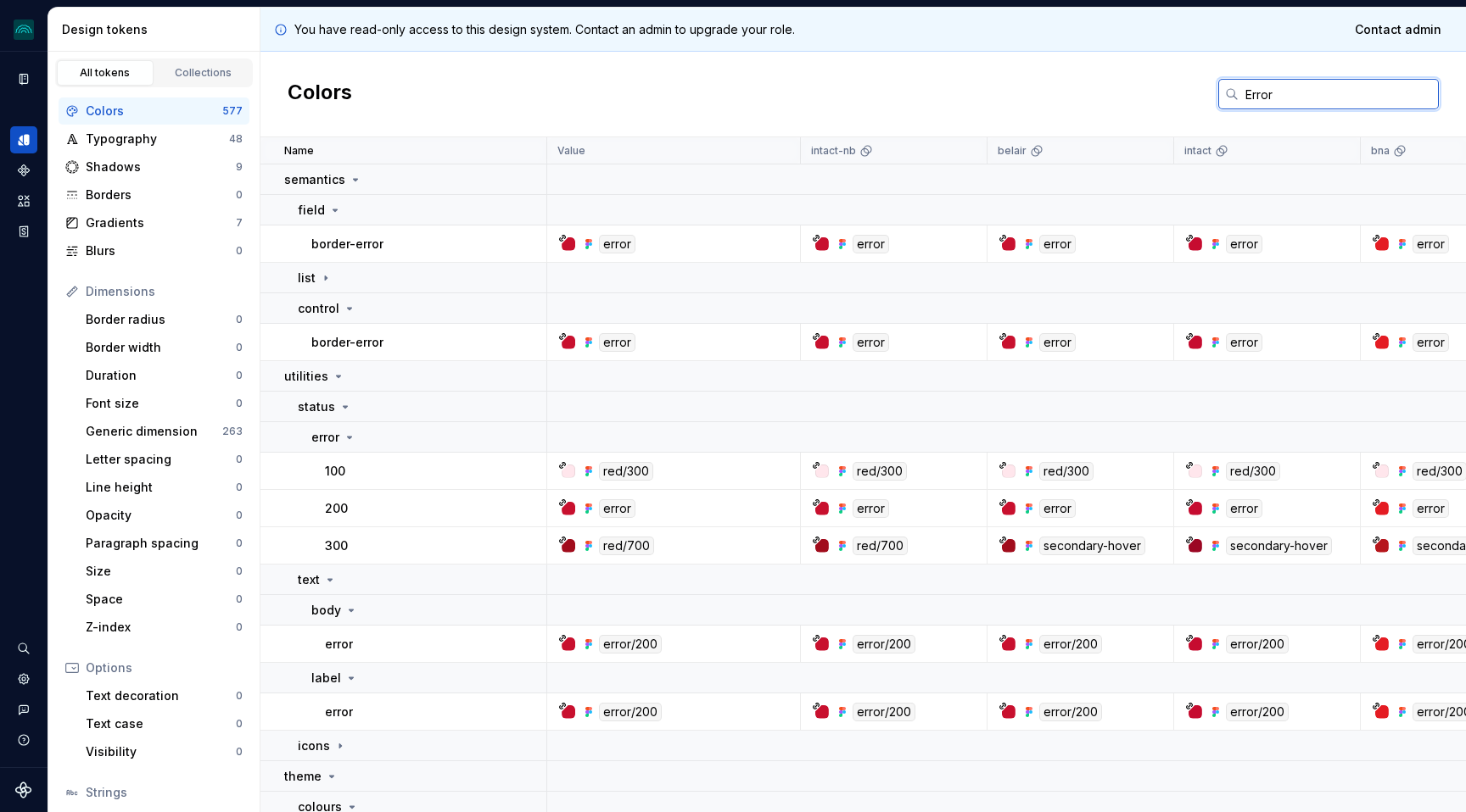
scroll to position [47, 0]
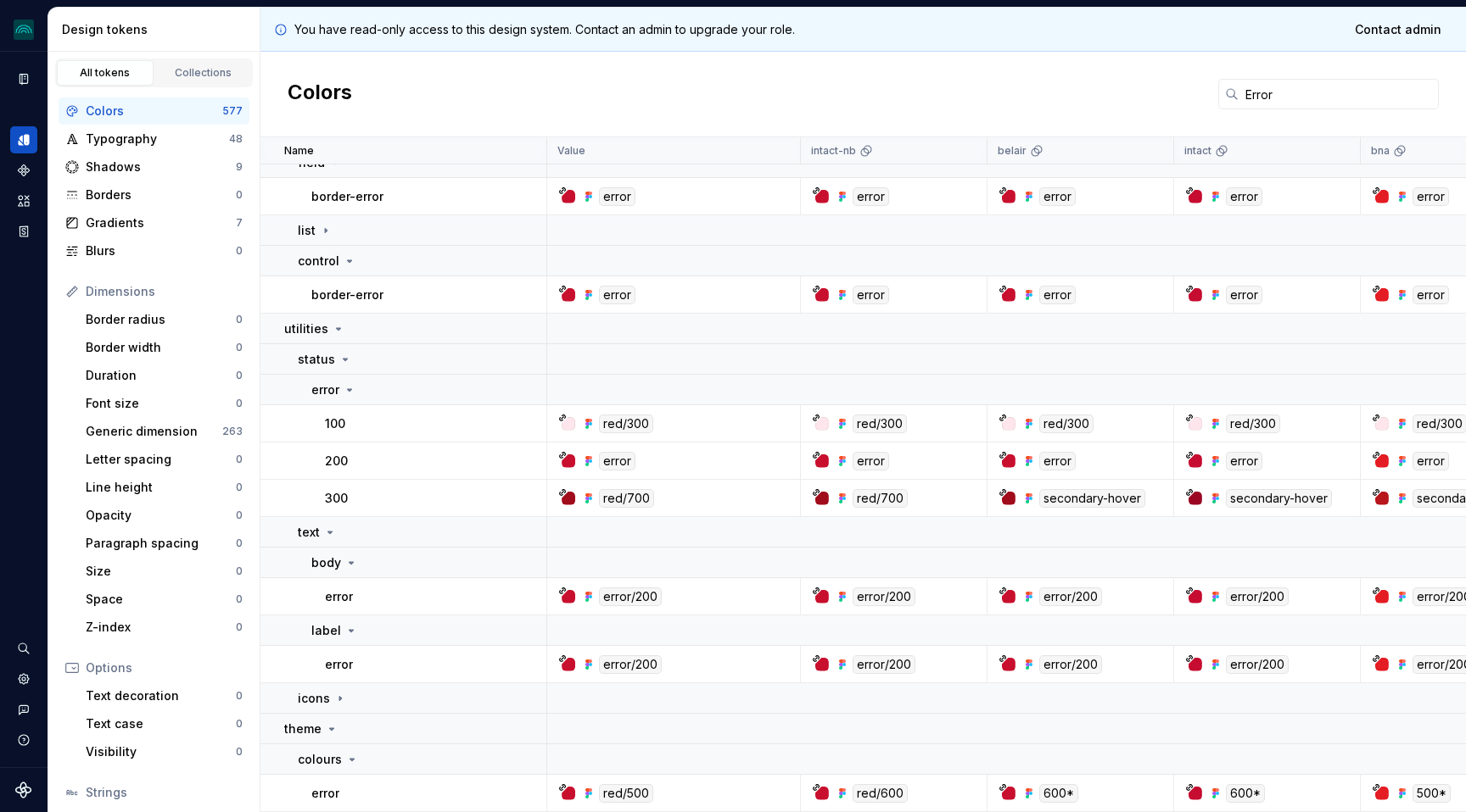
click at [1255, 73] on div "Colors Error" at bounding box center [863, 94] width 1205 height 86
click at [1254, 93] on input "Error" at bounding box center [1339, 93] width 201 height 30
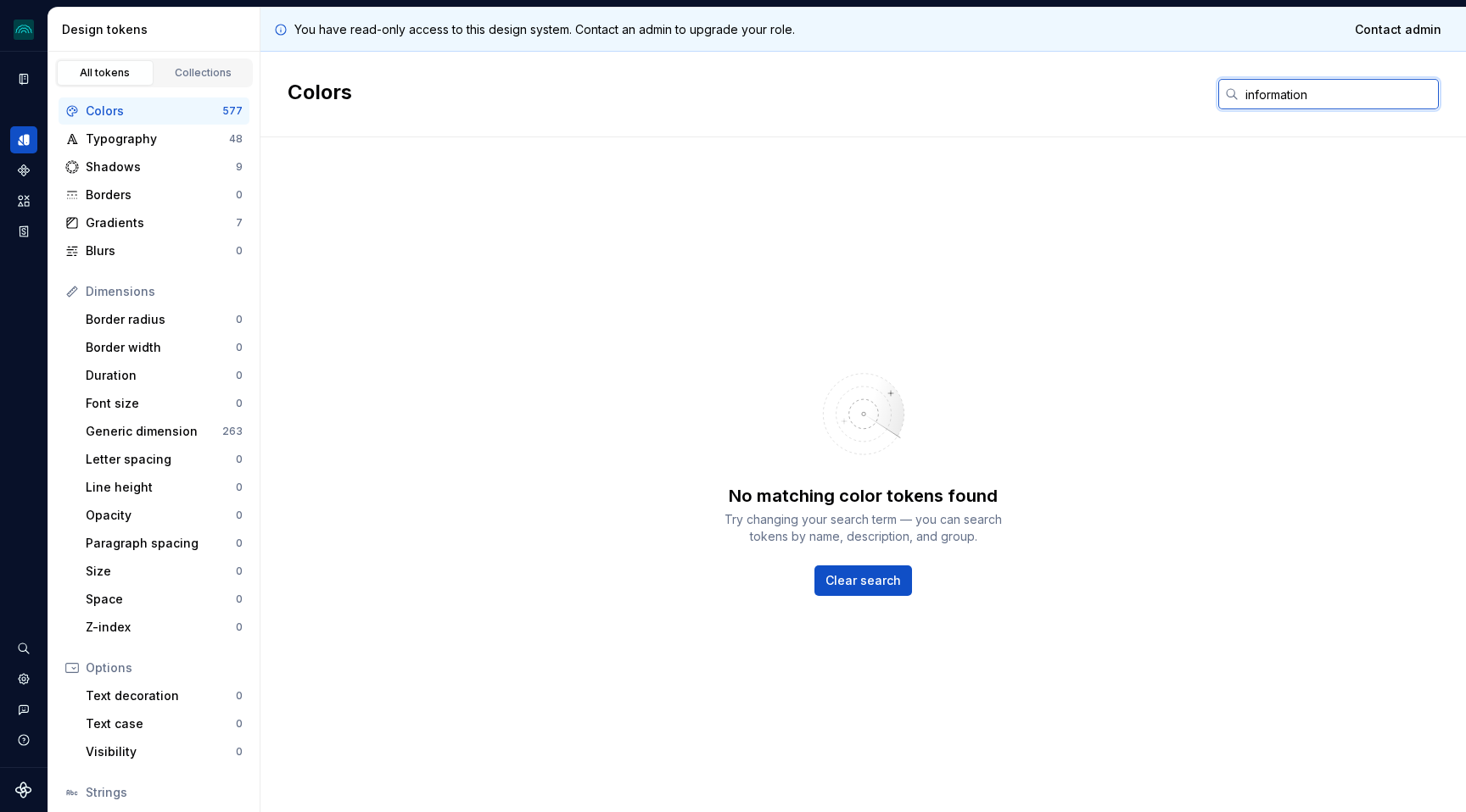
click at [1268, 94] on input "information" at bounding box center [1339, 93] width 201 height 30
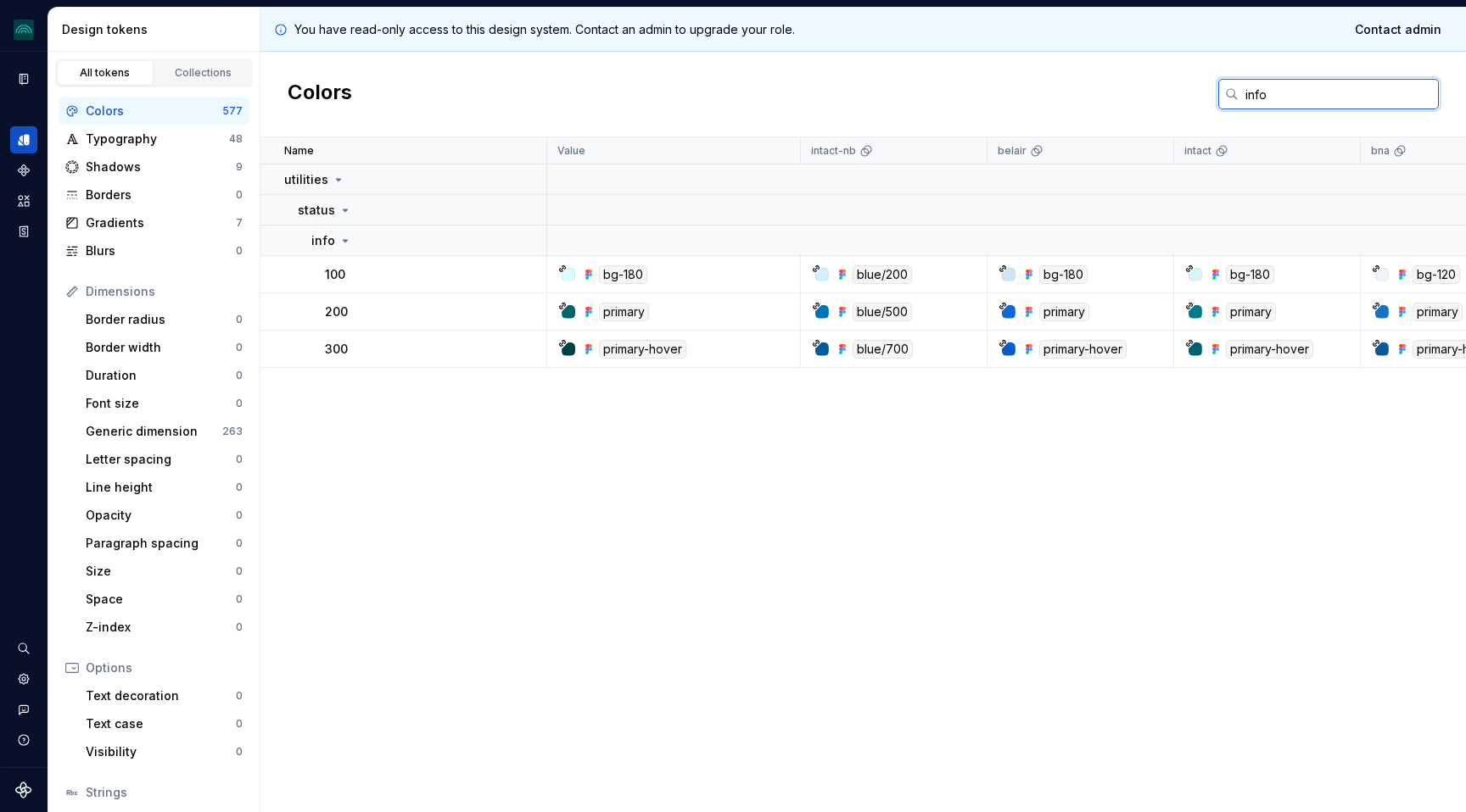
click at [1258, 97] on input "info" at bounding box center [1339, 93] width 201 height 30
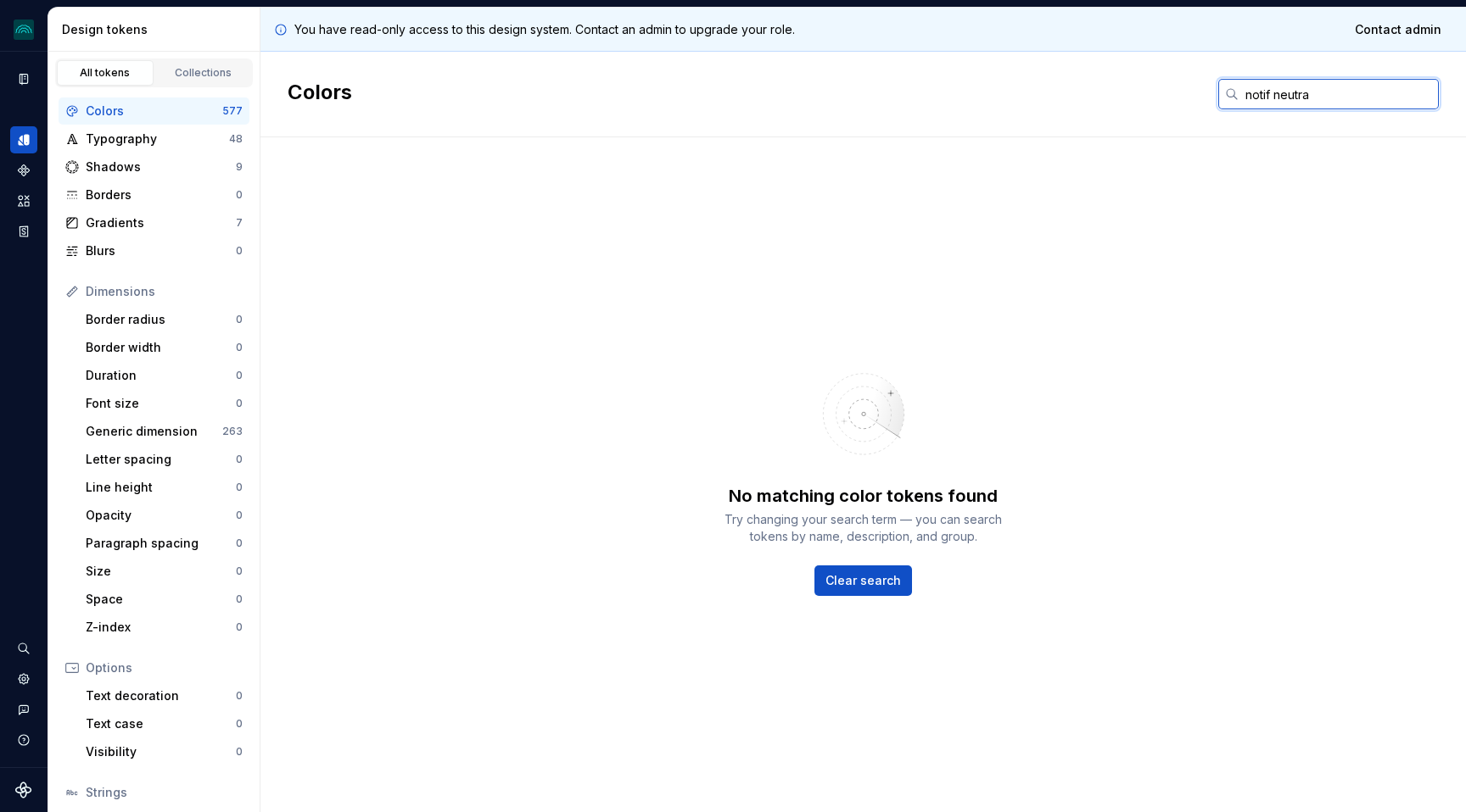
type input "notif neutrao"
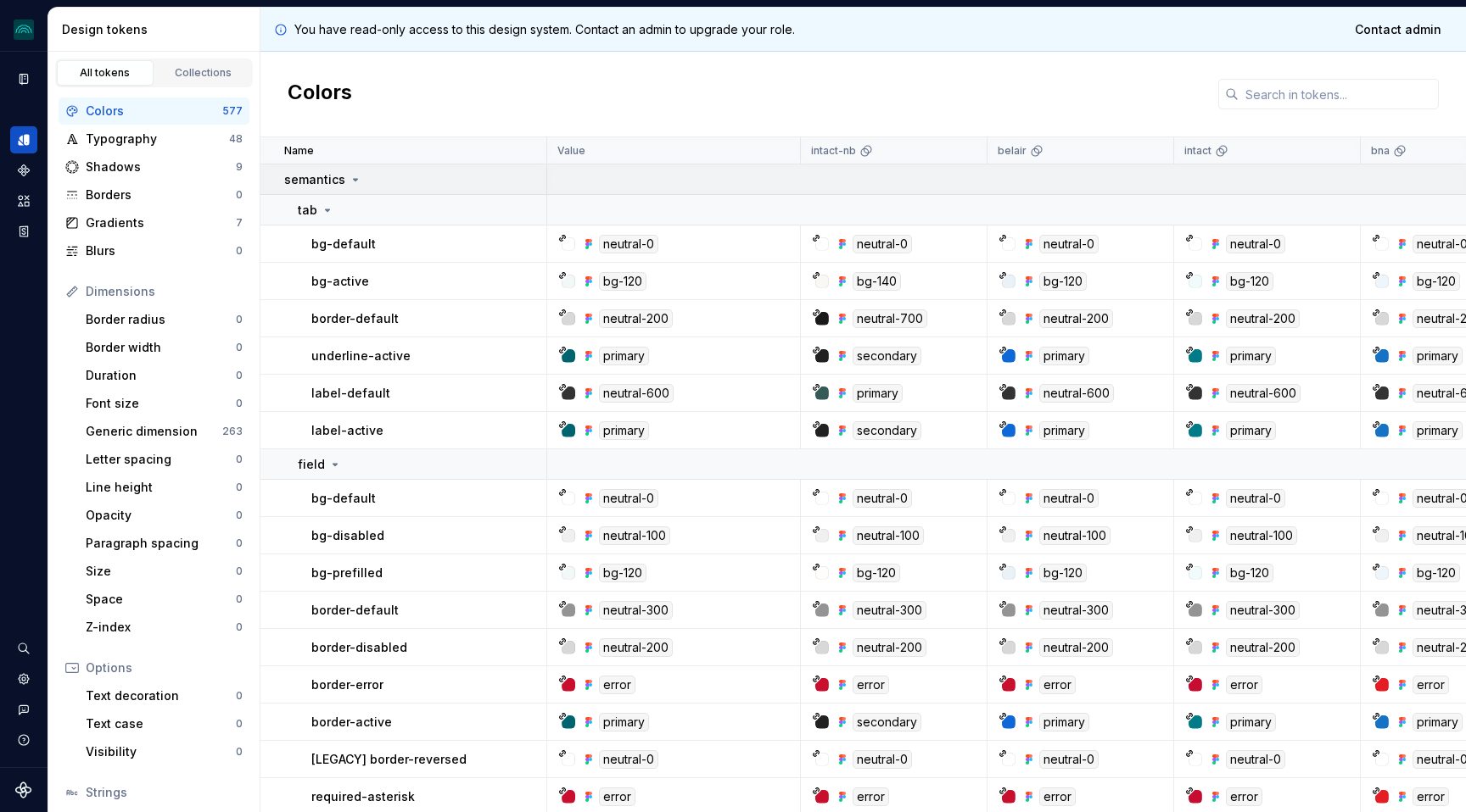
click at [355, 181] on icon at bounding box center [356, 180] width 14 height 14
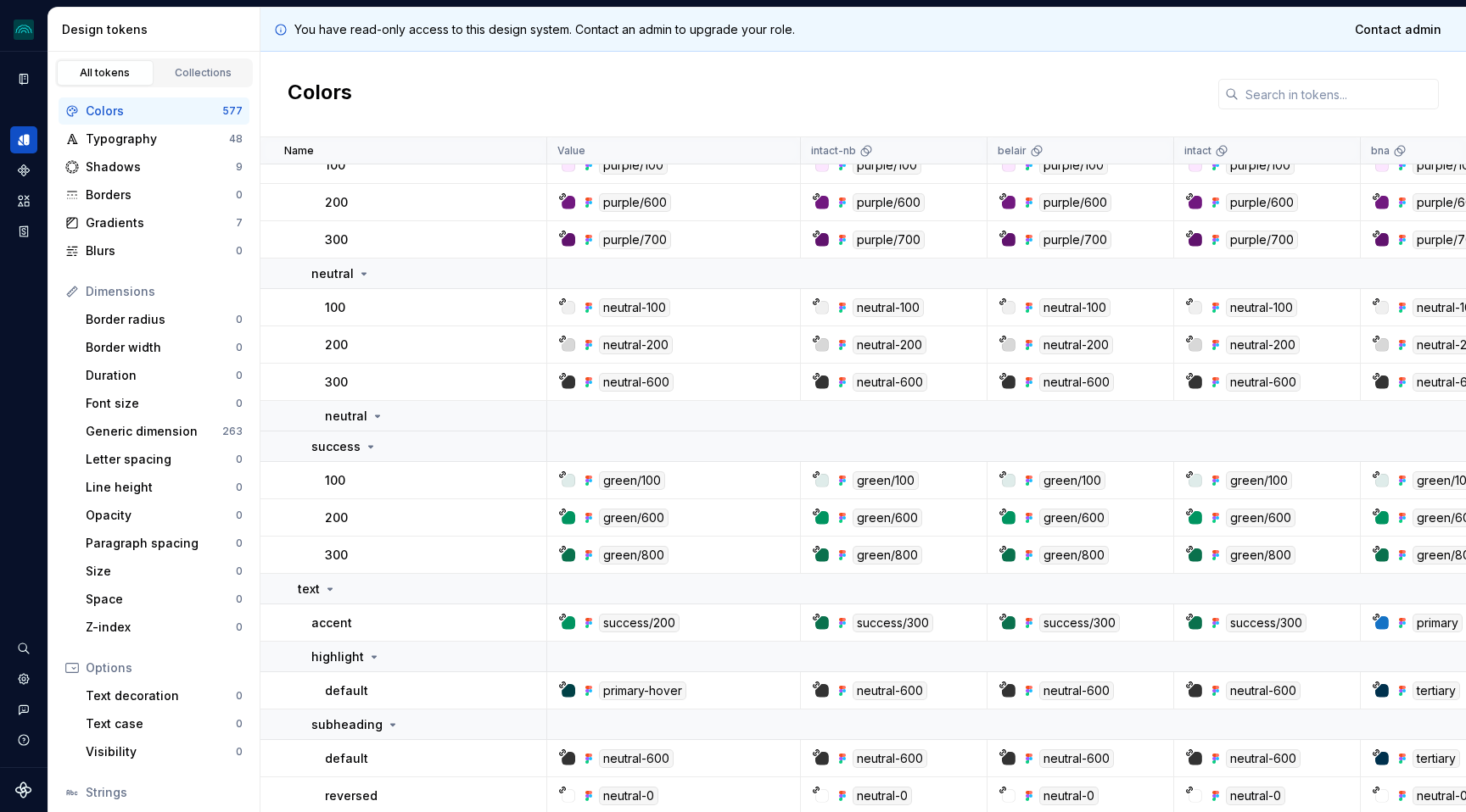
scroll to position [620, 0]
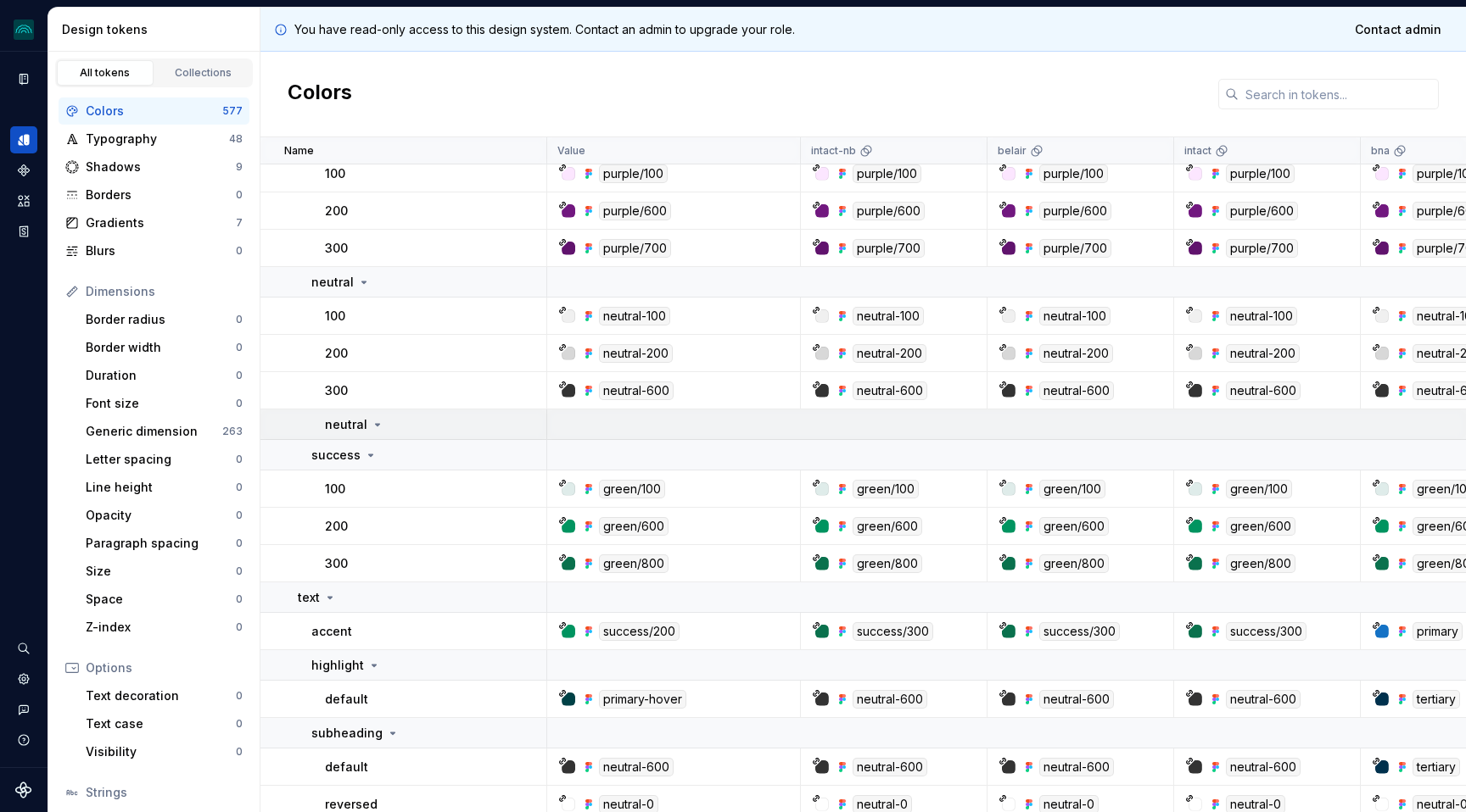
click at [379, 423] on icon at bounding box center [378, 425] width 14 height 14
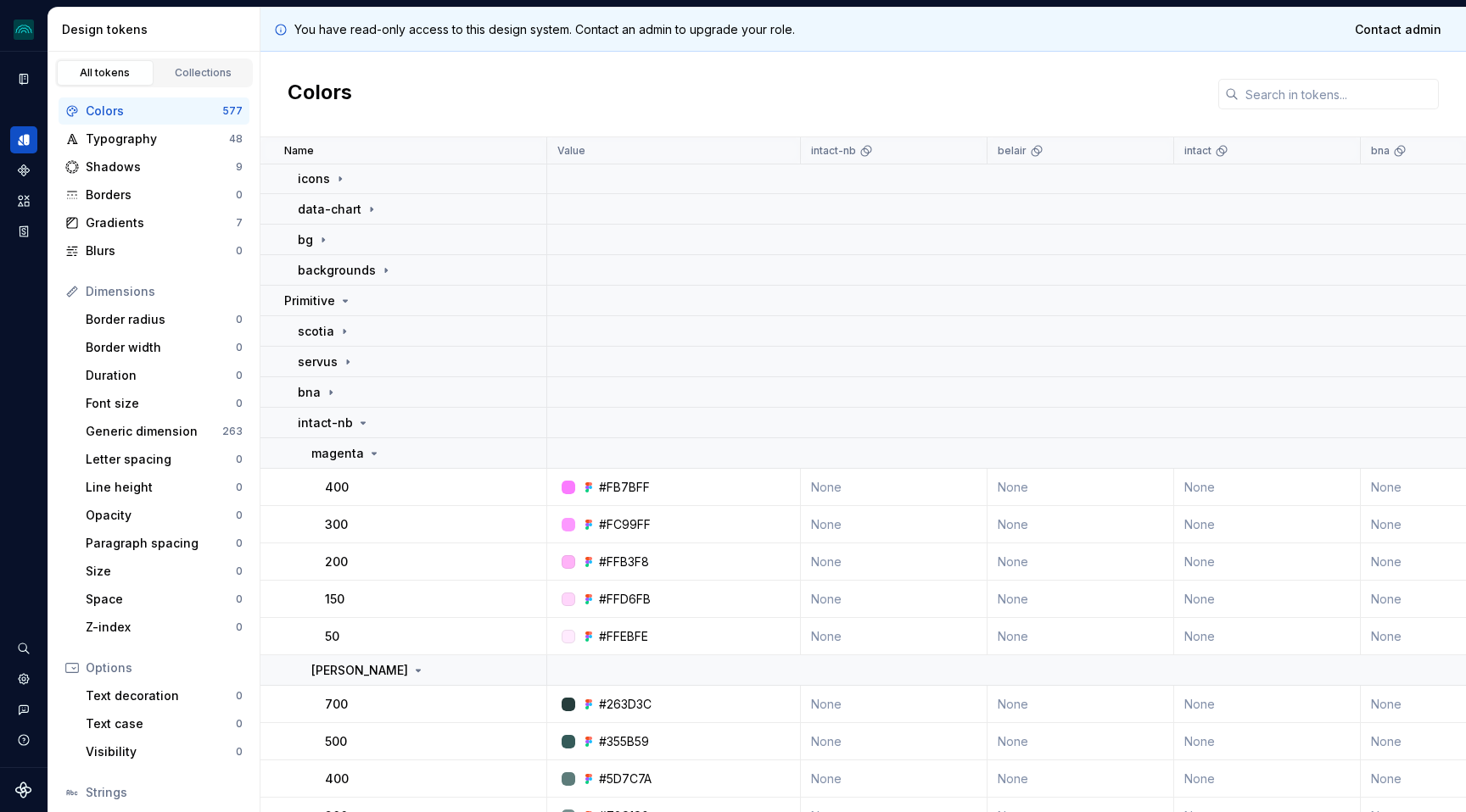
scroll to position [1825, 0]
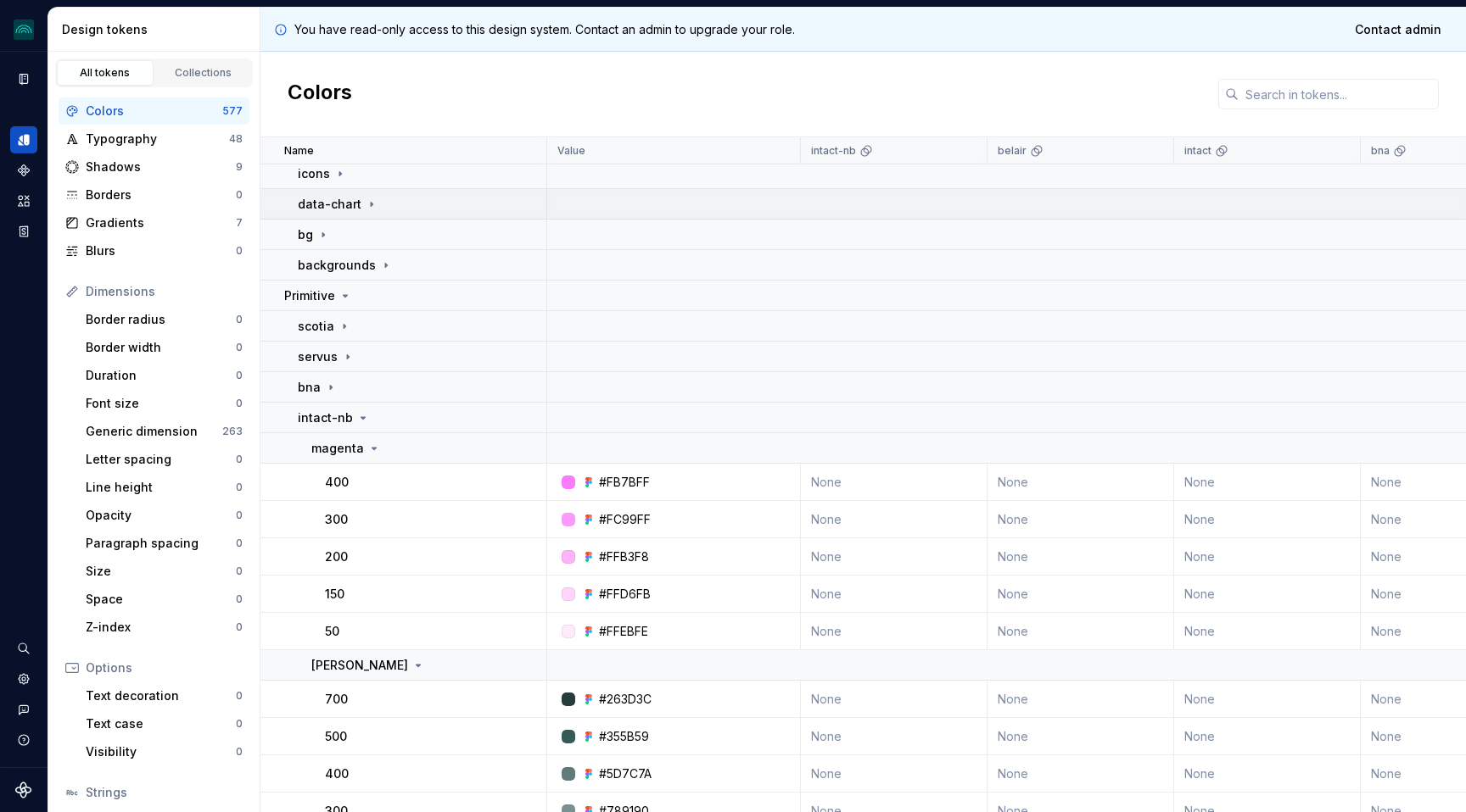
click at [373, 198] on icon at bounding box center [372, 204] width 14 height 14
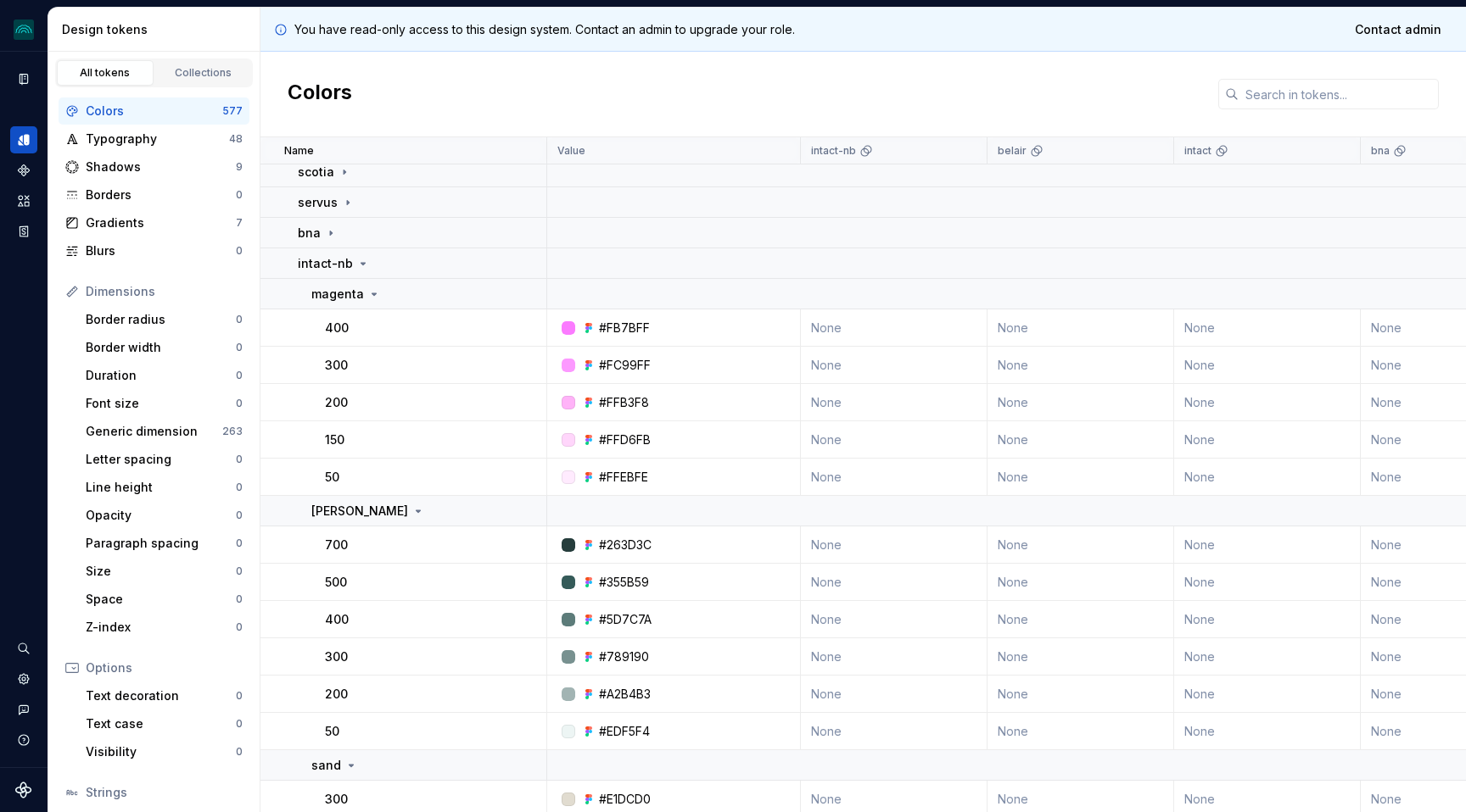
scroll to position [3026, 0]
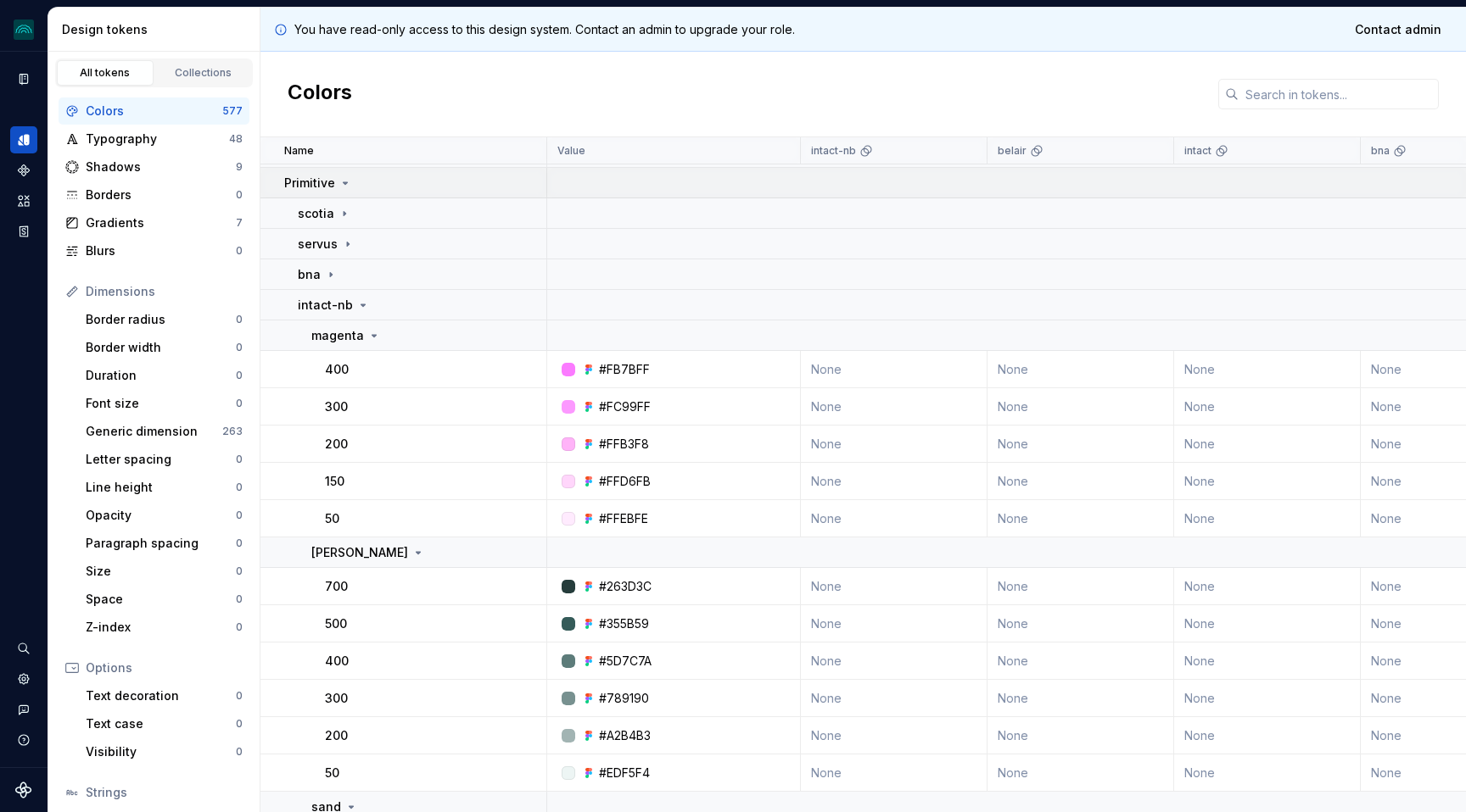
click at [347, 183] on icon at bounding box center [345, 183] width 14 height 14
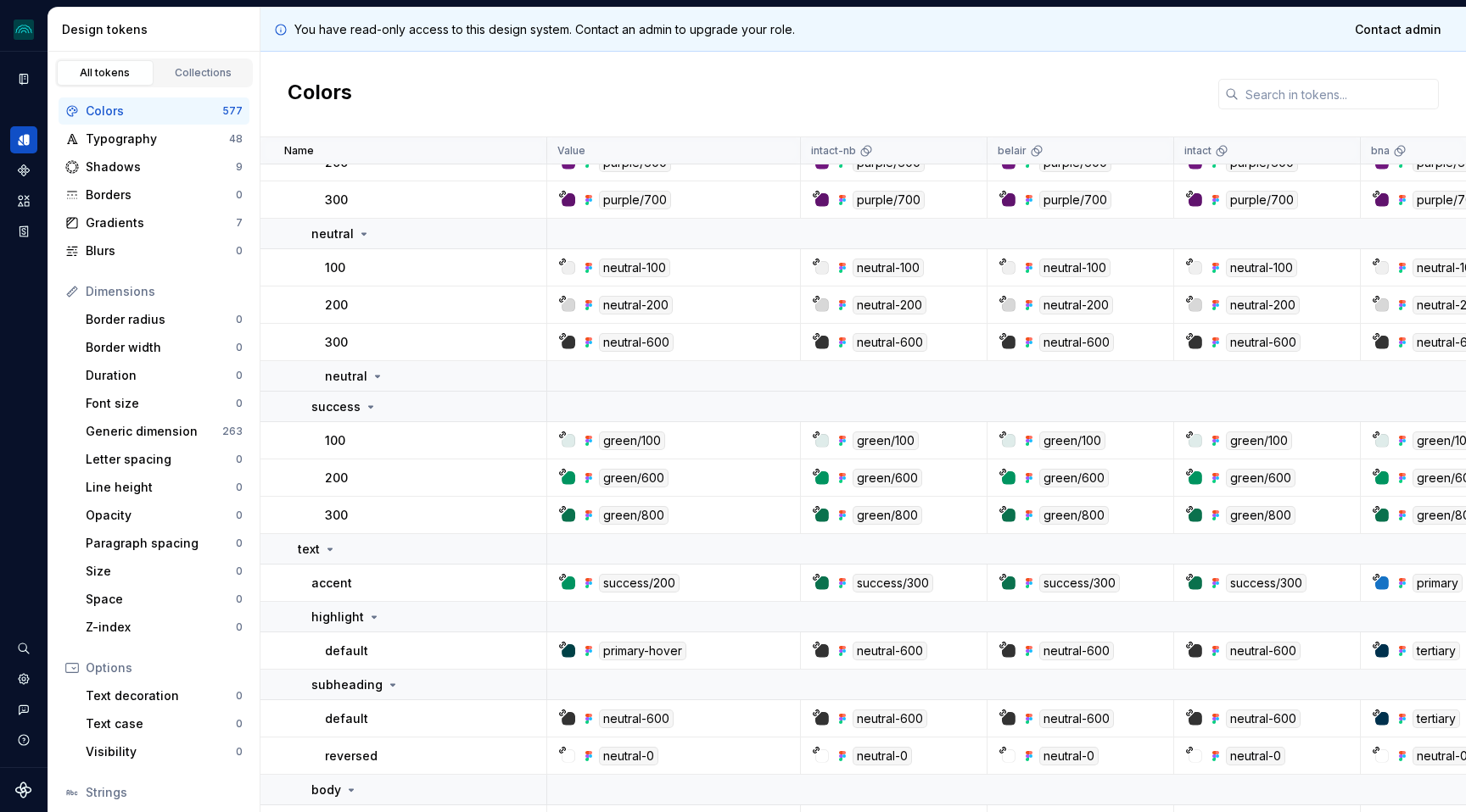
scroll to position [0, 0]
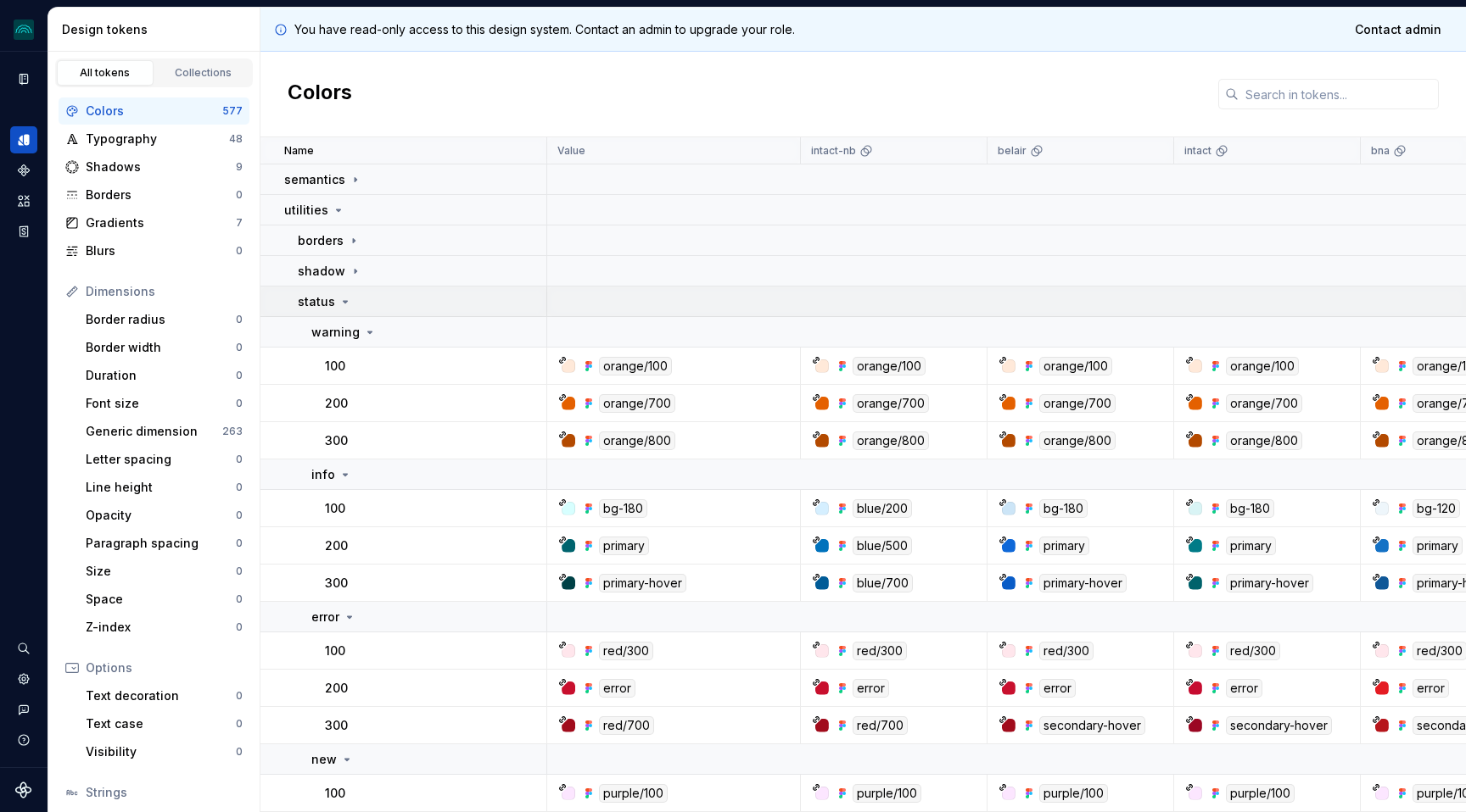
click at [338, 304] on icon at bounding box center [345, 302] width 14 height 14
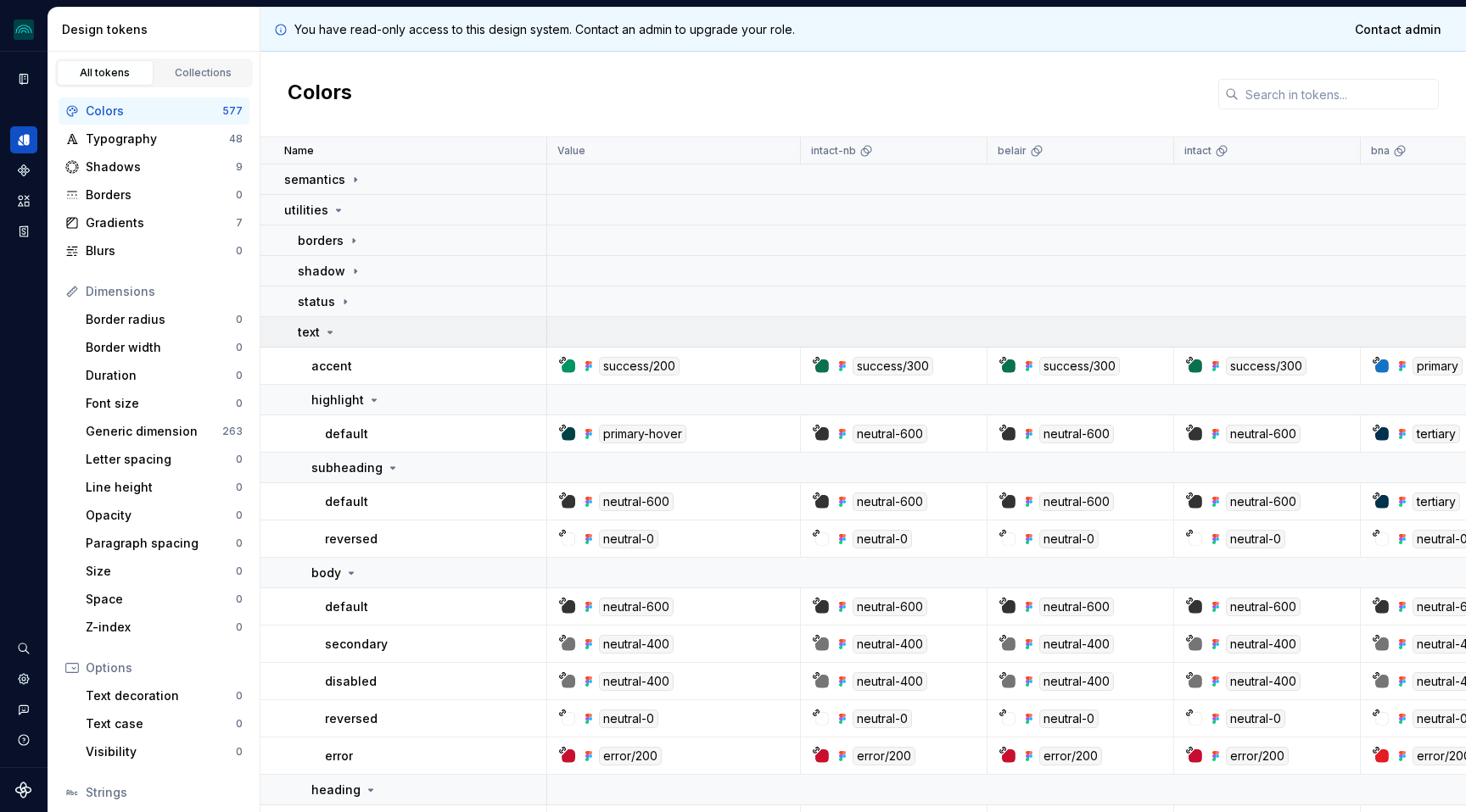
click at [330, 336] on icon at bounding box center [330, 332] width 14 height 14
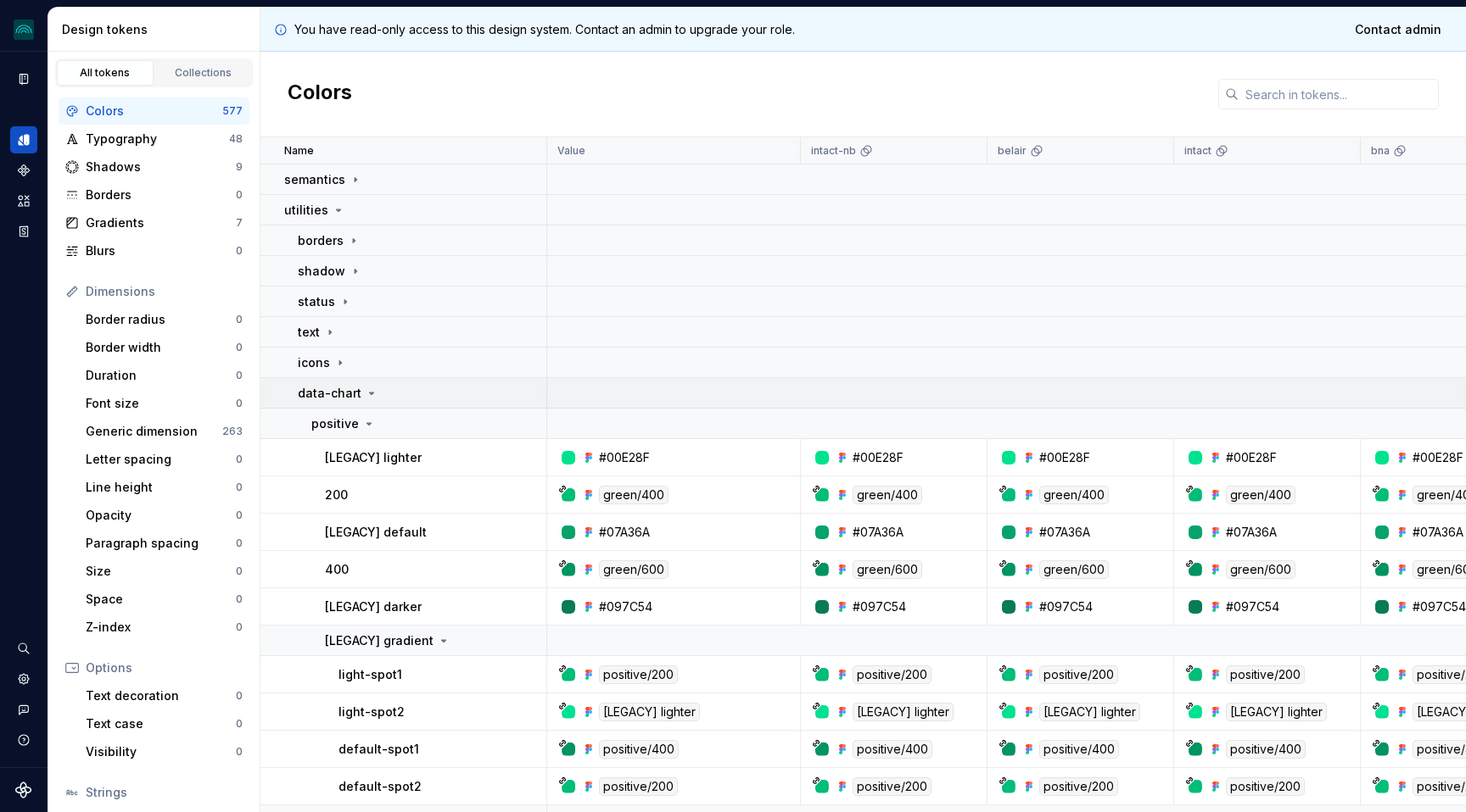
click at [366, 394] on icon at bounding box center [372, 393] width 14 height 14
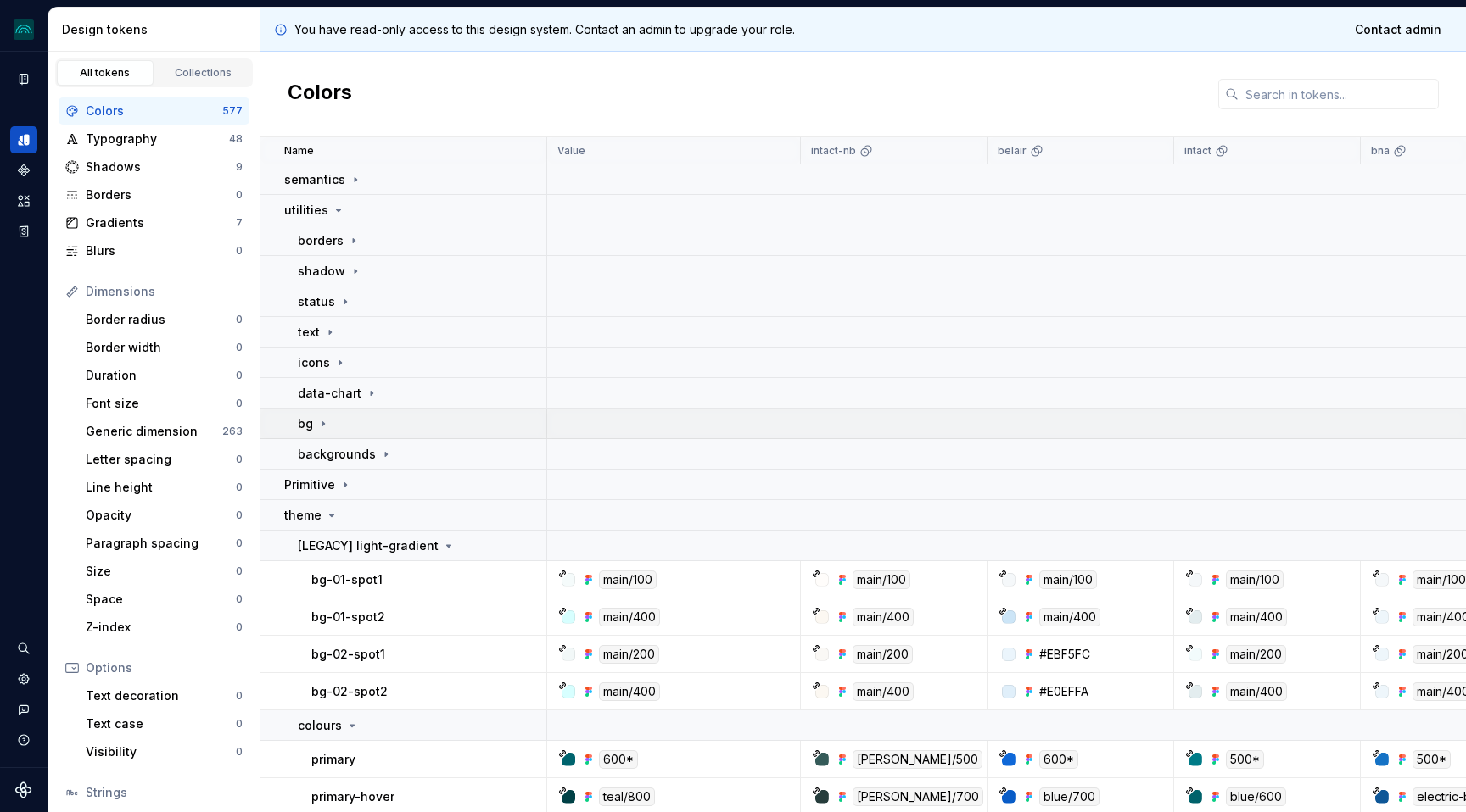
click at [320, 426] on icon at bounding box center [323, 424] width 14 height 14
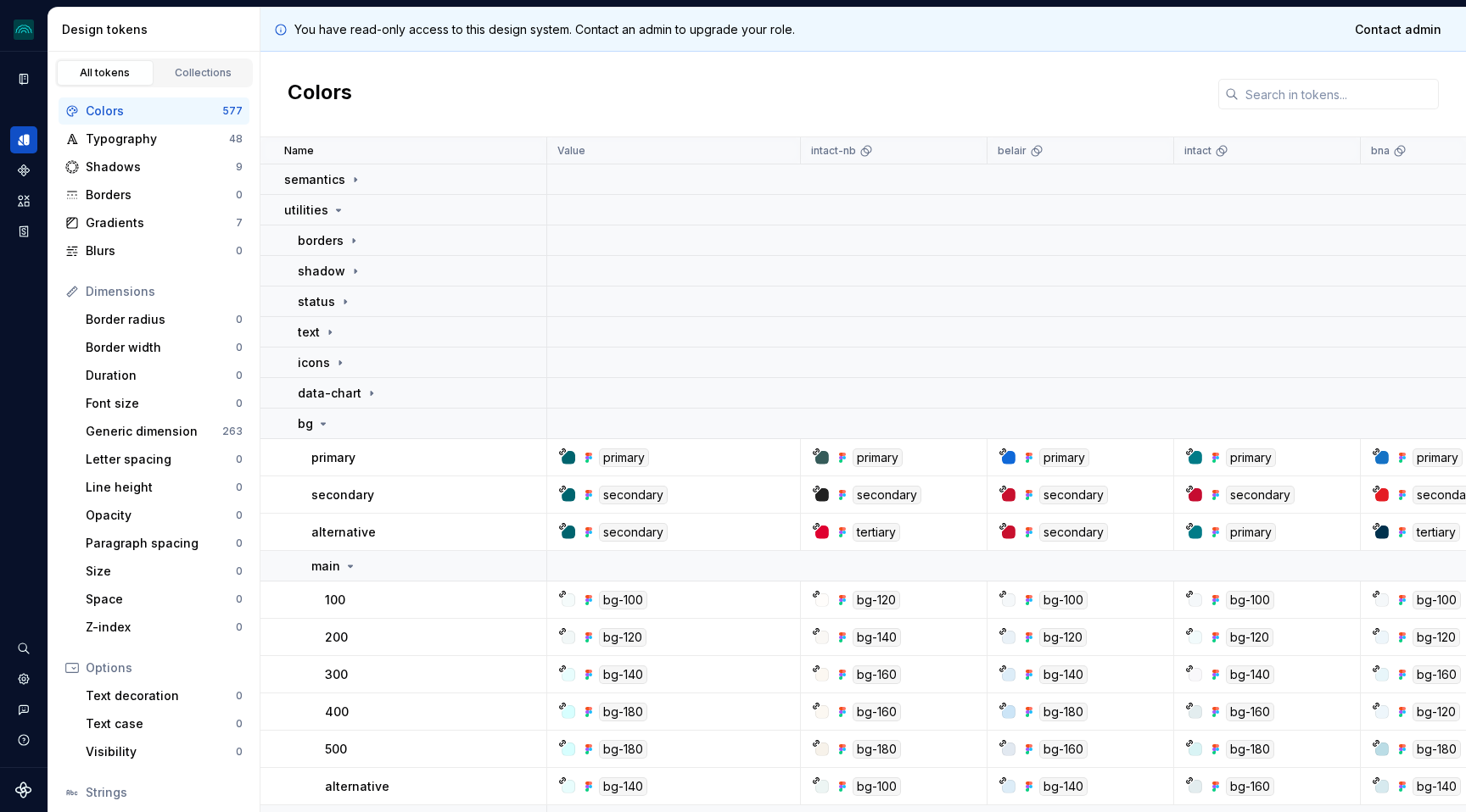
click at [341, 533] on p "alternative" at bounding box center [344, 532] width 65 height 17
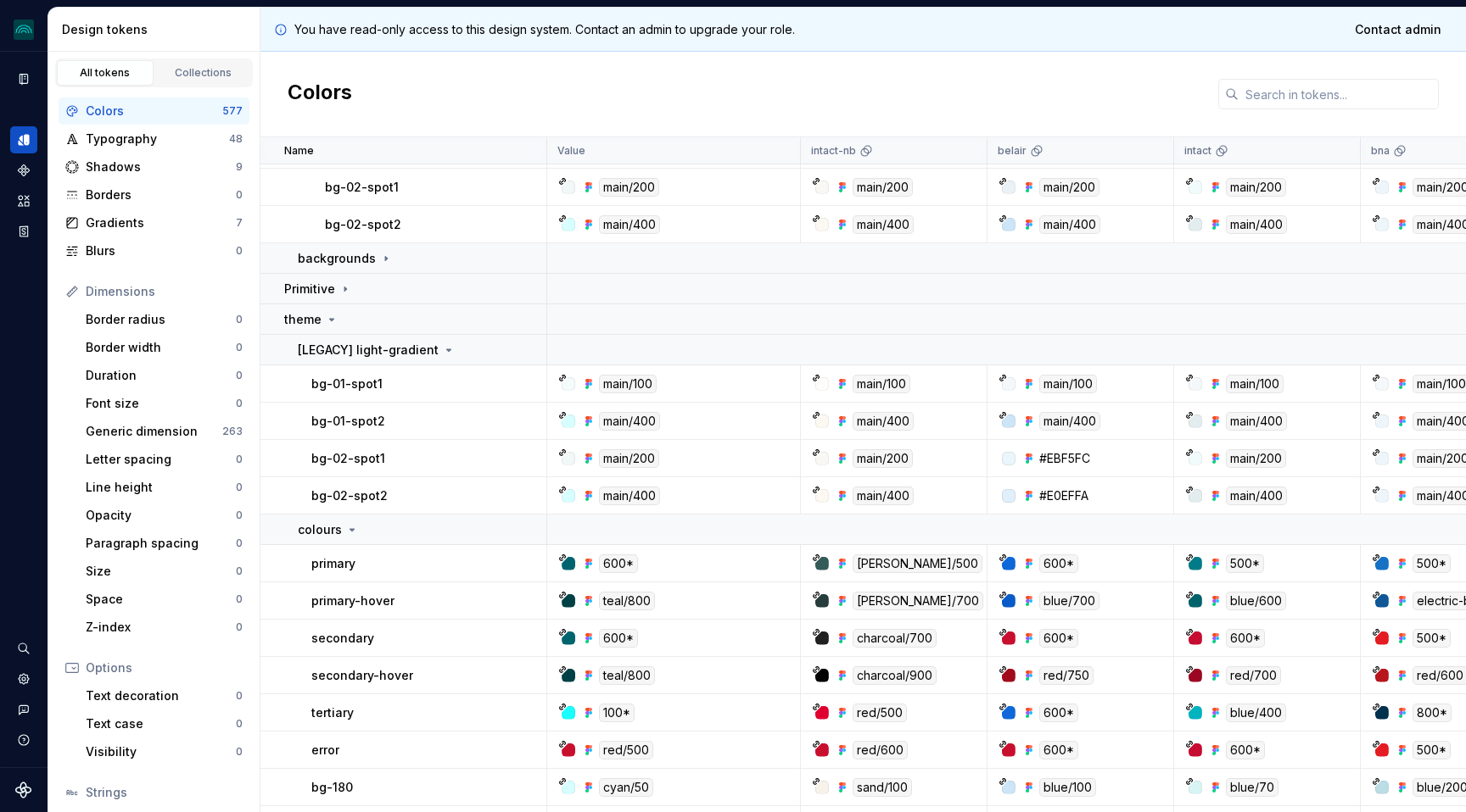
scroll to position [1035, 0]
click at [374, 254] on div "backgrounds" at bounding box center [345, 257] width 95 height 17
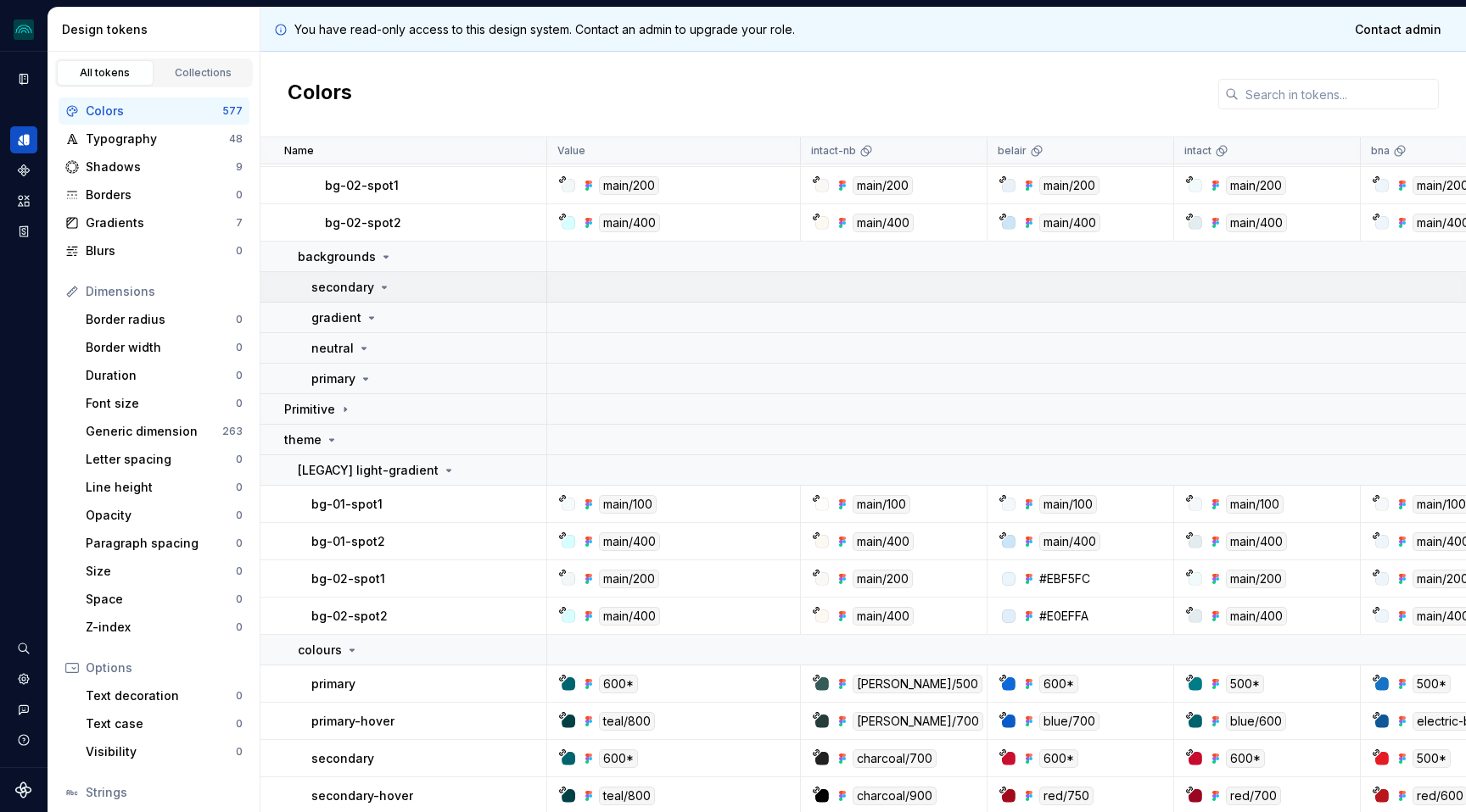
click at [380, 288] on icon at bounding box center [384, 288] width 14 height 14
click at [371, 312] on icon at bounding box center [372, 319] width 14 height 14
click at [362, 349] on icon at bounding box center [364, 349] width 4 height 2
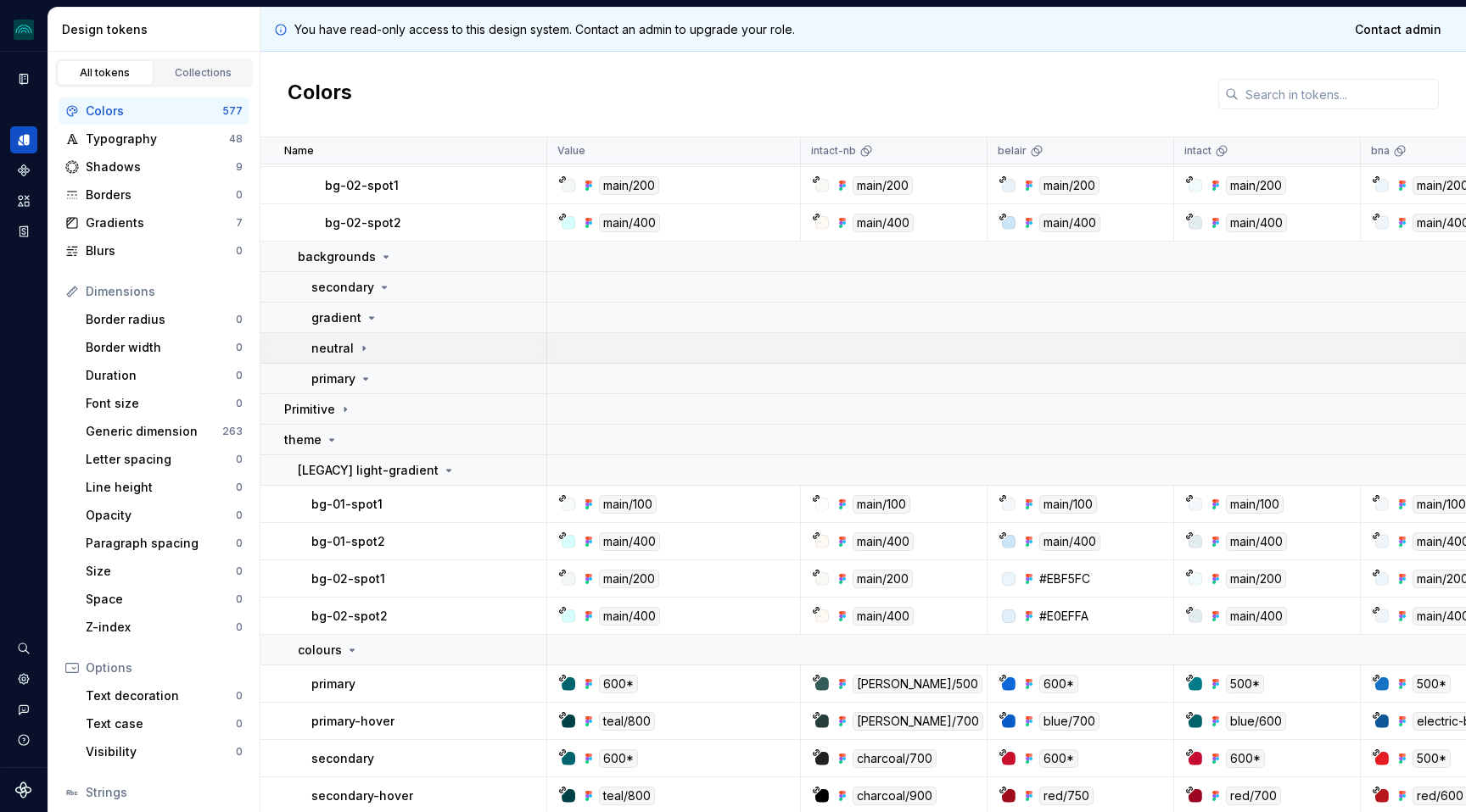
click at [363, 349] on icon at bounding box center [364, 348] width 2 height 4
click at [370, 379] on icon at bounding box center [366, 379] width 14 height 14
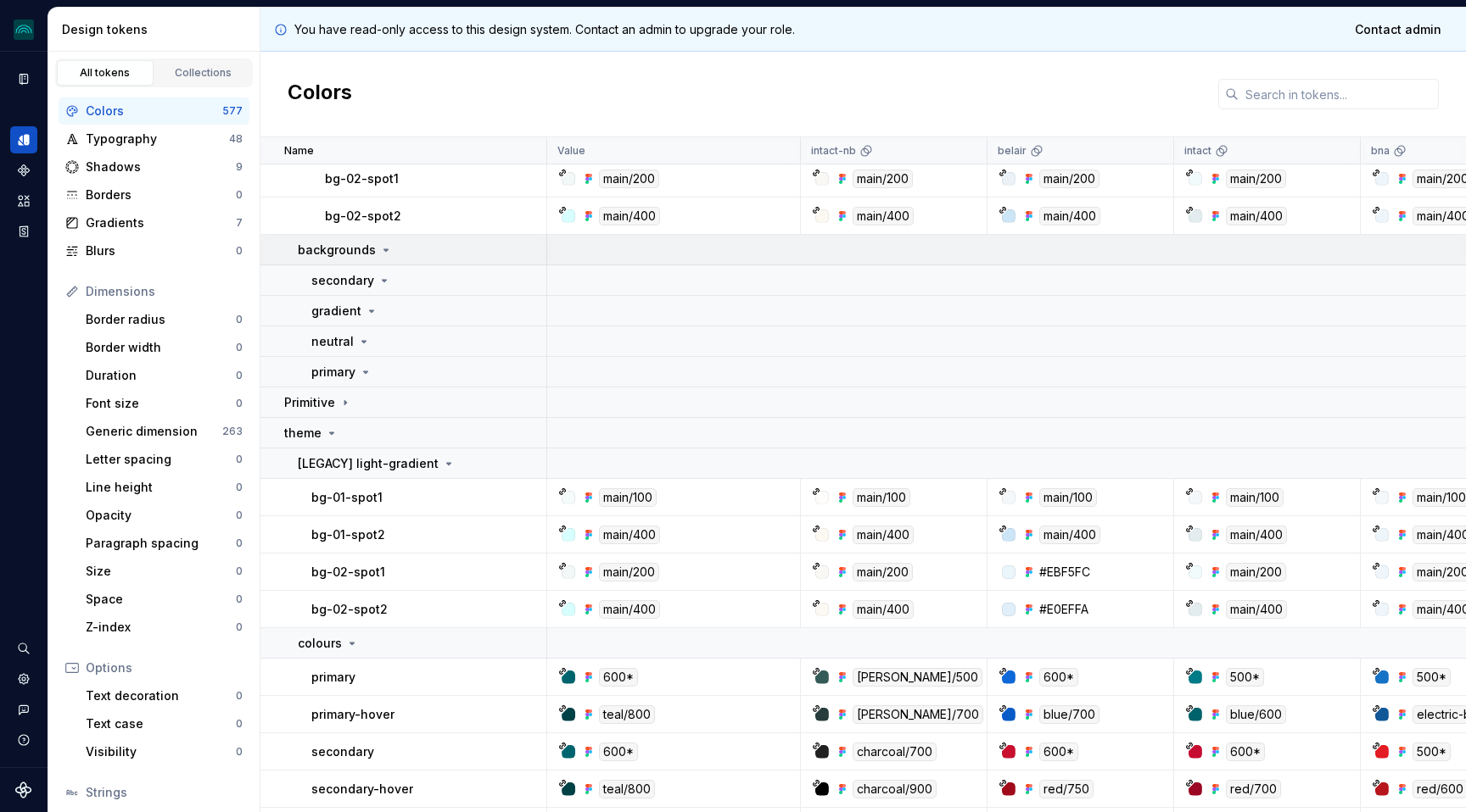
scroll to position [1054, 0]
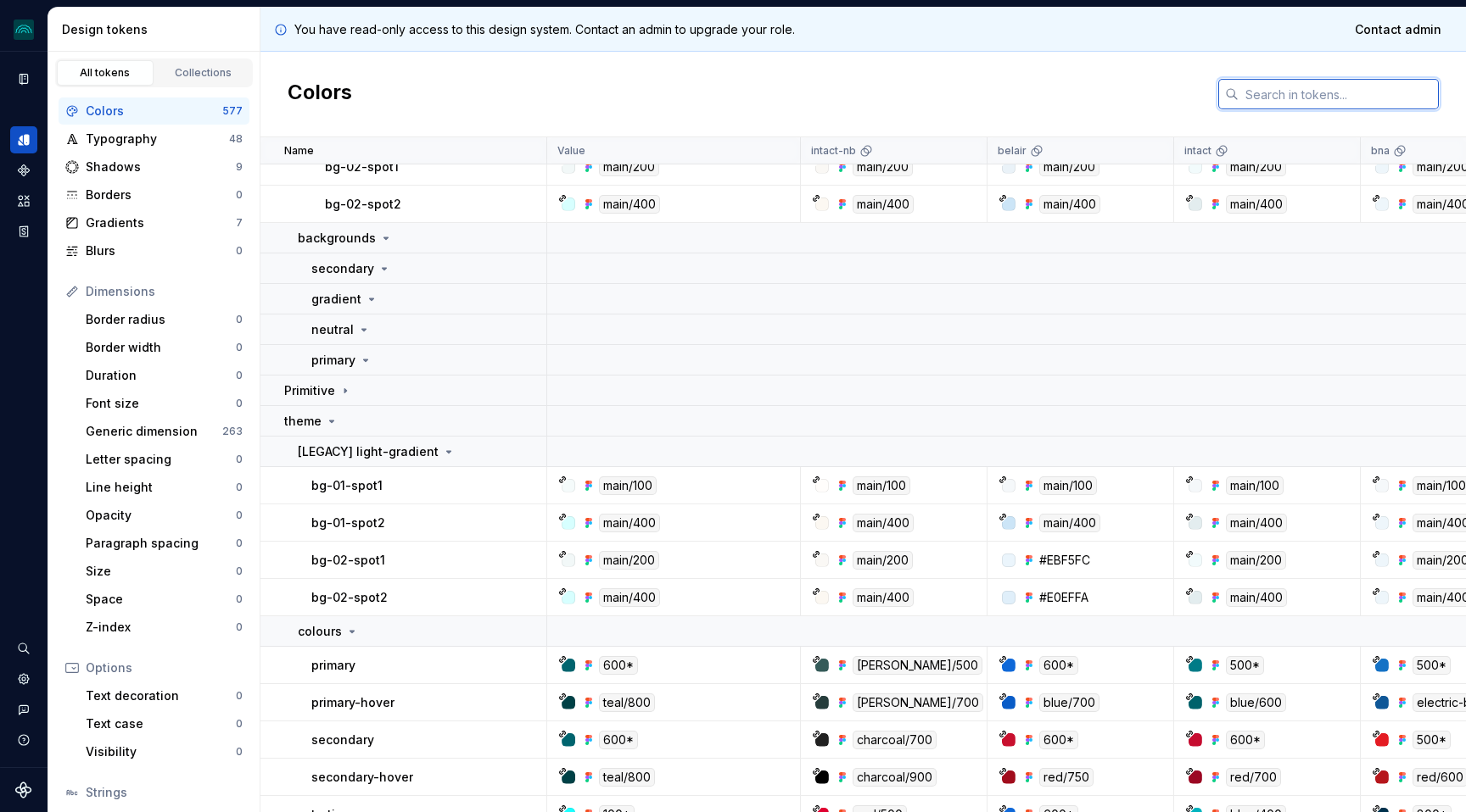
click at [1275, 84] on input "text" at bounding box center [1339, 93] width 201 height 30
paste input "gradient"
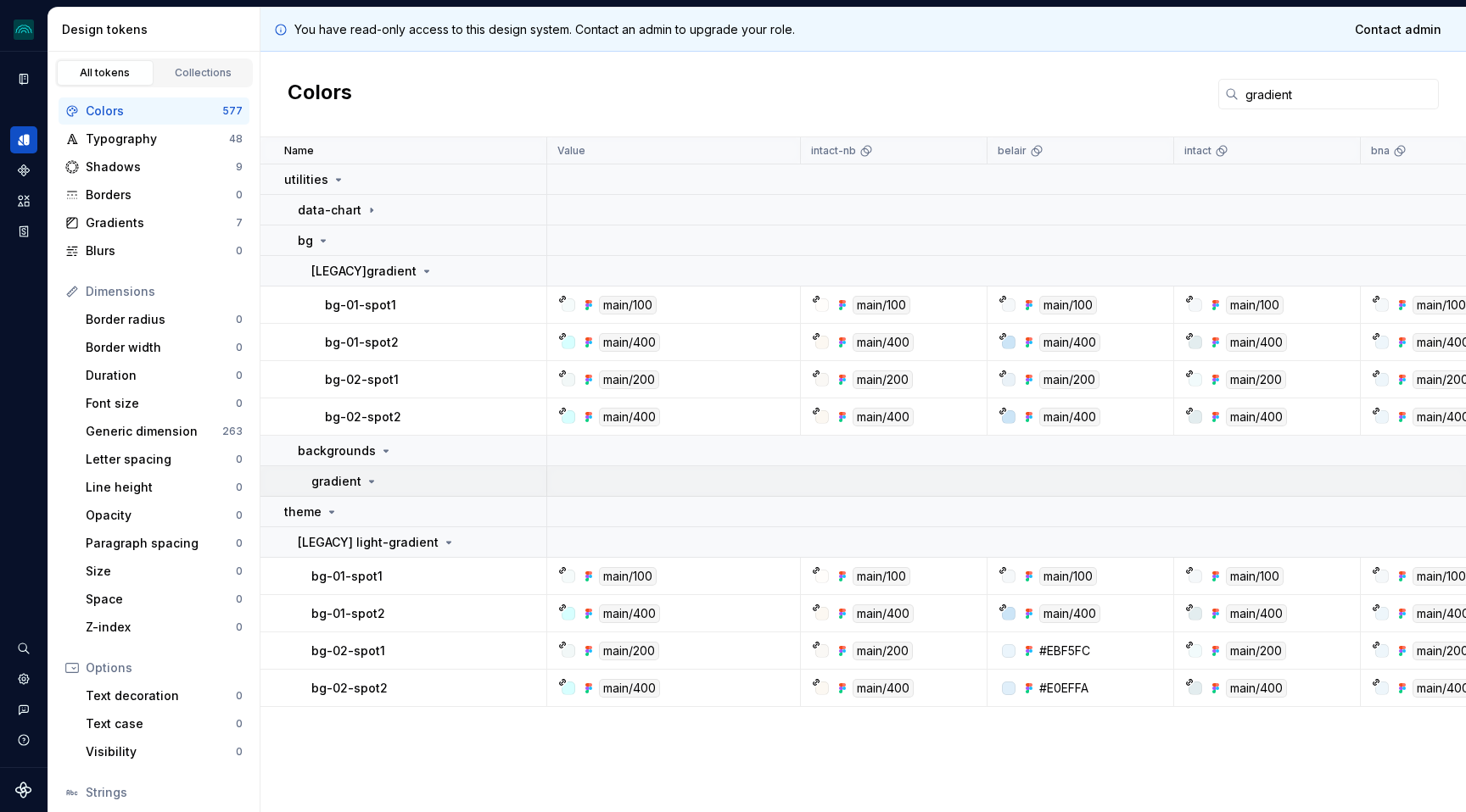
click at [368, 473] on td "gradient" at bounding box center [404, 481] width 287 height 30
click at [368, 473] on div "gradient" at bounding box center [345, 481] width 67 height 17
click at [1309, 91] on input "gradient" at bounding box center [1339, 93] width 201 height 30
click at [375, 485] on icon at bounding box center [372, 482] width 14 height 14
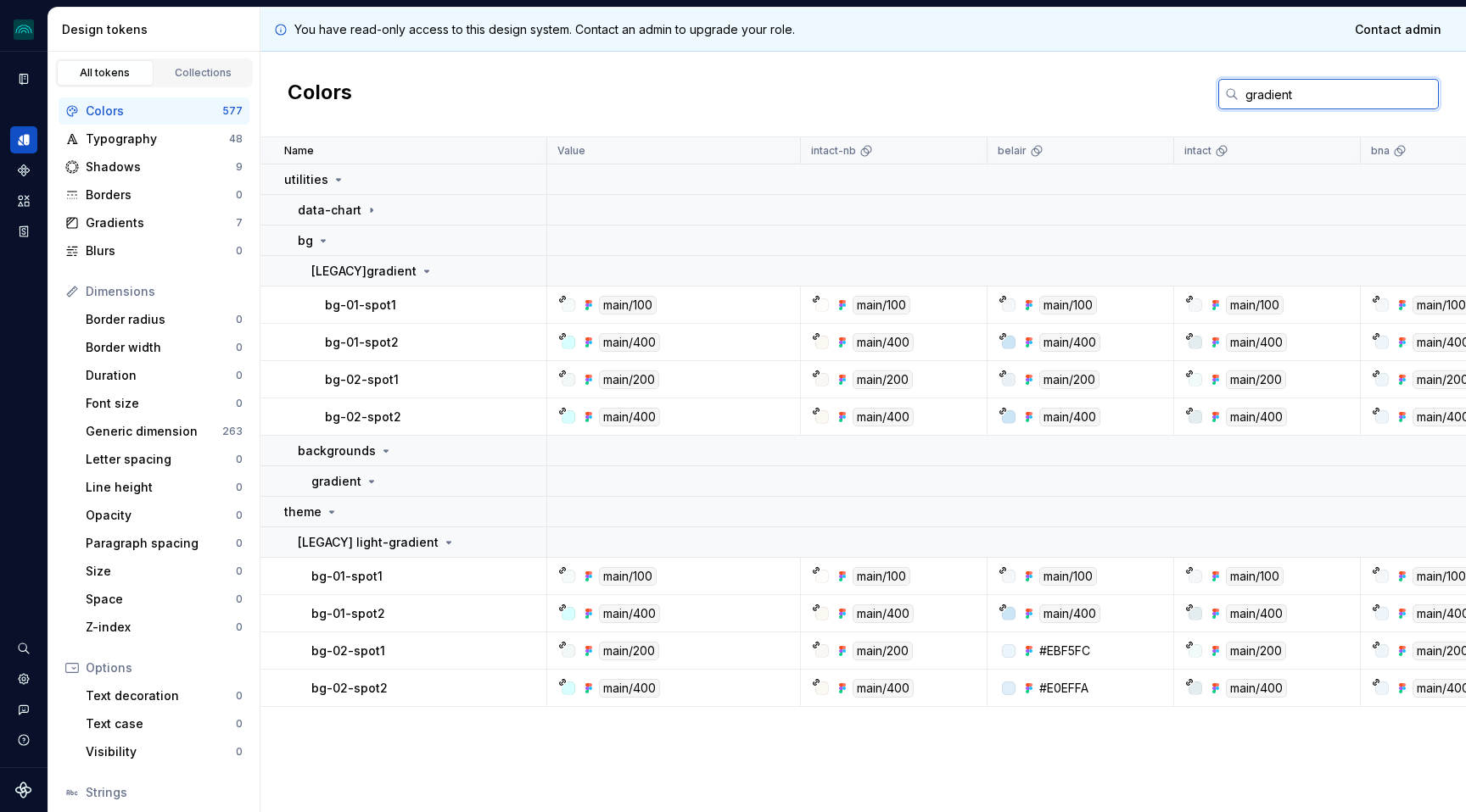
click at [1306, 92] on input "gradient" at bounding box center [1339, 93] width 201 height 30
click at [1327, 77] on div "Colors gradient" at bounding box center [863, 94] width 1205 height 86
click at [1315, 85] on input "gradient" at bounding box center [1339, 93] width 201 height 30
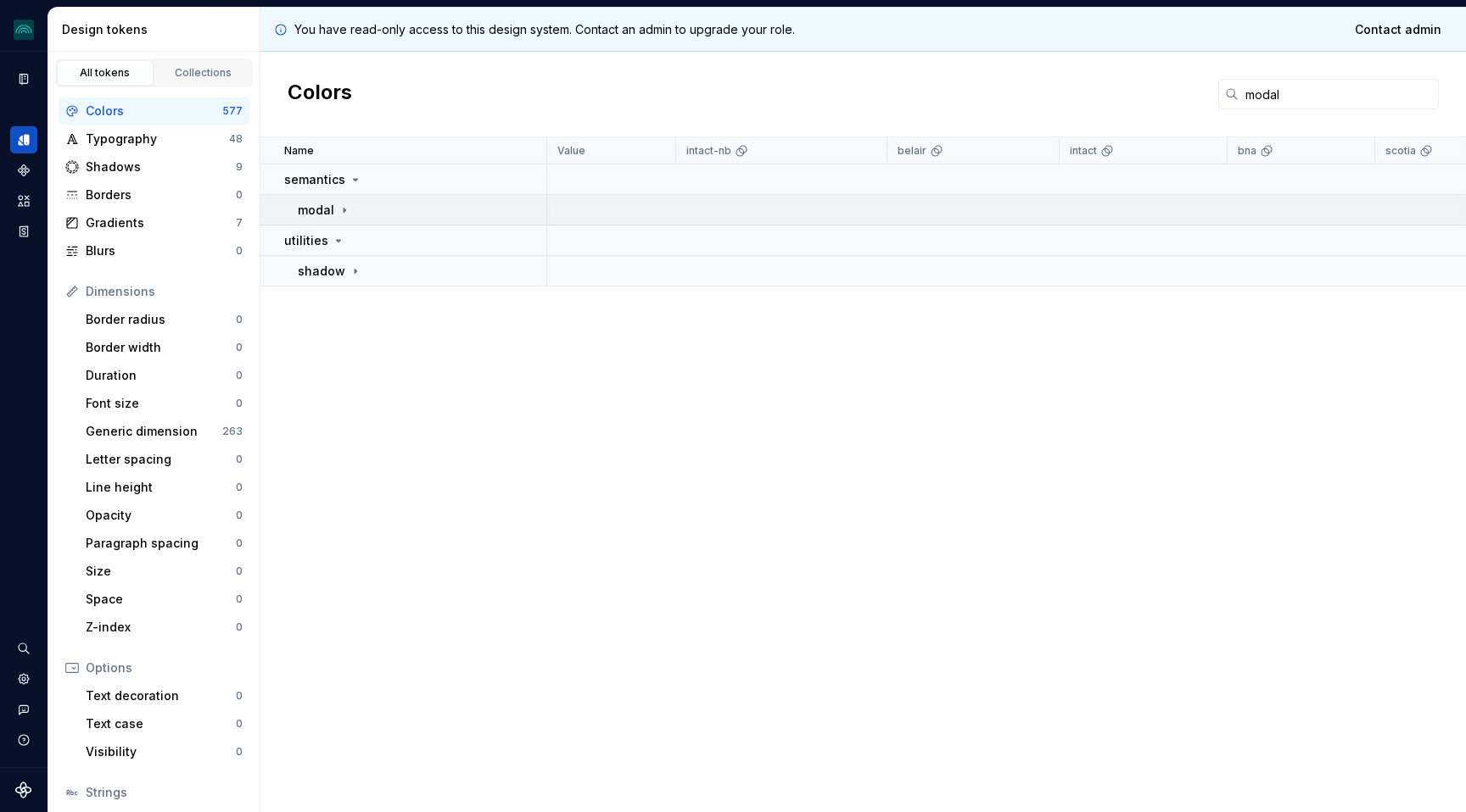
click at [341, 210] on icon at bounding box center [344, 210] width 14 height 14
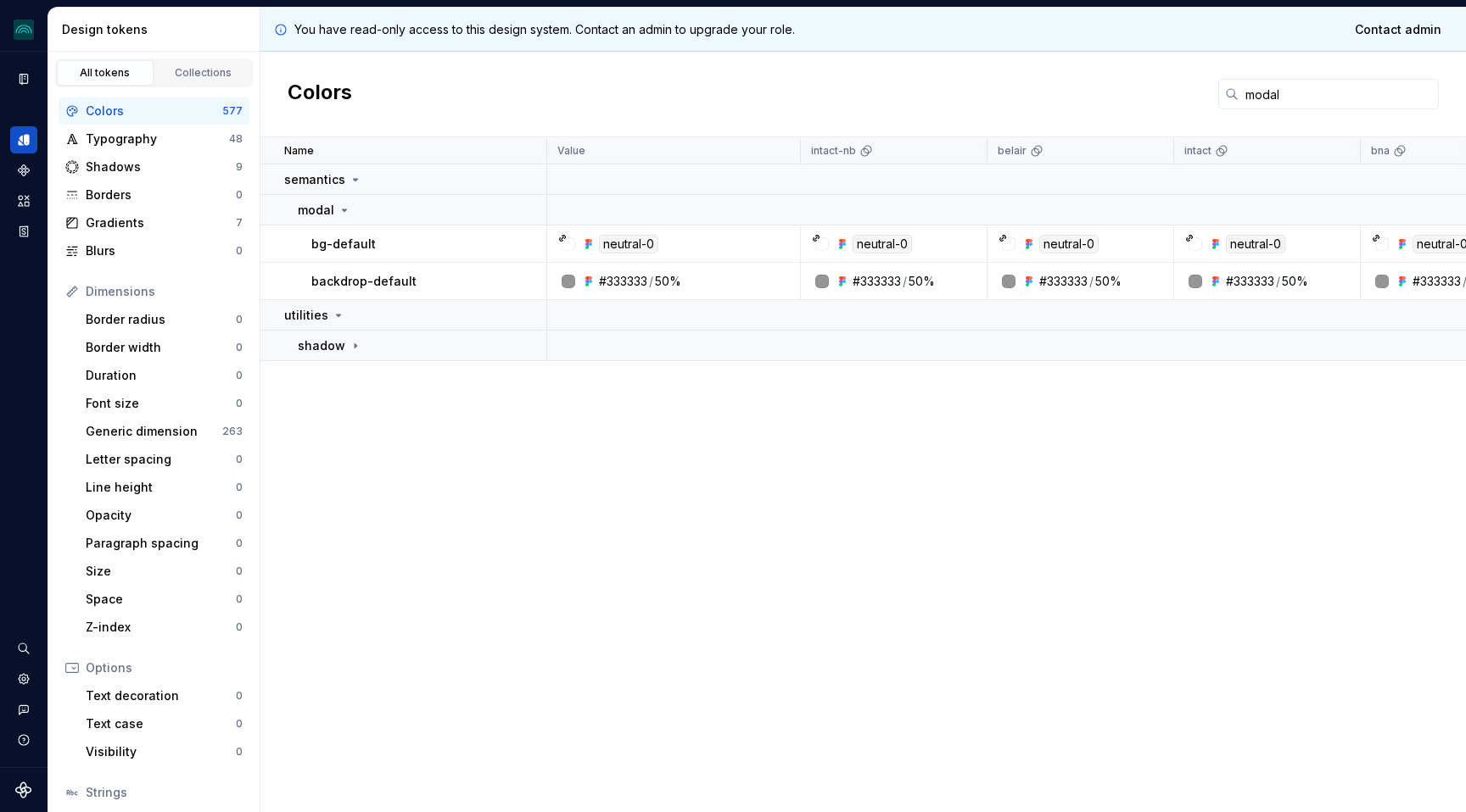
click at [637, 283] on div "#333333" at bounding box center [622, 281] width 48 height 17
click at [676, 284] on div "50%" at bounding box center [668, 281] width 27 height 17
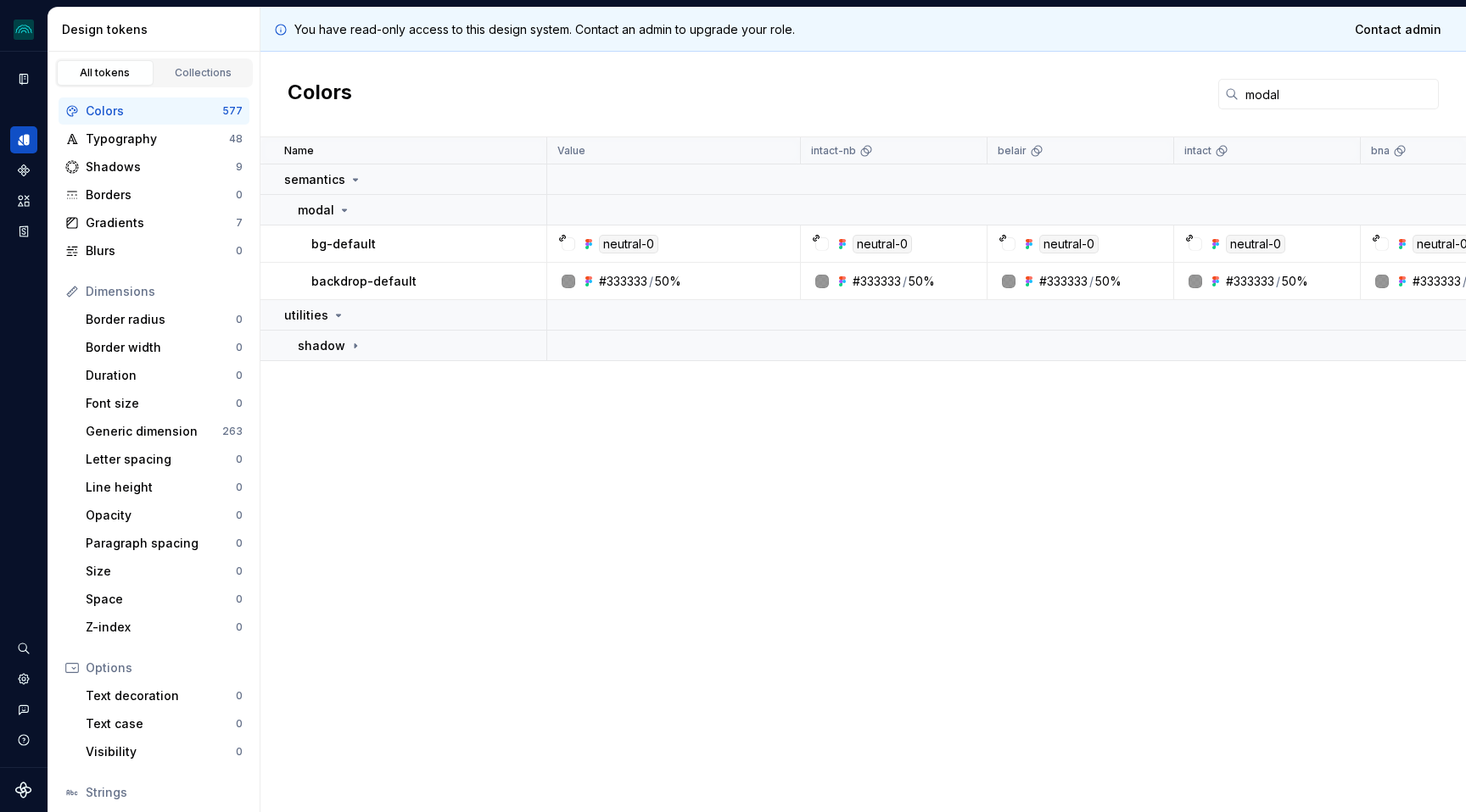
click at [373, 289] on td "backdrop-default" at bounding box center [404, 281] width 287 height 37
click at [645, 280] on div "#333333" at bounding box center [622, 281] width 48 height 17
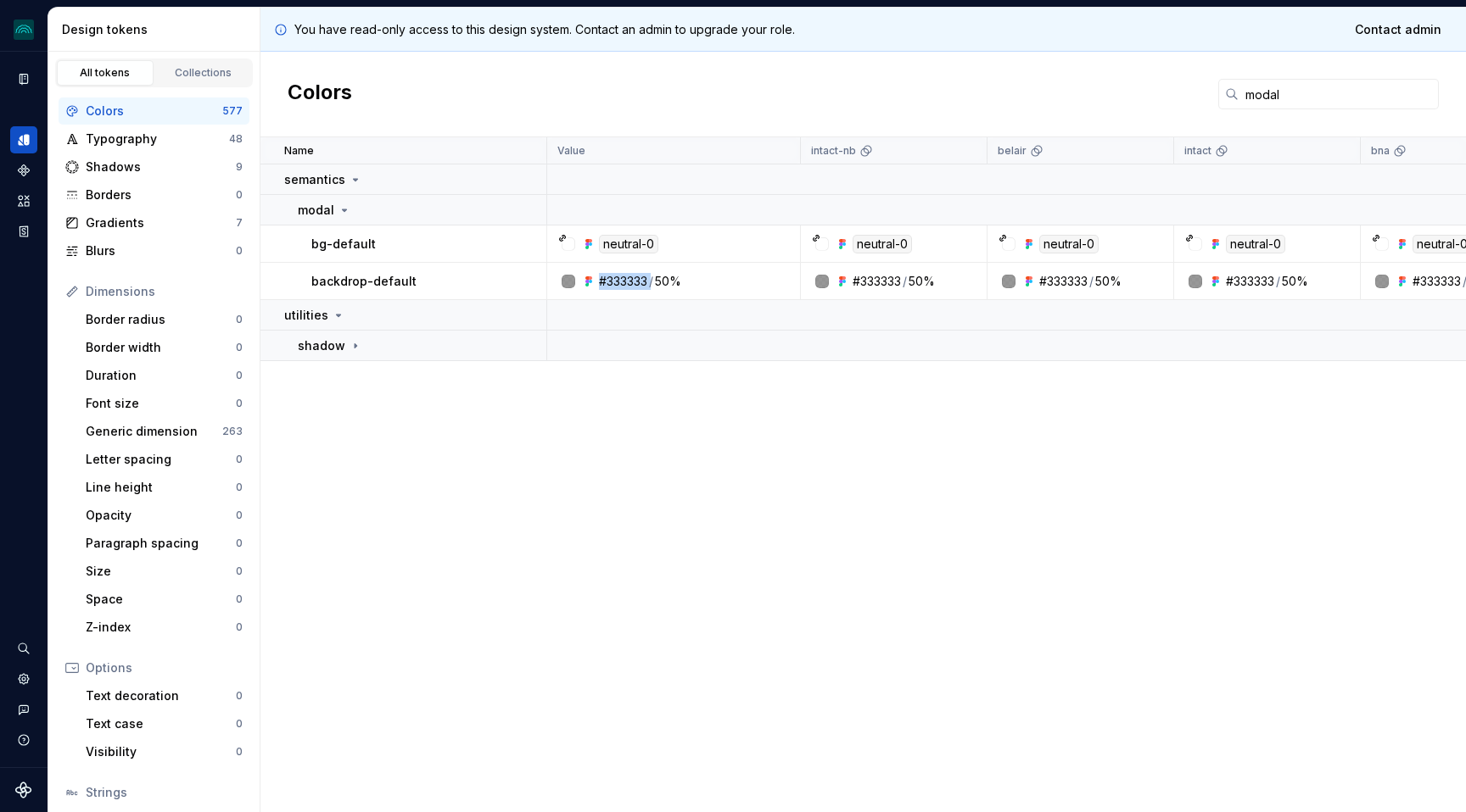
click at [645, 280] on div "#333333" at bounding box center [622, 281] width 48 height 17
click at [1273, 90] on input "modal" at bounding box center [1339, 93] width 201 height 30
paste input "border"
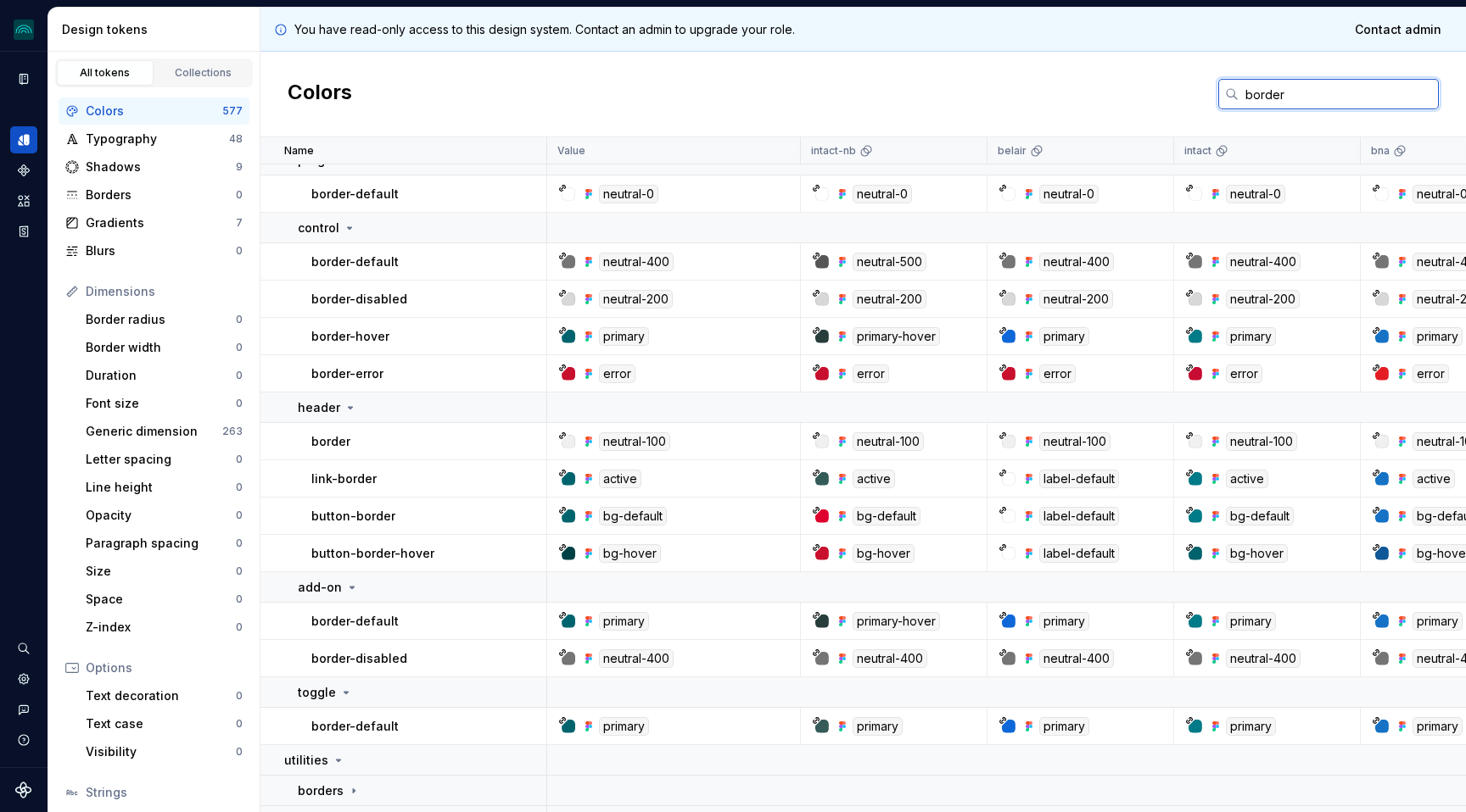
scroll to position [872, 0]
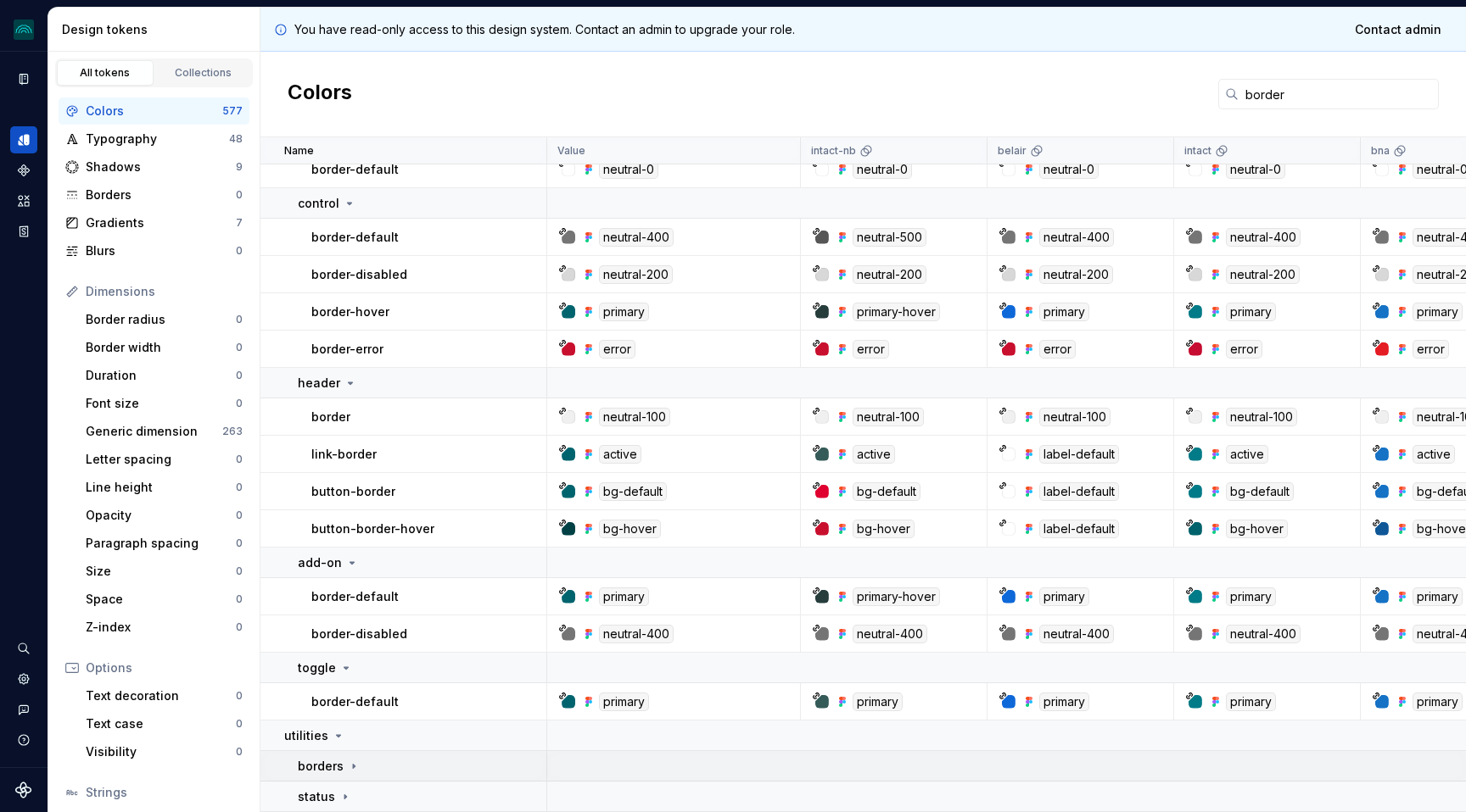
click at [352, 769] on icon at bounding box center [354, 767] width 14 height 14
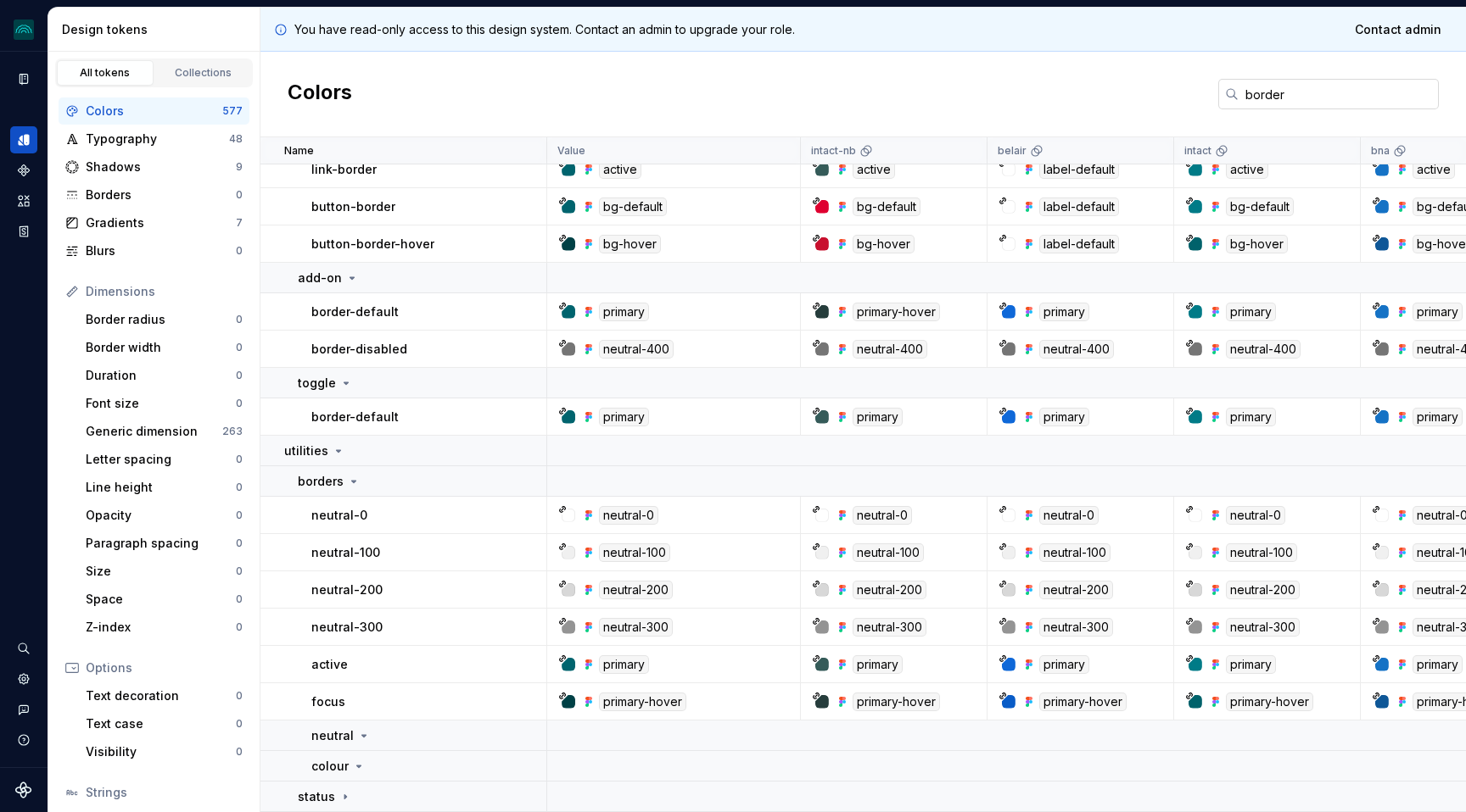
click at [1254, 89] on input "border" at bounding box center [1339, 93] width 201 height 30
paste input "icon"
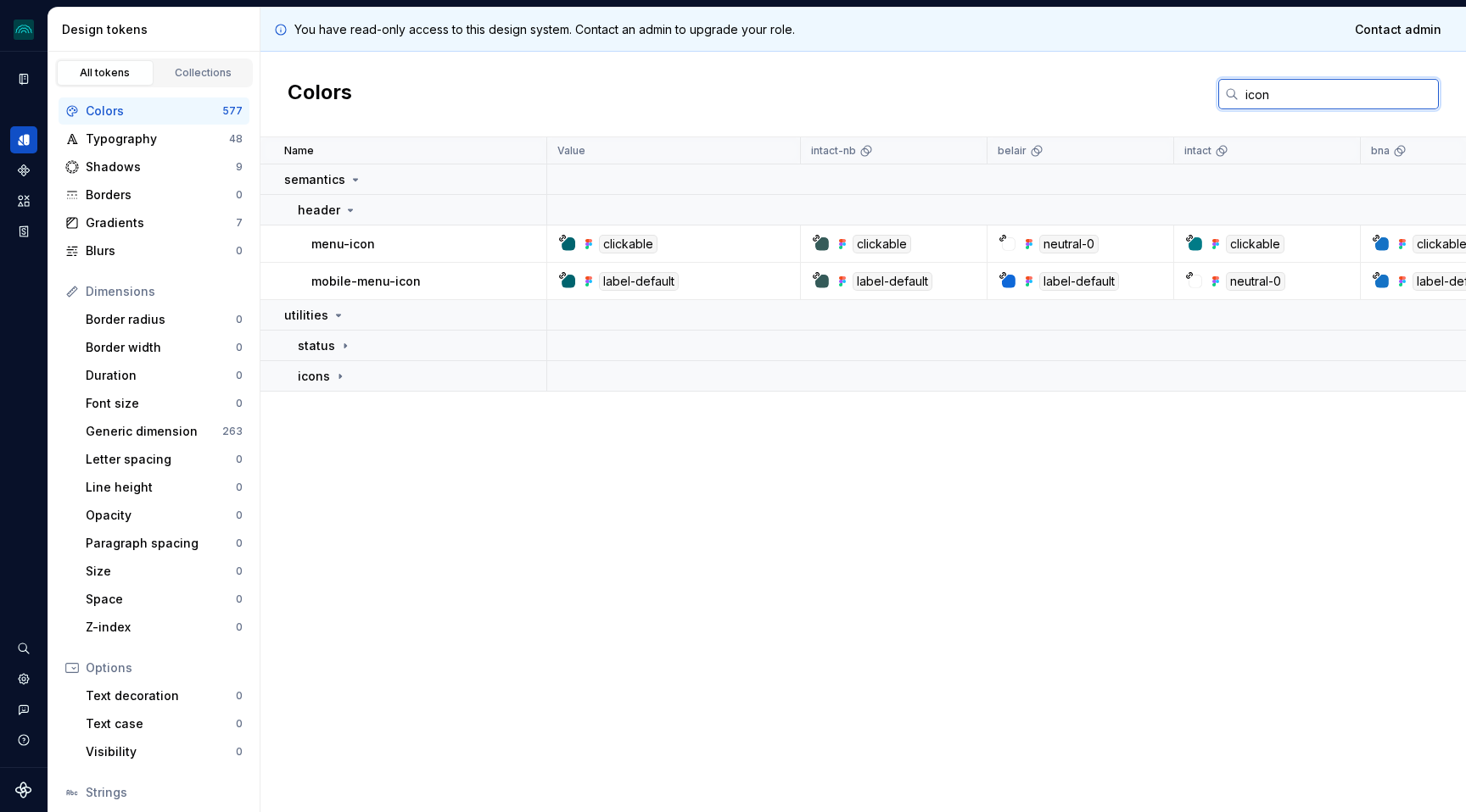
scroll to position [0, 0]
click at [345, 374] on div "icons" at bounding box center [422, 376] width 248 height 17
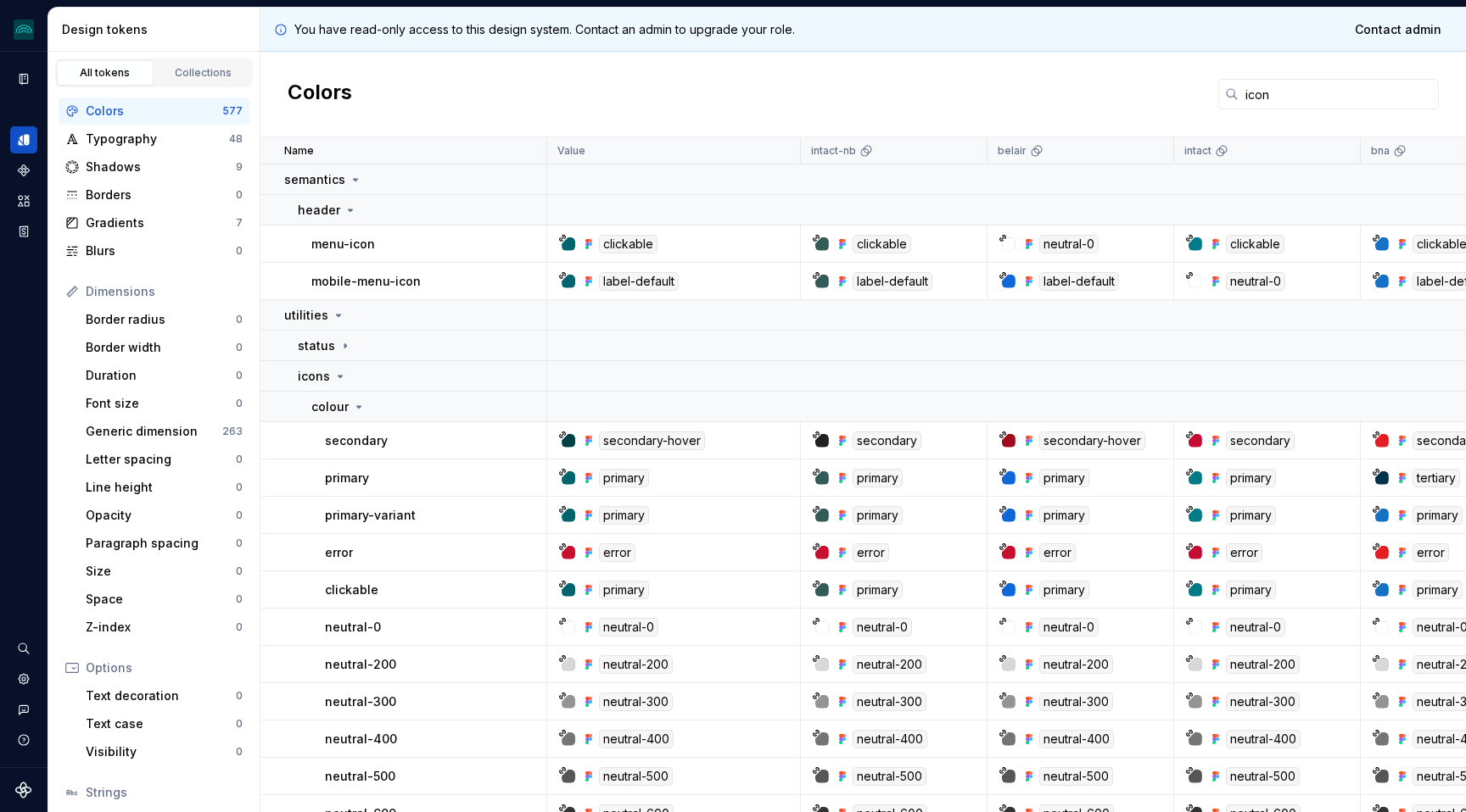
click at [625, 444] on div "secondary-hover" at bounding box center [652, 440] width 106 height 19
copy div "secondary"
click at [878, 436] on div "secondary" at bounding box center [887, 440] width 69 height 19
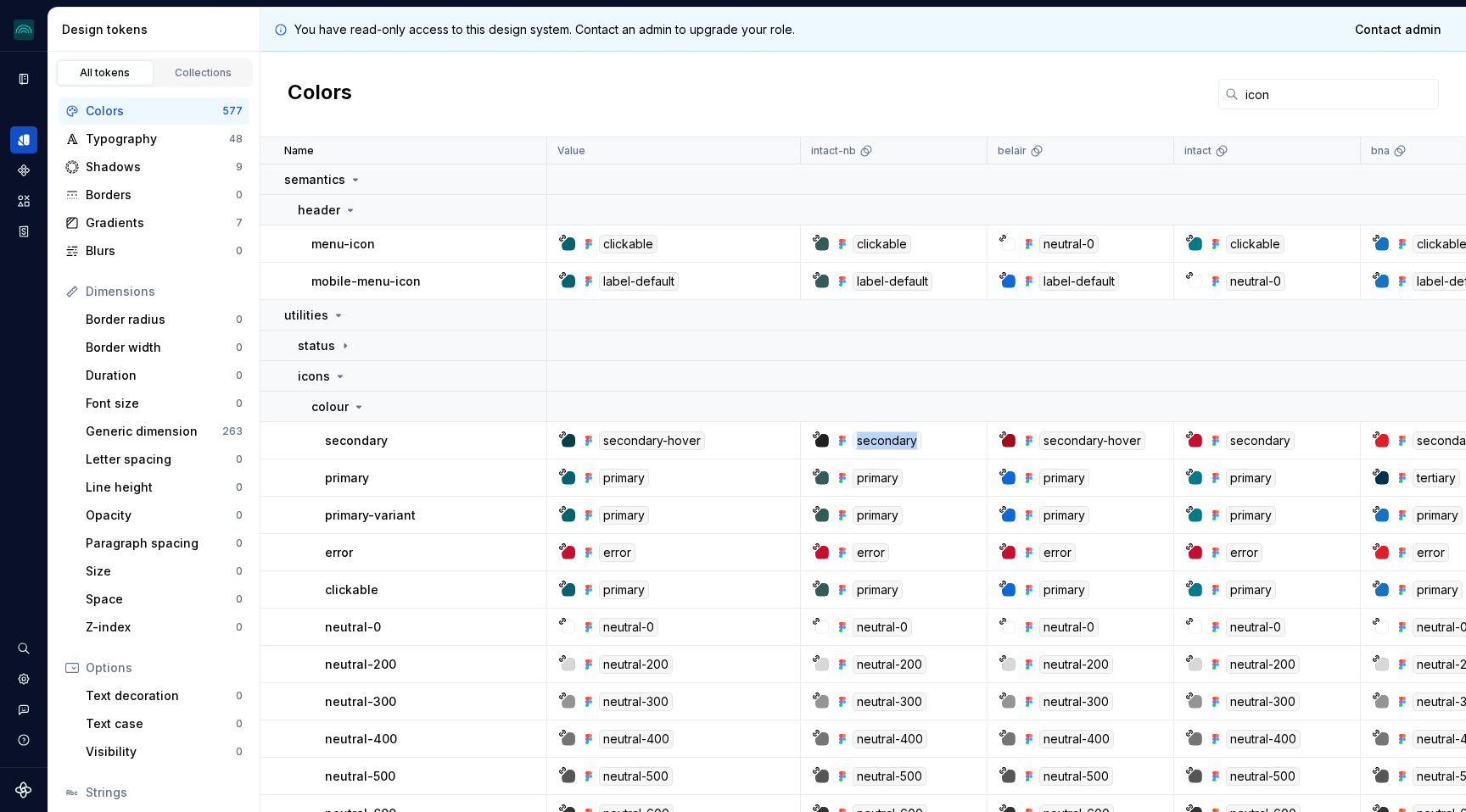
copy div "secondary"
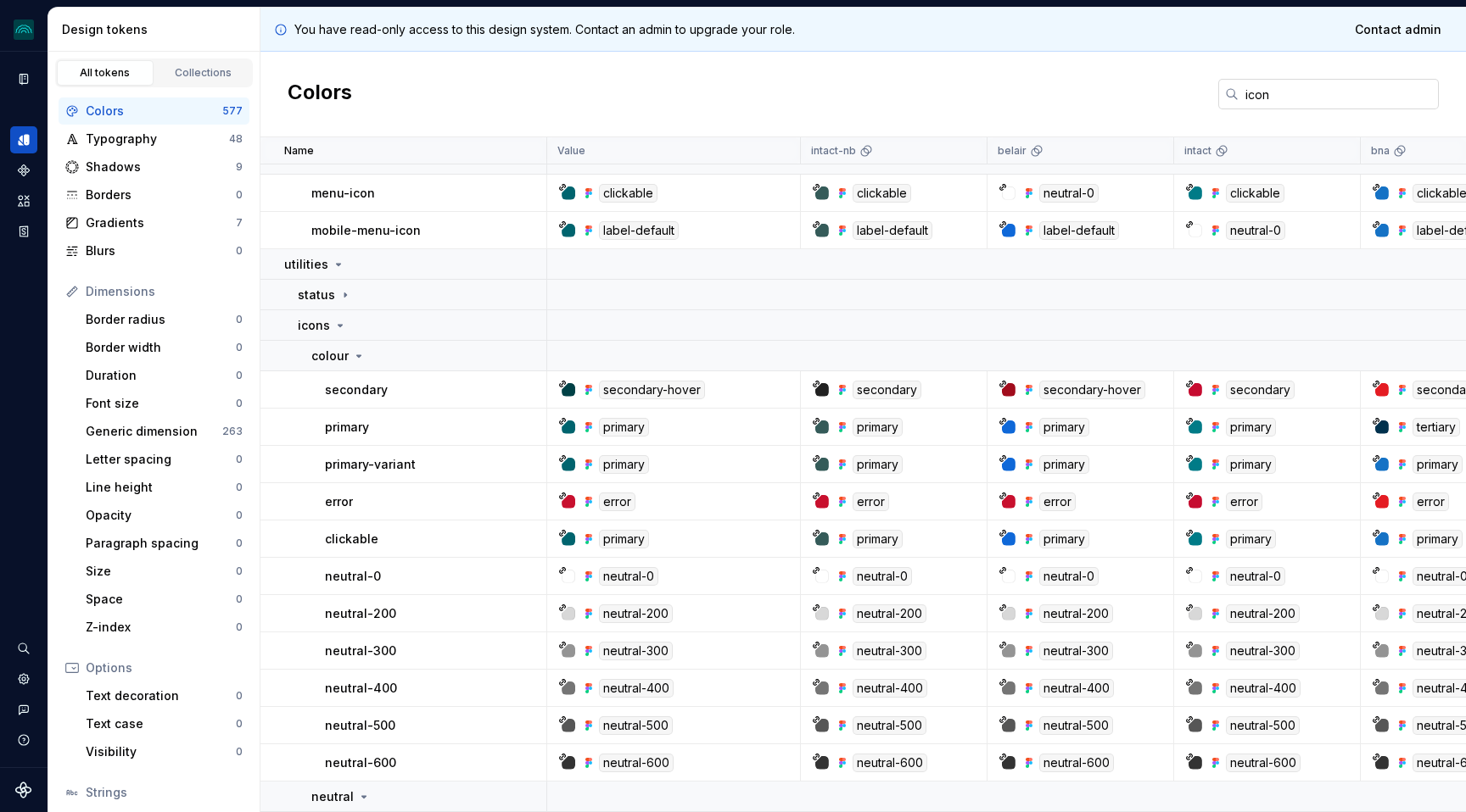
click at [1270, 83] on input "icon" at bounding box center [1339, 93] width 201 height 30
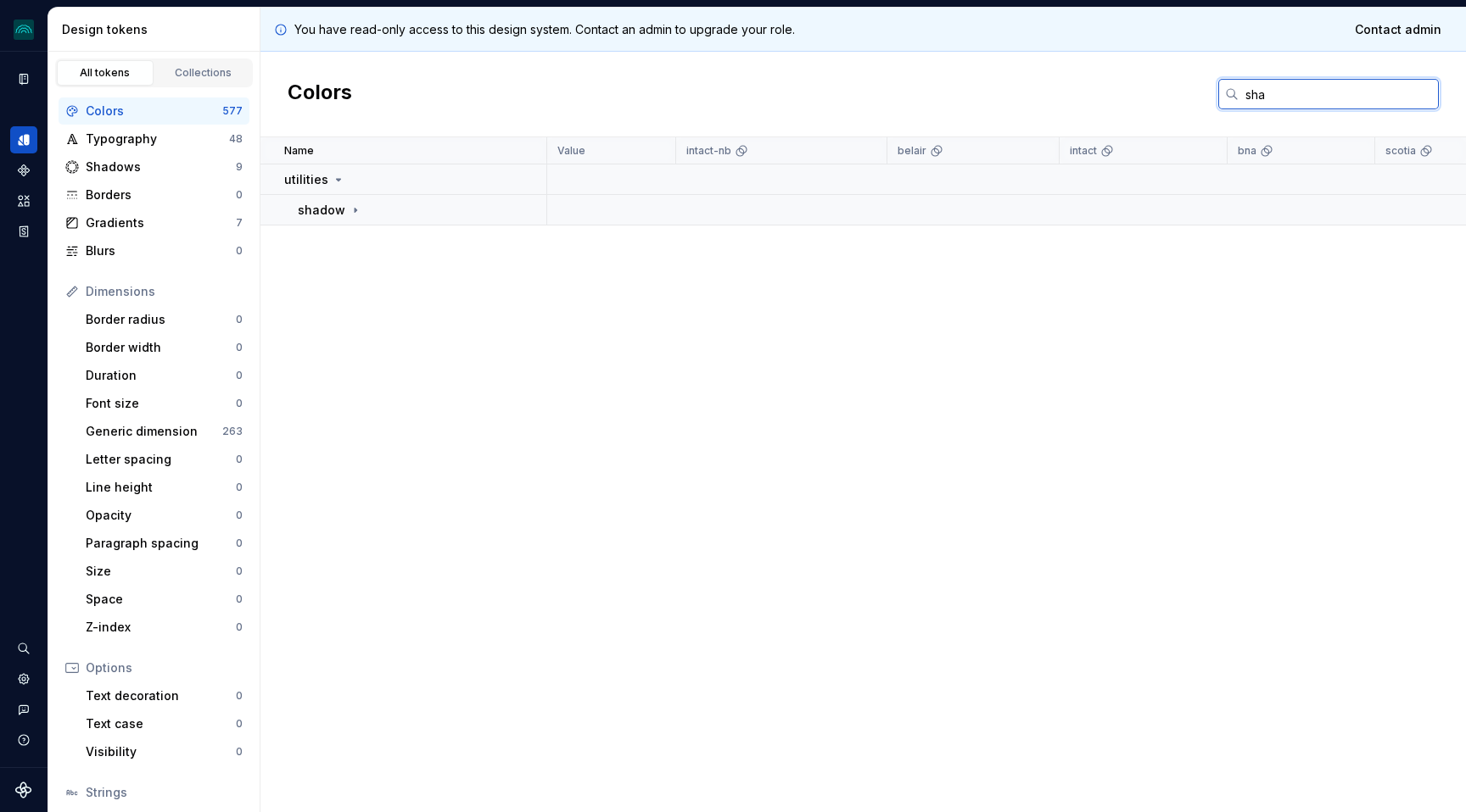
scroll to position [0, 0]
click at [355, 212] on icon at bounding box center [356, 209] width 2 height 4
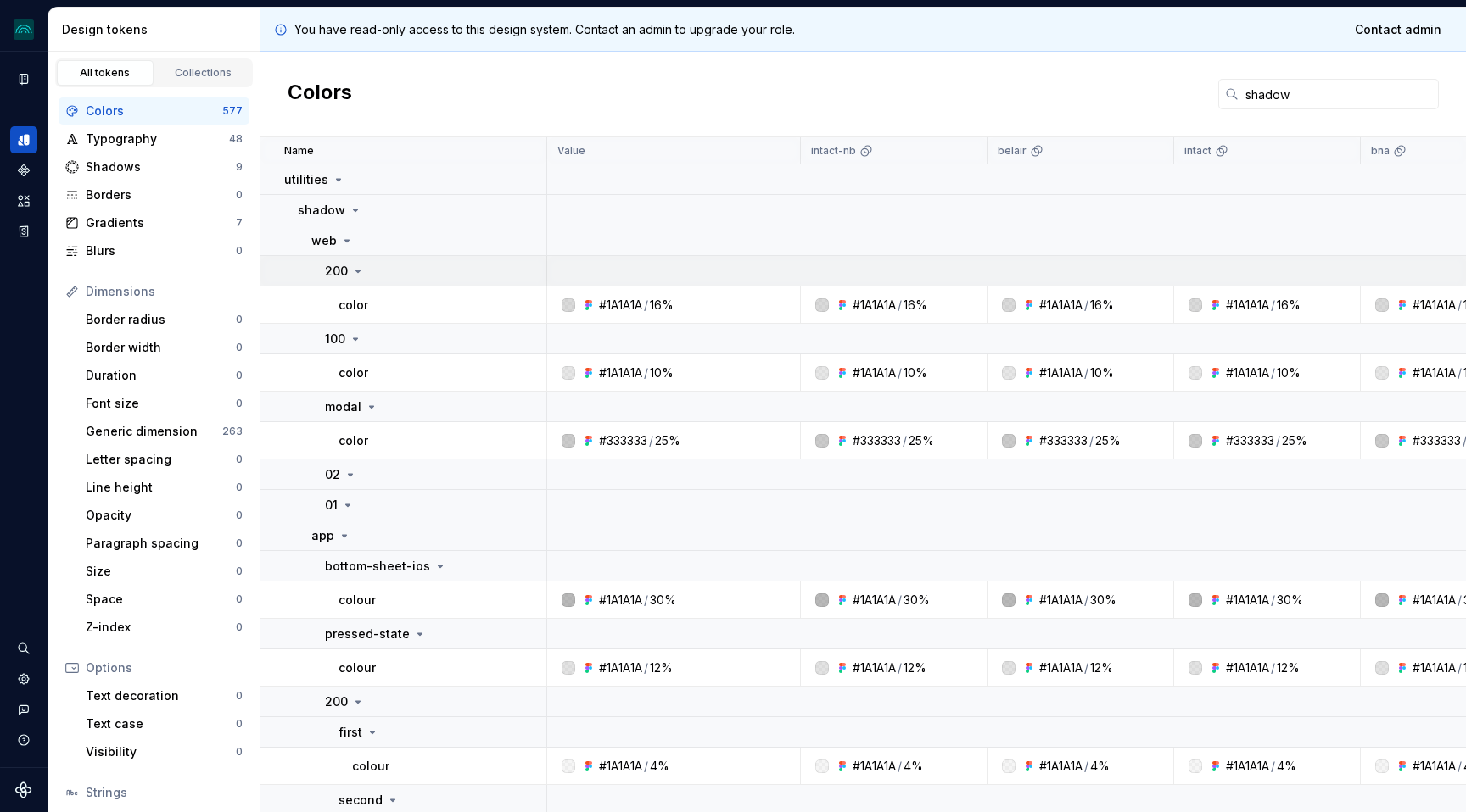
click at [354, 269] on icon at bounding box center [358, 271] width 14 height 14
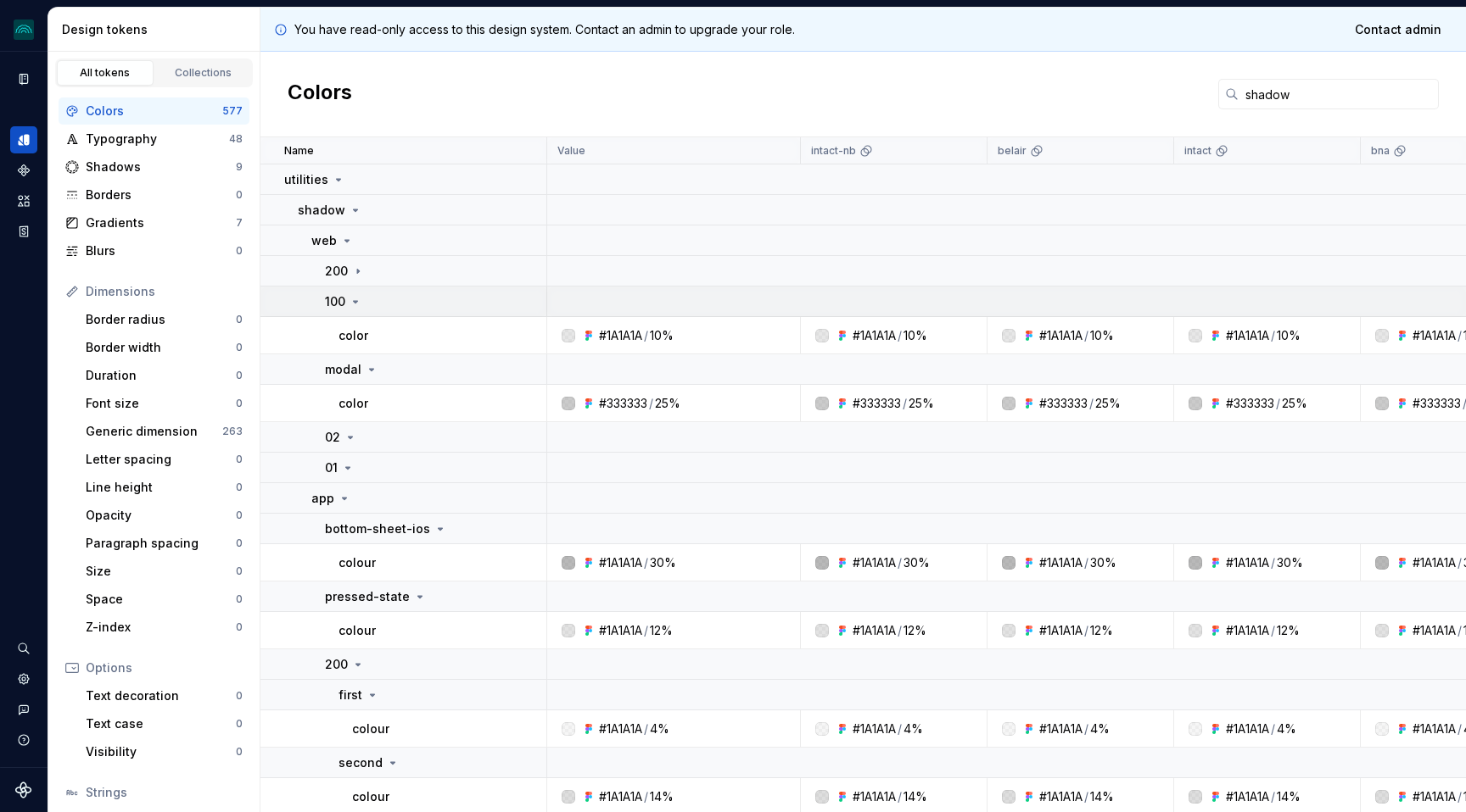
click at [355, 299] on icon at bounding box center [356, 302] width 14 height 14
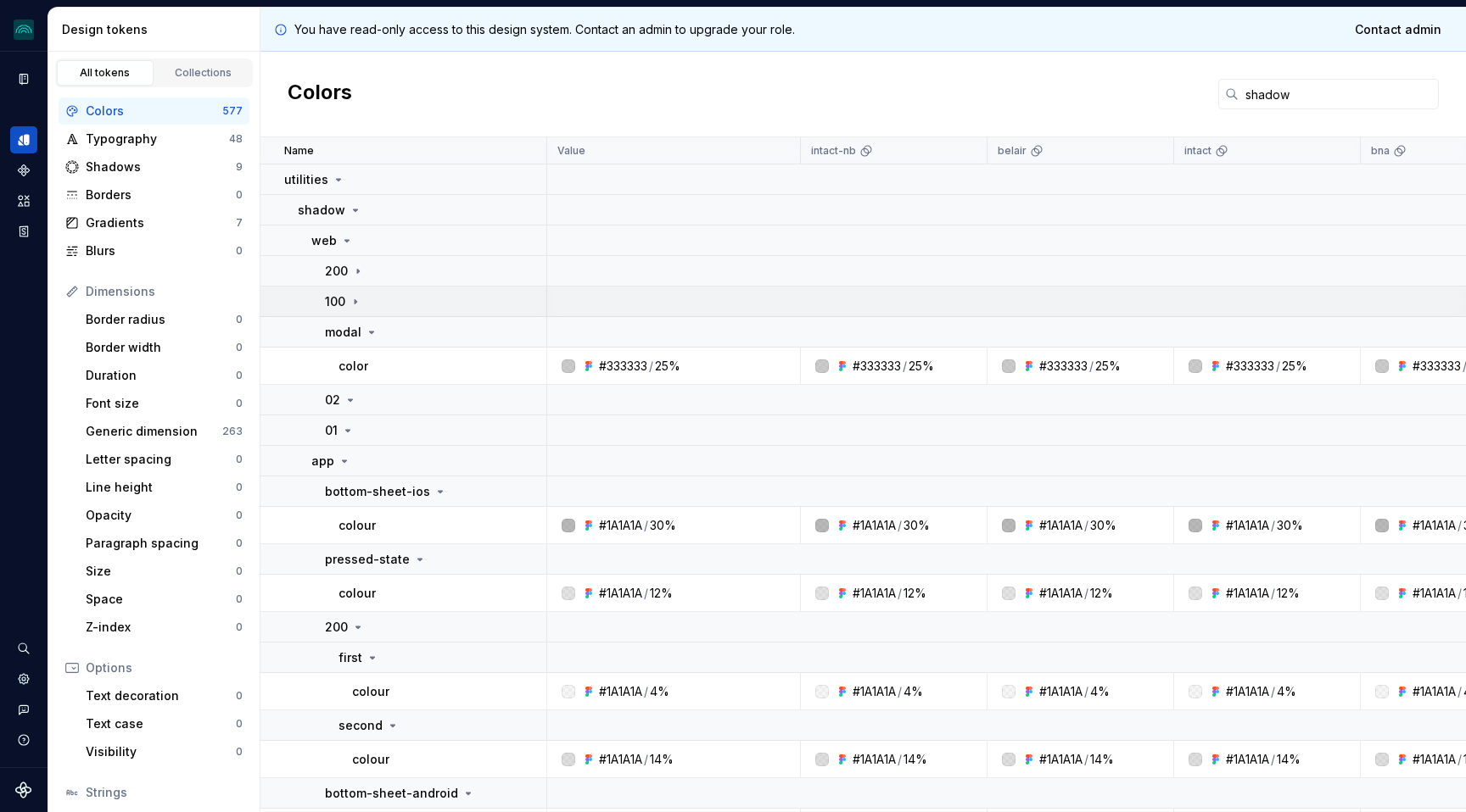
click at [355, 299] on icon at bounding box center [356, 302] width 14 height 14
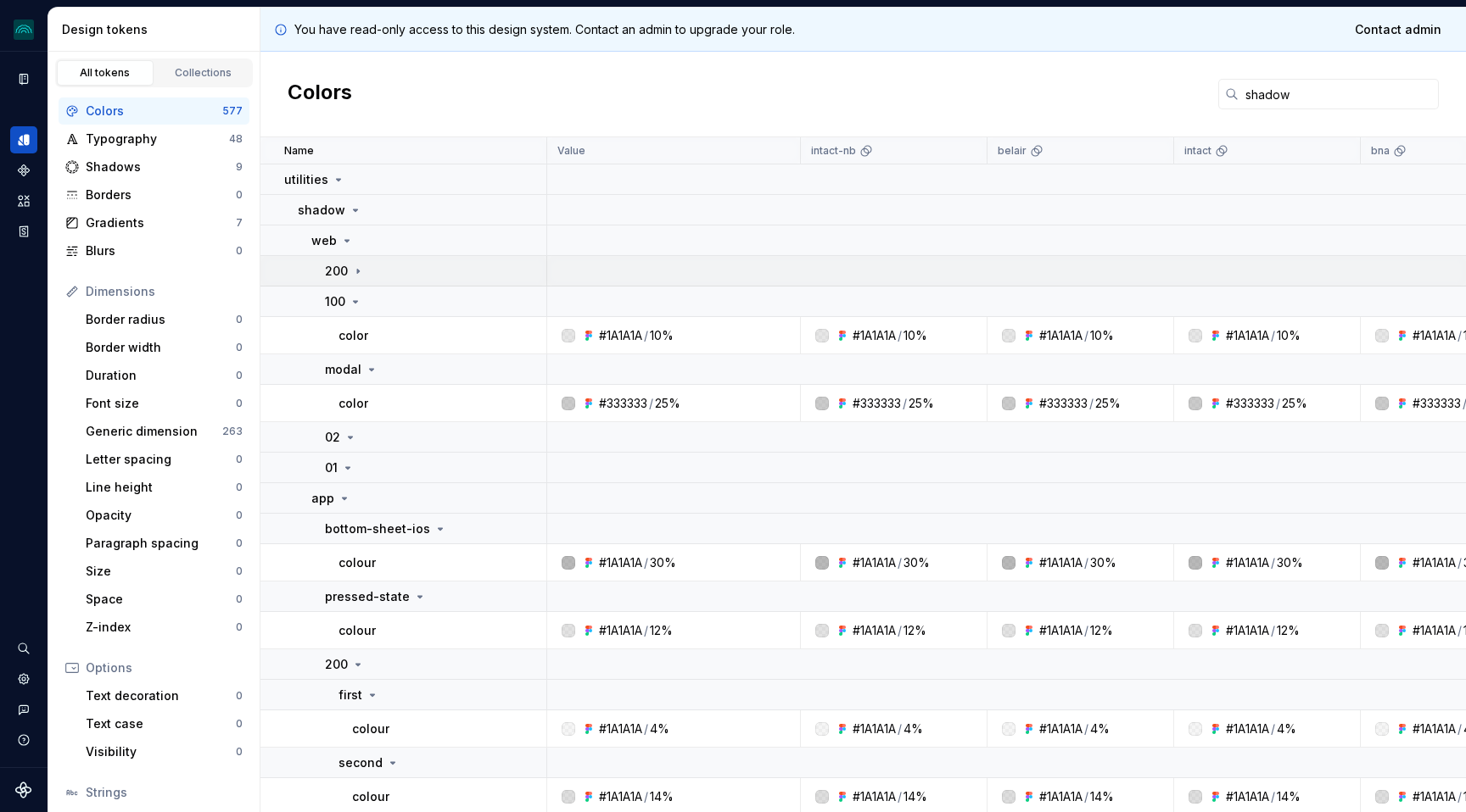
click at [355, 275] on icon at bounding box center [358, 271] width 14 height 14
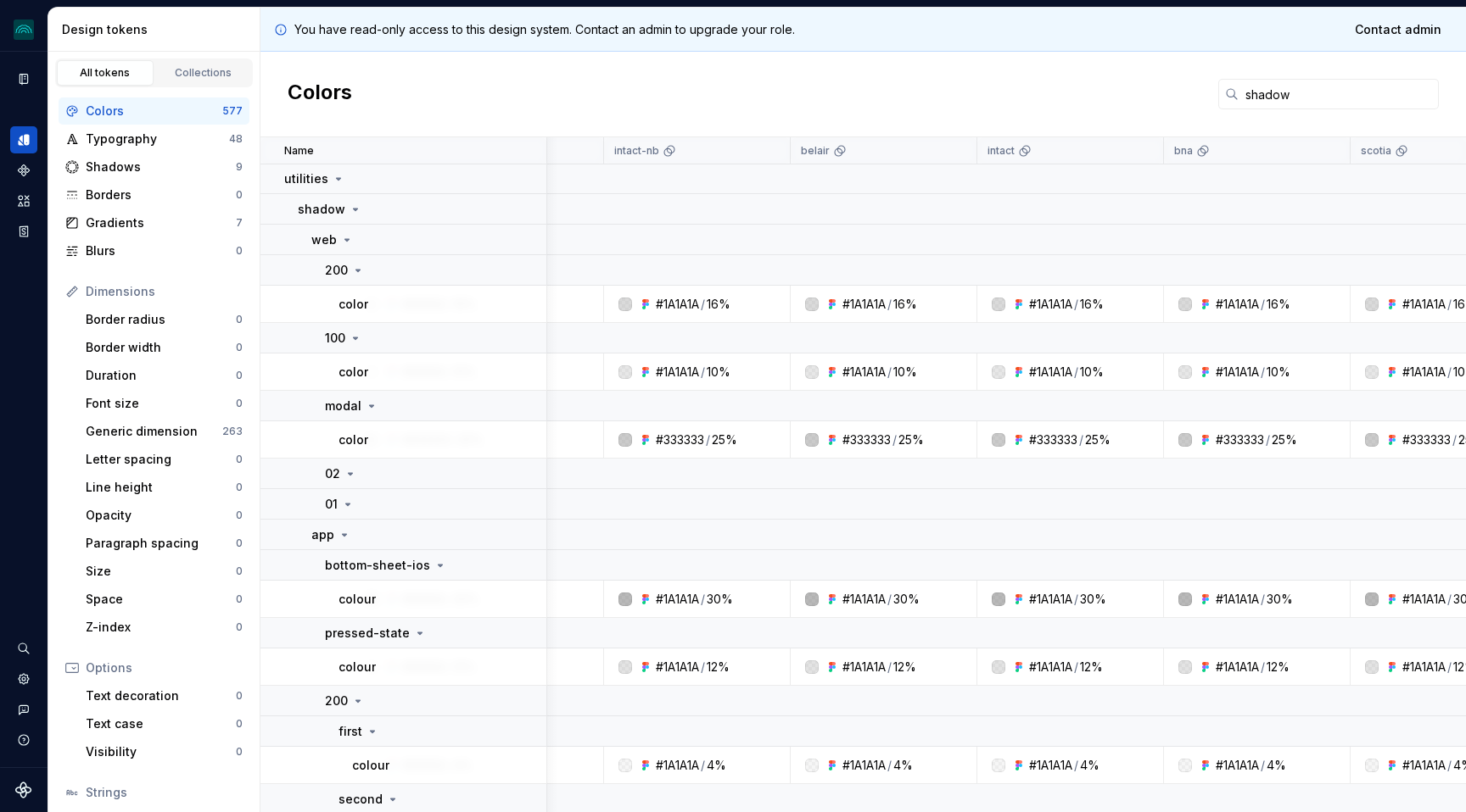
scroll to position [1, 0]
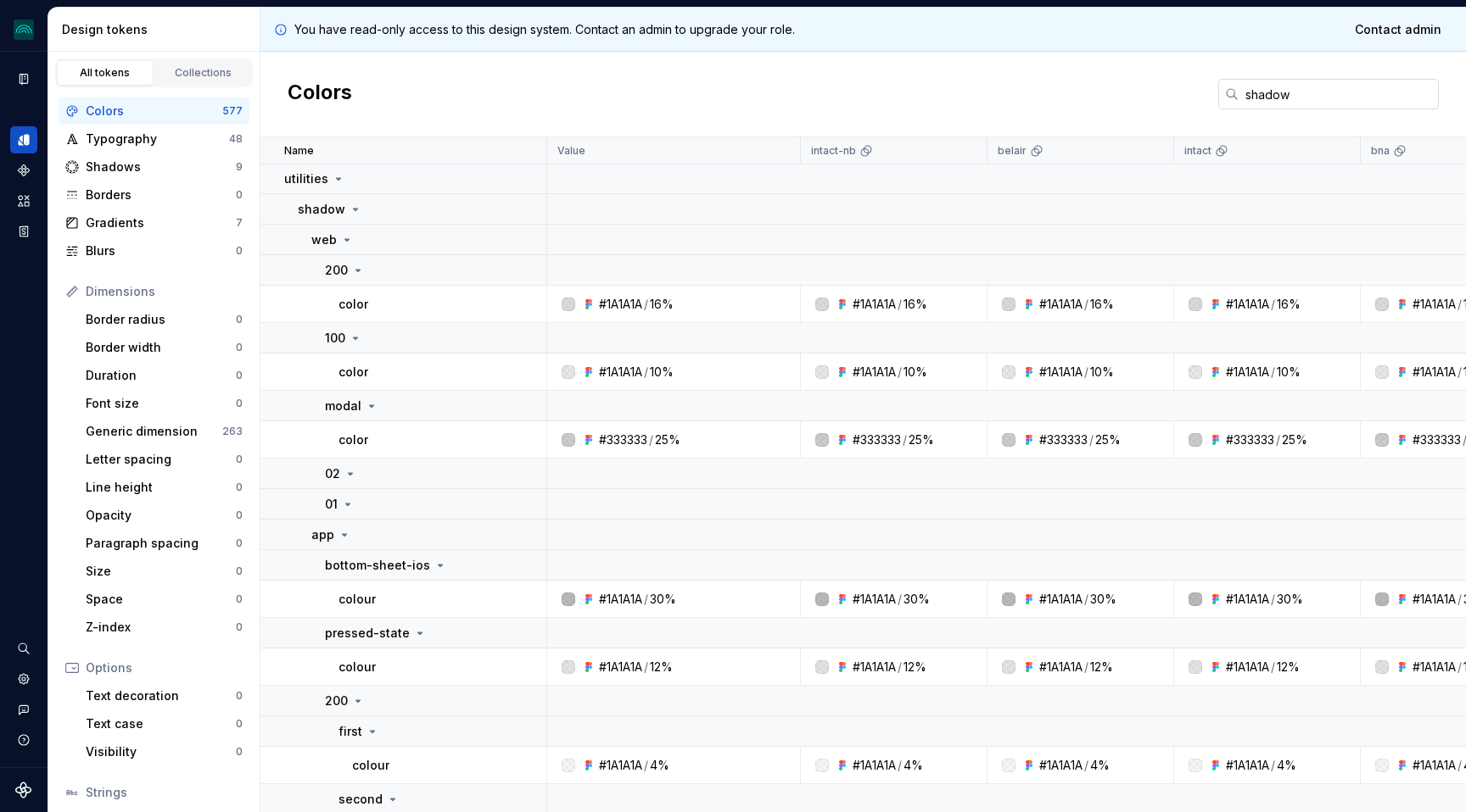
click at [1282, 93] on input "shadow" at bounding box center [1339, 93] width 201 height 30
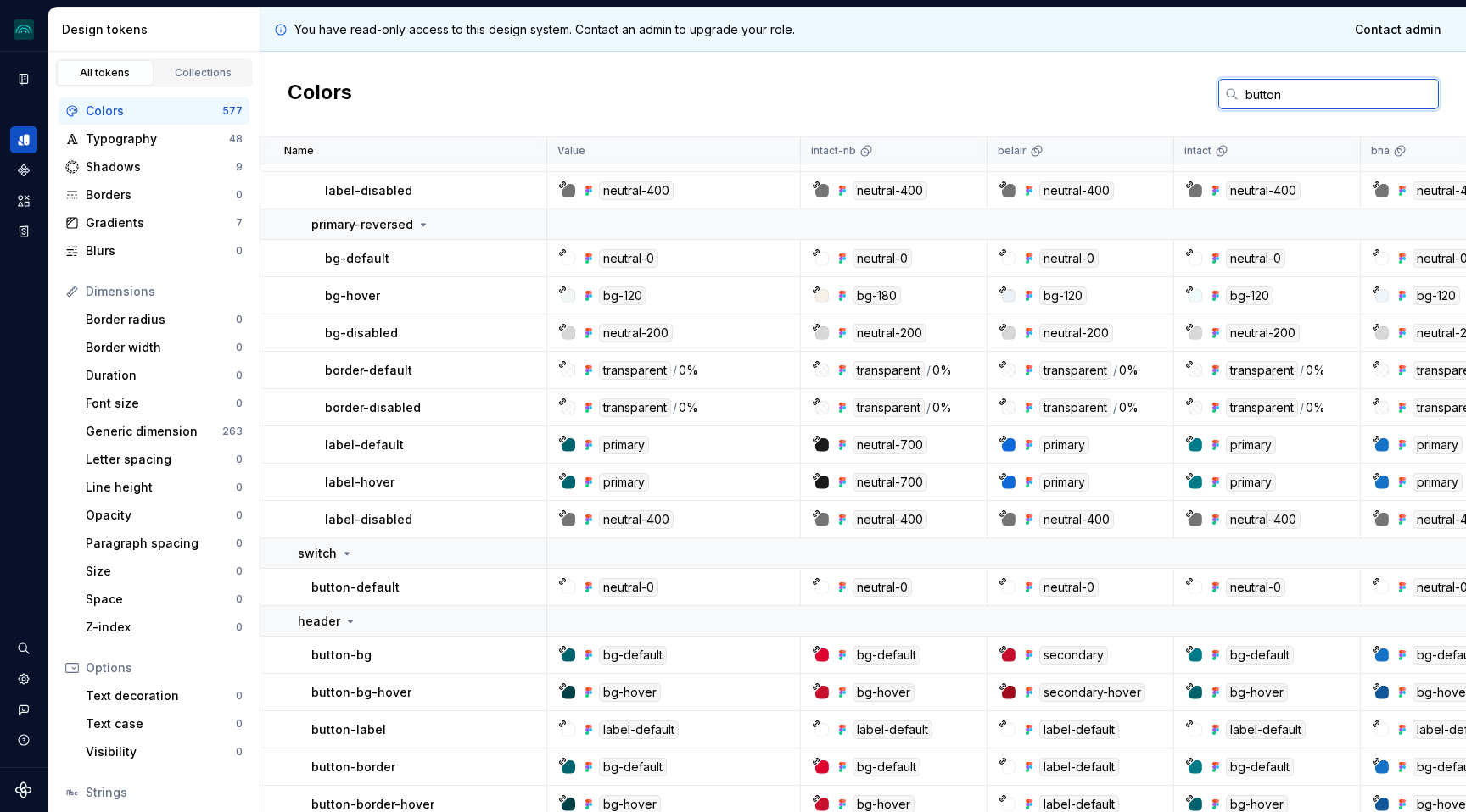
scroll to position [1045, 0]
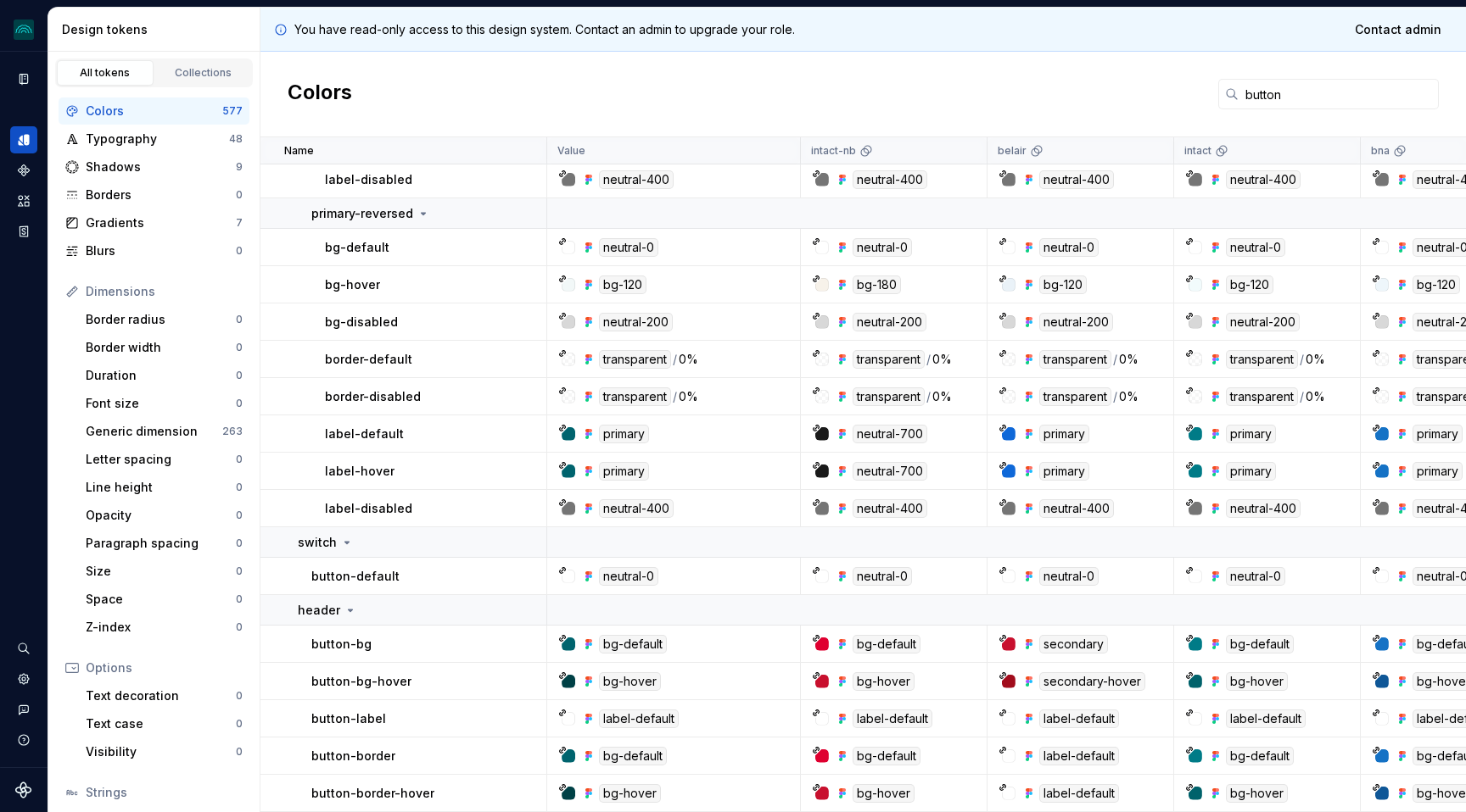
click at [714, 568] on div "neutral-0" at bounding box center [678, 576] width 241 height 19
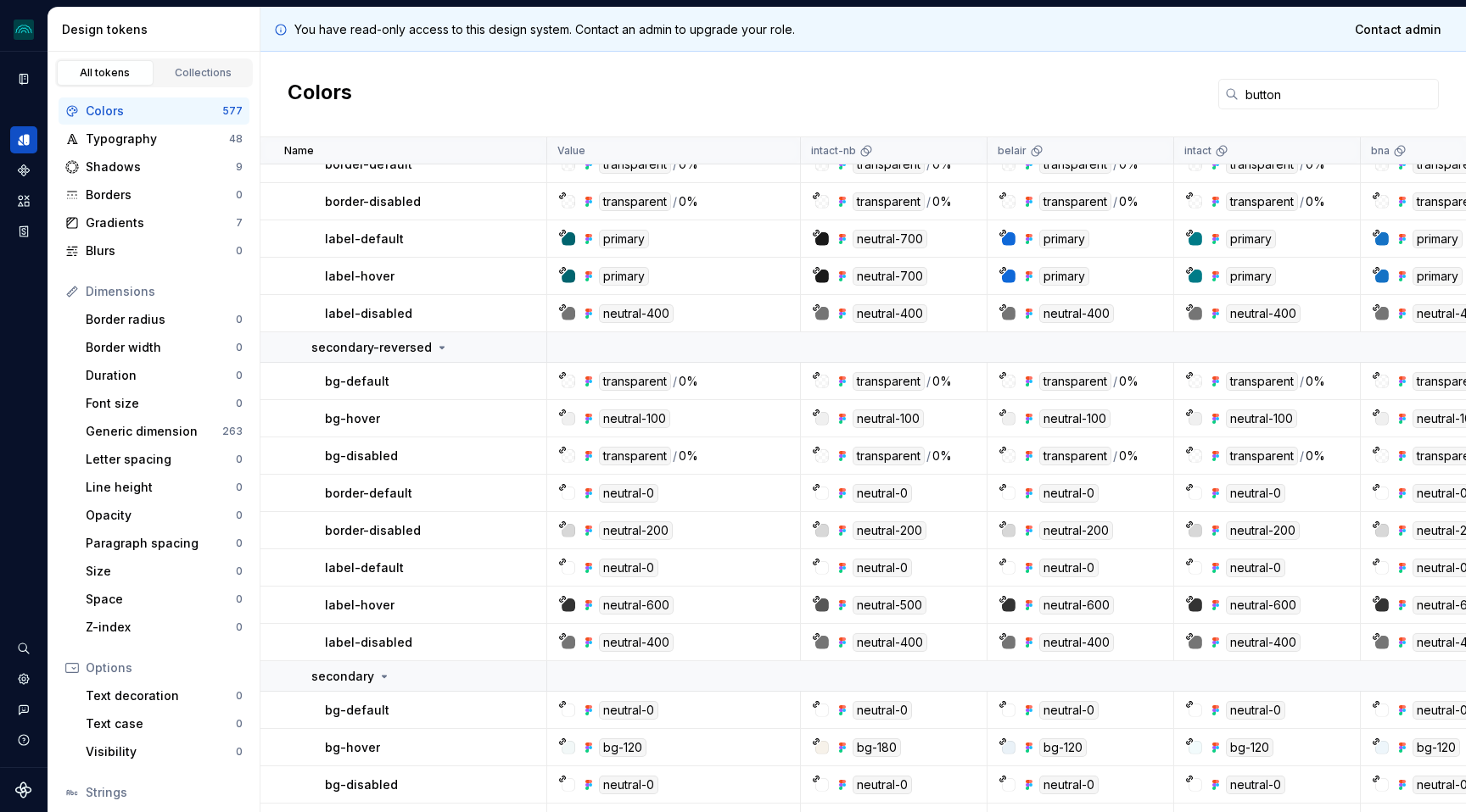
scroll to position [0, 0]
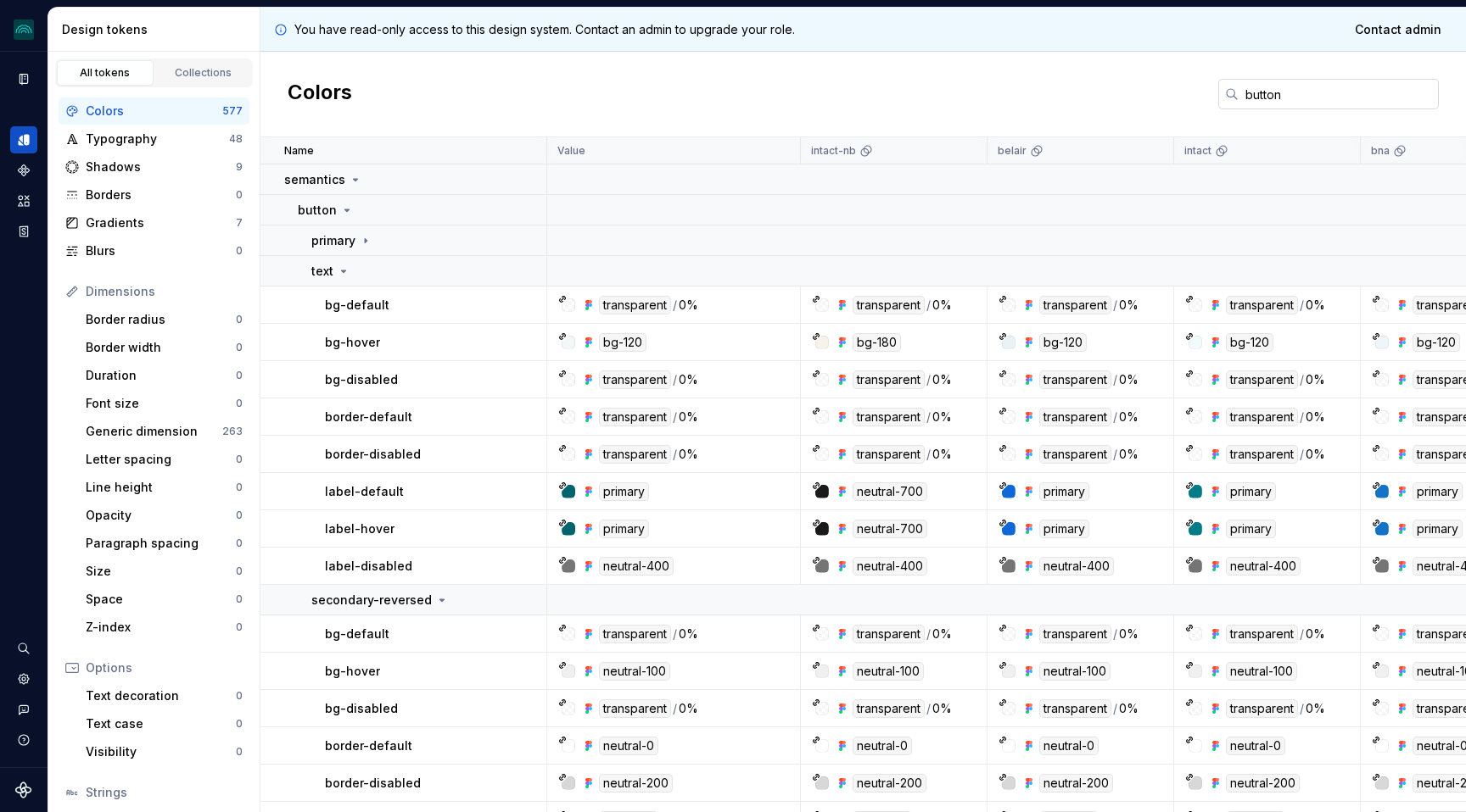
click at [1257, 106] on input "button" at bounding box center [1339, 93] width 201 height 30
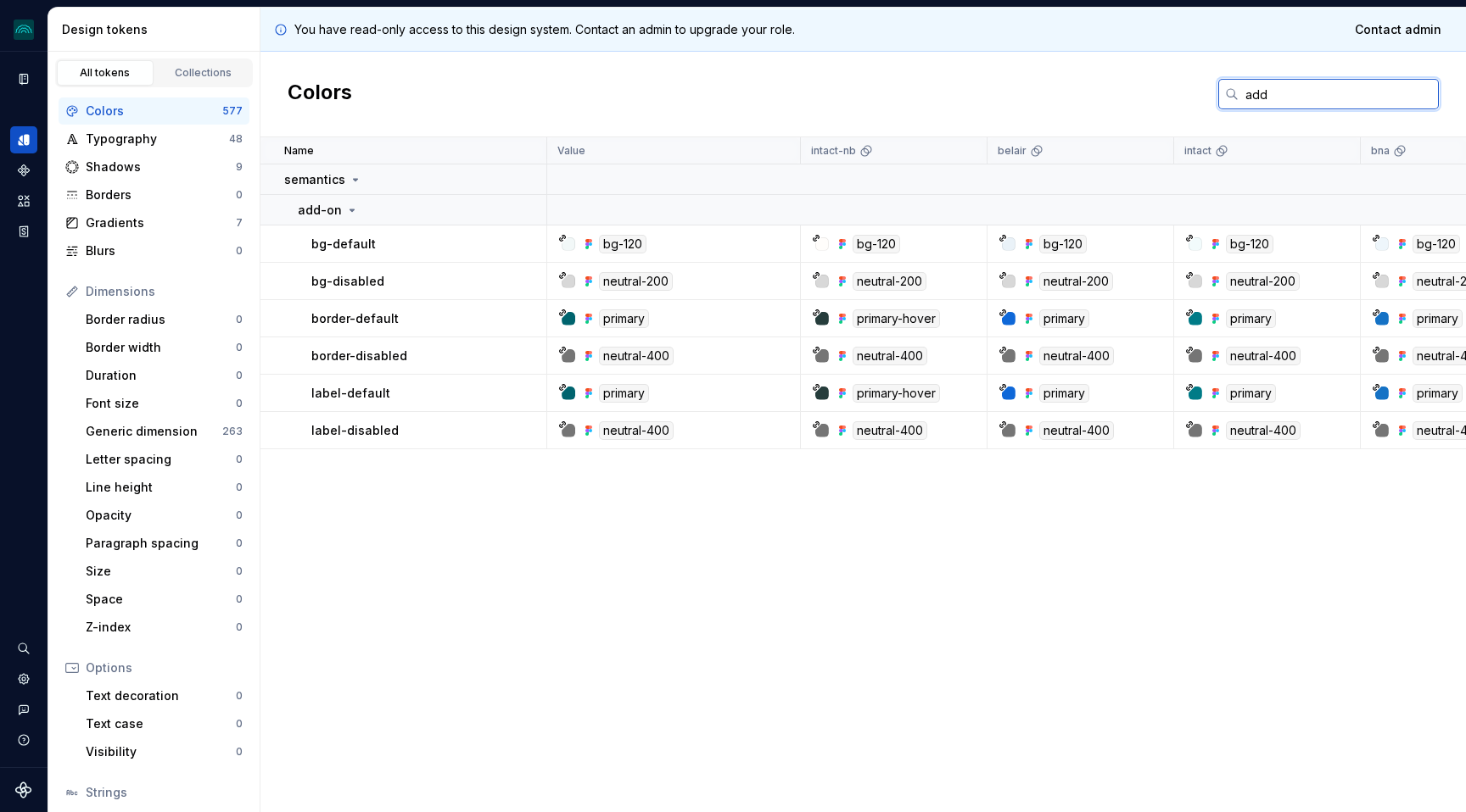
click at [1261, 100] on input "add" at bounding box center [1339, 93] width 201 height 30
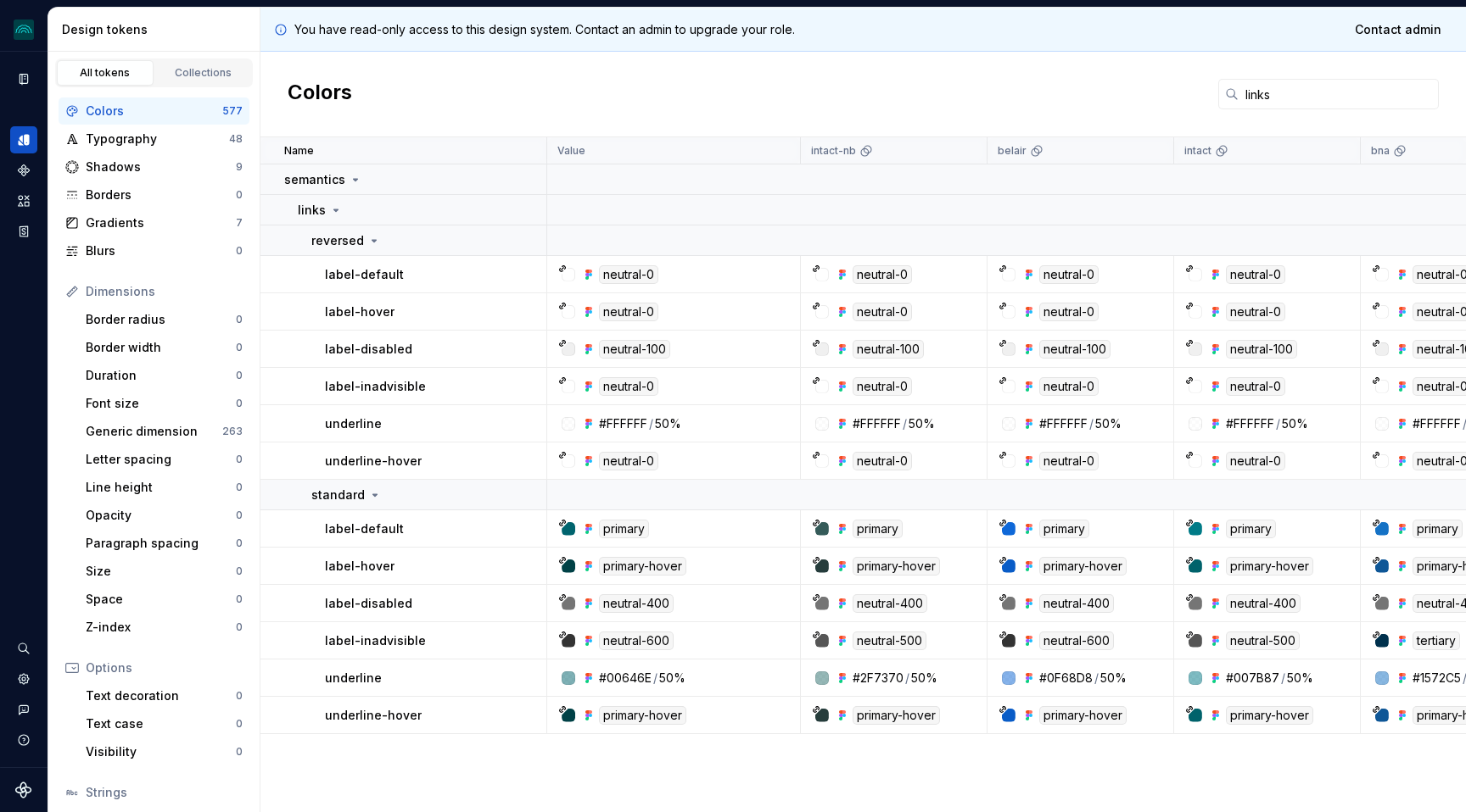
click at [338, 426] on p "underline" at bounding box center [353, 424] width 57 height 17
click at [1243, 98] on input "links" at bounding box center [1339, 93] width 201 height 30
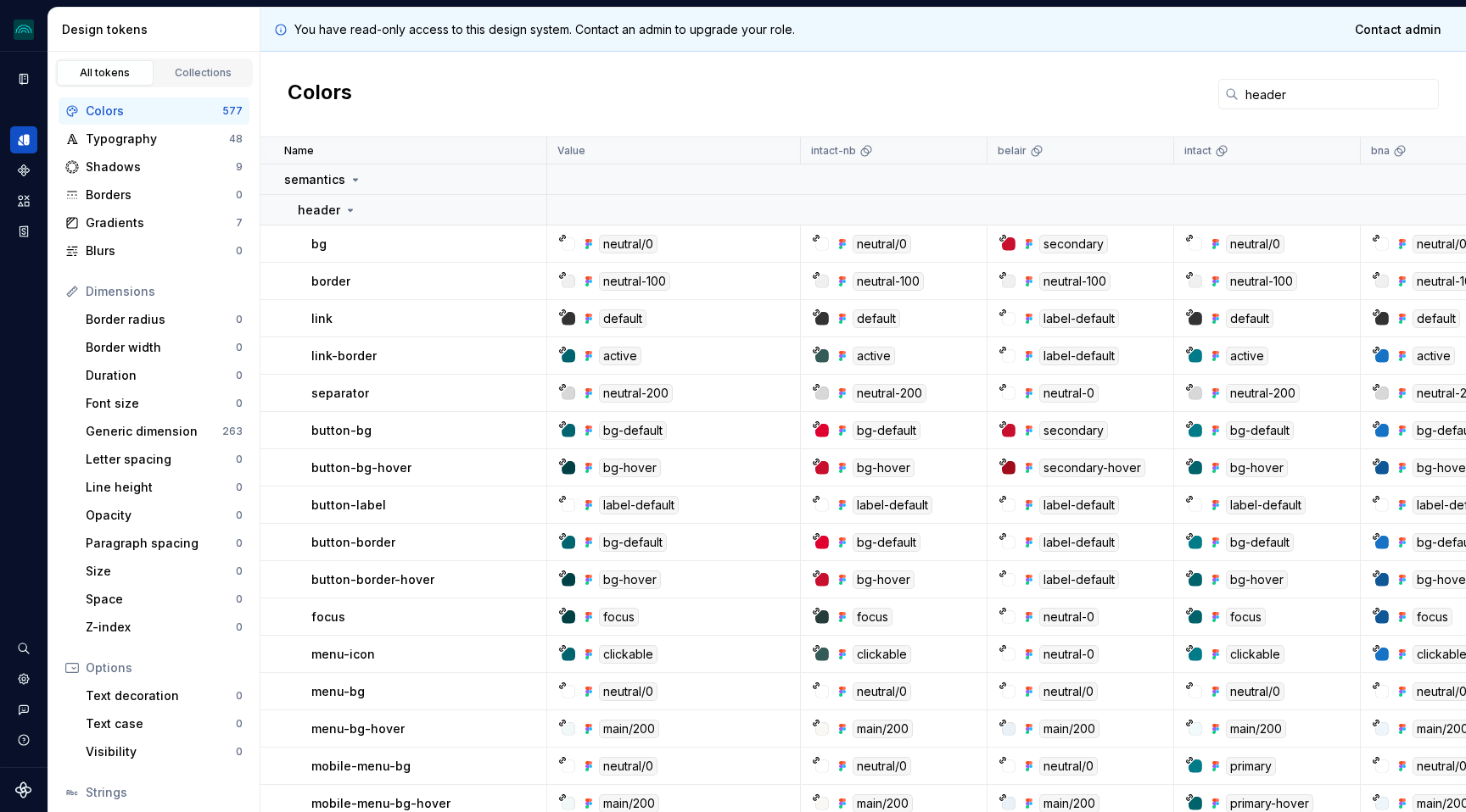
click at [1055, 244] on div "secondary" at bounding box center [1074, 244] width 69 height 19
copy div "secondary"
click at [1086, 430] on div "secondary" at bounding box center [1074, 431] width 69 height 19
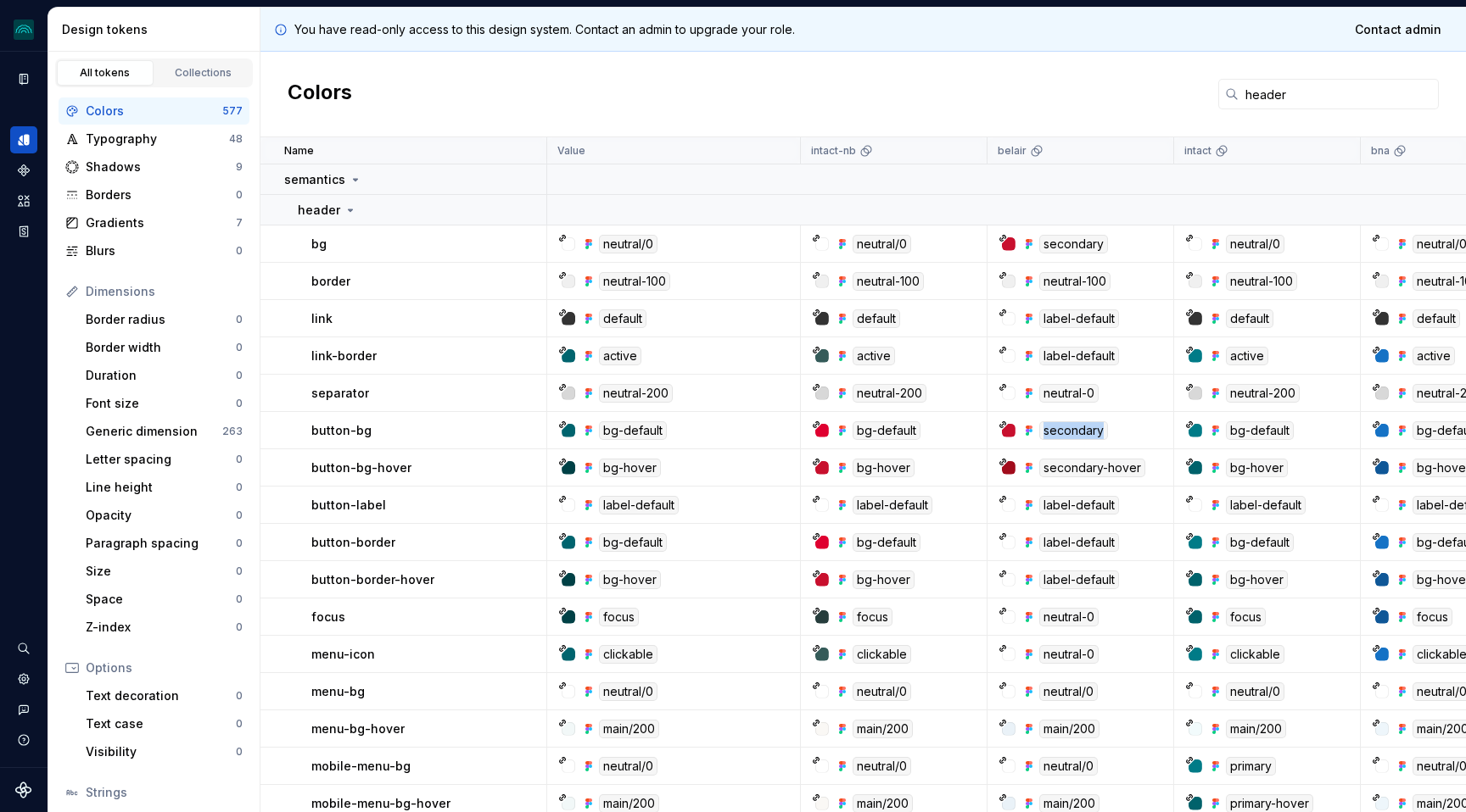
copy div "secondary"
click at [630, 434] on div "bg-default" at bounding box center [632, 431] width 68 height 19
click at [699, 430] on div "bg-default" at bounding box center [678, 431] width 241 height 19
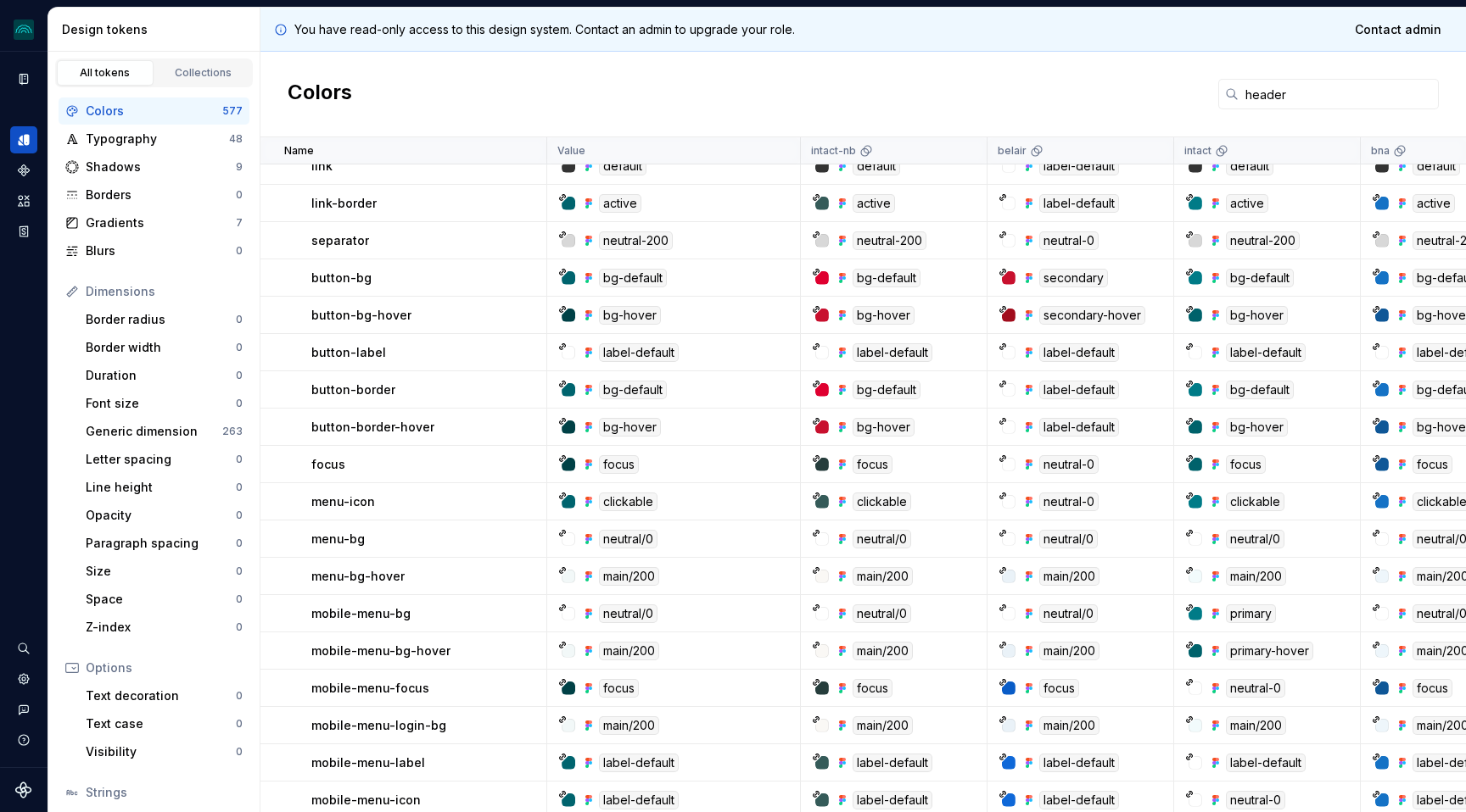
scroll to position [159, 0]
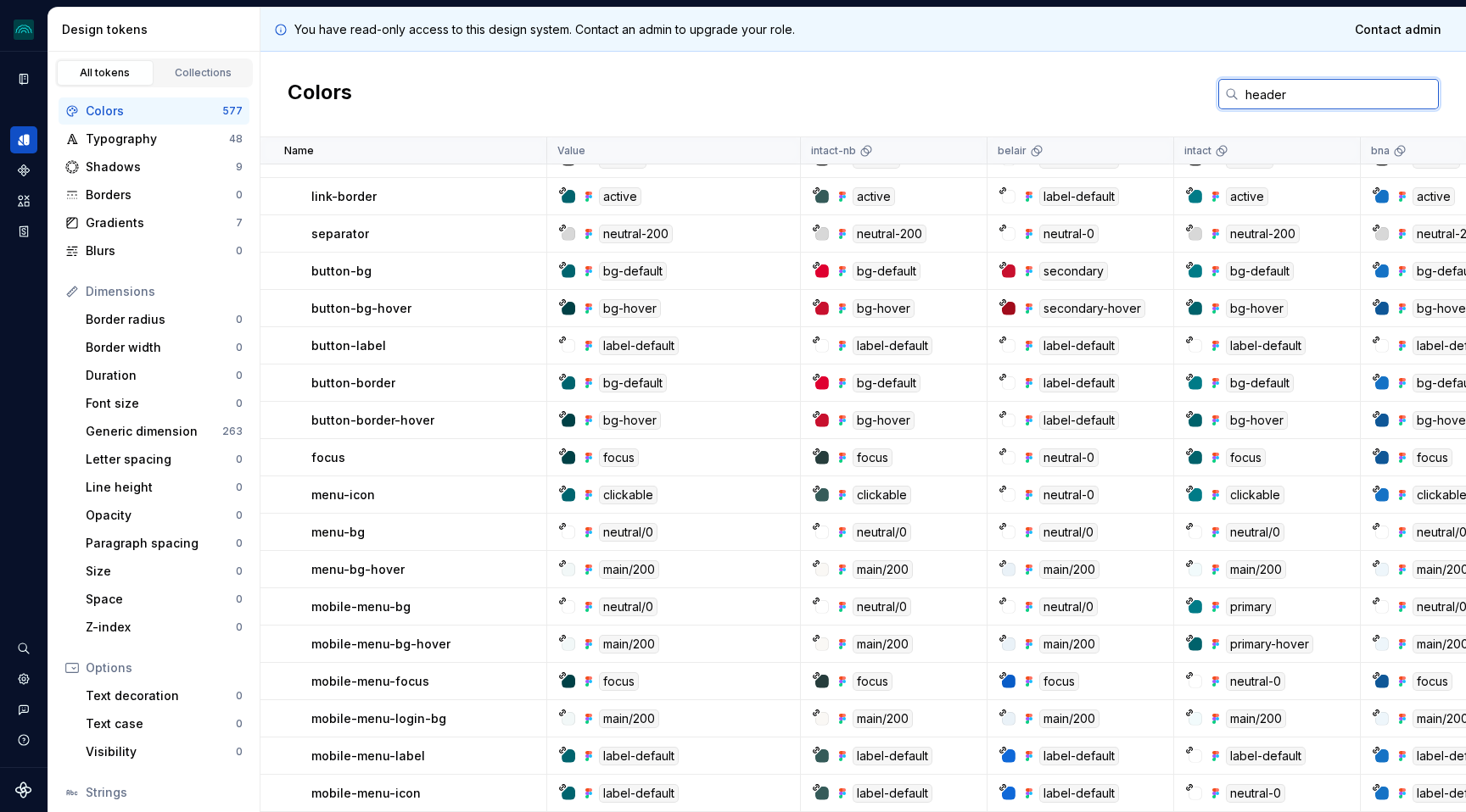
click at [1265, 93] on input "header" at bounding box center [1339, 93] width 201 height 30
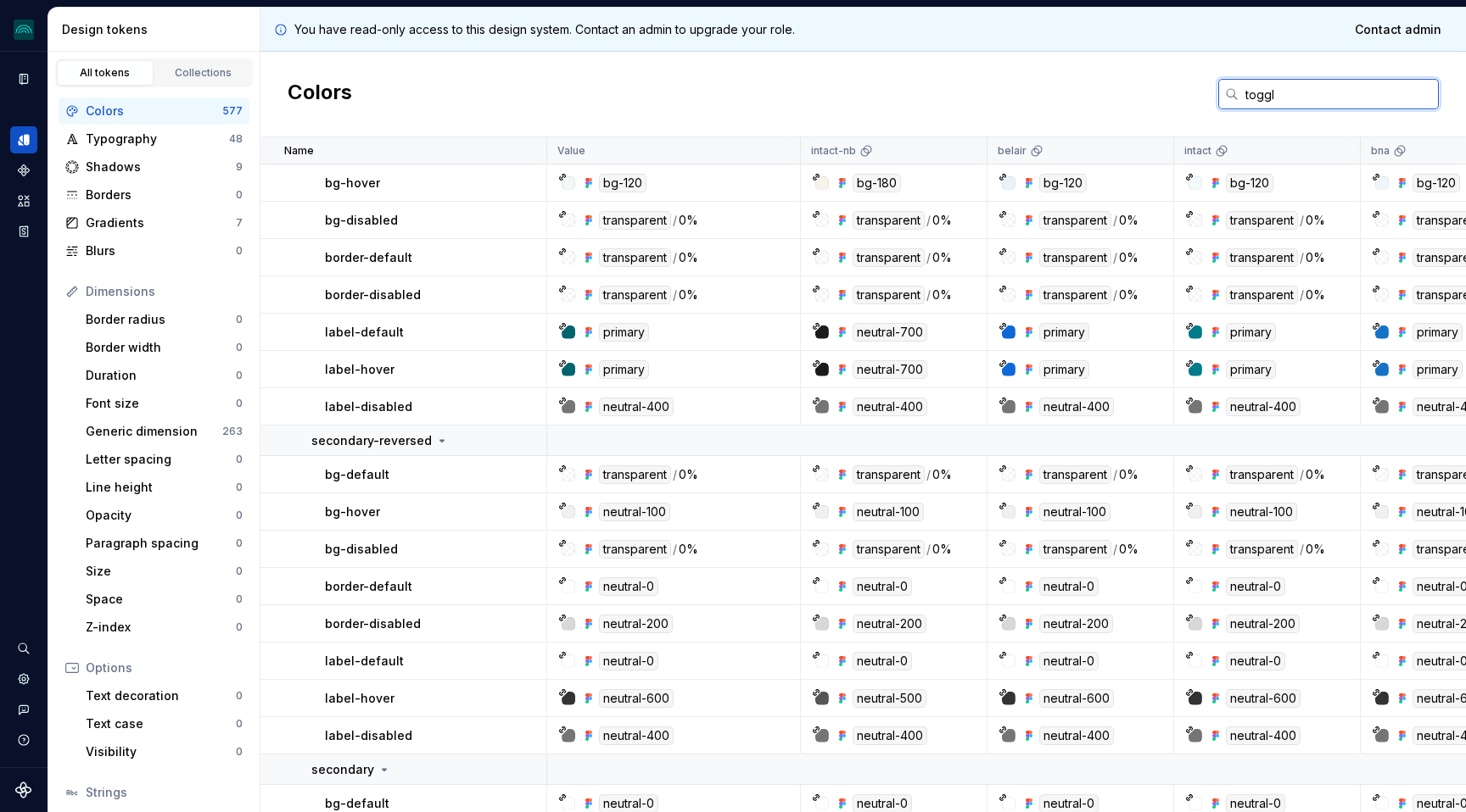
scroll to position [0, 0]
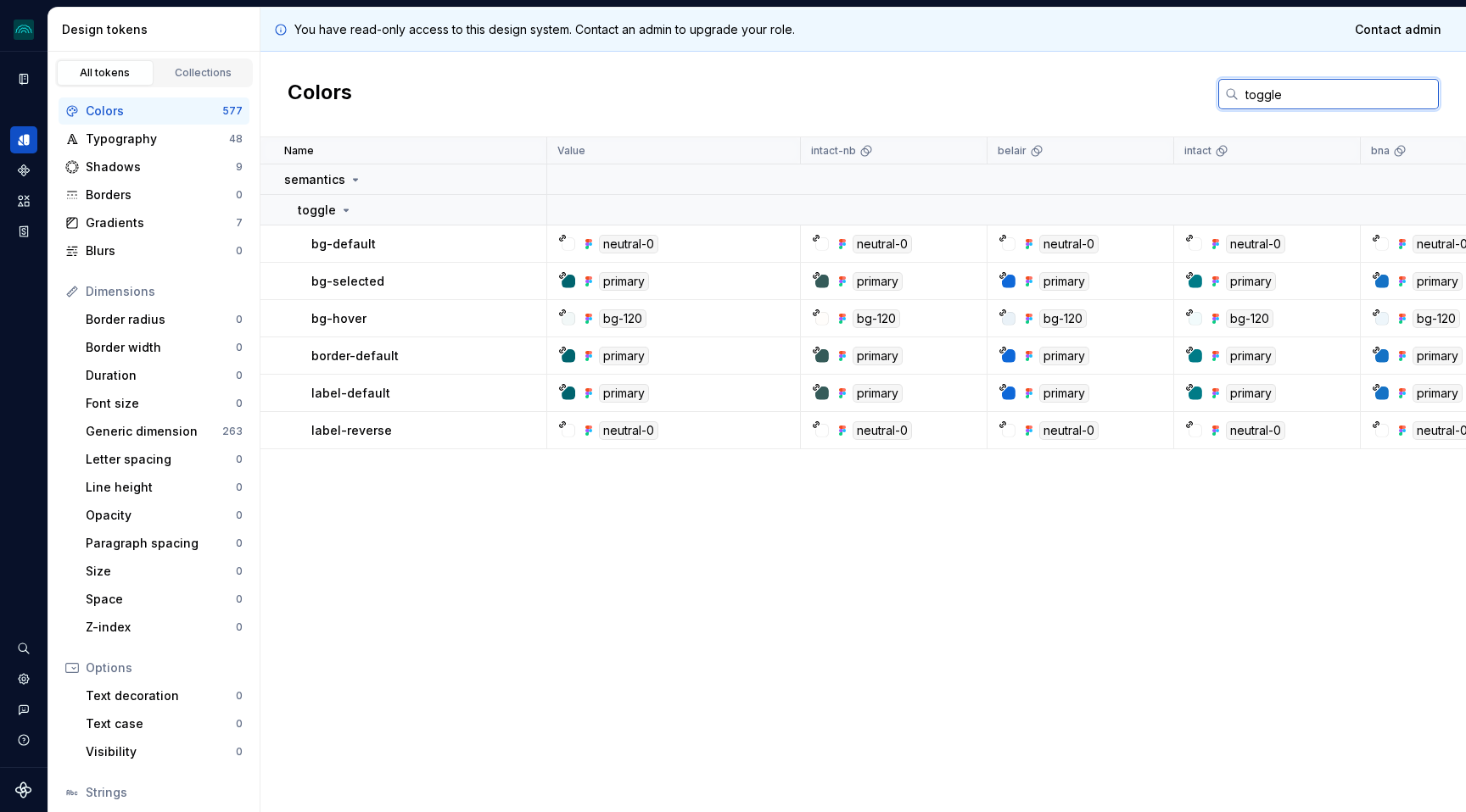
click at [1272, 102] on input "toggle" at bounding box center [1339, 93] width 201 height 30
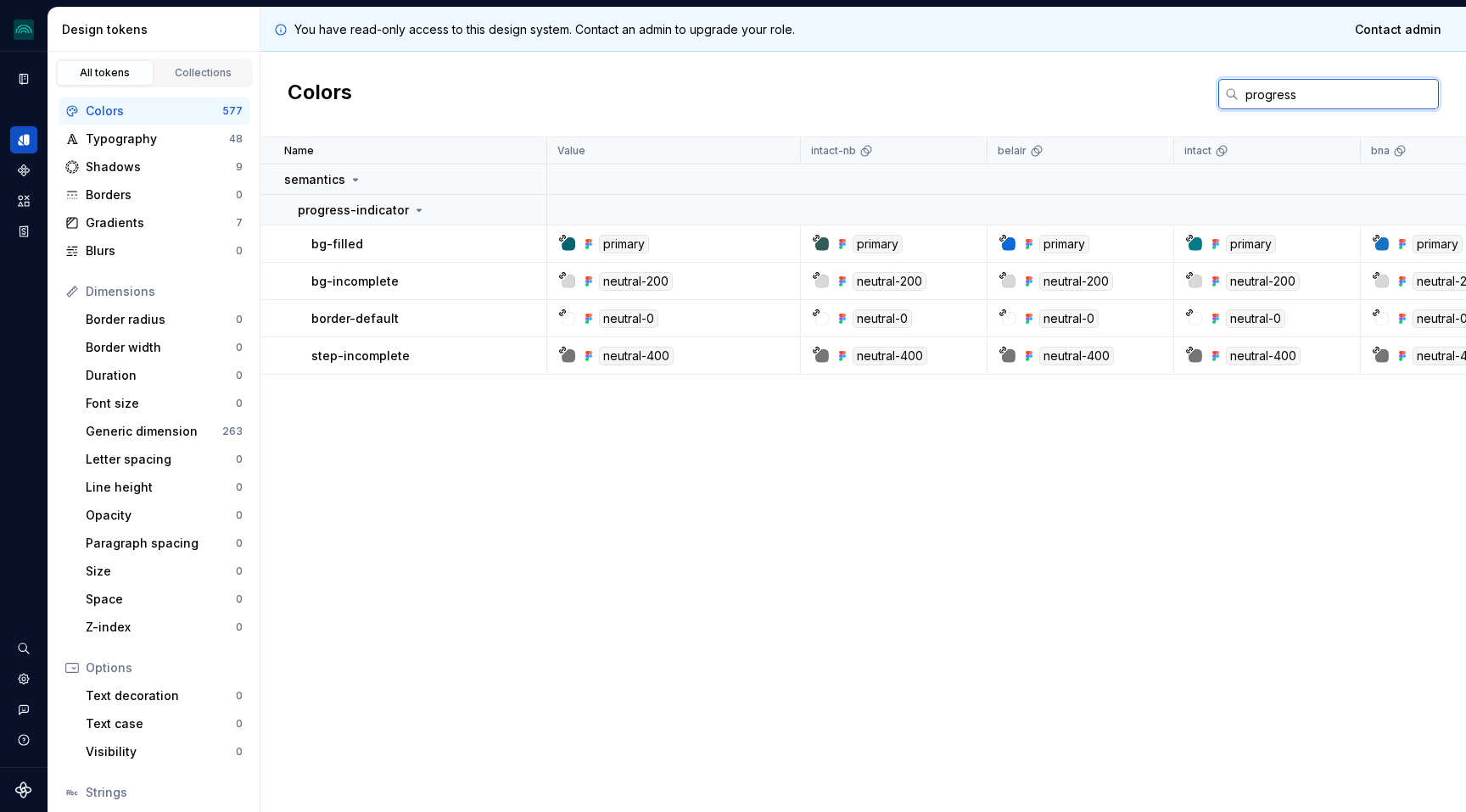
click at [1265, 100] on input "progress" at bounding box center [1339, 93] width 201 height 30
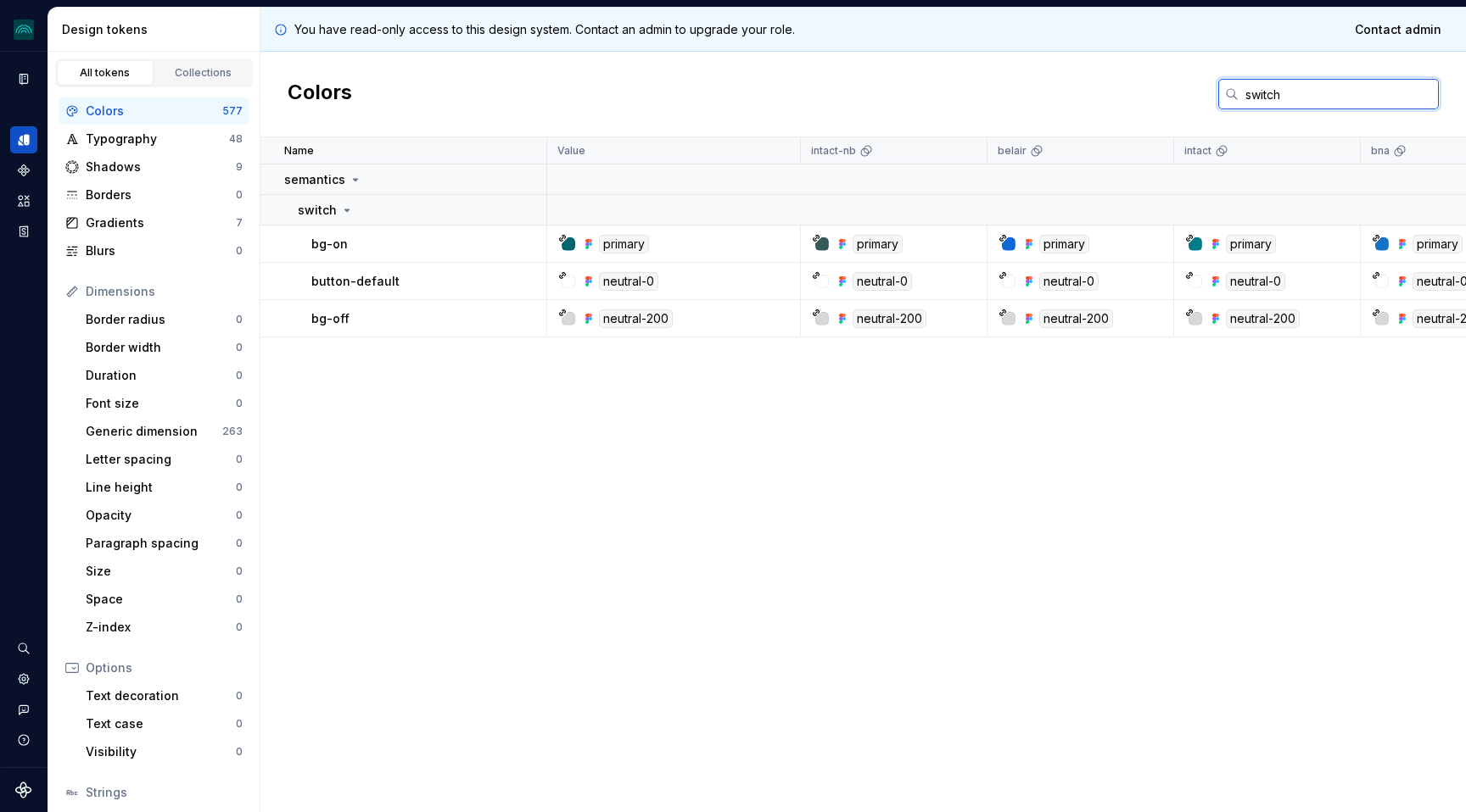
click at [1270, 100] on input "switch" at bounding box center [1339, 93] width 201 height 30
paste input "field"
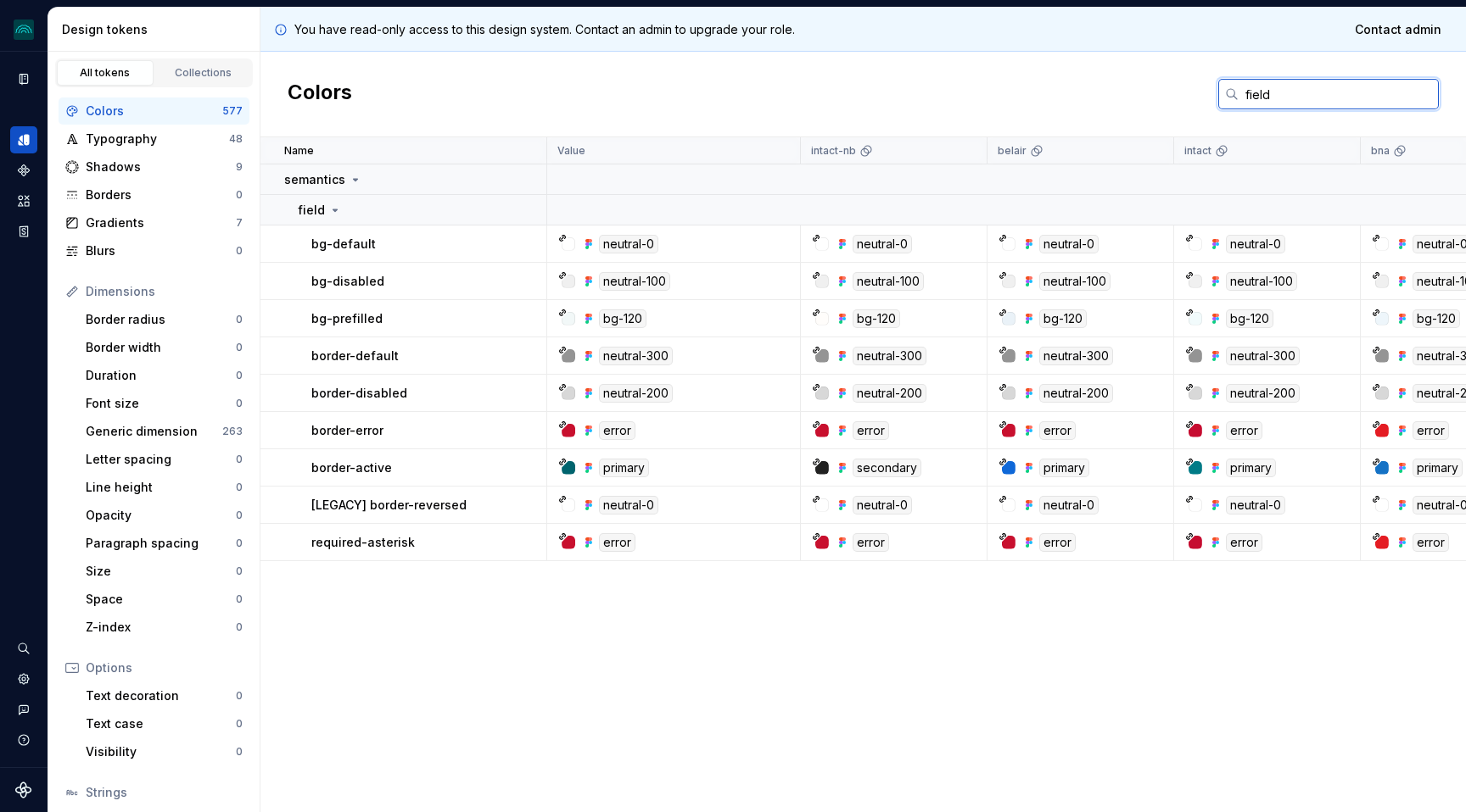
click at [1251, 102] on input "field" at bounding box center [1339, 93] width 201 height 30
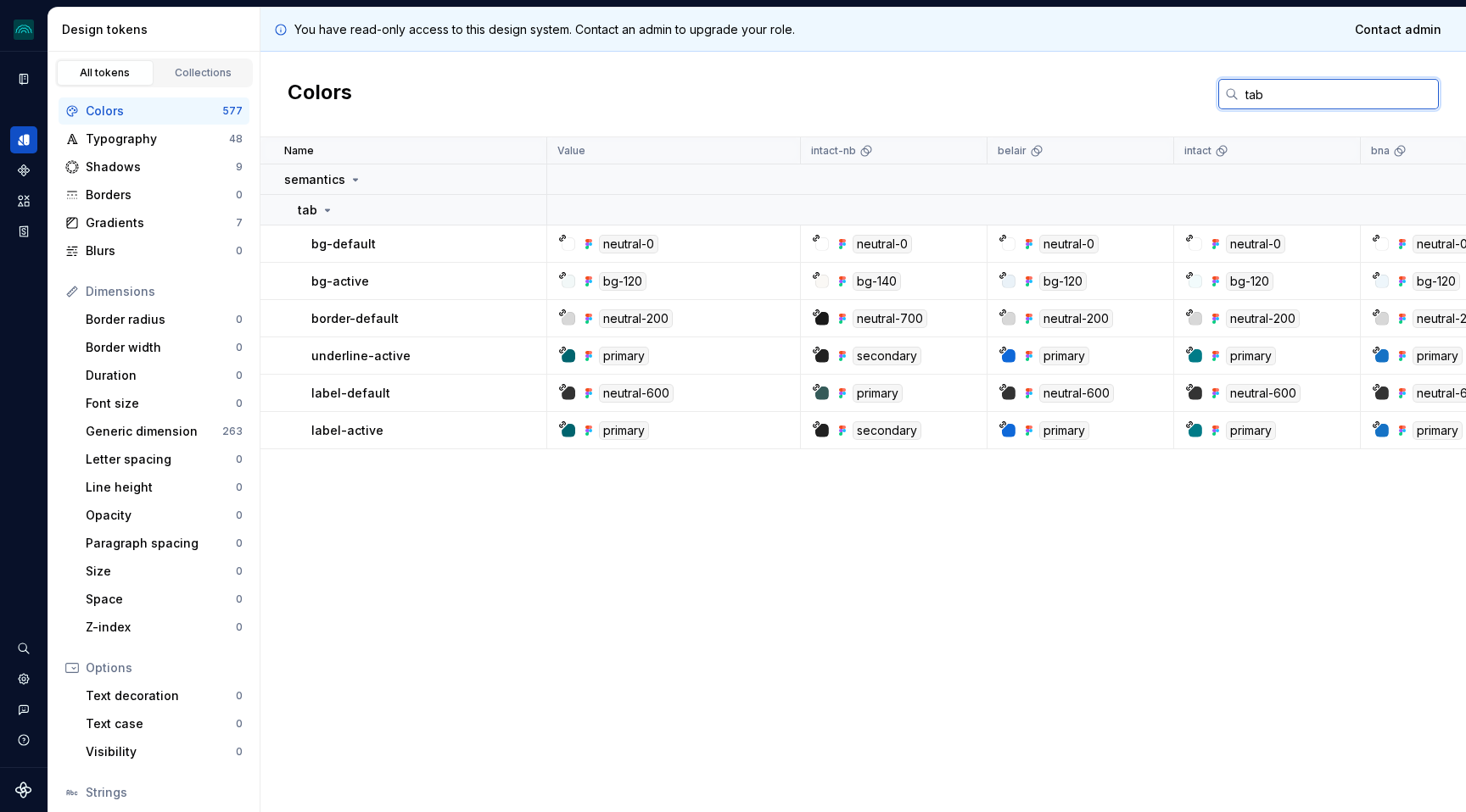
click at [1265, 91] on input "tab" at bounding box center [1339, 93] width 201 height 30
paste input "control"
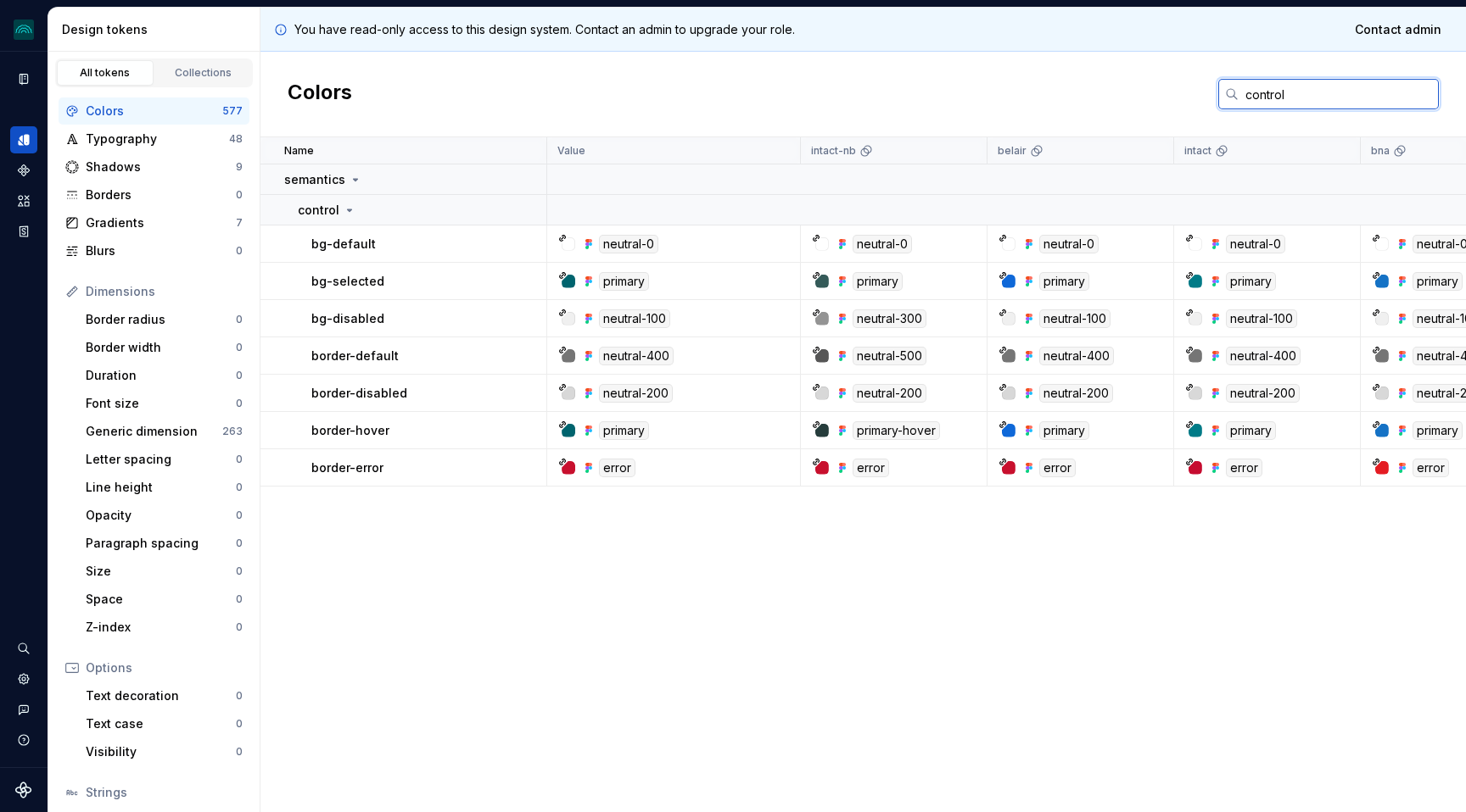
click at [1243, 88] on input "control" at bounding box center [1339, 93] width 201 height 30
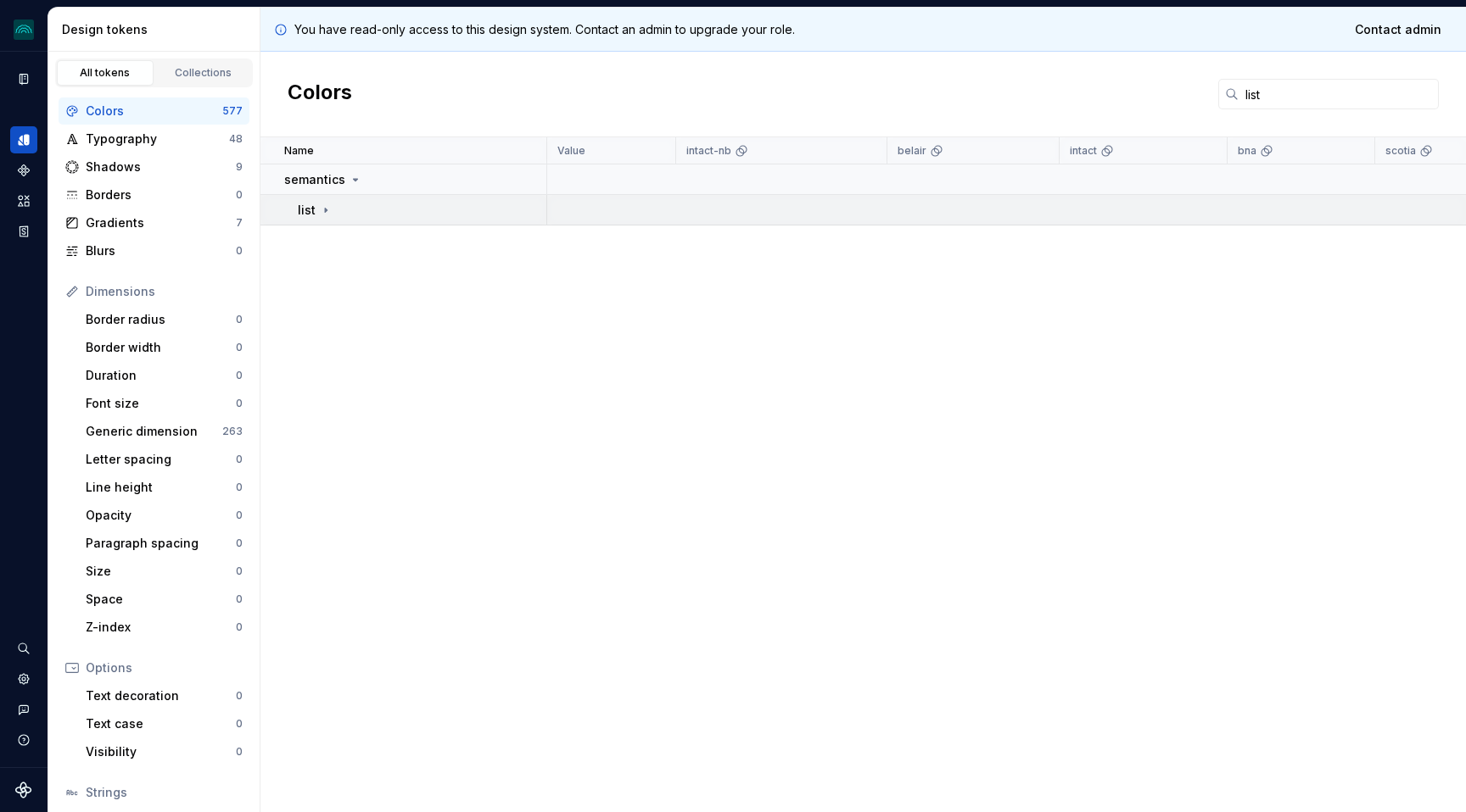
click at [327, 205] on icon at bounding box center [325, 210] width 14 height 14
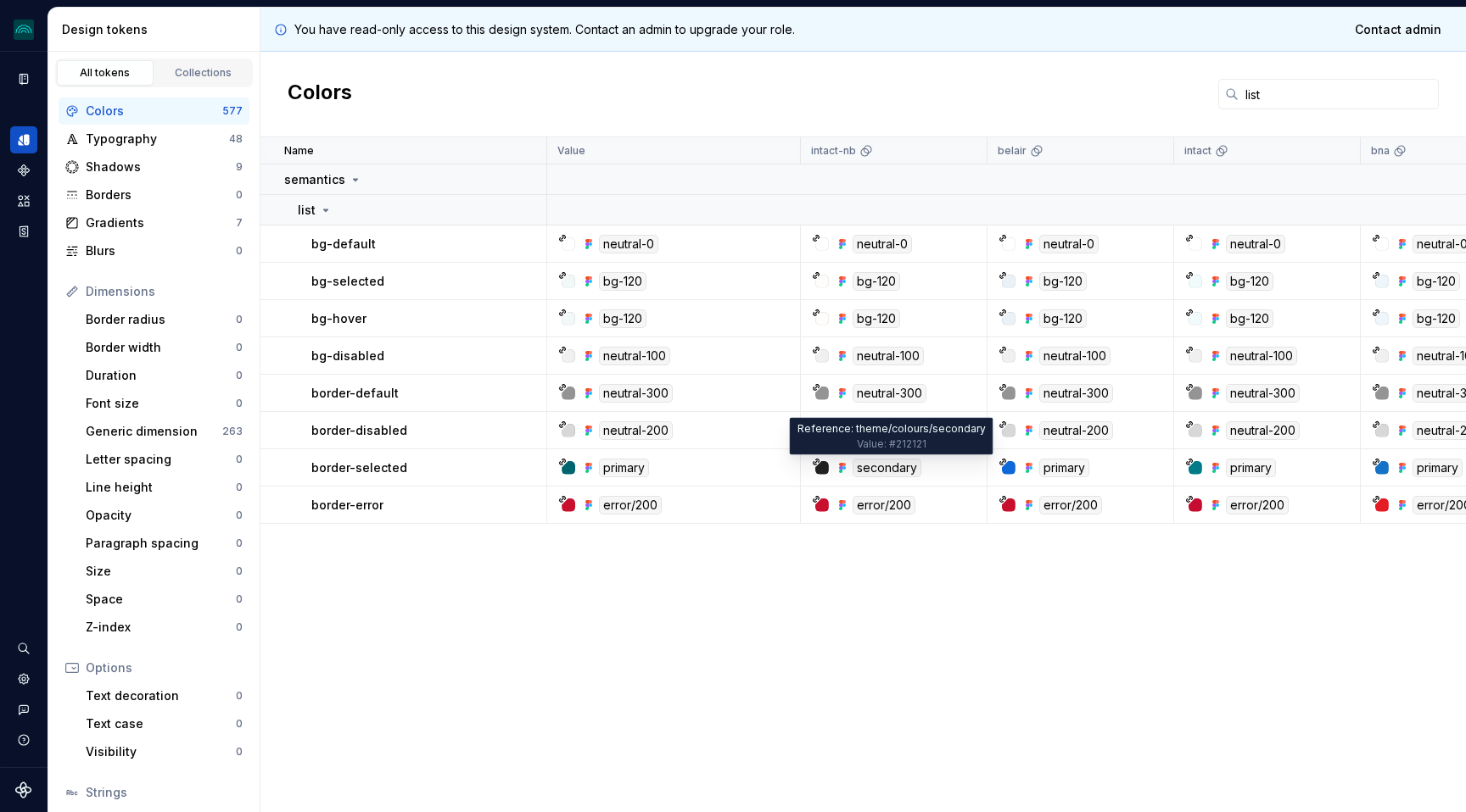
click at [880, 470] on div "secondary" at bounding box center [887, 468] width 69 height 19
copy div "secondary"
click at [1250, 87] on input "list" at bounding box center [1339, 93] width 201 height 30
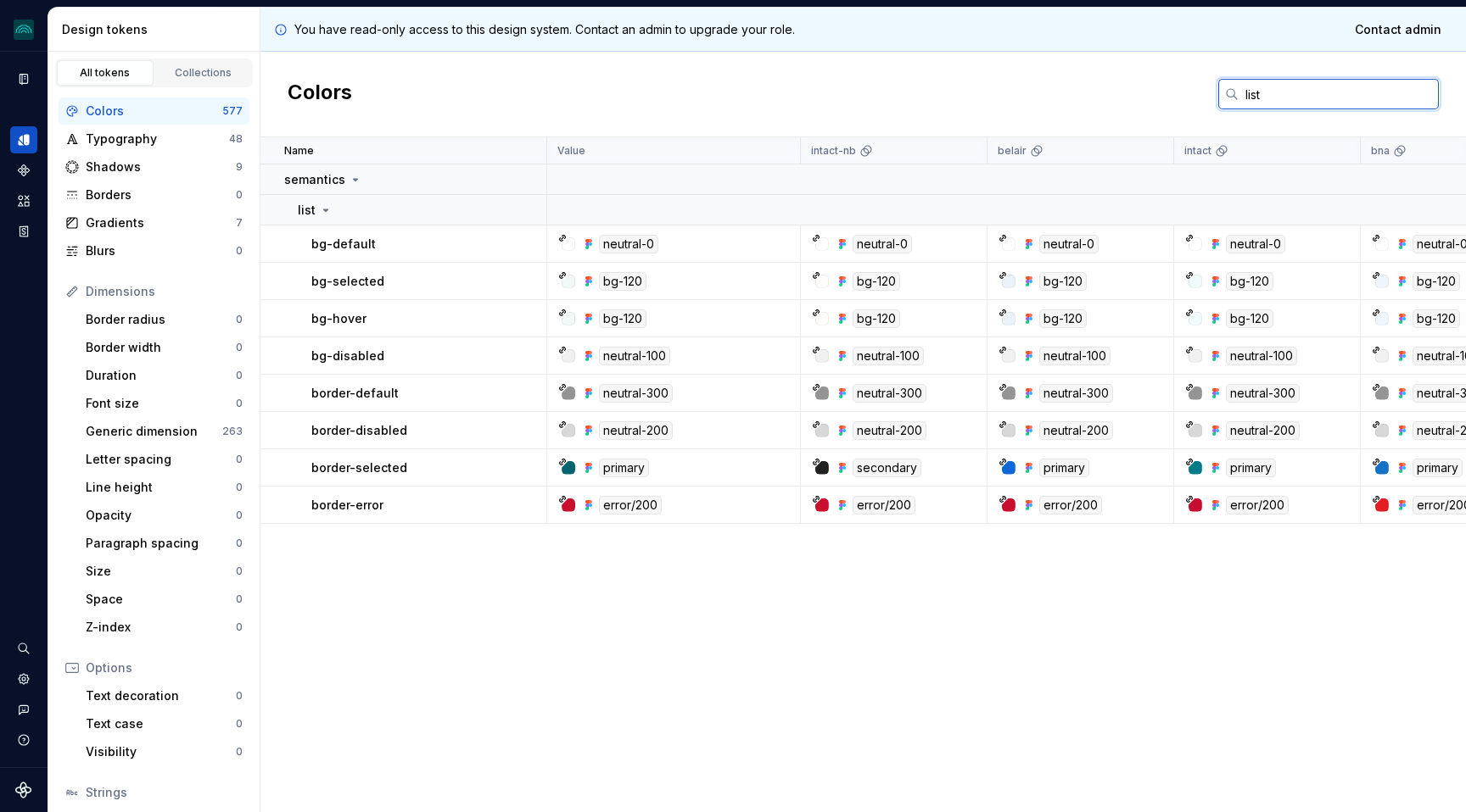
click at [1250, 87] on input "list" at bounding box center [1339, 93] width 201 height 30
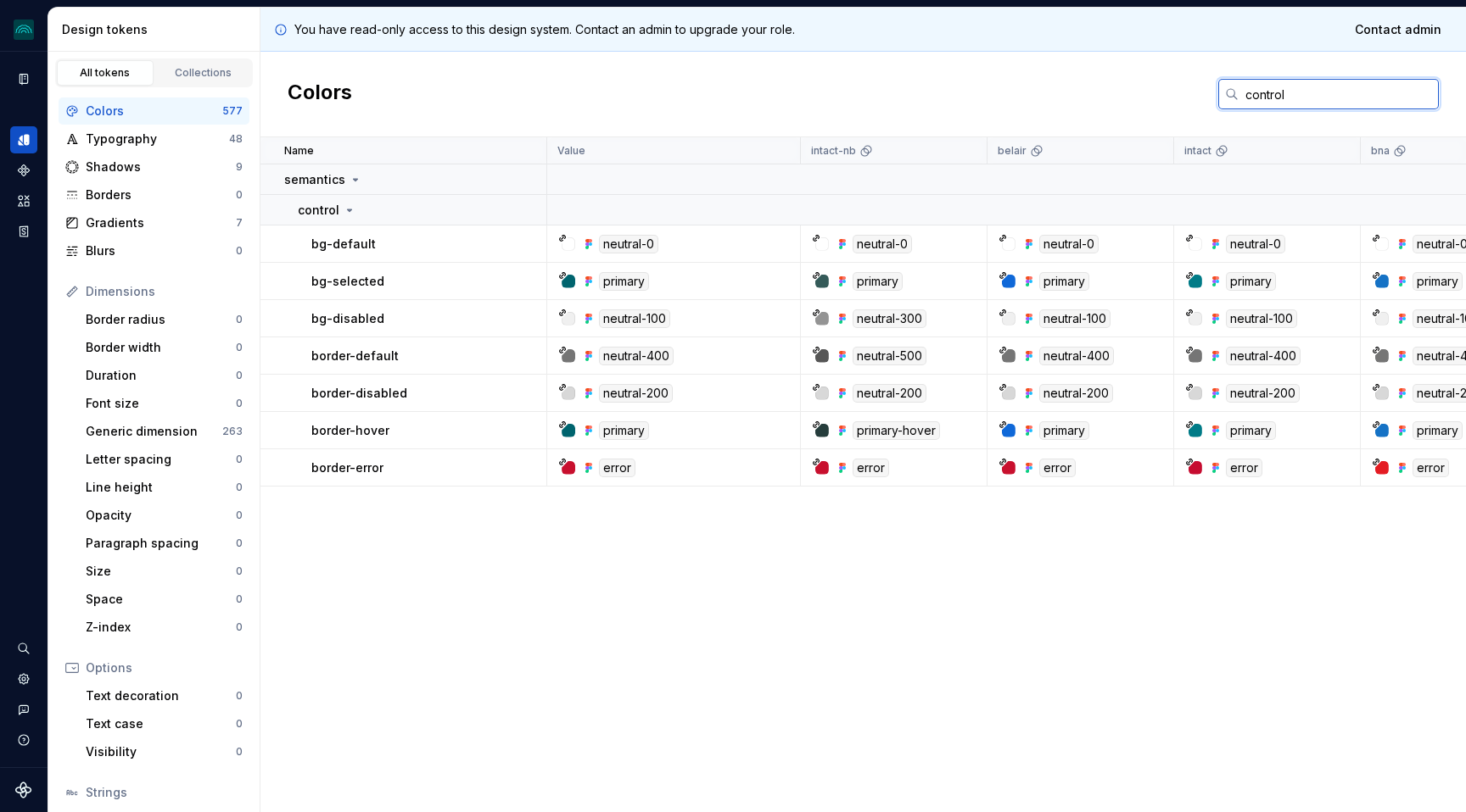
click at [1269, 94] on input "control" at bounding box center [1339, 93] width 201 height 30
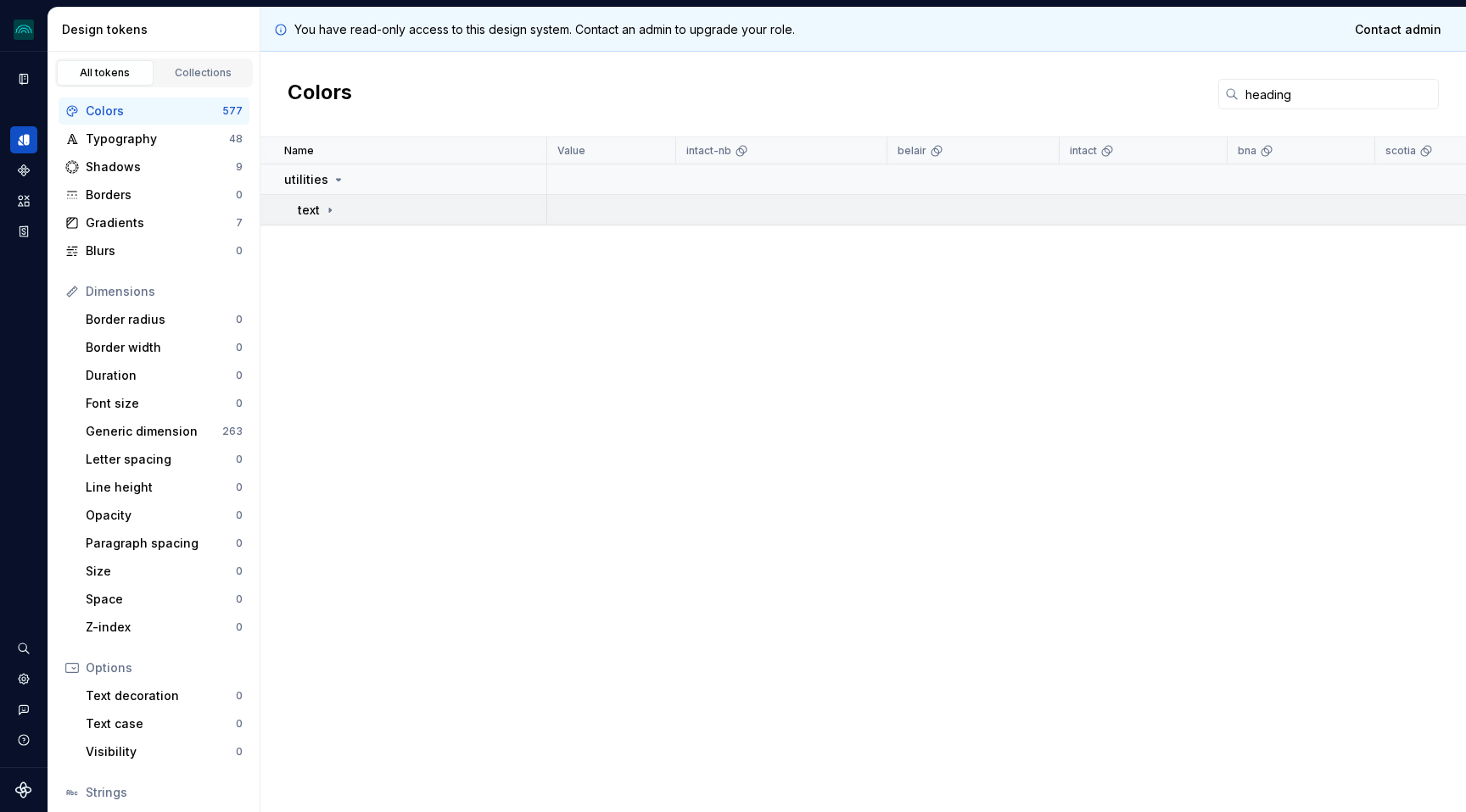
click at [324, 210] on icon at bounding box center [330, 210] width 14 height 14
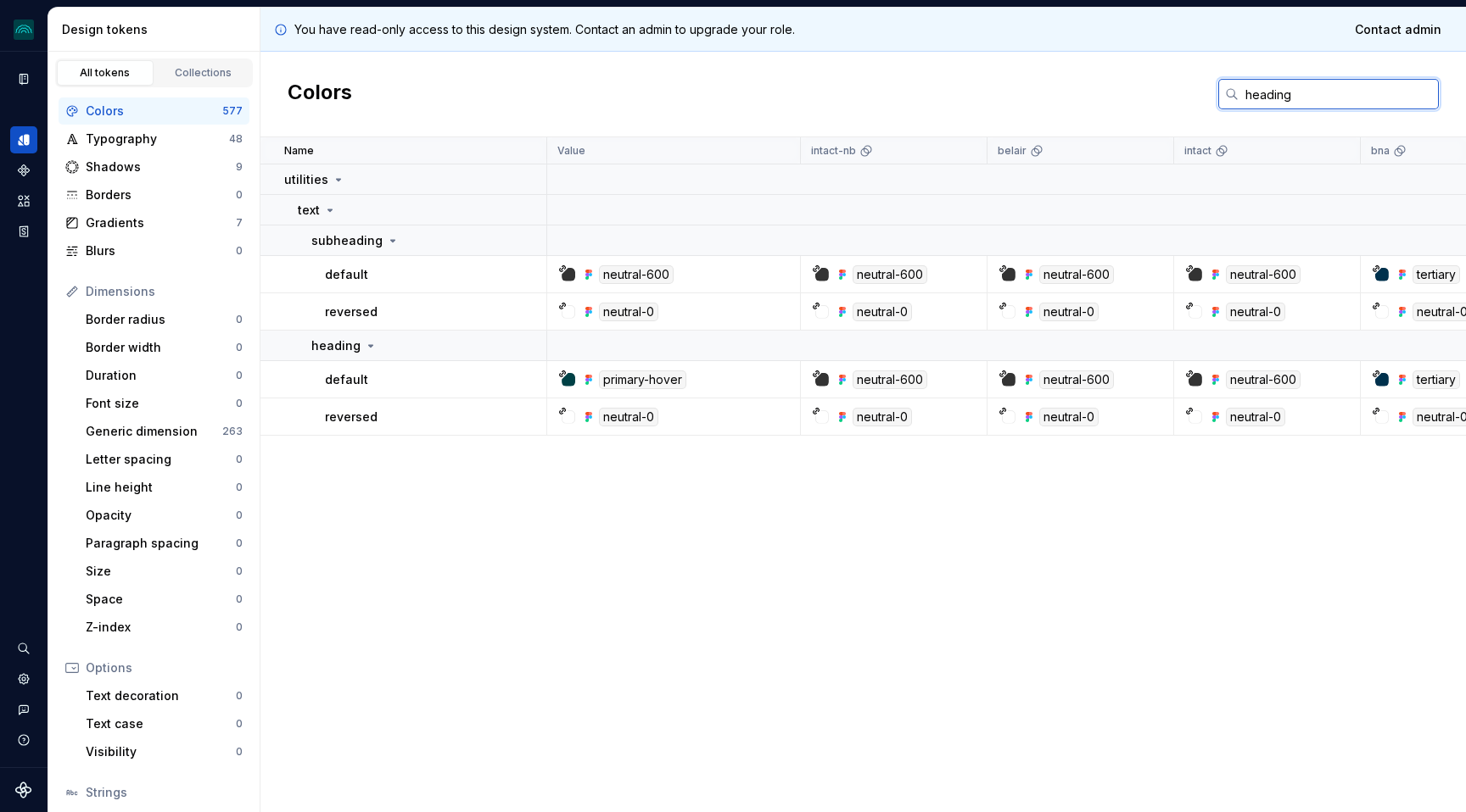
click at [1267, 79] on input "heading" at bounding box center [1339, 93] width 201 height 30
click at [1267, 83] on input "heading" at bounding box center [1339, 93] width 201 height 30
click at [1267, 89] on input "heading" at bounding box center [1339, 93] width 201 height 30
paste input "body"
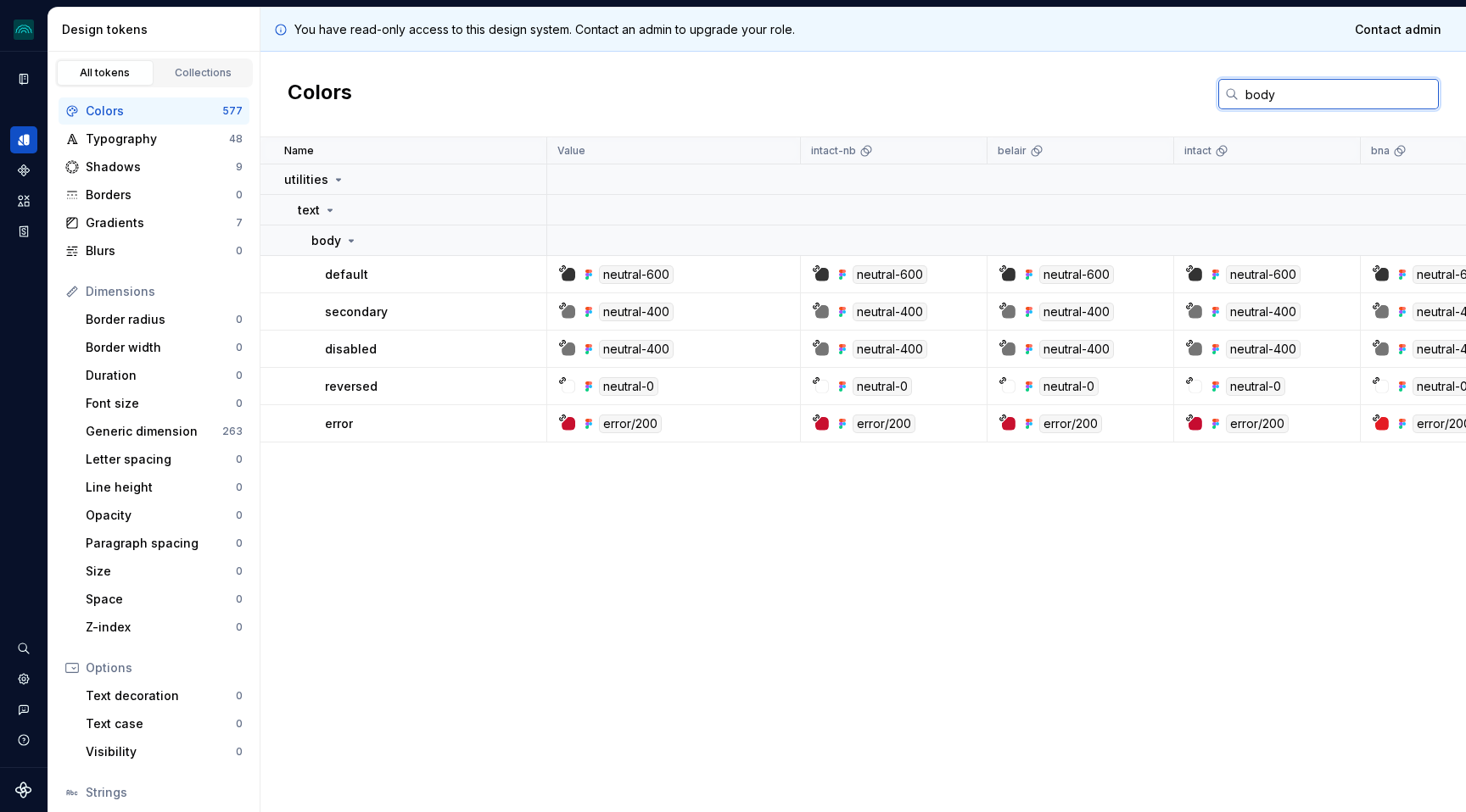
click at [1262, 100] on input "body" at bounding box center [1339, 93] width 201 height 30
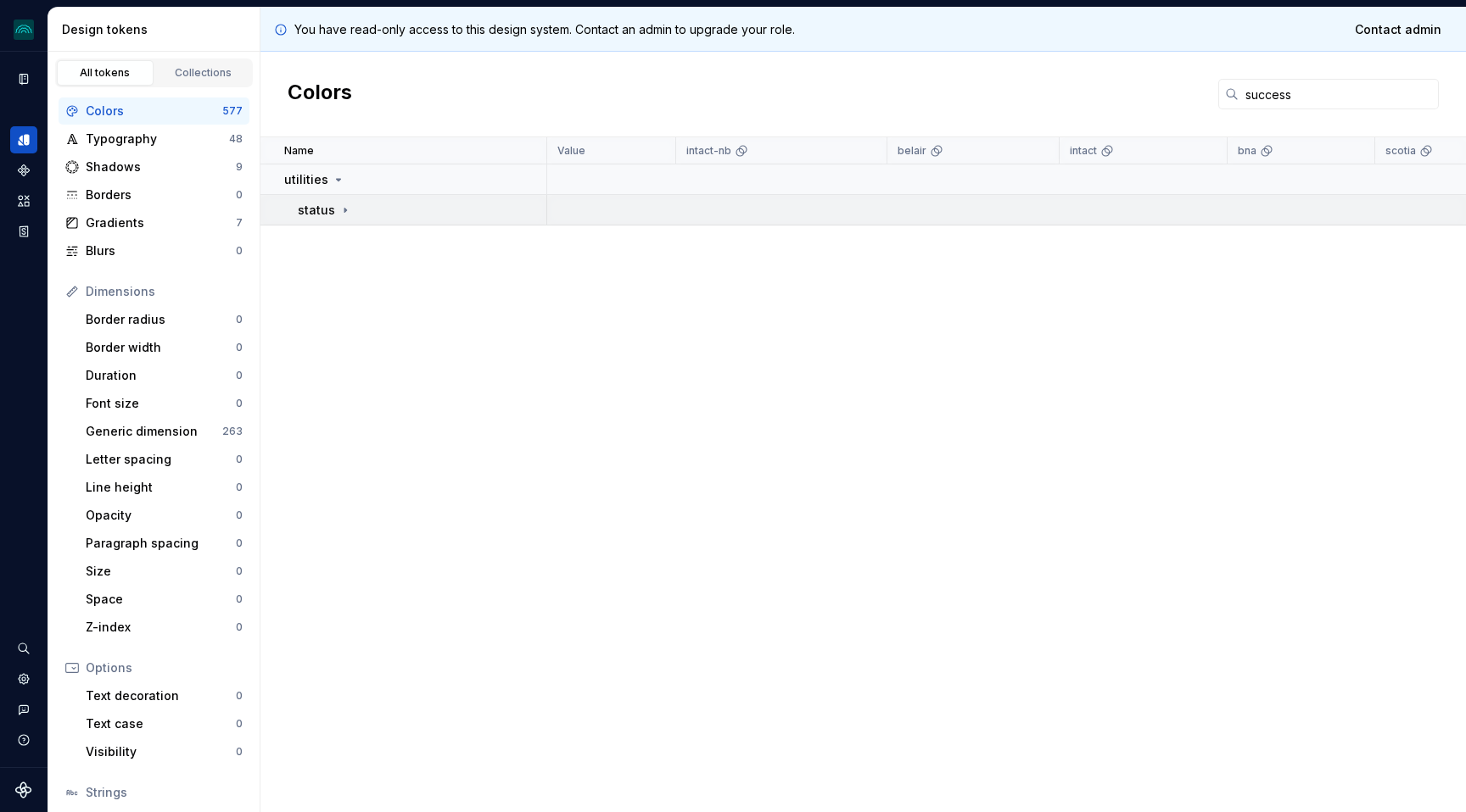
click at [349, 213] on div "status" at bounding box center [422, 209] width 248 height 17
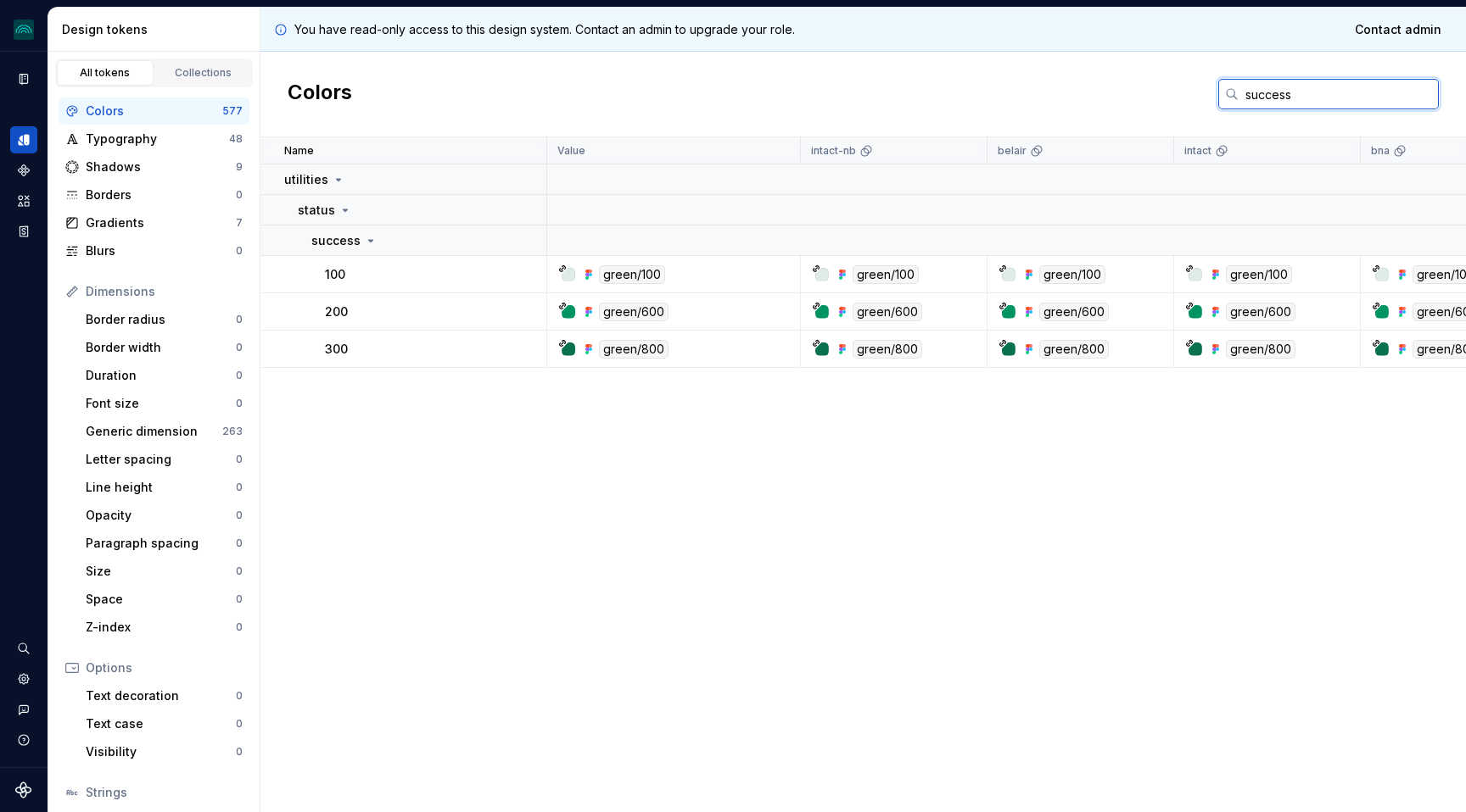
click at [1253, 101] on input "success" at bounding box center [1339, 93] width 201 height 30
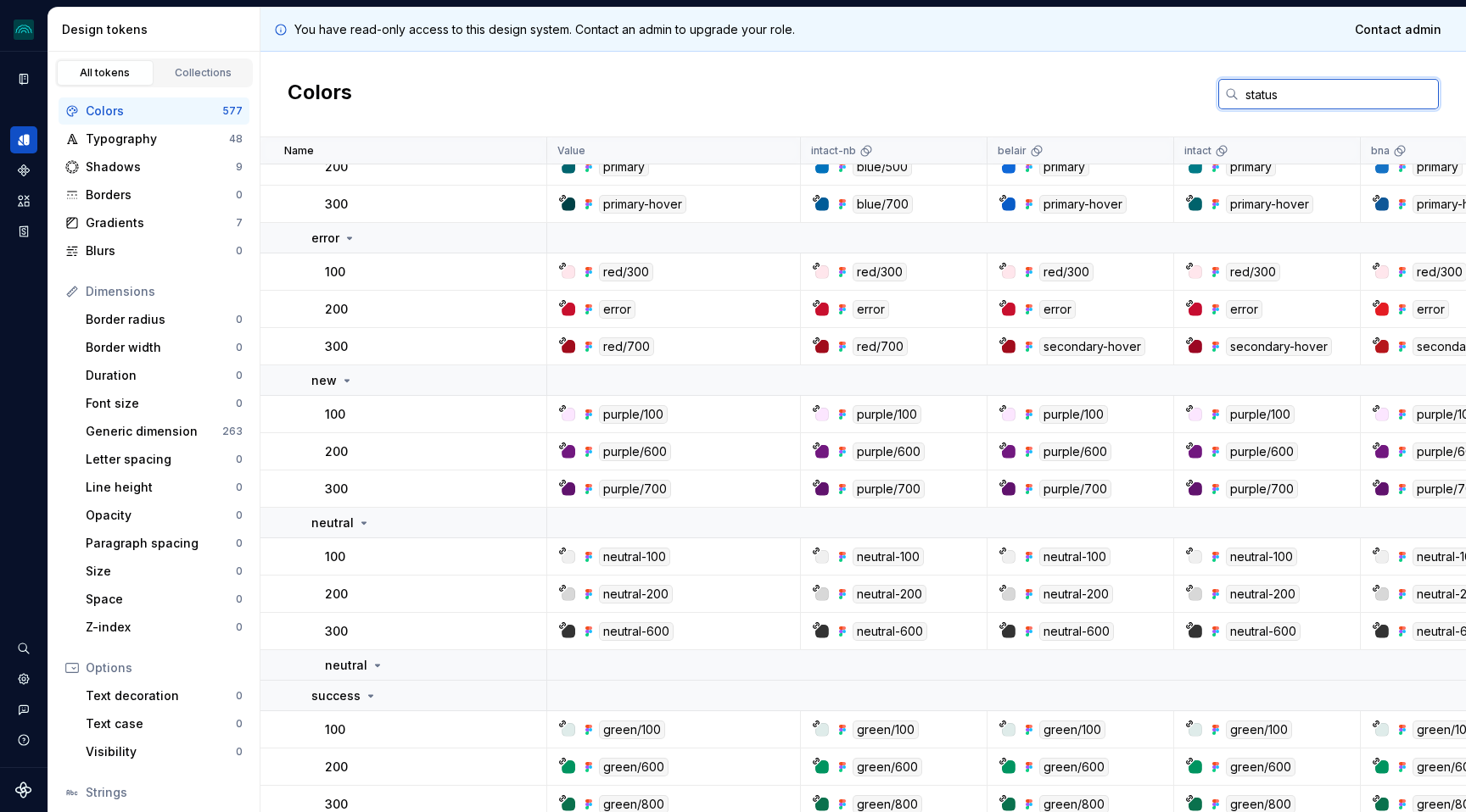
scroll to position [299, 0]
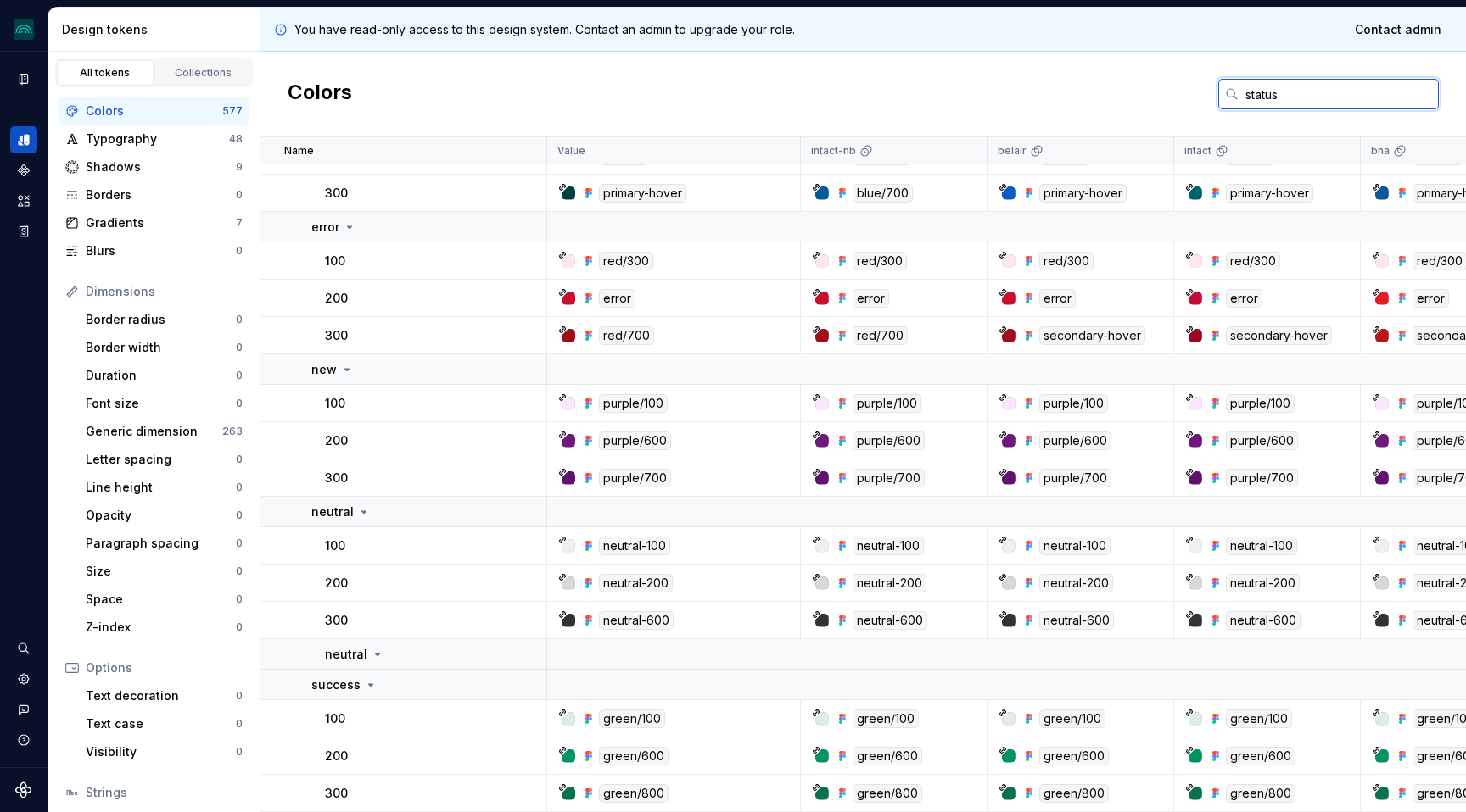
click at [1263, 91] on input "status" at bounding box center [1339, 93] width 201 height 30
paste input "bg"
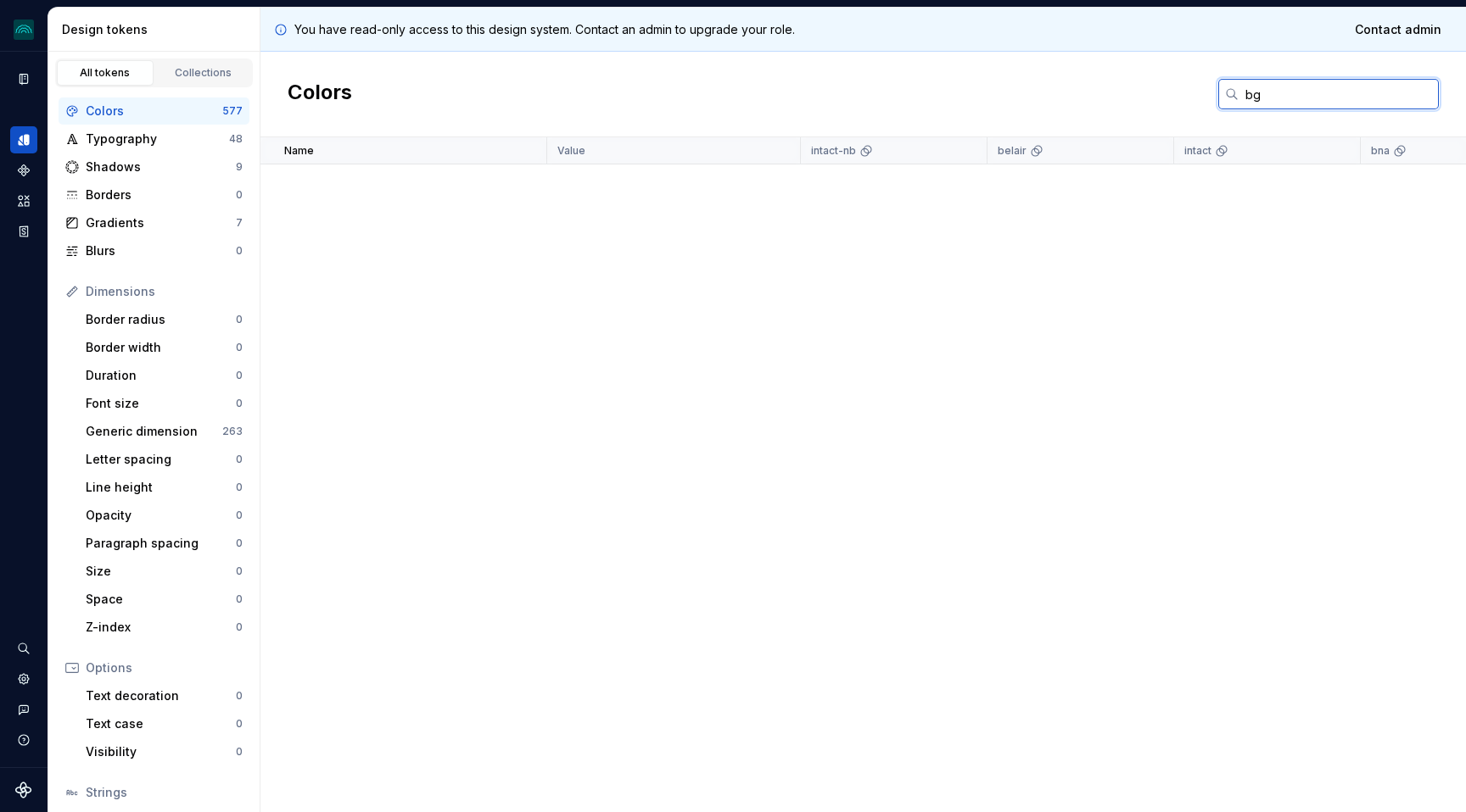
scroll to position [0, 0]
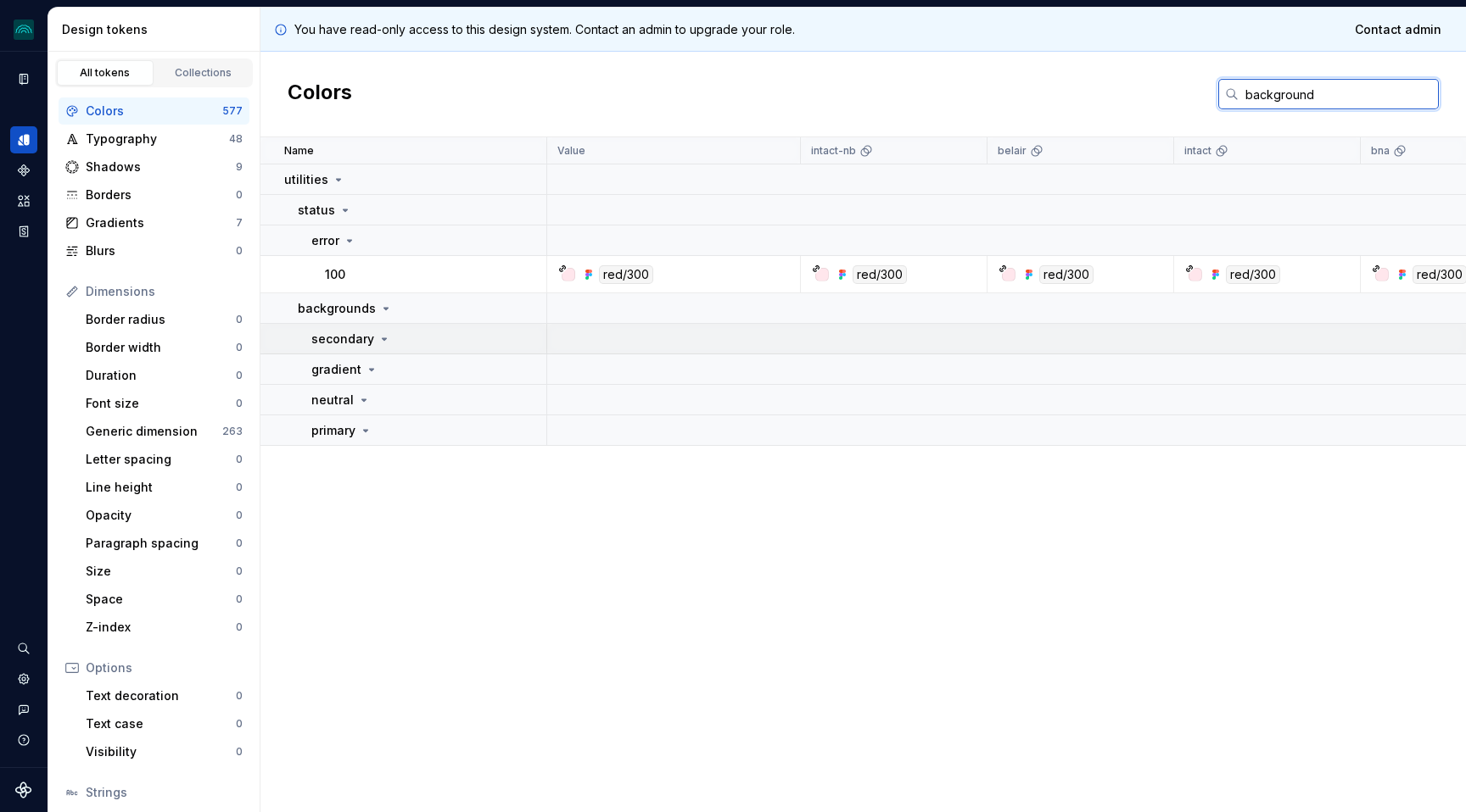
type input "background"
click at [384, 332] on icon at bounding box center [384, 339] width 14 height 14
click at [383, 339] on icon at bounding box center [384, 338] width 2 height 4
click at [380, 311] on icon at bounding box center [386, 309] width 14 height 14
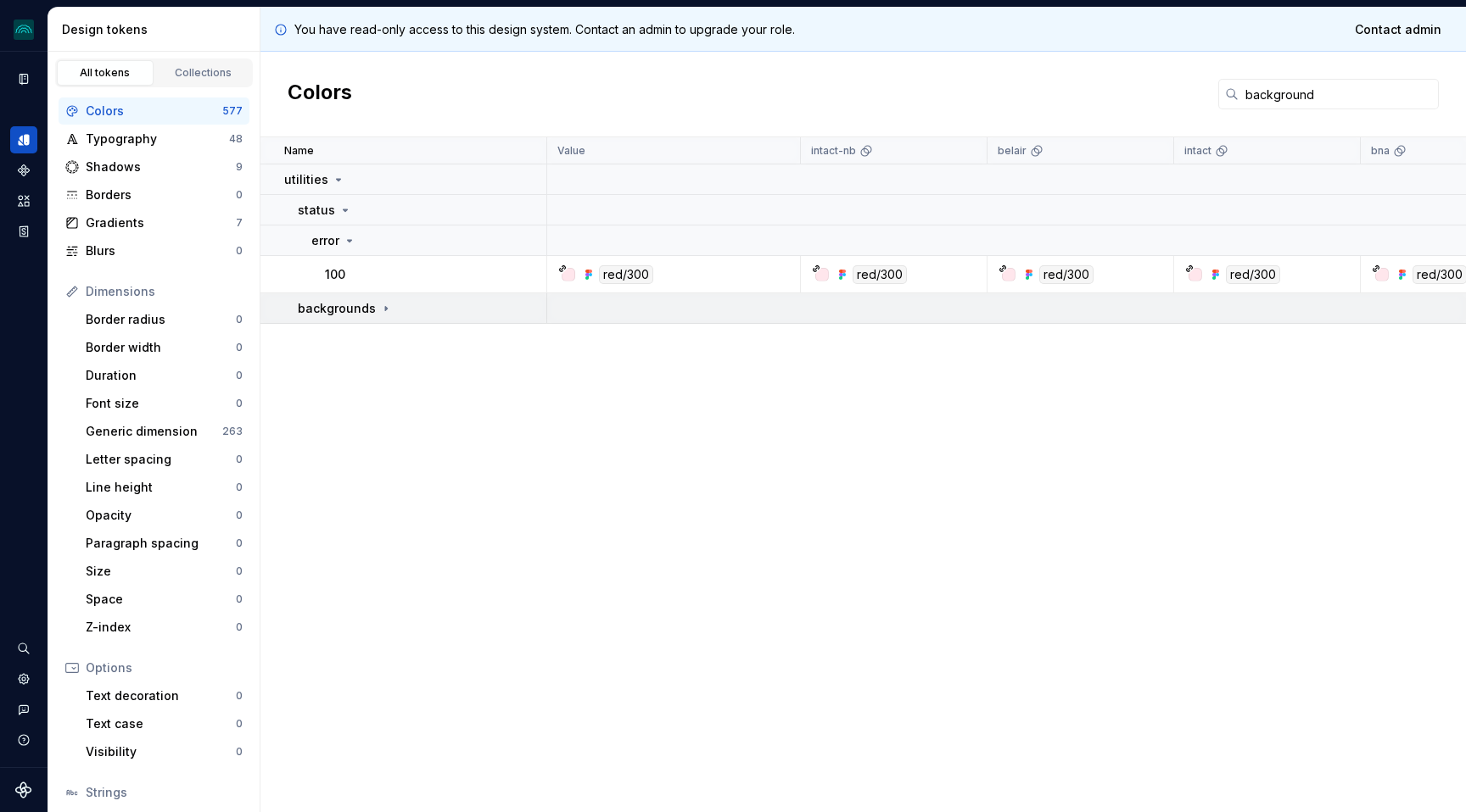
click at [383, 306] on icon at bounding box center [386, 309] width 14 height 14
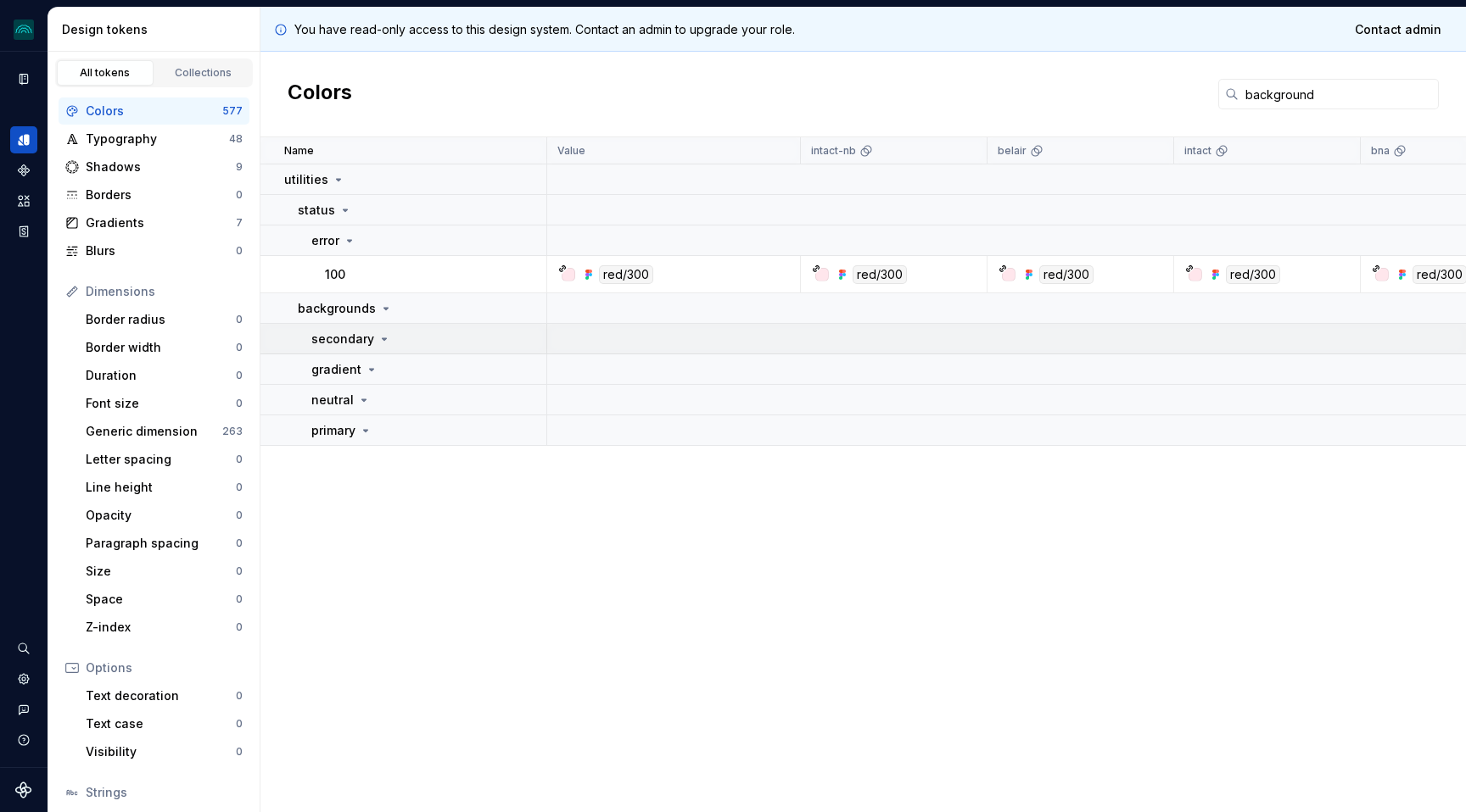
click at [361, 339] on p "secondary" at bounding box center [343, 338] width 63 height 17
click at [347, 374] on p "gradient" at bounding box center [336, 370] width 50 height 17
click at [342, 402] on p "neutral" at bounding box center [332, 400] width 42 height 17
click at [339, 426] on p "primary" at bounding box center [333, 431] width 44 height 17
click at [372, 309] on p "backgrounds" at bounding box center [336, 308] width 78 height 17
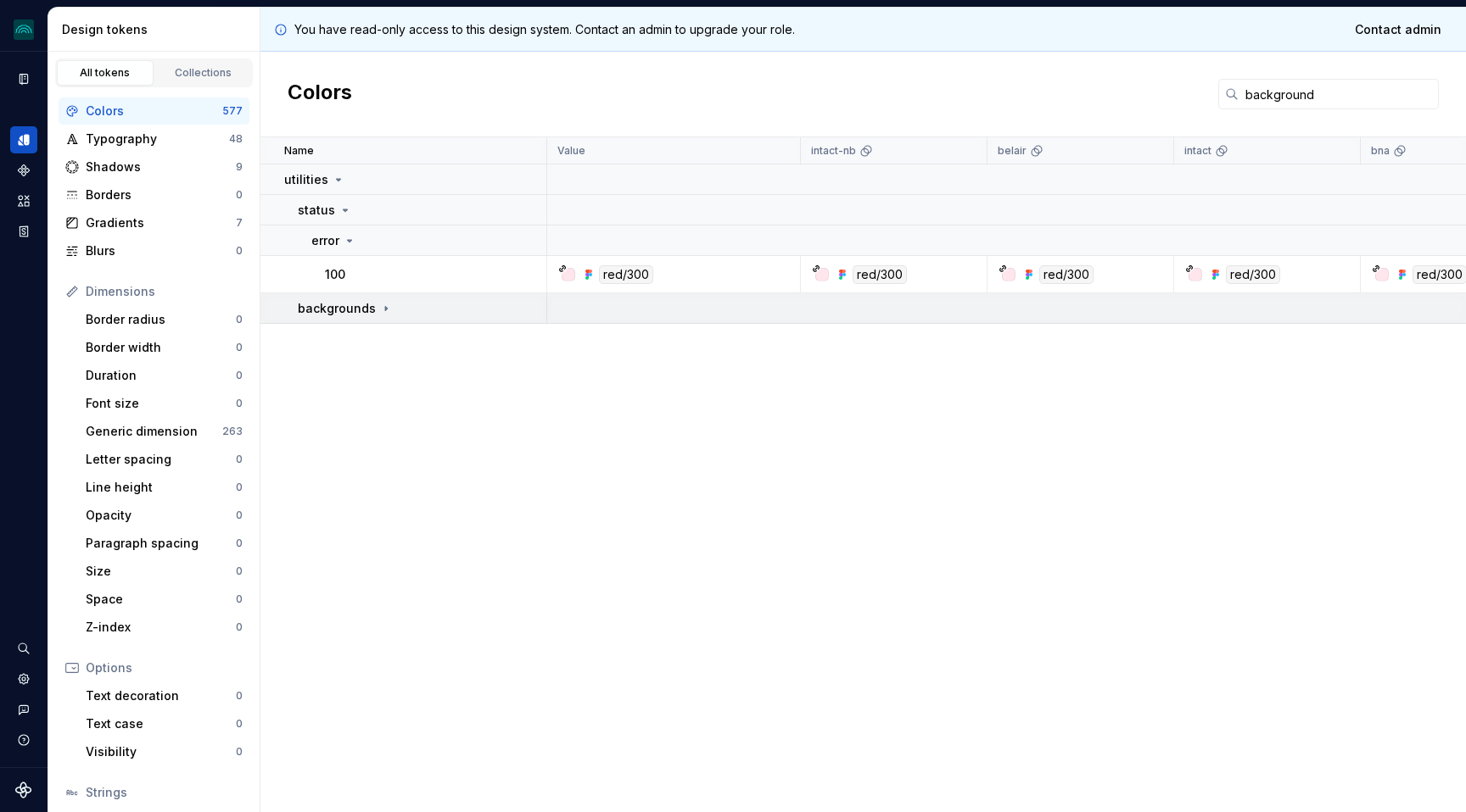
click at [372, 309] on p "backgrounds" at bounding box center [336, 308] width 78 height 17
click at [349, 206] on div "status" at bounding box center [422, 209] width 248 height 17
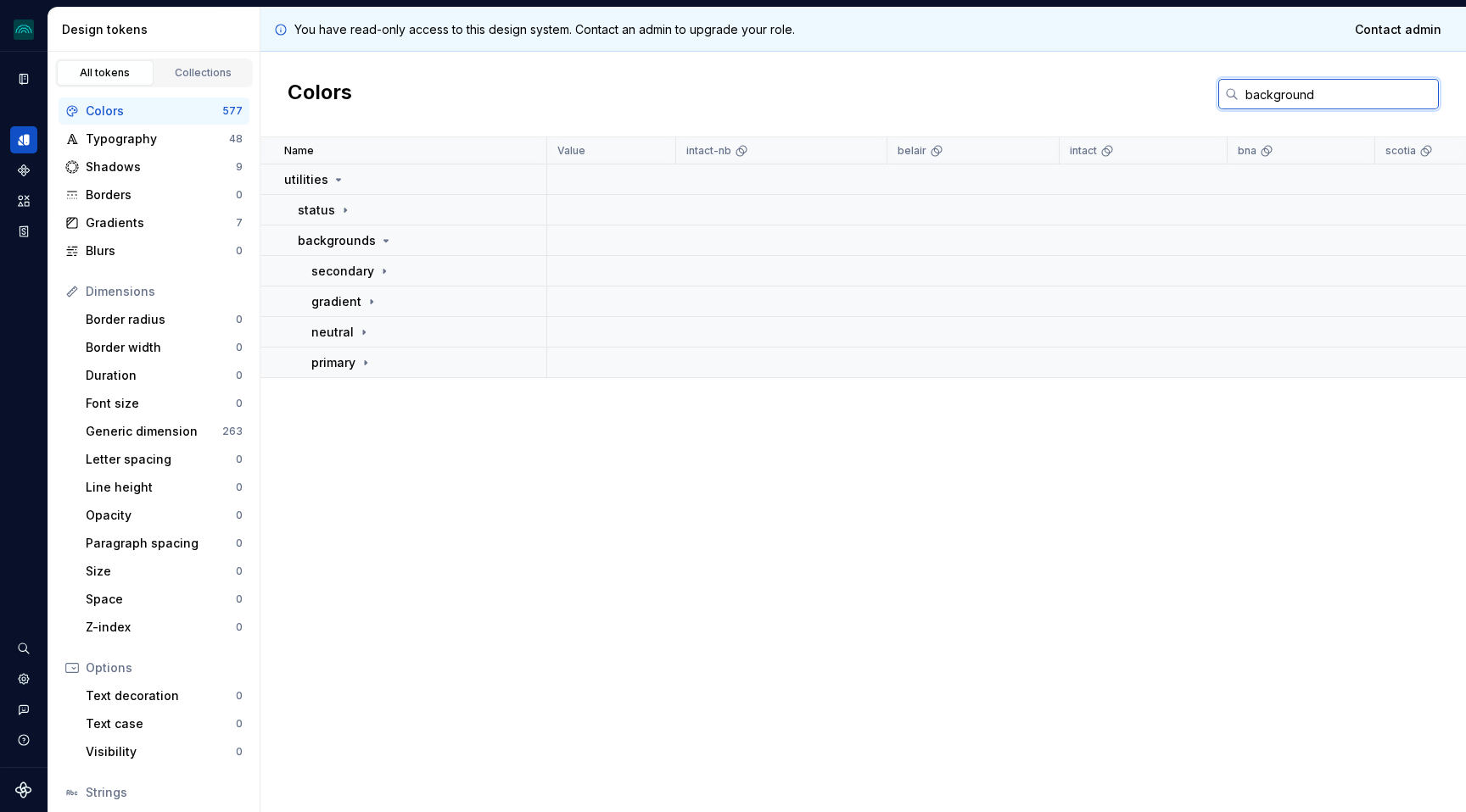
click at [1288, 94] on input "background" at bounding box center [1339, 93] width 201 height 30
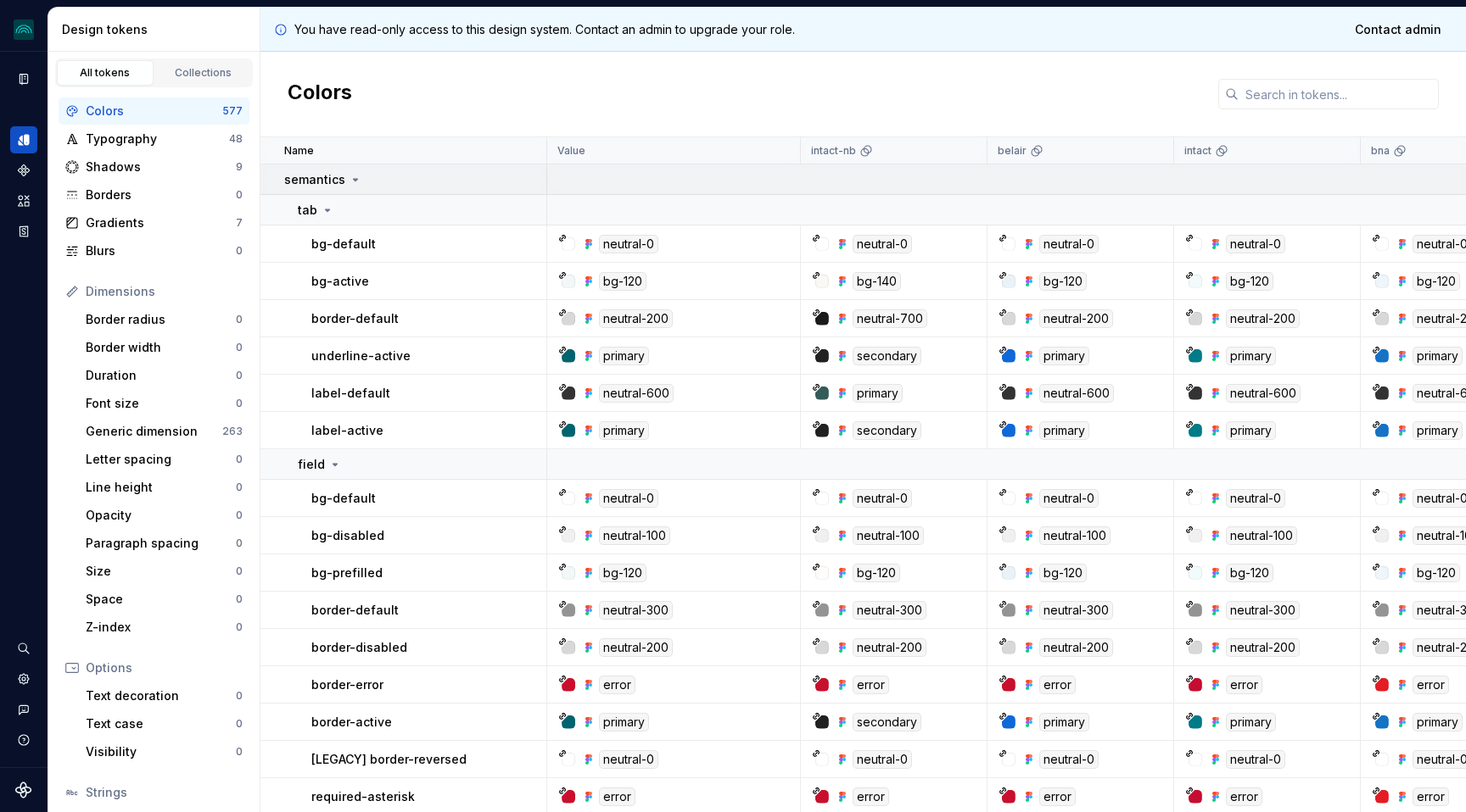
click at [376, 184] on div "semantics" at bounding box center [415, 179] width 262 height 17
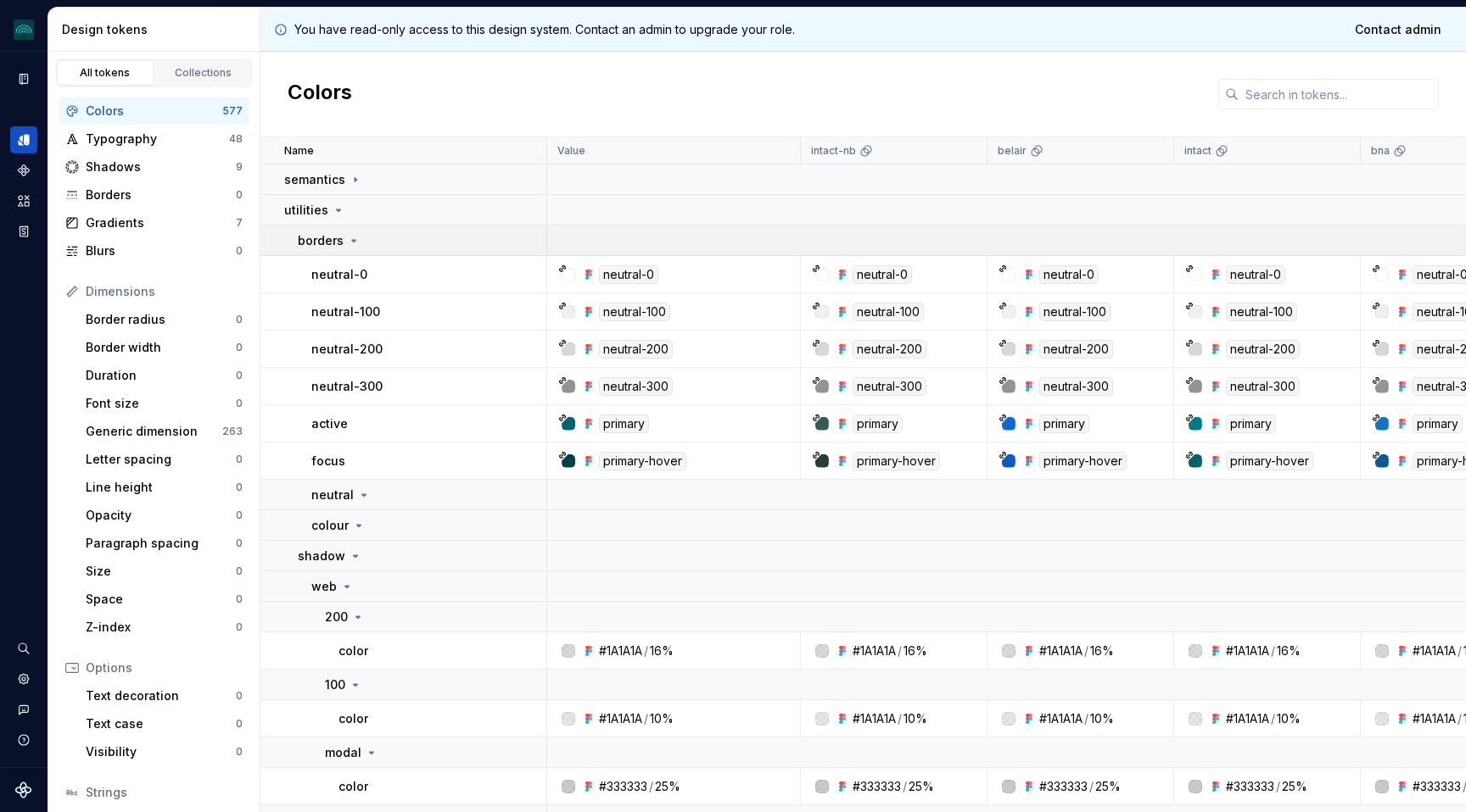
click at [343, 244] on div "borders" at bounding box center [329, 240] width 63 height 17
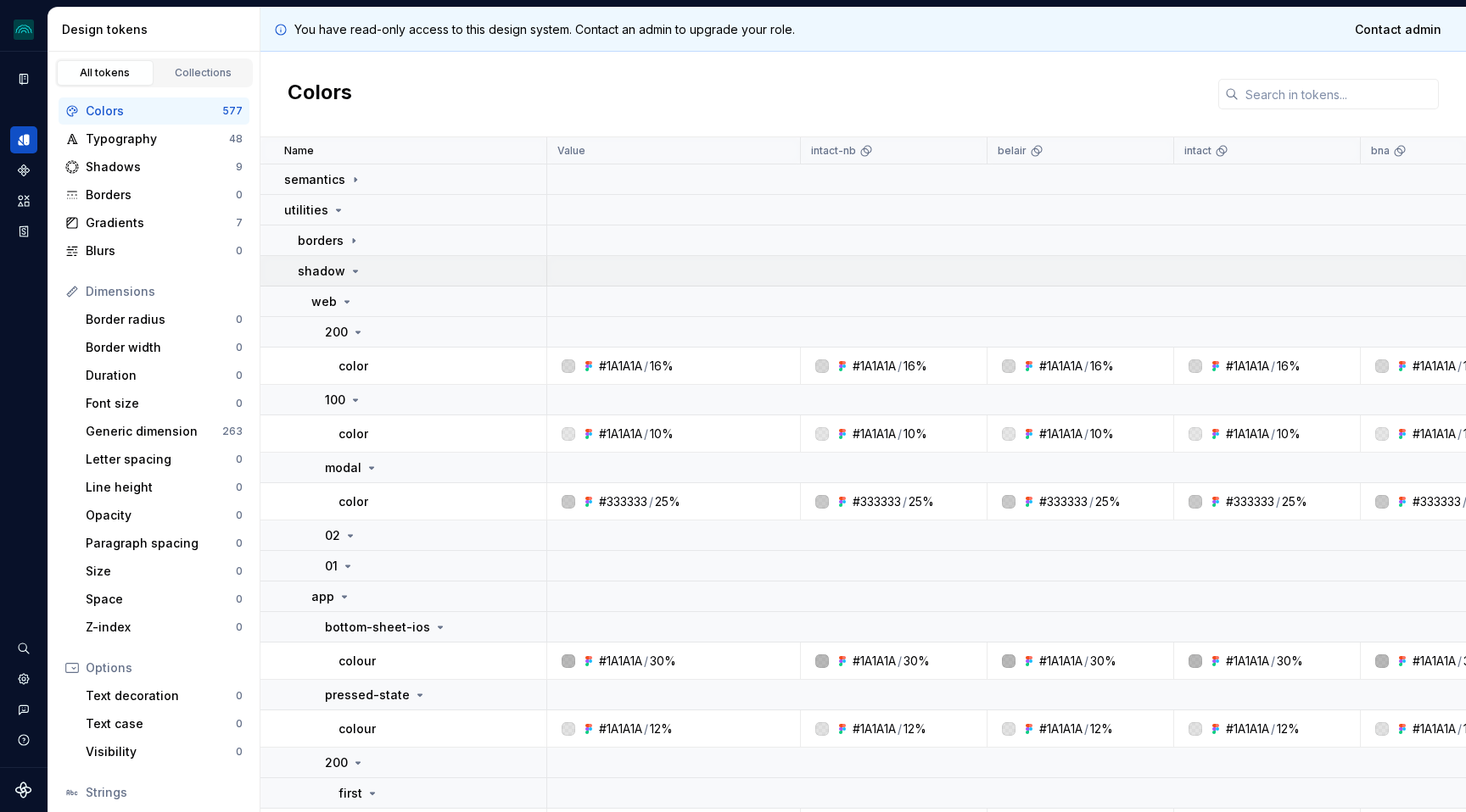
click at [354, 272] on icon at bounding box center [356, 271] width 14 height 14
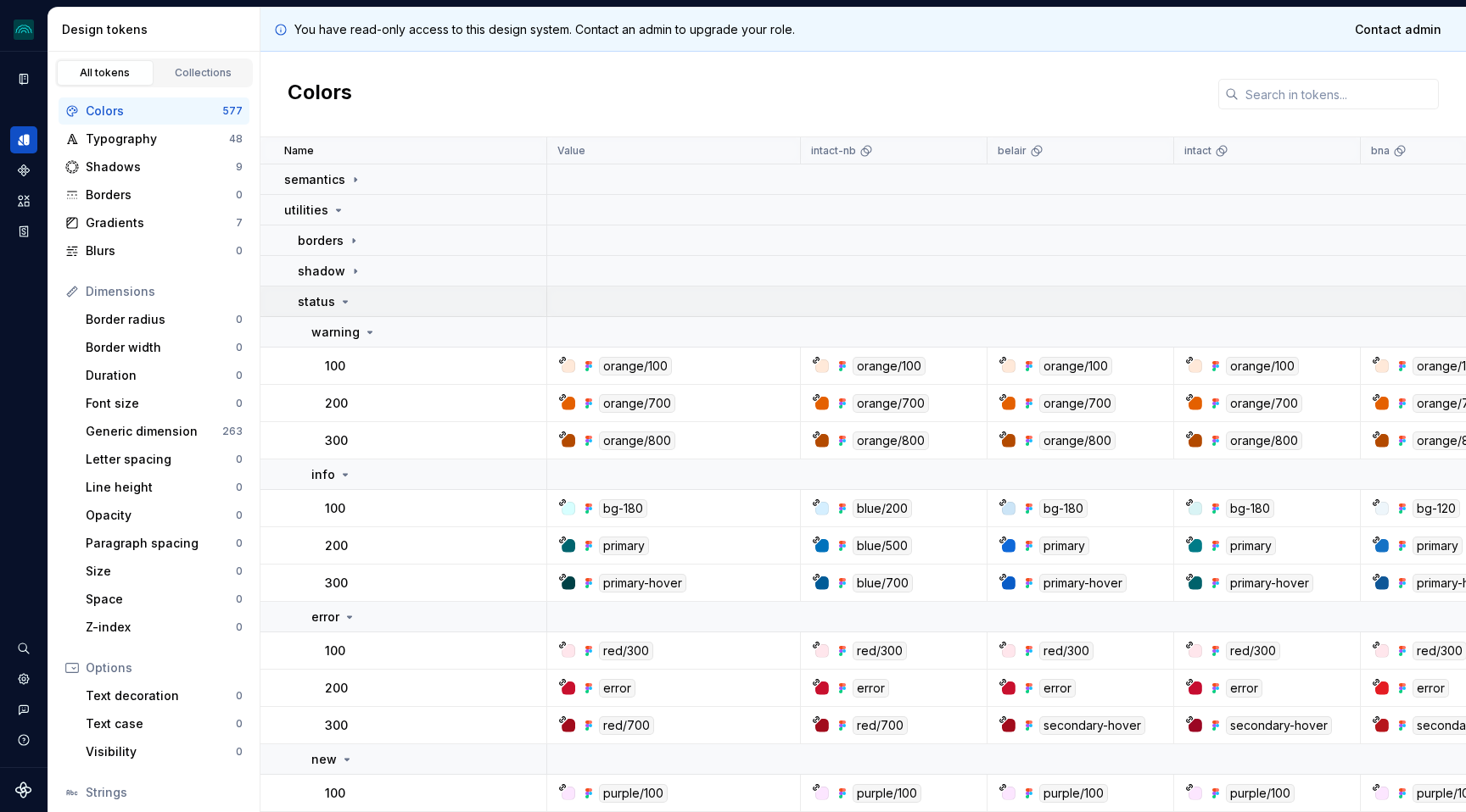
click at [338, 305] on icon at bounding box center [345, 302] width 14 height 14
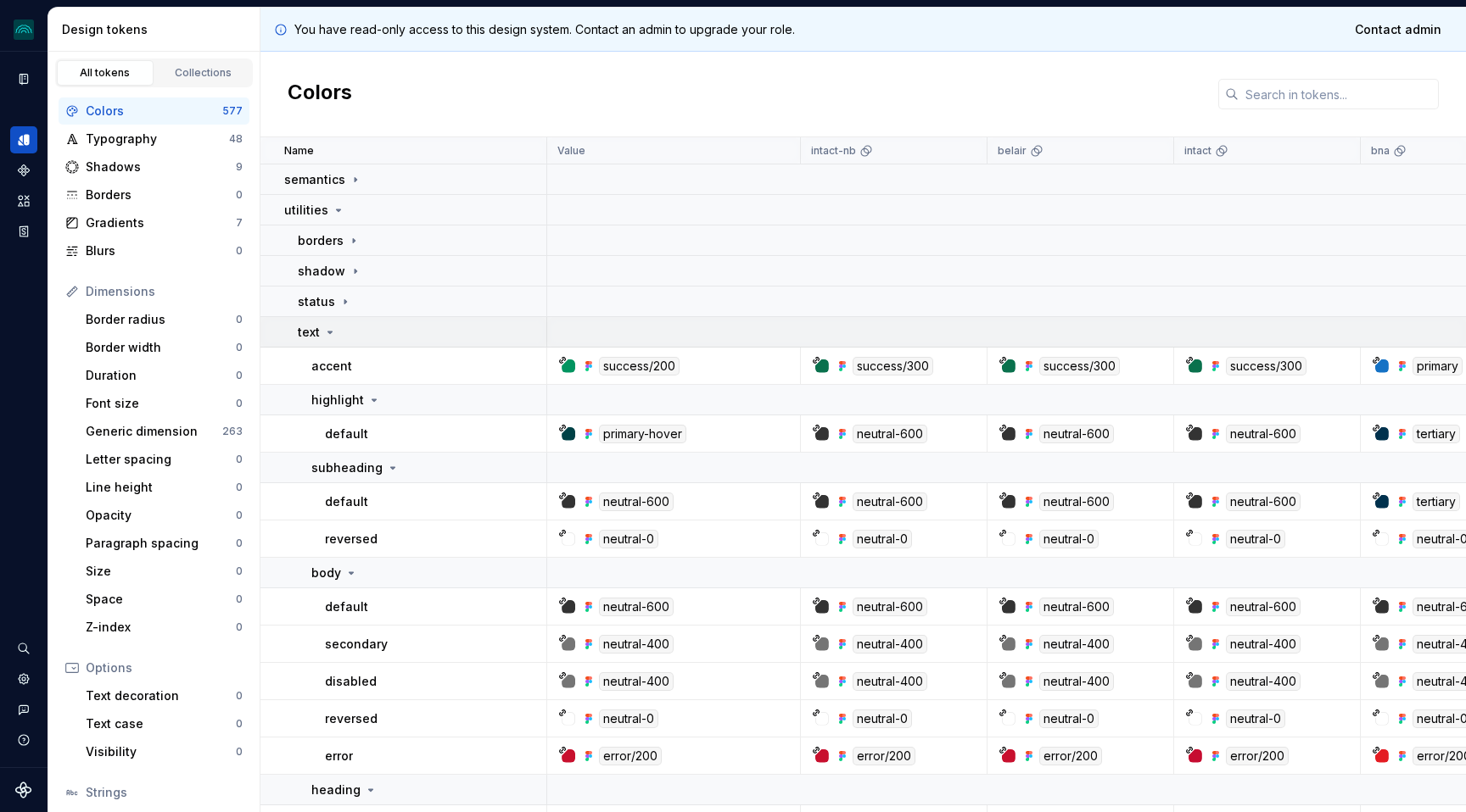
click at [327, 329] on icon at bounding box center [330, 332] width 14 height 14
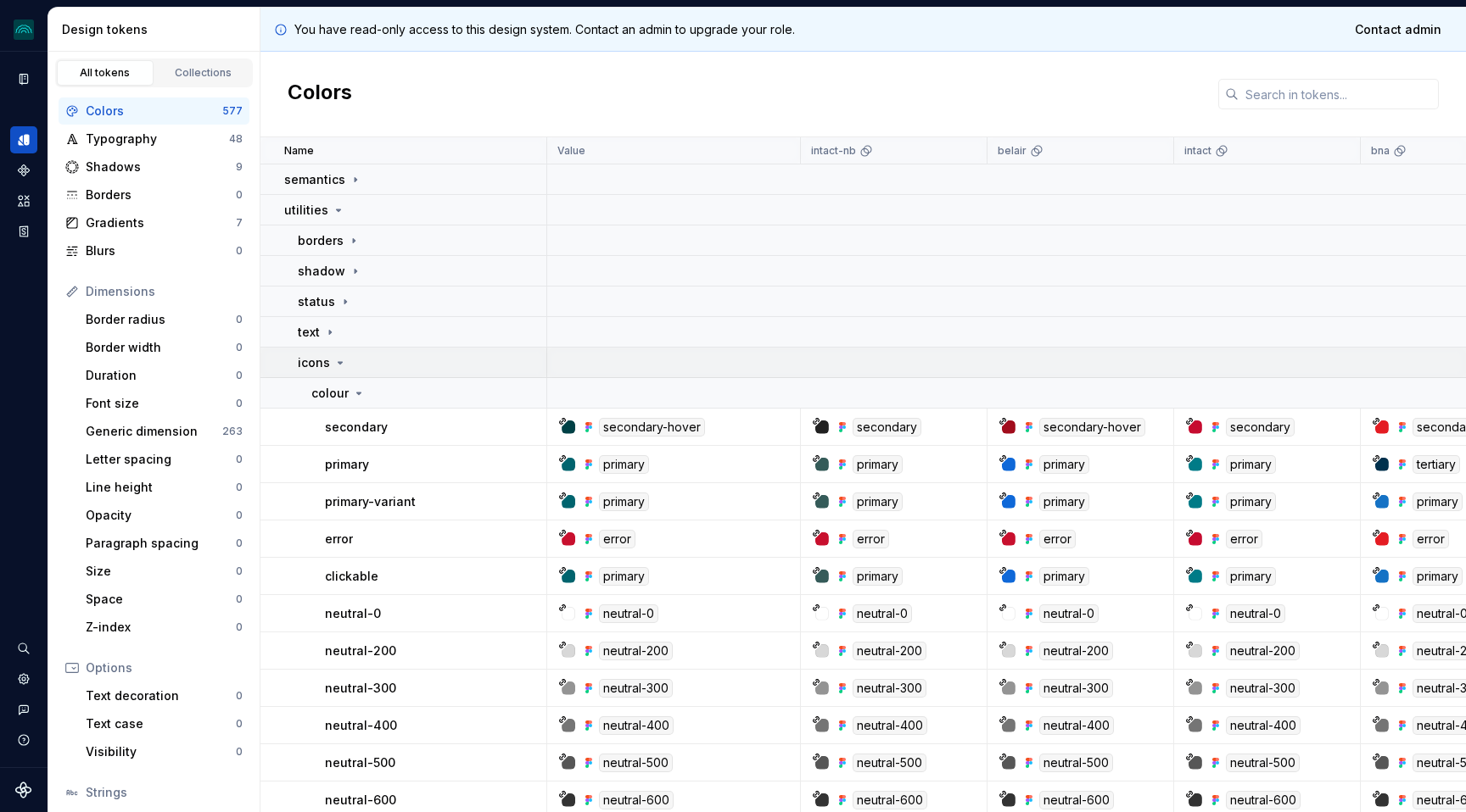
click at [336, 364] on icon at bounding box center [340, 363] width 14 height 14
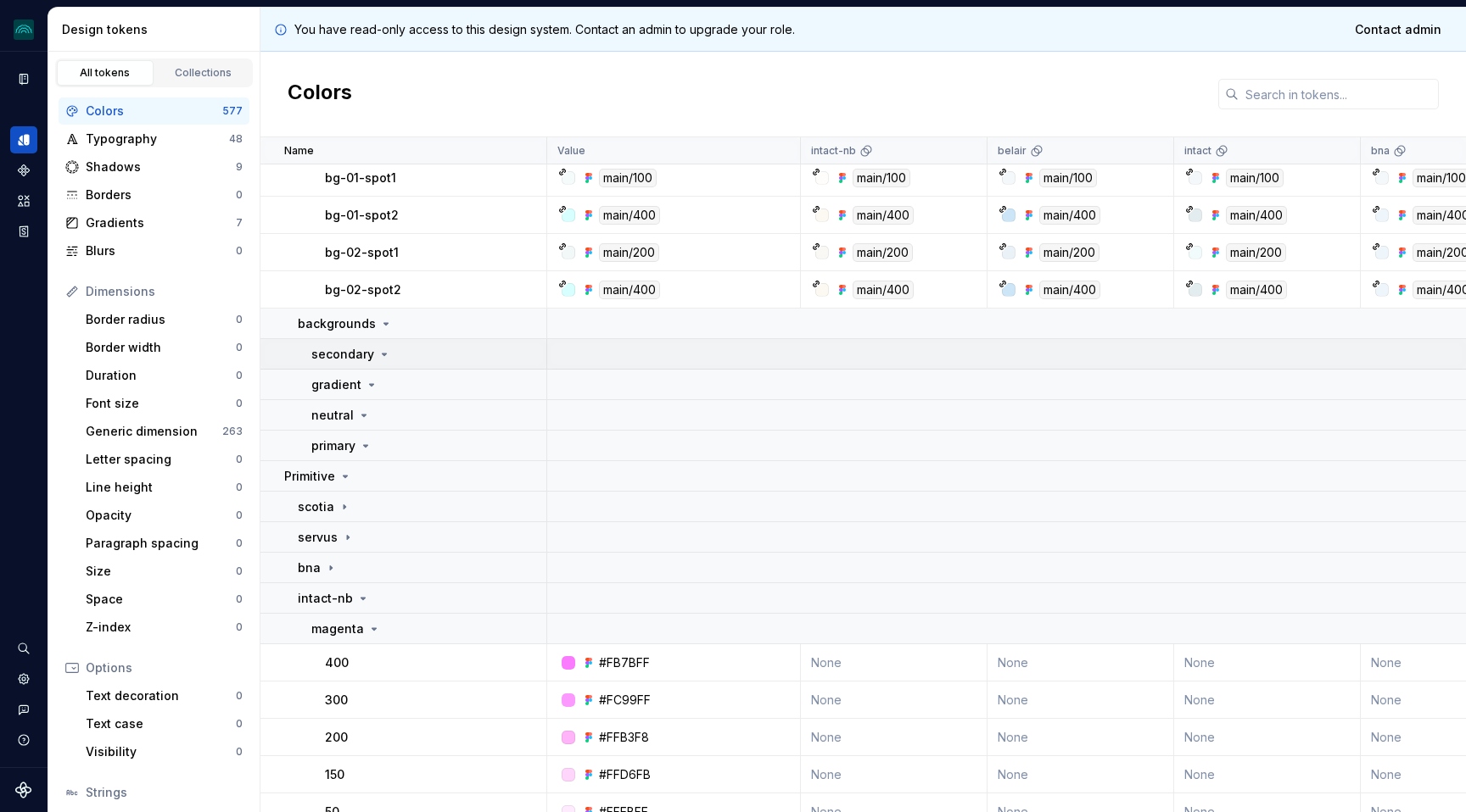
scroll to position [1046, 0]
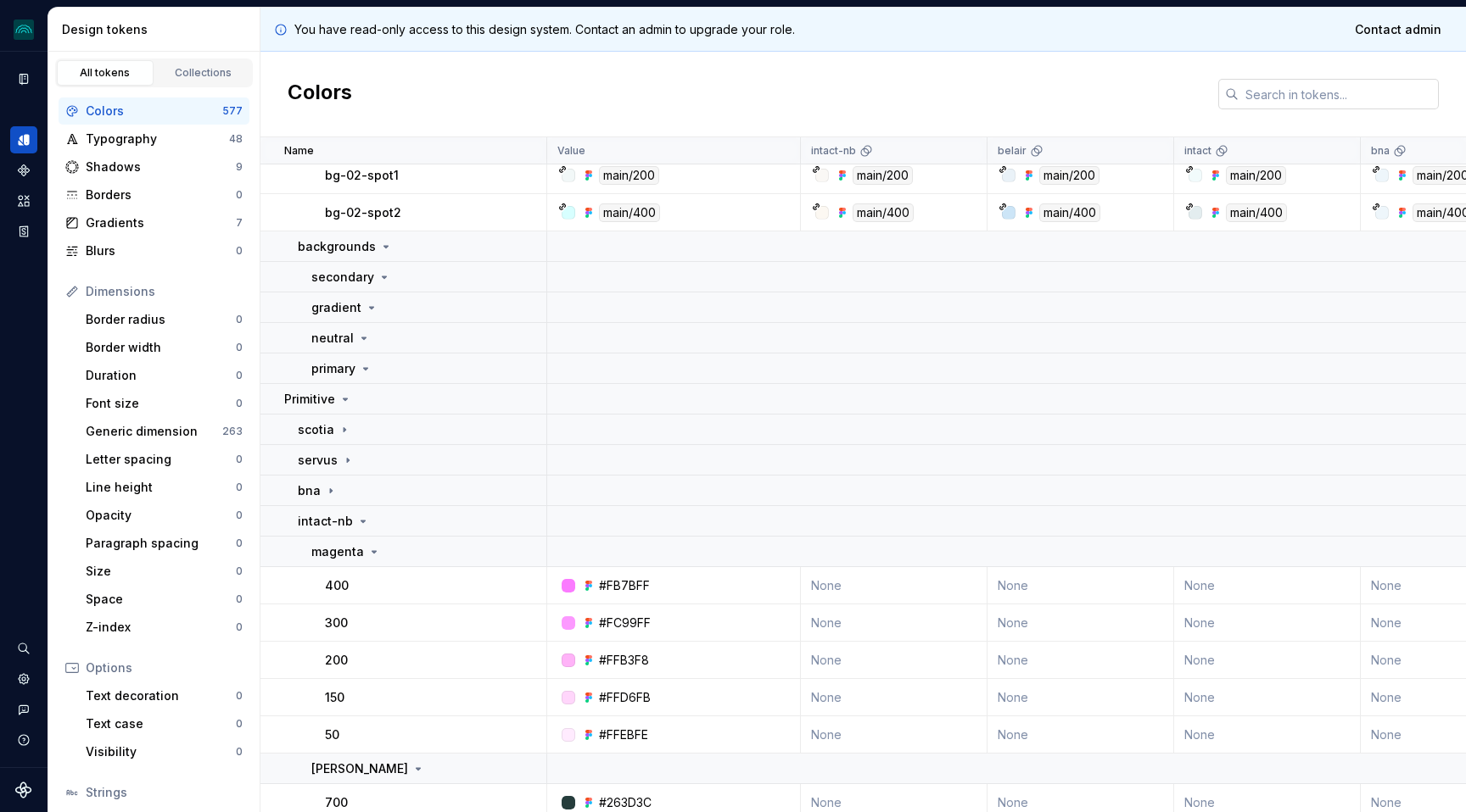
click at [1262, 93] on input "text" at bounding box center [1339, 93] width 201 height 30
paste input "Modal"
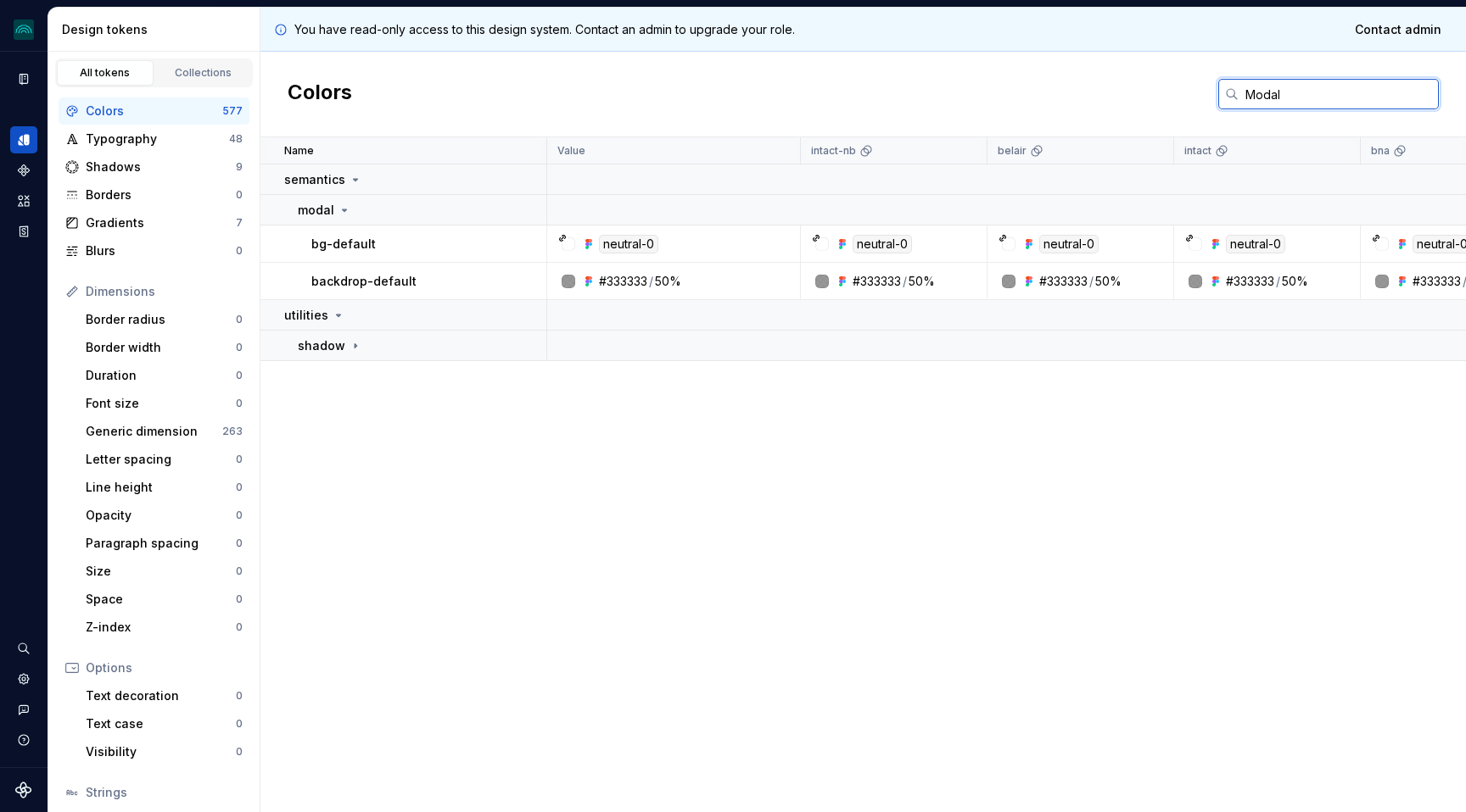
click at [1250, 89] on input "Modal" at bounding box center [1339, 93] width 201 height 30
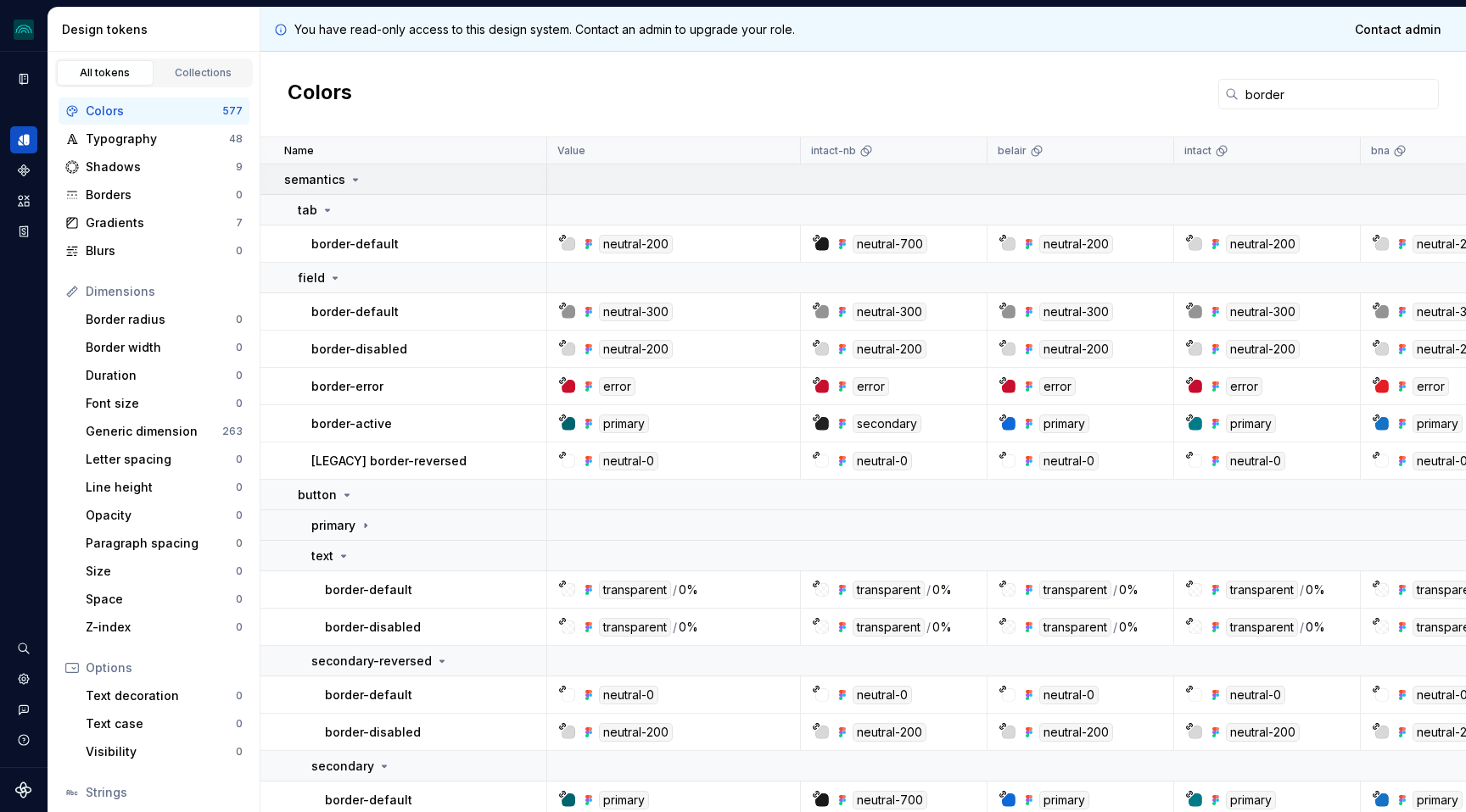
click at [349, 180] on icon at bounding box center [356, 180] width 14 height 14
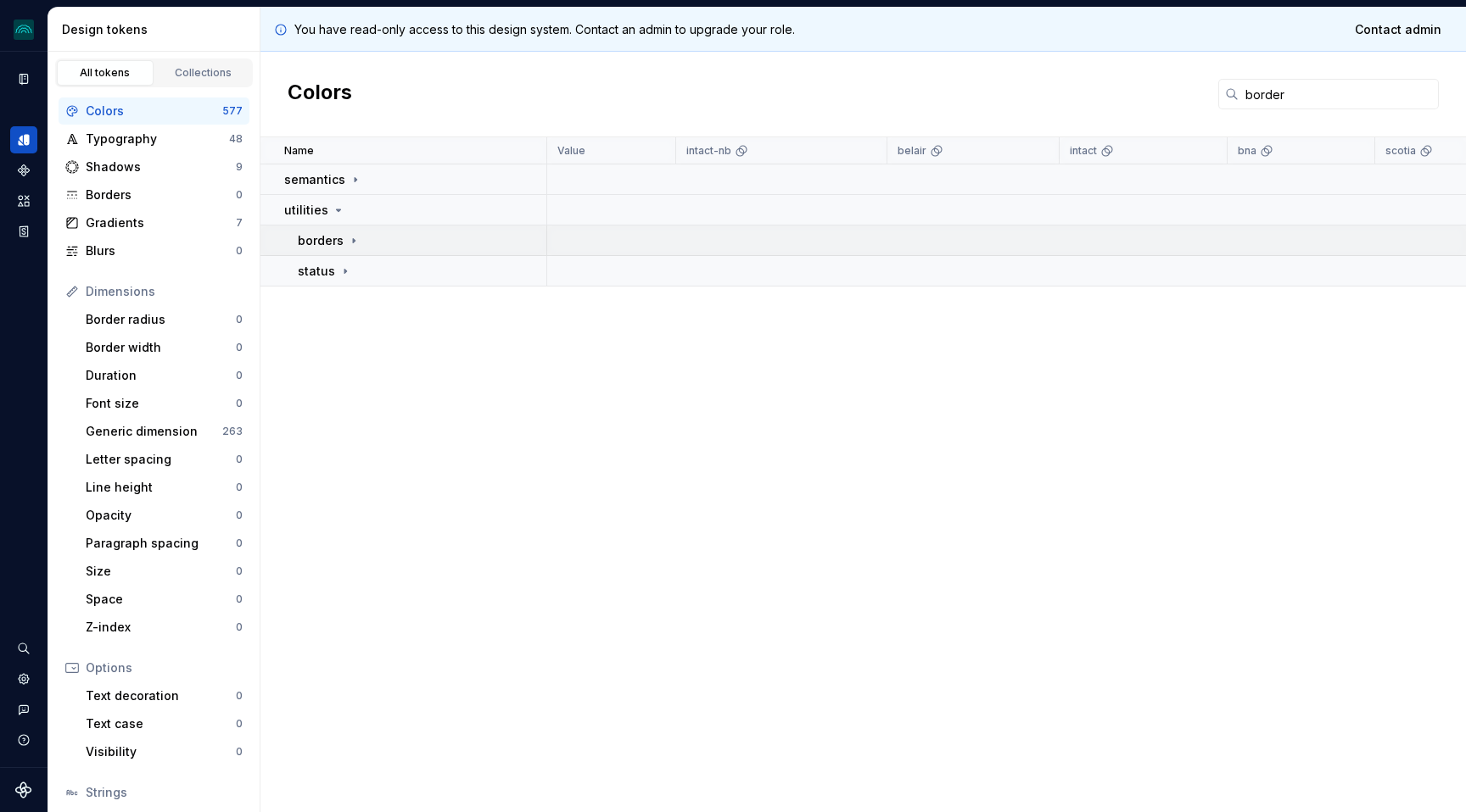
click at [347, 242] on icon at bounding box center [354, 241] width 14 height 14
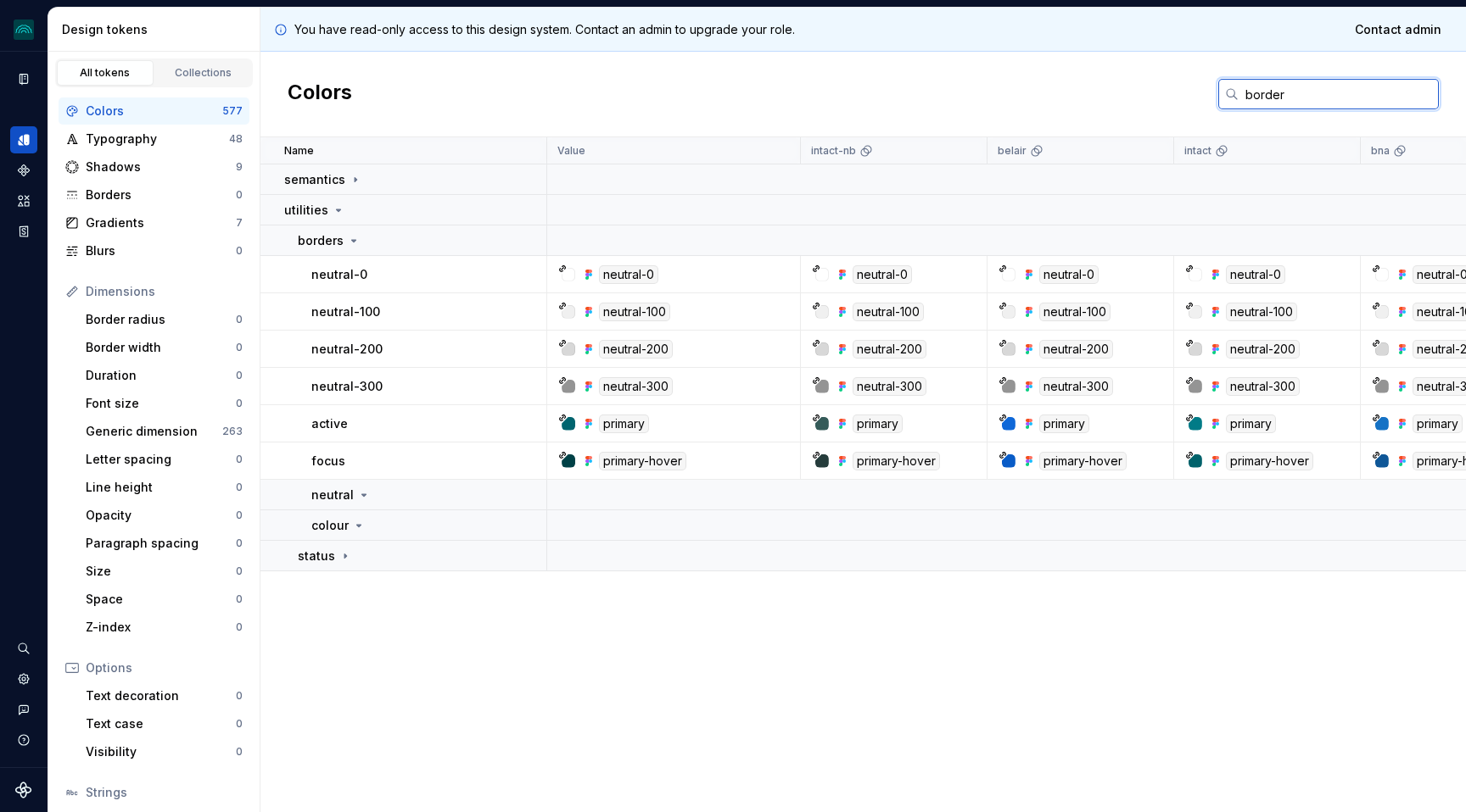
click at [1279, 99] on input "border" at bounding box center [1339, 93] width 201 height 30
paste input "icon"
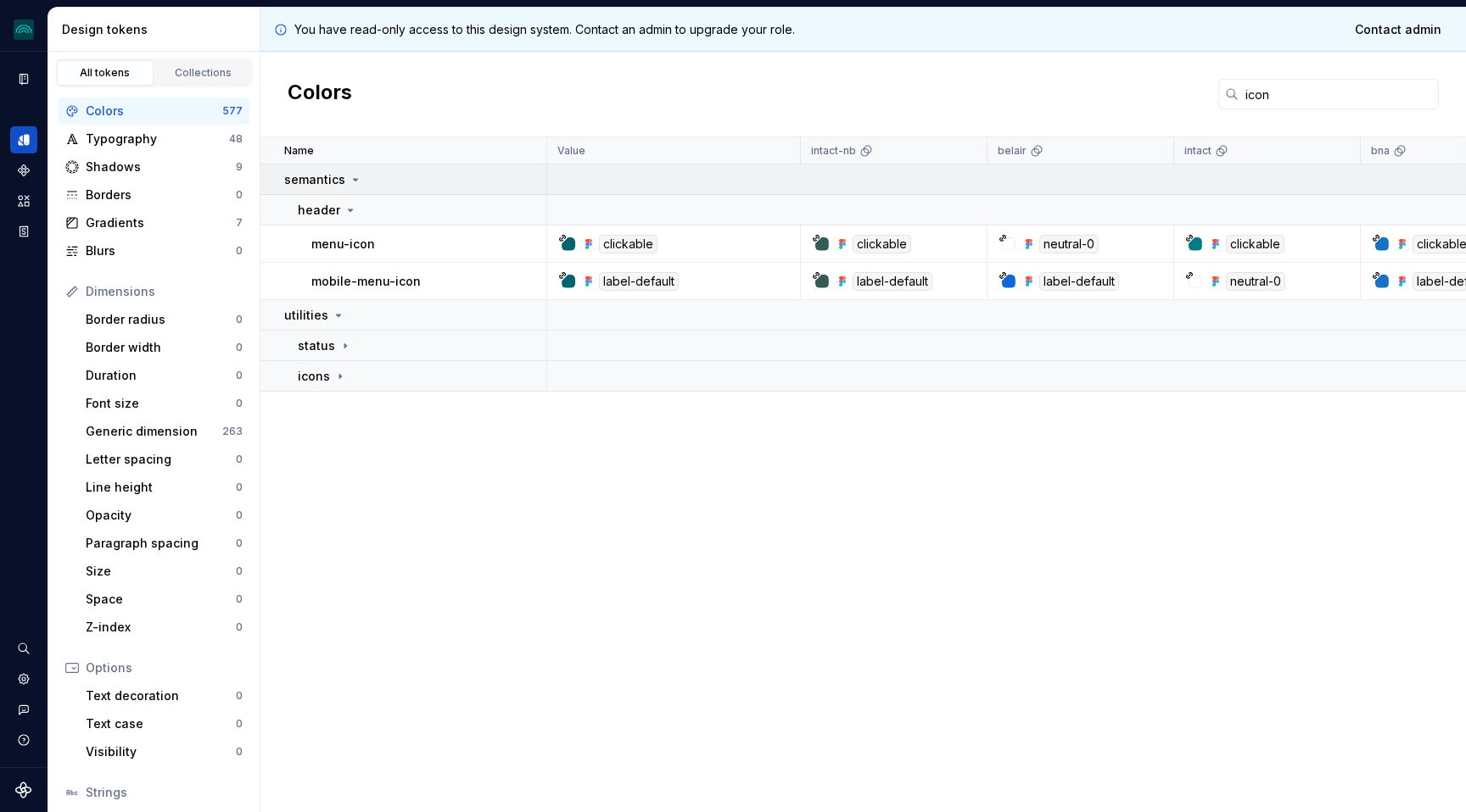
click at [349, 175] on icon at bounding box center [356, 180] width 14 height 14
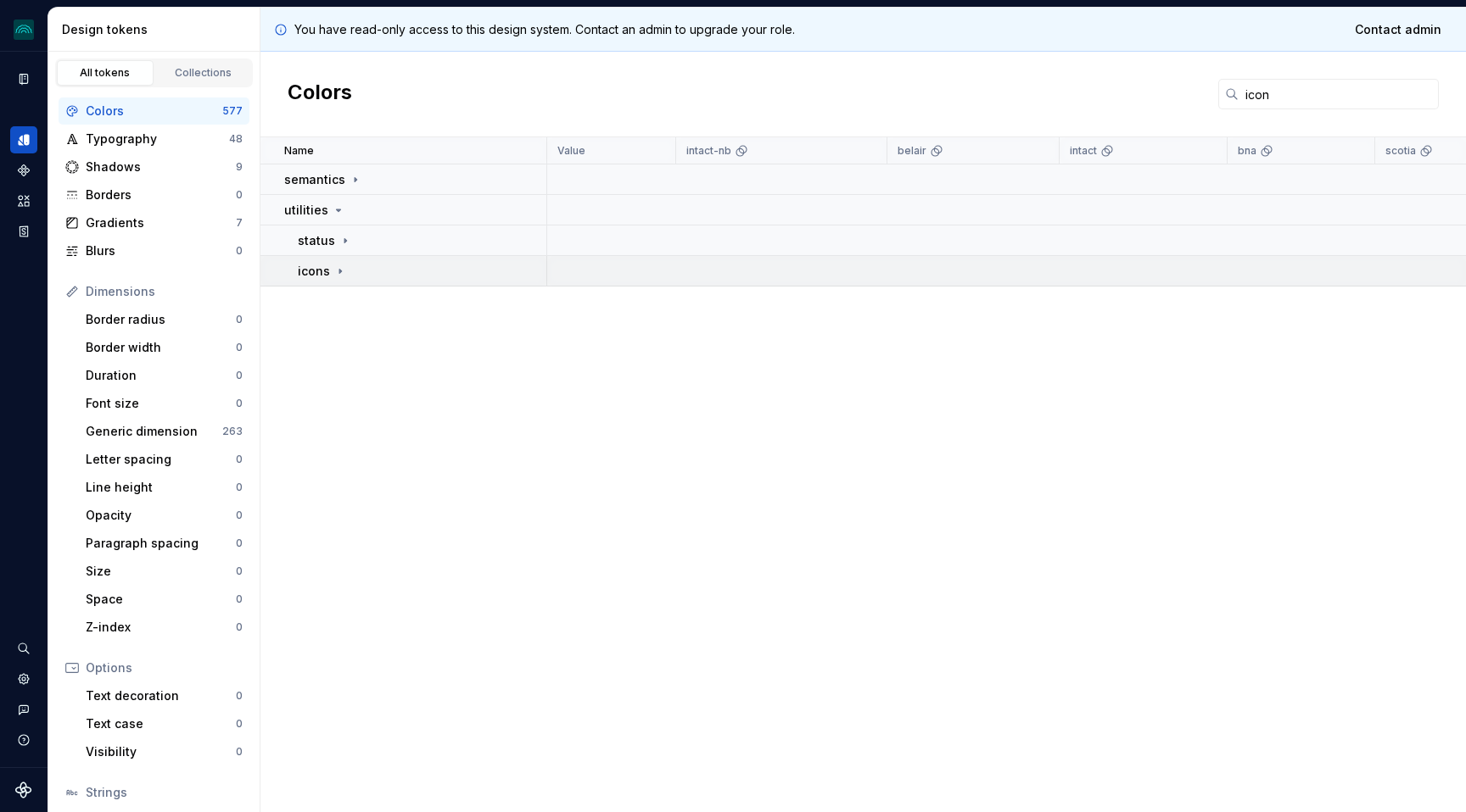
click at [333, 267] on icon at bounding box center [340, 271] width 14 height 14
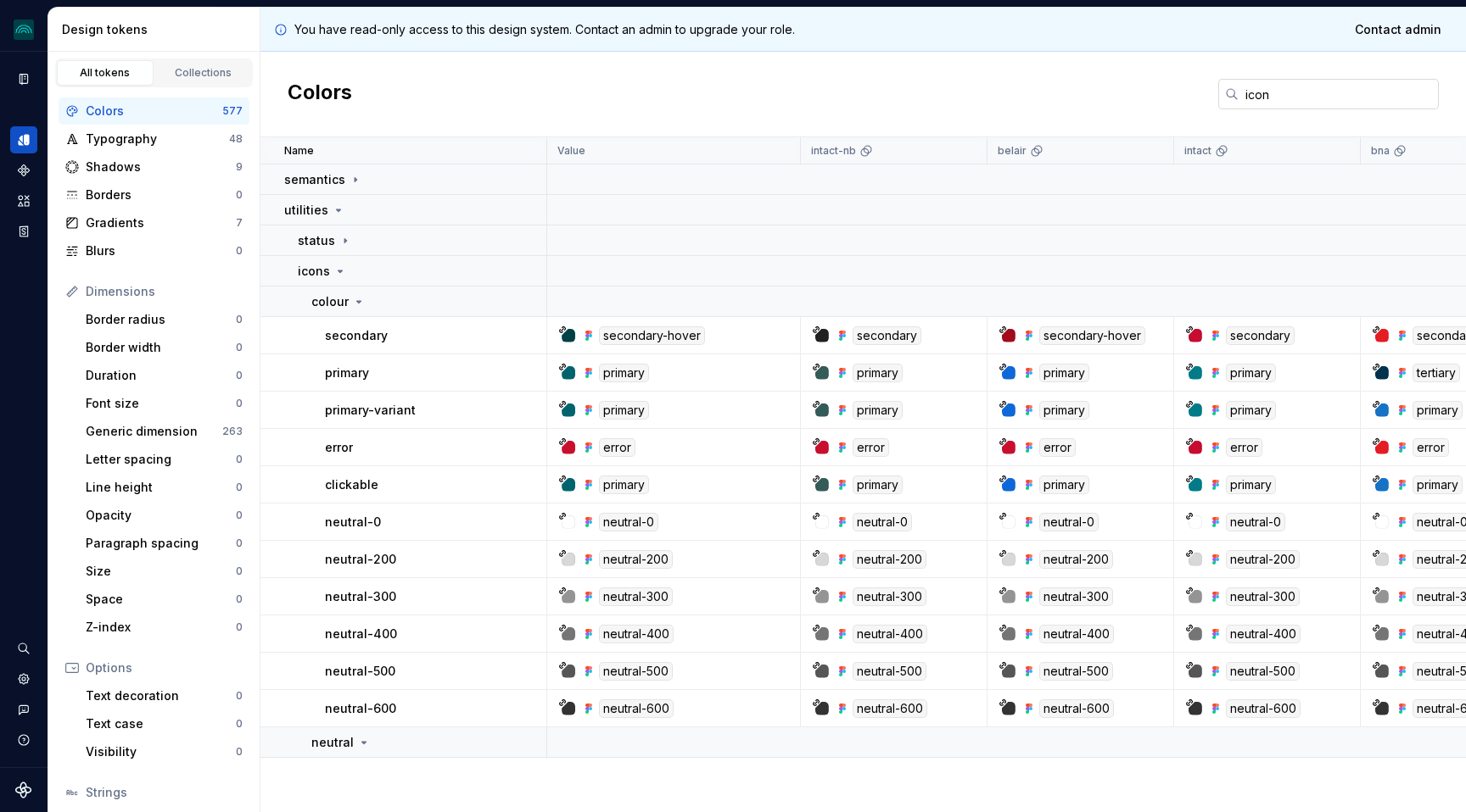
click at [1270, 102] on input "icon" at bounding box center [1339, 93] width 201 height 30
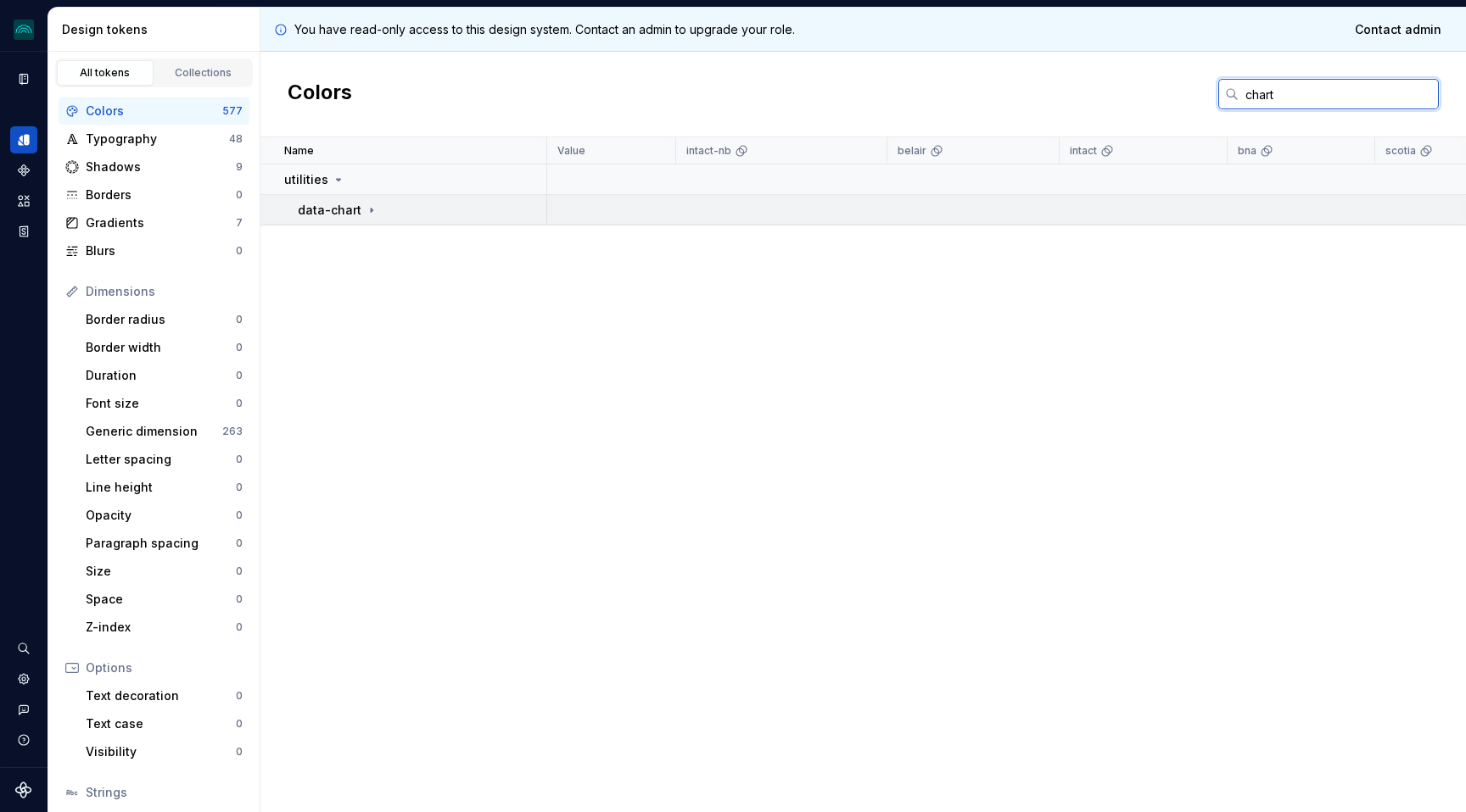
type input "chart"
click at [367, 206] on icon at bounding box center [372, 210] width 14 height 14
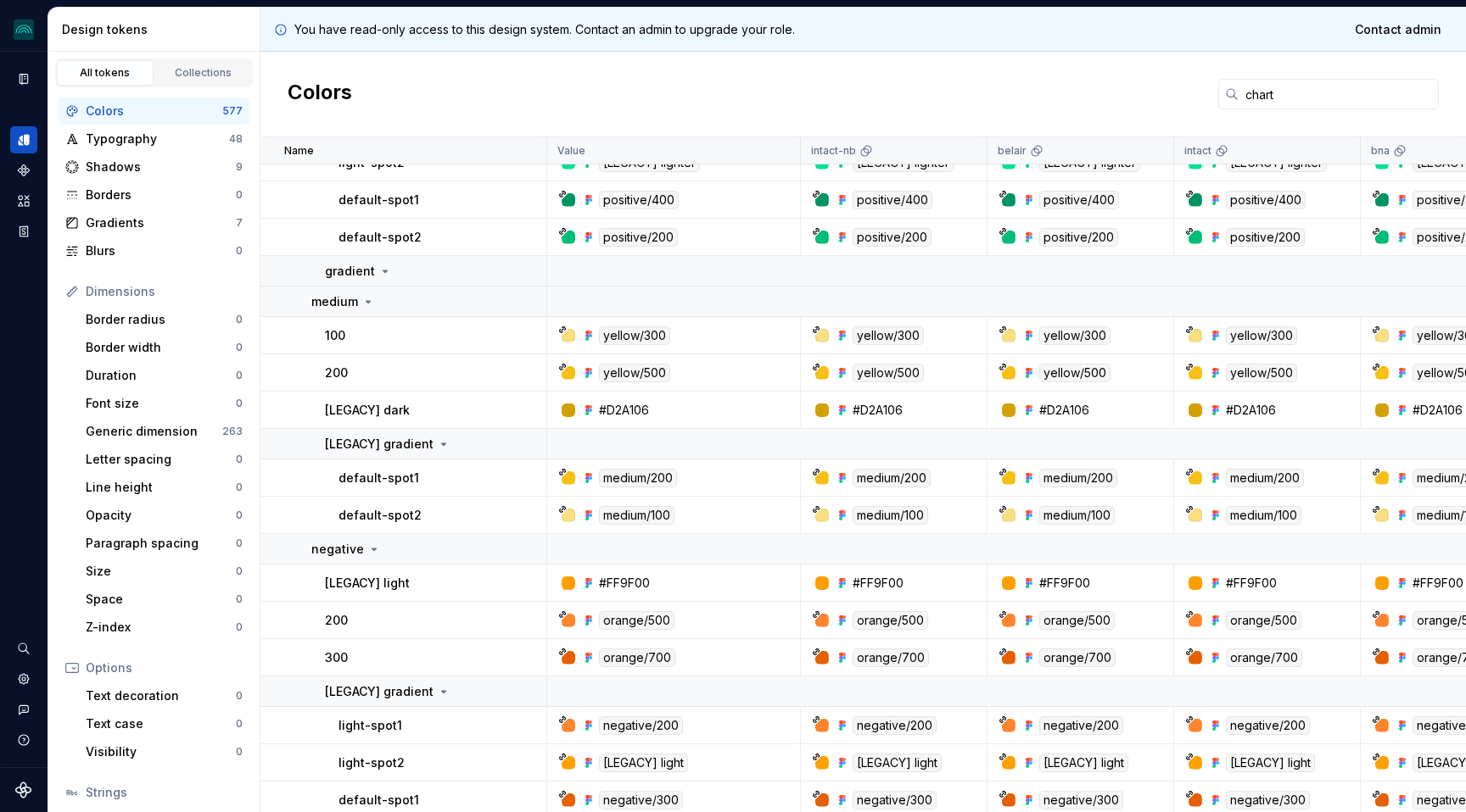
scroll to position [502, 0]
